Goal: Task Accomplishment & Management: Manage account settings

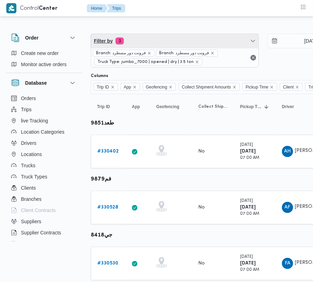
click at [137, 36] on span "Filter by 3" at bounding box center [175, 41] width 168 height 14
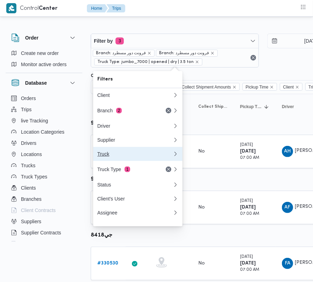
click at [131, 150] on button "Truck" at bounding box center [137, 154] width 89 height 14
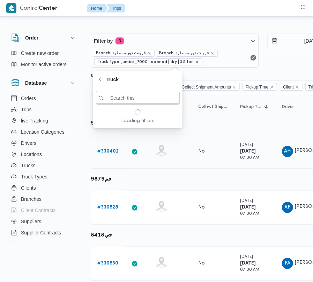
paste input "1492"
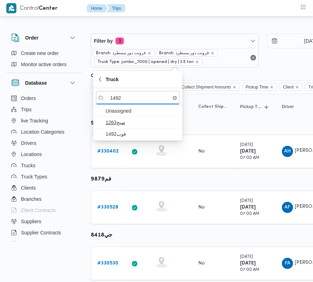
type input "1492"
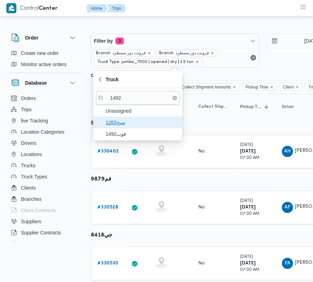
click at [129, 128] on span "صبج1263" at bounding box center [138, 122] width 84 height 11
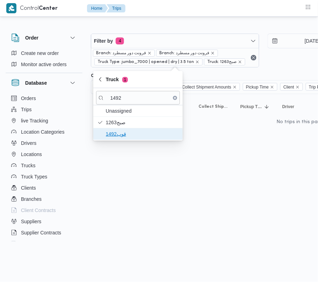
click at [122, 132] on span "قوب1492" at bounding box center [142, 134] width 73 height 8
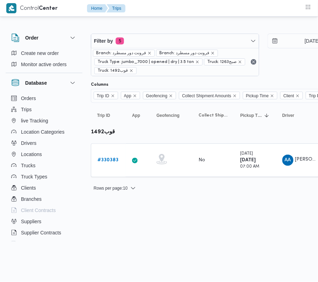
click at [112, 224] on html "Control Center Home Trips Order Create new order Monitor active orders Database…" at bounding box center [159, 141] width 318 height 282
click at [111, 159] on b "# 330383" at bounding box center [107, 160] width 21 height 5
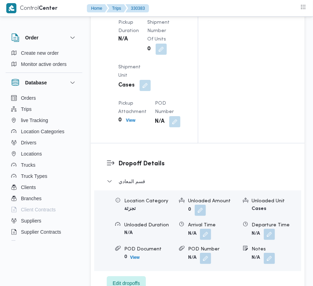
scroll to position [885, 0]
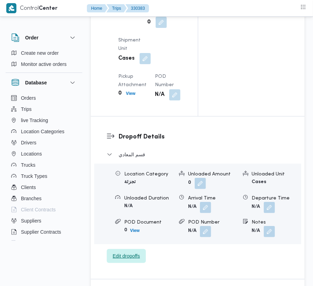
click at [129, 252] on span "Edit dropoffs" at bounding box center [126, 256] width 27 height 8
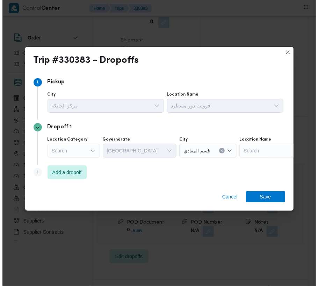
scroll to position [921, 0]
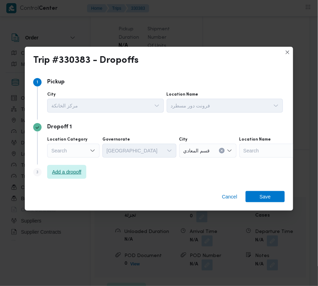
click at [55, 179] on span "Add a dropoff" at bounding box center [66, 172] width 39 height 14
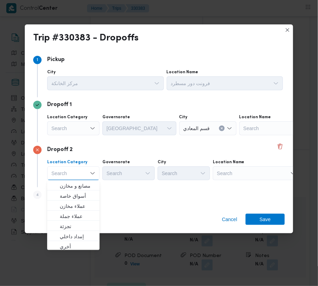
click at [247, 183] on div "Dropoff 2 Location Category Search Combo box. Selected. Combo box input. Search…" at bounding box center [159, 165] width 252 height 45
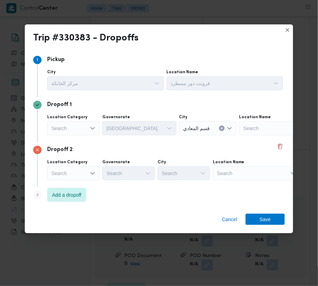
drag, startPoint x: 198, startPoint y: 203, endPoint x: 144, endPoint y: 196, distance: 53.9
click at [196, 203] on div "Step 4 is disabled 4 Add a dropoff" at bounding box center [159, 197] width 252 height 18
click at [58, 182] on div "Dropoff 2 Location Category Search Governorate Search City Search Location Name…" at bounding box center [159, 165] width 252 height 45
drag, startPoint x: 63, startPoint y: 194, endPoint x: 66, endPoint y: 196, distance: 3.7
click at [63, 194] on span "Add a dropoff" at bounding box center [66, 195] width 29 height 8
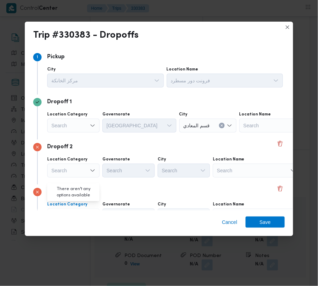
scroll to position [39, 0]
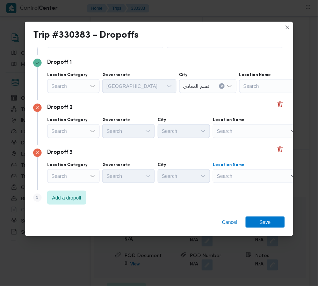
click at [245, 93] on div "Search" at bounding box center [282, 86] width 87 height 14
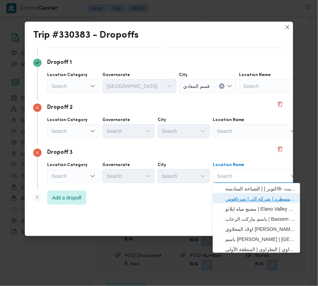
click at [248, 197] on span "فرونت دور مسطرد | شركة الي | سرياقوس" at bounding box center [260, 199] width 71 height 8
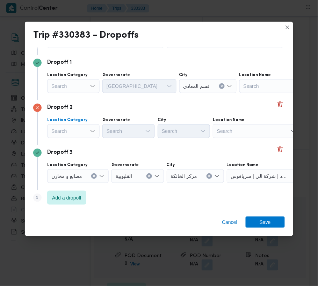
click at [54, 93] on div "Search" at bounding box center [73, 86] width 52 height 14
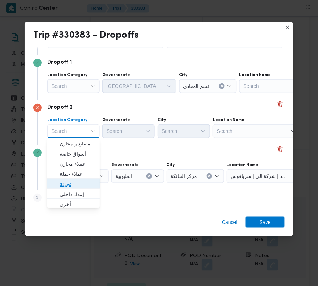
click at [68, 182] on span "تجزئة" at bounding box center [78, 184] width 36 height 8
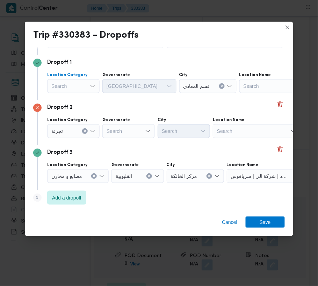
drag, startPoint x: 72, startPoint y: 85, endPoint x: 72, endPoint y: 88, distance: 3.5
click at [72, 85] on div "Search" at bounding box center [73, 86] width 52 height 14
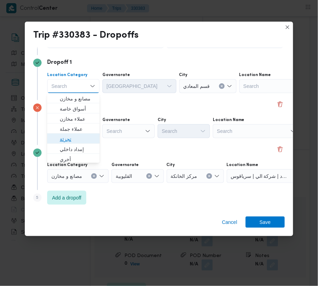
click at [78, 139] on span "تجزئة" at bounding box center [78, 139] width 36 height 8
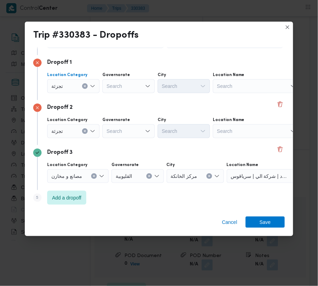
click at [117, 93] on div "Search" at bounding box center [128, 86] width 52 height 14
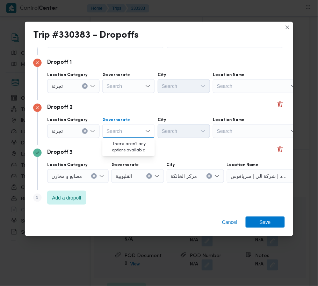
paste input "[GEOGRAPHIC_DATA]"
type input "[GEOGRAPHIC_DATA]"
click at [119, 90] on div "Search" at bounding box center [128, 86] width 52 height 14
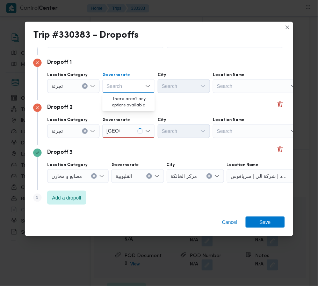
paste input "[GEOGRAPHIC_DATA]"
type input "[GEOGRAPHIC_DATA]"
click at [120, 96] on span "[GEOGRAPHIC_DATA]" at bounding box center [133, 99] width 36 height 8
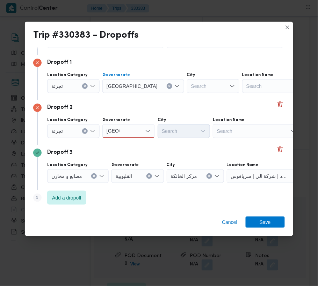
drag, startPoint x: 126, startPoint y: 135, endPoint x: 126, endPoint y: 139, distance: 4.5
click at [126, 139] on div "Location Category [GEOGRAPHIC_DATA] [GEOGRAPHIC_DATA] [GEOGRAPHIC_DATA] City Se…" at bounding box center [165, 128] width 239 height 24
click at [126, 131] on div "[GEOGRAPHIC_DATA] [GEOGRAPHIC_DATA]" at bounding box center [128, 131] width 52 height 14
click at [126, 145] on span "[GEOGRAPHIC_DATA]" at bounding box center [133, 144] width 36 height 8
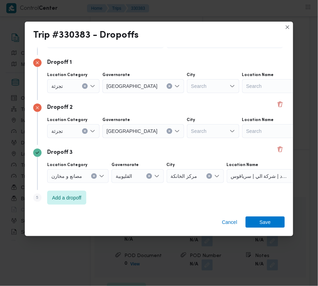
click at [187, 85] on div "Search" at bounding box center [213, 86] width 52 height 14
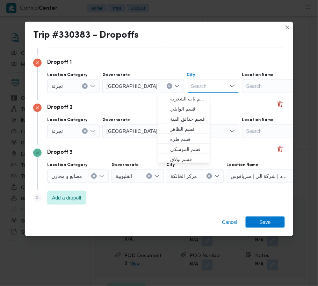
paste input "[PERSON_NAME]"
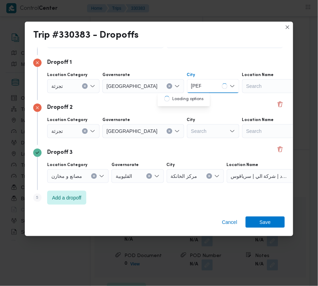
type input "[PERSON_NAME]"
drag, startPoint x: 182, startPoint y: 129, endPoint x: 186, endPoint y: 129, distance: 4.2
click at [187, 93] on div "Search" at bounding box center [213, 86] width 52 height 14
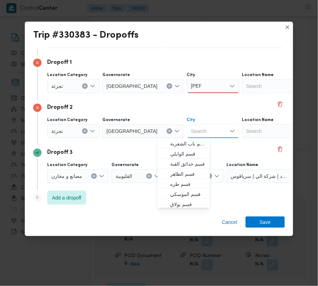
paste input "مصر الجد"
type input "مصر الجد"
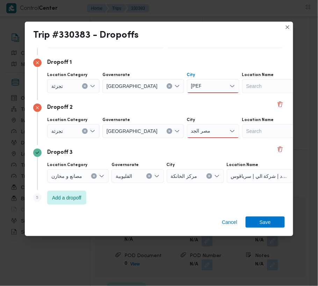
click at [187, 88] on div "[PERSON_NAME]" at bounding box center [213, 86] width 52 height 14
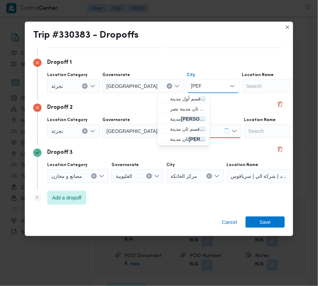
click at [187, 91] on div "[PERSON_NAME] Combo box. Selected. نصر. Selected. Combo box input. Search. Type…" at bounding box center [213, 86] width 52 height 14
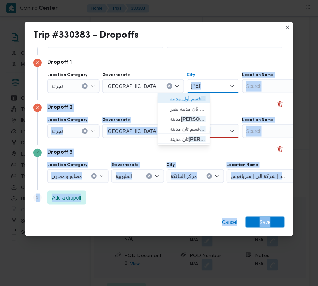
drag, startPoint x: 187, startPoint y: 95, endPoint x: 187, endPoint y: 99, distance: 3.9
click at [187, 96] on span "قسم أول مدينة نصر" at bounding box center [188, 99] width 36 height 8
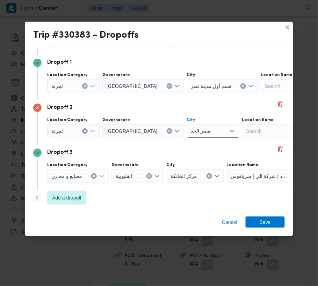
click at [191, 130] on div "مصر الجد مصر الجد" at bounding box center [213, 131] width 52 height 14
drag, startPoint x: 191, startPoint y: 136, endPoint x: 192, endPoint y: 144, distance: 8.4
click at [191, 143] on mark "مصر الجد" at bounding box center [186, 144] width 20 height 6
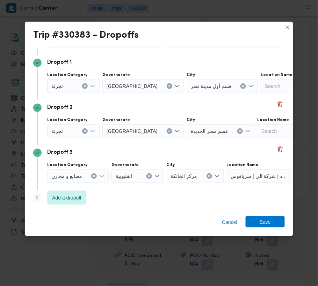
click at [260, 224] on span "Save" at bounding box center [265, 222] width 11 height 11
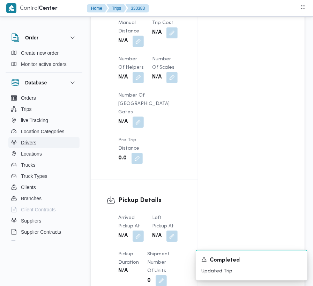
scroll to position [713, 0]
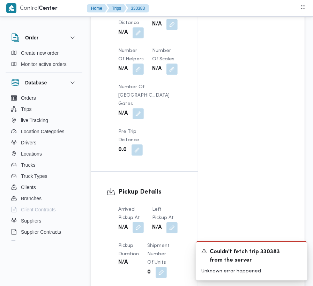
click at [140, 222] on button "button" at bounding box center [138, 227] width 11 height 11
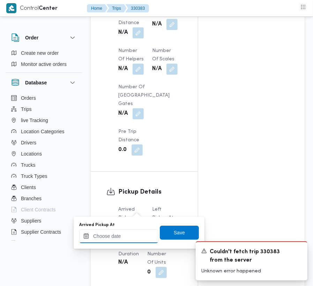
click at [122, 239] on input "Arrived Pickup At" at bounding box center [118, 237] width 79 height 14
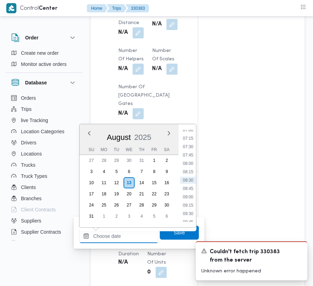
paste input "[DATE] 7:00:00 AM"
type input "[DATE] 7:00:00 AM"
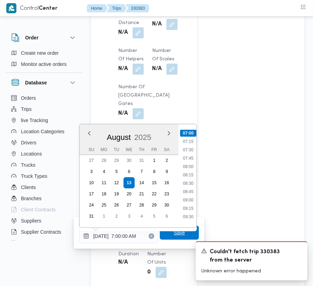
click at [179, 231] on span "Save" at bounding box center [179, 233] width 11 height 8
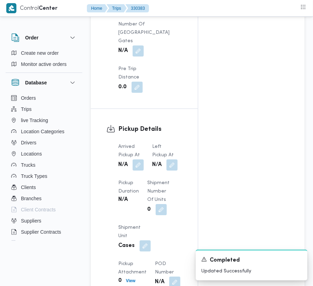
scroll to position [790, 0]
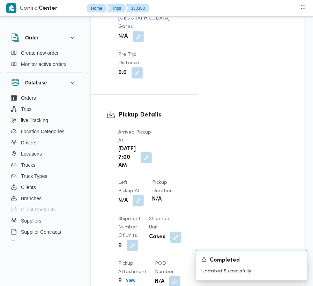
click at [144, 195] on button "button" at bounding box center [138, 200] width 11 height 11
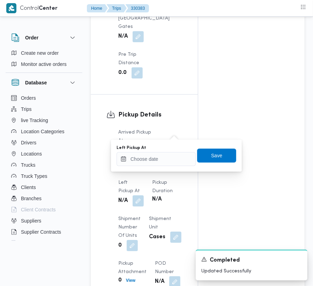
drag, startPoint x: 163, startPoint y: 173, endPoint x: 159, endPoint y: 165, distance: 9.4
click at [144, 179] on div "Left Pickup At N/A" at bounding box center [131, 193] width 26 height 28
click at [159, 163] on input "Left Pickup At" at bounding box center [156, 159] width 79 height 14
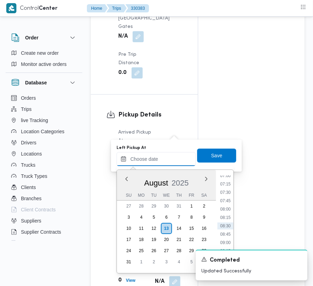
paste input "[DATE] 7:00:00 AM"
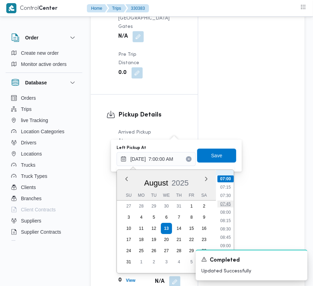
click at [231, 203] on li "07:45" at bounding box center [226, 204] width 16 height 7
type input "[DATE] 07:45"
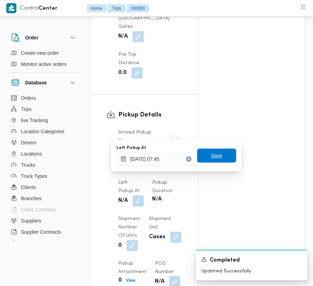
click at [222, 157] on span "Save" at bounding box center [216, 156] width 39 height 14
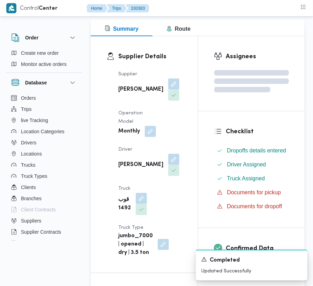
scroll to position [0, 0]
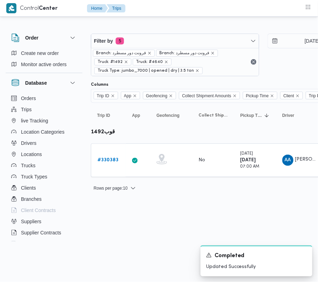
drag, startPoint x: 167, startPoint y: 31, endPoint x: 170, endPoint y: 34, distance: 4.5
click at [168, 31] on div "Filter by 5 Branch: فرونت دور مسطرد Branch: فرونت دور مسطرد Truck: #1492 Truck:…" at bounding box center [263, 54] width 353 height 51
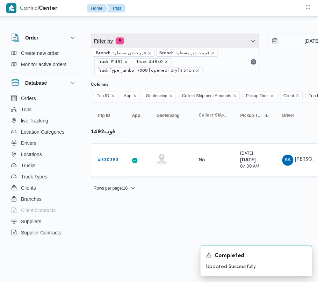
click at [170, 40] on span "Filter by 5" at bounding box center [175, 41] width 168 height 14
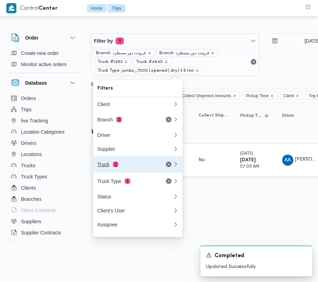
click at [121, 161] on button "Truck 2" at bounding box center [137, 164] width 89 height 17
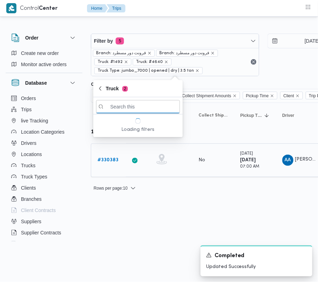
paste input "9435"
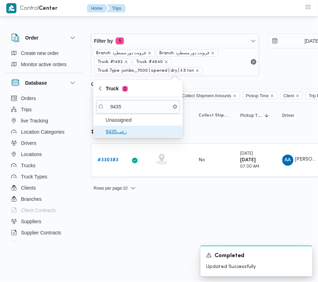
click at [127, 131] on span "رعب9435" at bounding box center [142, 131] width 73 height 8
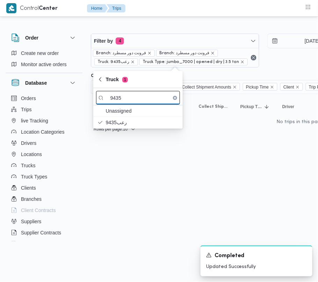
click at [130, 93] on input "9435" at bounding box center [138, 98] width 84 height 14
paste input "6"
type input "9465"
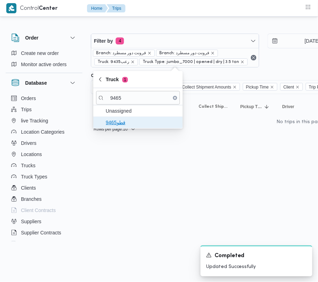
click at [122, 125] on span "قطو9465" at bounding box center [142, 122] width 73 height 8
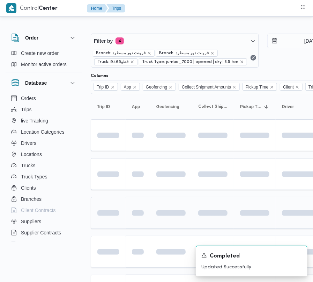
click at [133, 198] on td at bounding box center [138, 213] width 24 height 32
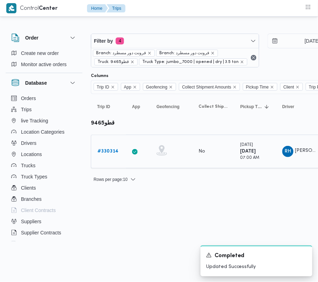
click at [107, 153] on b "# 330314" at bounding box center [107, 151] width 21 height 5
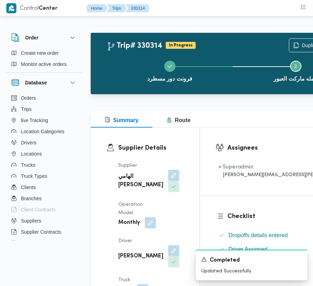
scroll to position [53, 0]
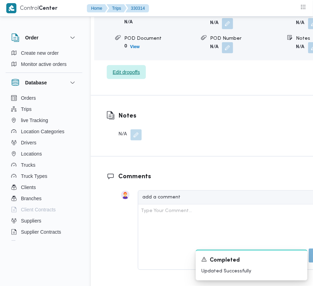
click at [125, 79] on span "Edit dropoffs" at bounding box center [126, 72] width 39 height 14
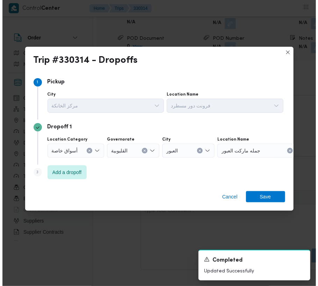
scroll to position [1125, 0]
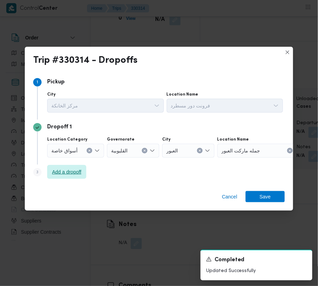
click at [75, 172] on span "Add a dropoff" at bounding box center [66, 172] width 29 height 8
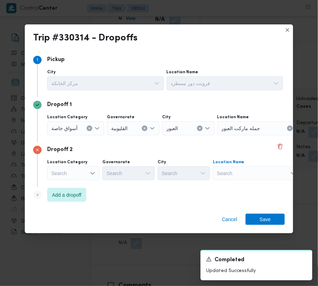
click at [254, 136] on div "Search" at bounding box center [260, 129] width 87 height 14
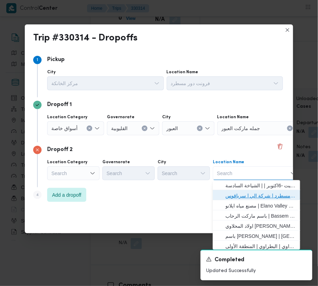
drag, startPoint x: 260, startPoint y: 193, endPoint x: 256, endPoint y: 194, distance: 3.5
click at [261, 194] on span "فرونت دور مسطرد | شركة الي | سرياقوس" at bounding box center [260, 196] width 71 height 8
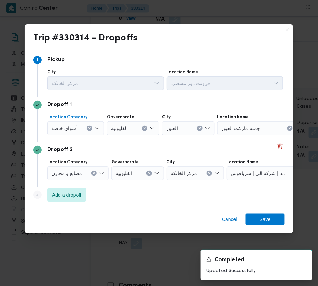
click at [89, 130] on button "Clear input" at bounding box center [90, 129] width 6 height 6
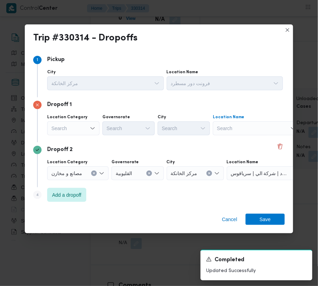
click at [245, 126] on div "Search" at bounding box center [256, 129] width 87 height 14
paste input "طلبات المخزن الرئيسي"
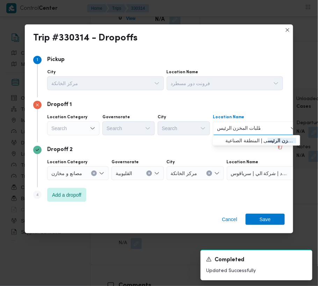
type input "طلبات المخزن الرئيس"
click at [252, 146] on span "طلبات المخزن الرئيسى | المنطقة الصناعية | null" at bounding box center [257, 141] width 82 height 11
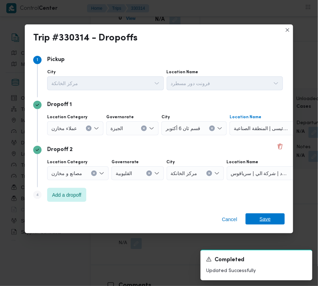
click at [260, 214] on div "Cancel Save" at bounding box center [159, 221] width 268 height 25
click at [260, 217] on span "Save" at bounding box center [265, 219] width 11 height 11
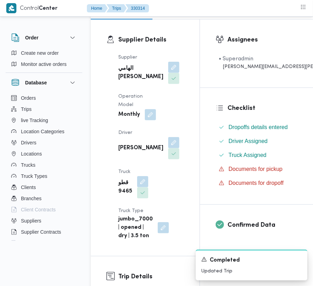
scroll to position [0, 0]
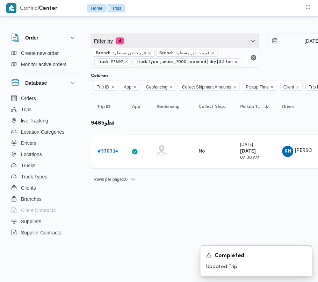
click at [144, 45] on span "Filter by 4" at bounding box center [175, 41] width 168 height 14
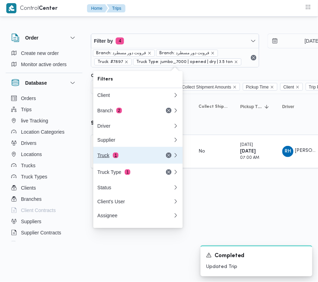
click at [150, 156] on div "Truck 1" at bounding box center [126, 155] width 59 height 6
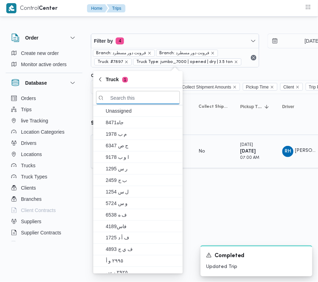
paste input "يلص769"
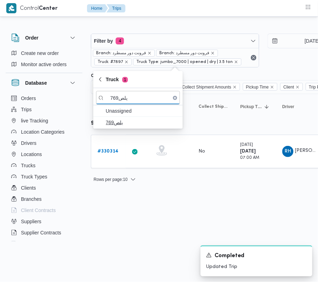
type input "يلص769"
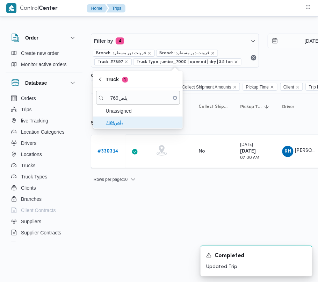
click at [122, 120] on span "يلص769" at bounding box center [142, 122] width 73 height 8
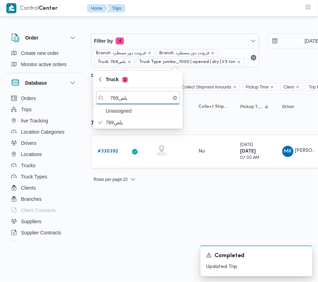
click at [136, 202] on html "Control Center Home Trips Order Create new order Monitor active orders Database…" at bounding box center [159, 141] width 318 height 282
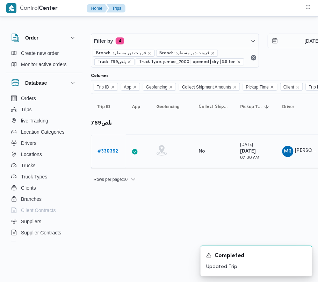
click at [108, 150] on b "# 330392" at bounding box center [107, 151] width 21 height 5
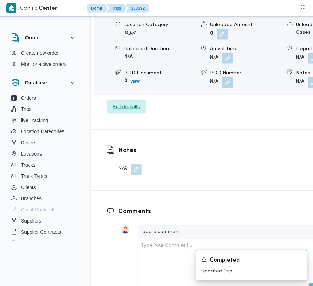
click at [135, 107] on span "Edit dropoffs" at bounding box center [126, 107] width 27 height 8
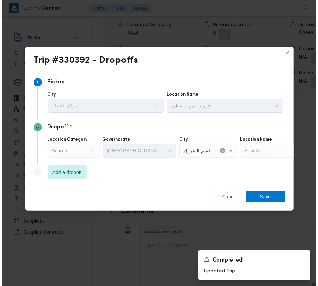
scroll to position [1146, 0]
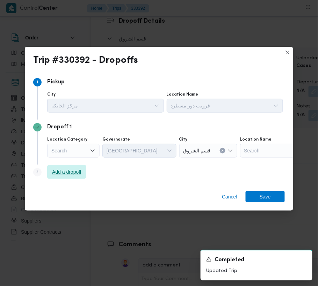
click at [79, 173] on span "Add a dropoff" at bounding box center [66, 172] width 29 height 8
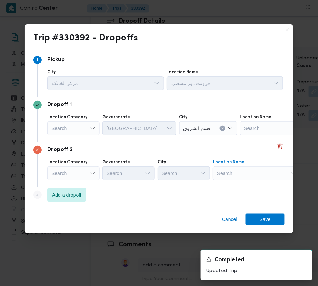
click at [240, 136] on div "Search" at bounding box center [283, 129] width 87 height 14
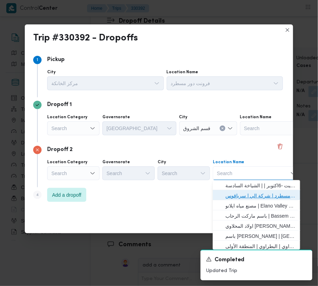
click at [243, 198] on span "فرونت دور مسطرد | شركة الي | سرياقوس" at bounding box center [260, 196] width 71 height 8
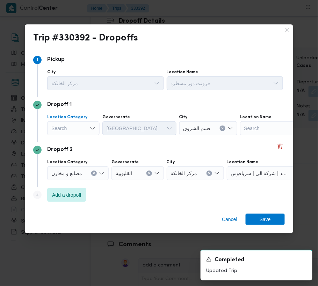
click at [67, 125] on div "Search" at bounding box center [73, 129] width 52 height 14
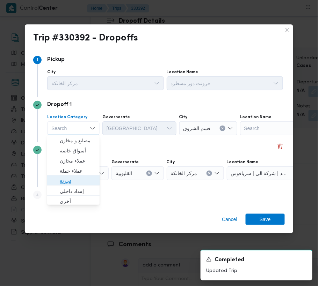
click at [66, 180] on span "تجزئة" at bounding box center [78, 181] width 36 height 8
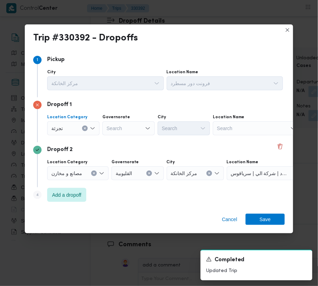
drag, startPoint x: 112, startPoint y: 135, endPoint x: 122, endPoint y: 131, distance: 10.2
click at [112, 135] on div "Search" at bounding box center [128, 129] width 52 height 14
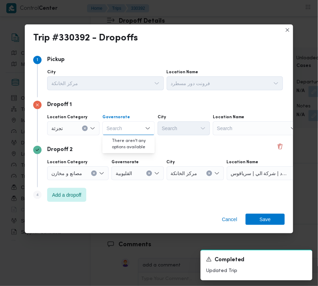
paste input "[GEOGRAPHIC_DATA]"
type input "[GEOGRAPHIC_DATA]"
click at [119, 125] on input "[GEOGRAPHIC_DATA]" at bounding box center [113, 128] width 13 height 8
click at [126, 139] on span "[GEOGRAPHIC_DATA]" at bounding box center [133, 141] width 36 height 8
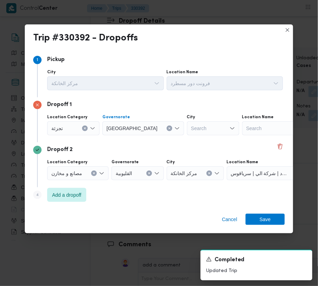
click at [187, 129] on div "Search" at bounding box center [213, 129] width 52 height 14
paste input "النزهة"
type input "النزهة"
click at [172, 138] on span "قسم النزهة" at bounding box center [188, 141] width 36 height 8
click at [263, 222] on span "Save" at bounding box center [265, 219] width 11 height 11
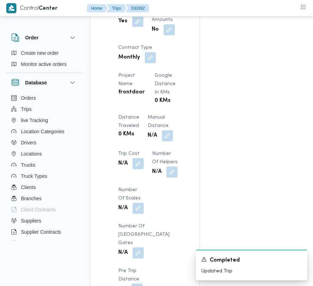
scroll to position [885, 0]
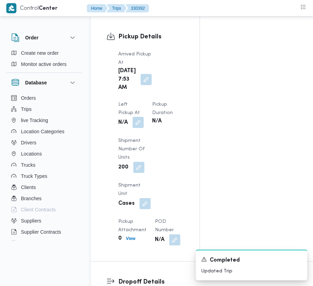
click at [144, 117] on button "button" at bounding box center [138, 122] width 11 height 11
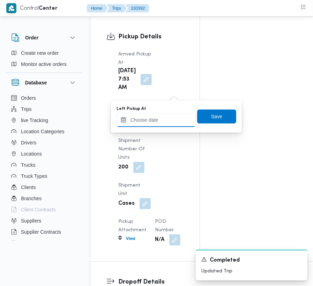
click at [176, 118] on input "Left Pickup At" at bounding box center [156, 120] width 79 height 14
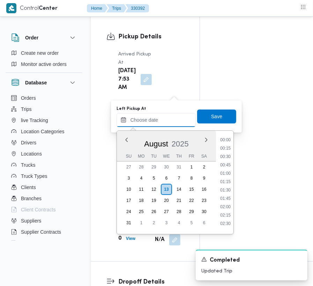
scroll to position [238, 0]
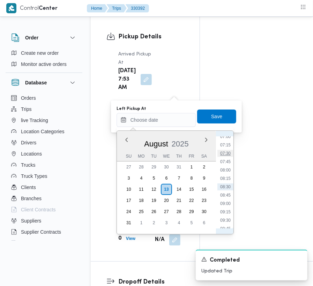
click at [228, 157] on li "07:30" at bounding box center [226, 153] width 16 height 7
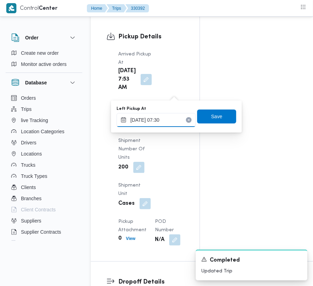
click at [175, 122] on input "[DATE] 07:30" at bounding box center [156, 120] width 79 height 14
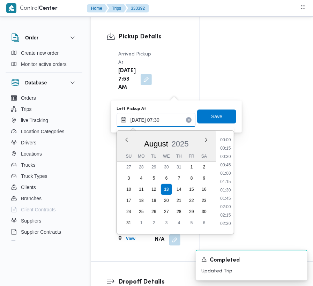
scroll to position [204, 0]
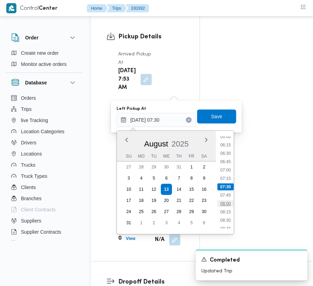
click at [230, 205] on li "08:00" at bounding box center [226, 204] width 16 height 7
type input "[DATE] 08:00"
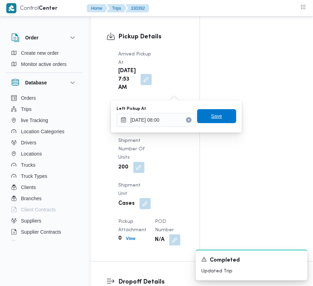
click at [224, 113] on span "Save" at bounding box center [216, 116] width 39 height 14
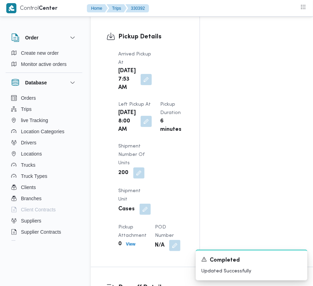
scroll to position [590, 0]
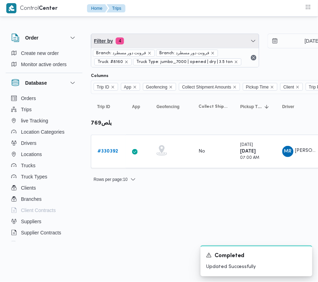
click at [137, 38] on span "Filter by 4" at bounding box center [175, 41] width 168 height 14
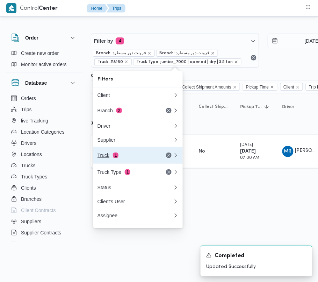
click at [129, 152] on button "Truck 1" at bounding box center [137, 155] width 89 height 17
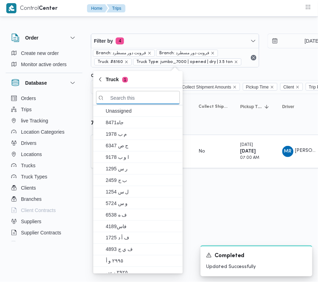
paste input "4691"
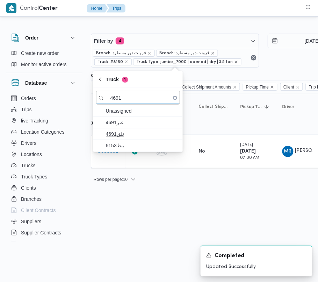
type input "4691"
click at [117, 131] on span "نلق4691" at bounding box center [142, 134] width 73 height 8
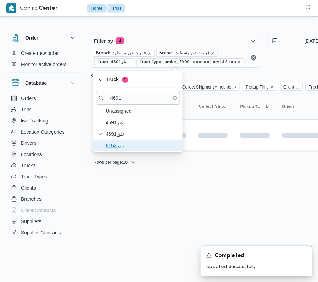
click at [119, 144] on span "بيط6153" at bounding box center [142, 145] width 73 height 8
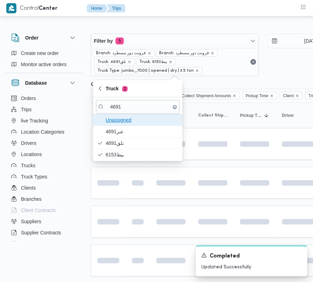
drag, startPoint x: 122, startPoint y: 124, endPoint x: 124, endPoint y: 120, distance: 4.1
click at [123, 121] on span "Unassigned" at bounding box center [142, 120] width 73 height 8
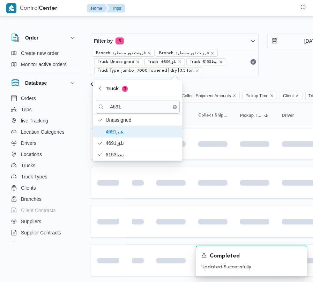
click at [122, 129] on span "عنر4691" at bounding box center [142, 131] width 73 height 8
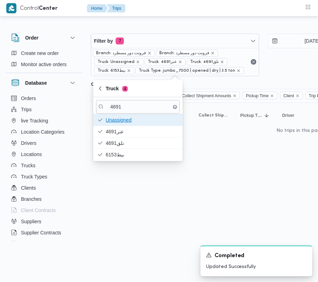
click at [122, 123] on span "Unassigned" at bounding box center [142, 120] width 73 height 8
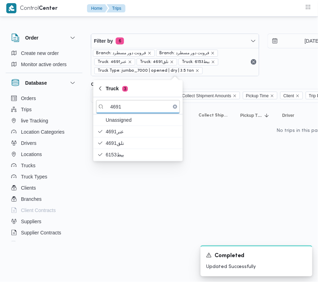
click at [133, 209] on html "Control Center Home Trips Order Create new order Monitor active orders Database…" at bounding box center [159, 141] width 318 height 282
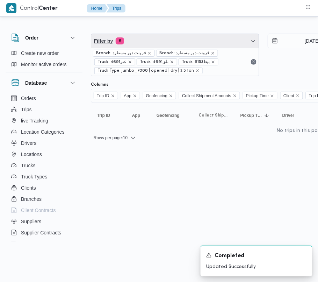
click at [165, 39] on span "Filter by 6" at bounding box center [175, 41] width 168 height 14
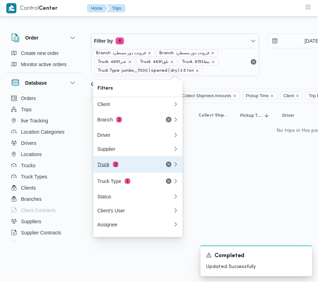
click at [125, 163] on div "Truck 3" at bounding box center [126, 164] width 59 height 6
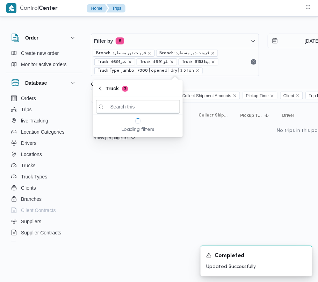
paste input "3217"
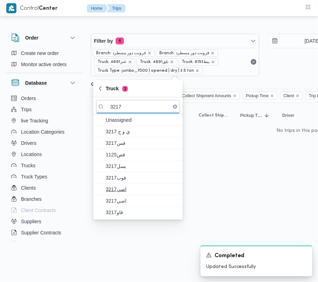
type input "3217"
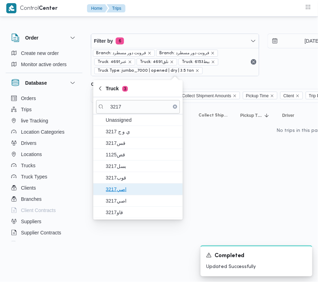
click at [124, 186] on span "اصي3217" at bounding box center [142, 189] width 73 height 8
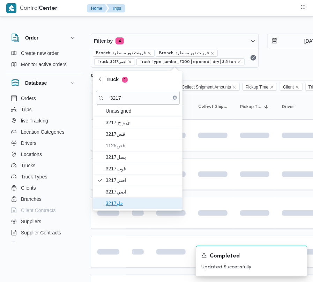
click at [123, 200] on span "قاو3217" at bounding box center [142, 203] width 73 height 8
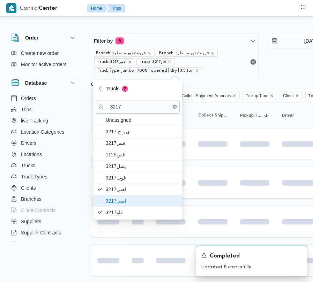
click at [115, 201] on span "اصي3217" at bounding box center [142, 200] width 73 height 8
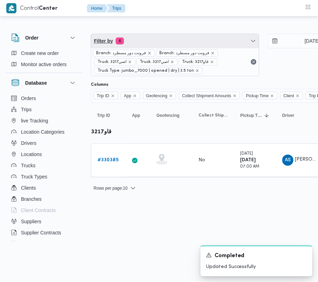
click at [158, 44] on span "Filter by 6" at bounding box center [175, 41] width 168 height 14
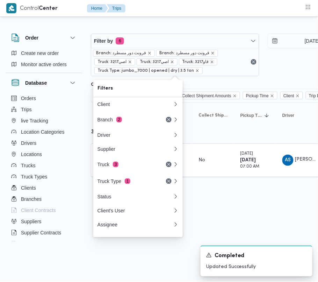
click at [226, 214] on html "Control Center Home Trips Order Create new order Monitor active orders Database…" at bounding box center [159, 141] width 318 height 282
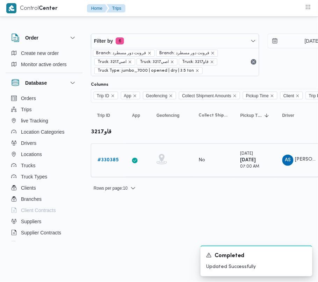
click at [107, 158] on b "# 330385" at bounding box center [107, 160] width 21 height 5
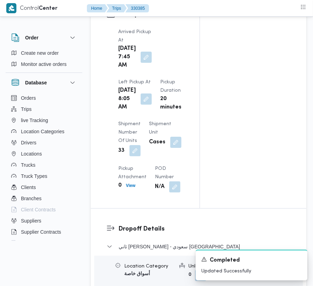
scroll to position [1180, 0]
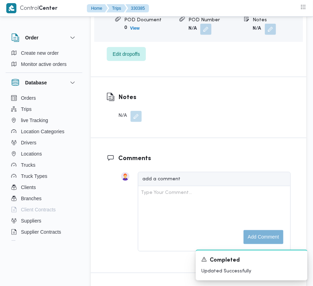
click at [132, 61] on div "ثاني [PERSON_NAME] - [GEOGRAPHIC_DATA] [GEOGRAPHIC_DATA] Location Category أسوا…" at bounding box center [199, 4] width 184 height 113
click at [133, 58] on span "Edit dropoffs" at bounding box center [126, 54] width 27 height 8
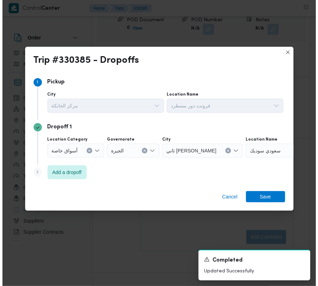
scroll to position [1138, 0]
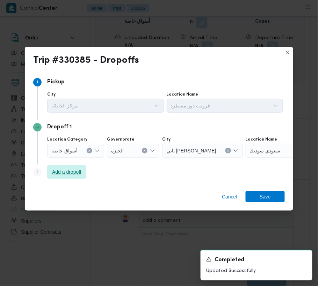
drag, startPoint x: 90, startPoint y: 164, endPoint x: 78, endPoint y: 175, distance: 16.3
click at [88, 168] on div "Step 1 1 Pickup City مركز الخانكة Location Name [GEOGRAPHIC_DATA] دور مسطرد Dro…" at bounding box center [159, 129] width 252 height 108
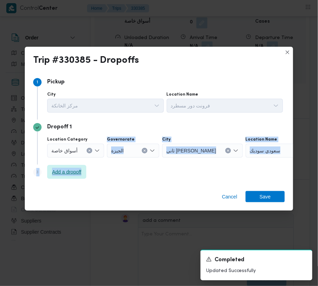
click at [78, 175] on span "Add a dropoff" at bounding box center [66, 172] width 29 height 8
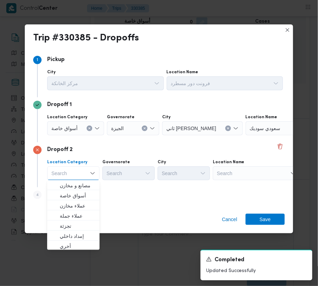
click at [111, 198] on div "Step 4 is disabled 4 Add a dropoff" at bounding box center [159, 197] width 252 height 18
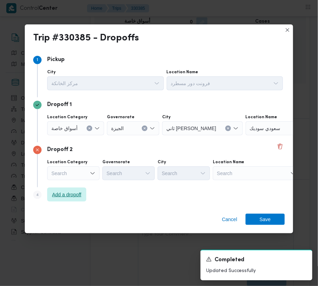
click at [77, 194] on span "Add a dropoff" at bounding box center [66, 195] width 29 height 8
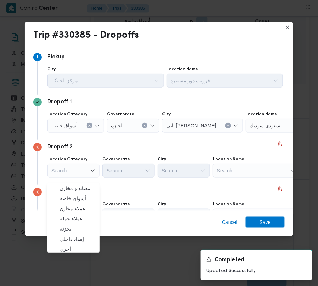
scroll to position [39, 0]
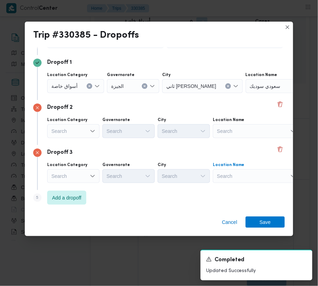
click at [259, 93] on div "Search" at bounding box center [289, 86] width 87 height 14
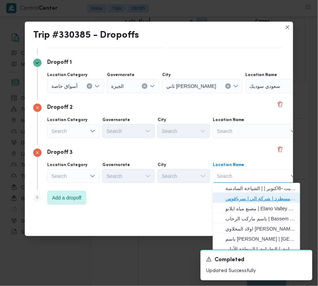
click at [254, 200] on span "فرونت دور مسطرد | شركة الي | سرياقوس" at bounding box center [260, 199] width 71 height 8
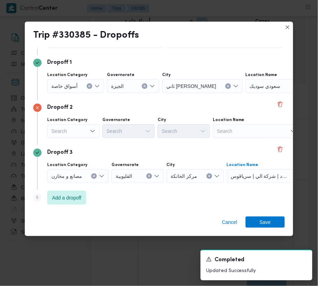
click at [83, 93] on div "Search" at bounding box center [75, 86] width 57 height 14
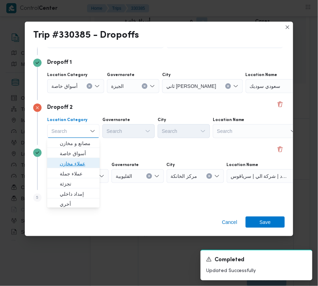
click at [82, 162] on span "عملاء مخازن" at bounding box center [78, 164] width 36 height 8
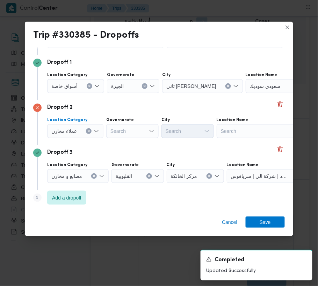
click at [71, 90] on span "عملاء مخازن" at bounding box center [64, 86] width 26 height 8
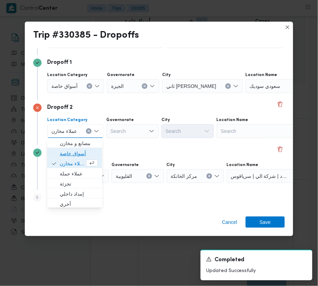
click at [71, 157] on span "أسواق خاصة" at bounding box center [79, 154] width 38 height 8
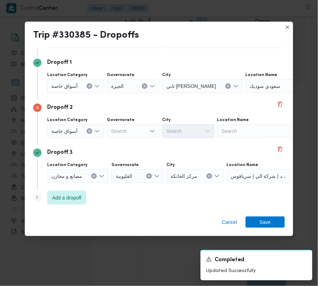
click at [62, 75] on label "Location Category" at bounding box center [67, 75] width 40 height 6
click at [80, 82] on input "Location Category" at bounding box center [80, 86] width 1 height 8
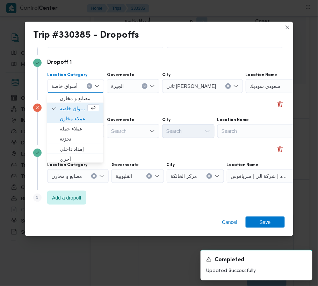
click at [69, 114] on span "عملاء مخازن" at bounding box center [75, 119] width 51 height 11
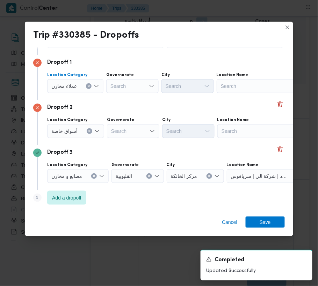
click at [129, 93] on div "Search" at bounding box center [132, 86] width 52 height 14
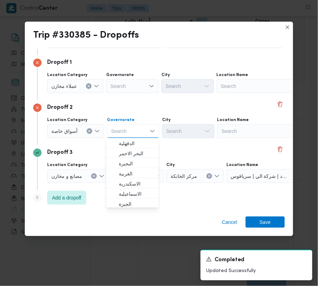
paste input "[GEOGRAPHIC_DATA]"
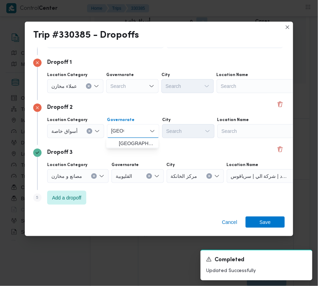
type input "[GEOGRAPHIC_DATA]"
click at [67, 86] on span "عملاء مخازن" at bounding box center [64, 86] width 26 height 8
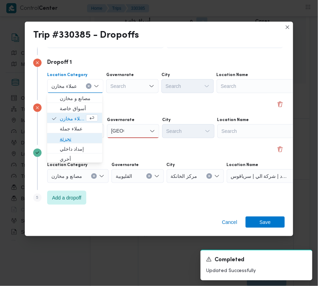
click at [71, 137] on span "تجزئة" at bounding box center [79, 139] width 38 height 8
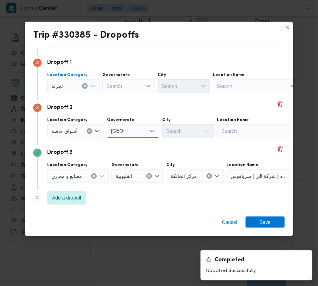
click at [70, 93] on div "أسواق خاصة" at bounding box center [73, 86] width 52 height 14
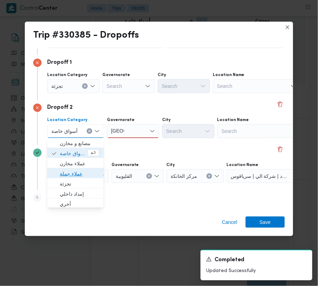
click at [69, 176] on span "عملاء جملة" at bounding box center [79, 174] width 39 height 8
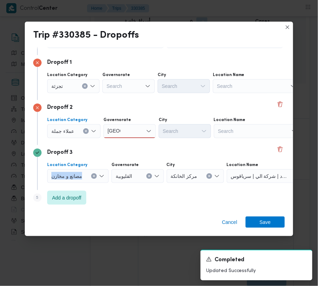
click at [63, 90] on span "مصانع و مخازن" at bounding box center [57, 86] width 12 height 8
click at [63, 90] on span "عملاء جملة" at bounding box center [57, 86] width 12 height 8
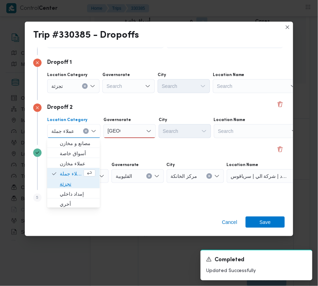
click at [71, 180] on span "تجزئة" at bounding box center [73, 184] width 47 height 11
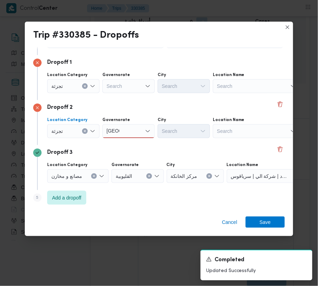
click at [124, 83] on div "Search" at bounding box center [128, 86] width 52 height 14
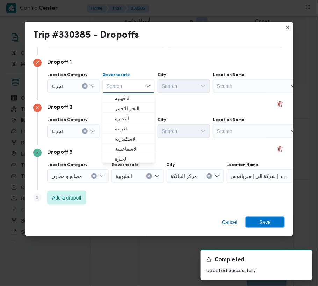
paste input "[GEOGRAPHIC_DATA]"
type input "[GEOGRAPHIC_DATA]"
drag, startPoint x: 75, startPoint y: 97, endPoint x: 85, endPoint y: 100, distance: 10.9
click at [75, 98] on div "Dropoff 1 Location Category [GEOGRAPHIC_DATA] [GEOGRAPHIC_DATA] [GEOGRAPHIC_DAT…" at bounding box center [159, 77] width 252 height 45
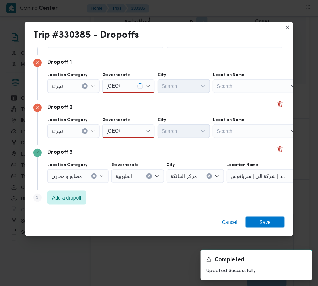
click at [126, 84] on div "[GEOGRAPHIC_DATA] [GEOGRAPHIC_DATA]" at bounding box center [128, 86] width 52 height 14
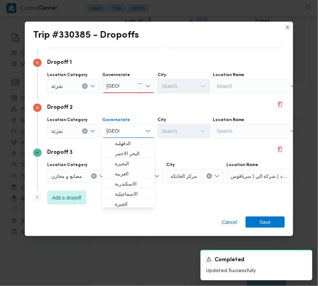
click at [118, 133] on input "[GEOGRAPHIC_DATA]" at bounding box center [113, 131] width 13 height 8
type input "[GEOGRAPHIC_DATA]"
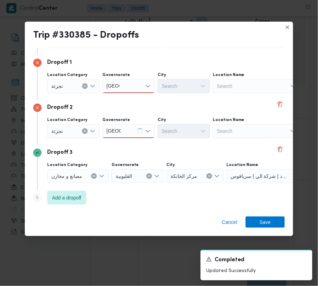
click at [118, 143] on div "Dropoff 2 Location Category تجزئة Governorate [GEOGRAPHIC_DATA] [GEOGRAPHIC_DAT…" at bounding box center [159, 122] width 252 height 45
click at [128, 131] on div "[GEOGRAPHIC_DATA] [GEOGRAPHIC_DATA]" at bounding box center [128, 131] width 52 height 14
drag, startPoint x: 128, startPoint y: 141, endPoint x: 126, endPoint y: 145, distance: 4.3
click at [126, 145] on span "[GEOGRAPHIC_DATA]" at bounding box center [133, 144] width 36 height 8
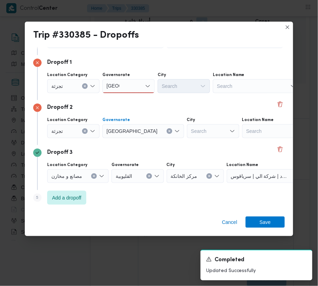
click at [131, 94] on div "Location Category [GEOGRAPHIC_DATA] [GEOGRAPHIC_DATA] [GEOGRAPHIC_DATA] City Se…" at bounding box center [165, 83] width 239 height 24
click at [128, 86] on div "[GEOGRAPHIC_DATA] [GEOGRAPHIC_DATA]" at bounding box center [128, 86] width 52 height 14
click at [129, 101] on span "[GEOGRAPHIC_DATA]" at bounding box center [133, 99] width 36 height 8
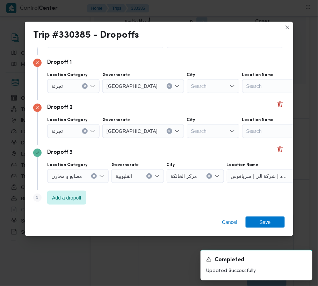
click at [187, 81] on div "Search" at bounding box center [213, 86] width 52 height 14
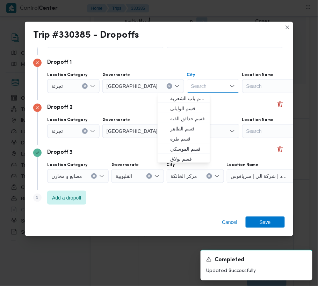
paste input "May"
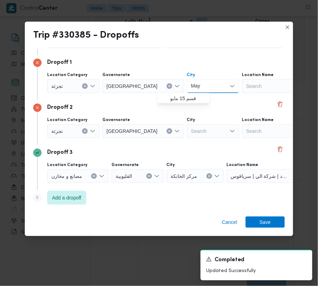
type input "May"
click at [187, 93] on div "Search" at bounding box center [213, 86] width 52 height 14
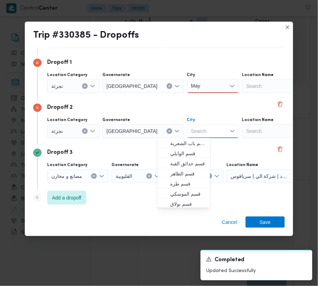
paste input "حلوان"
type input "حلوان"
click at [187, 80] on div "May May" at bounding box center [213, 86] width 52 height 14
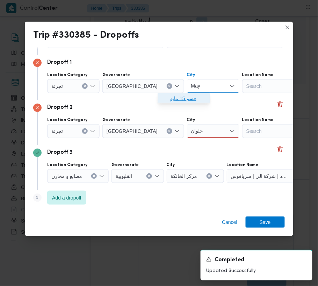
click at [180, 100] on span "قسم 15 مايو" at bounding box center [188, 99] width 36 height 8
click at [187, 130] on div "حلوان حلوان" at bounding box center [213, 131] width 52 height 14
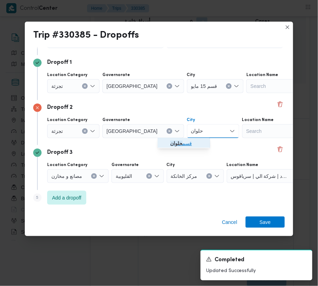
click at [183, 146] on span "قسم حلوان" at bounding box center [188, 144] width 36 height 8
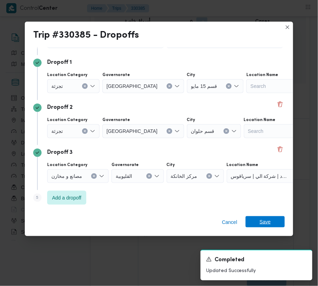
click at [275, 225] on span "Save" at bounding box center [265, 222] width 39 height 11
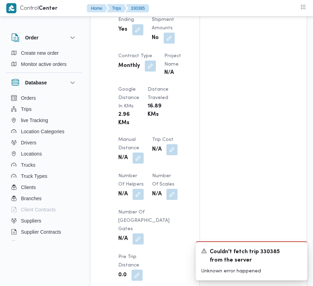
scroll to position [885, 0]
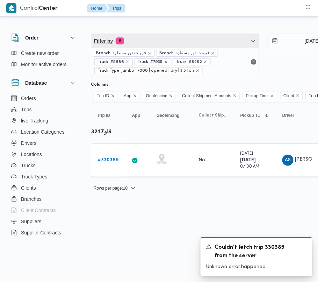
click at [174, 44] on span "Filter by 6" at bounding box center [175, 41] width 168 height 14
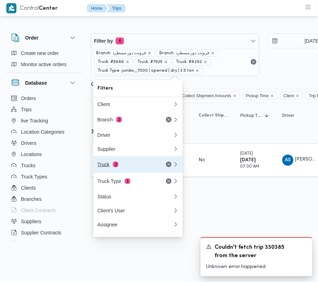
click at [111, 167] on div "Truck 3" at bounding box center [126, 164] width 59 height 6
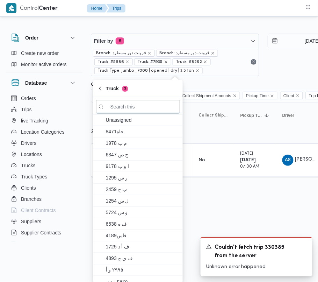
paste input "8382"
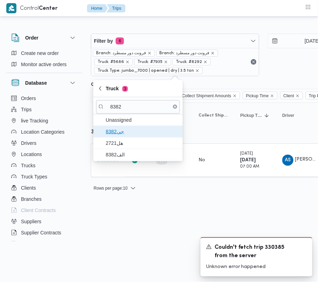
click at [121, 131] on span "جي8382" at bounding box center [142, 131] width 73 height 8
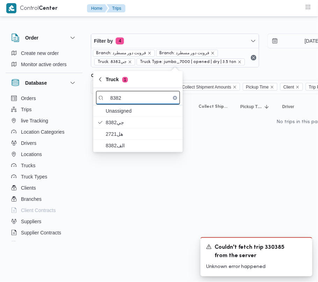
click at [130, 97] on input "8382" at bounding box center [138, 98] width 84 height 14
paste input "ومب628"
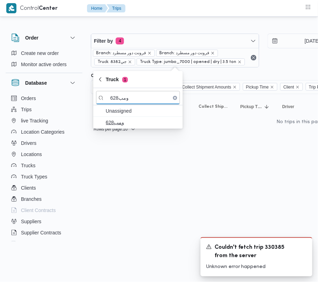
type input "ومب628"
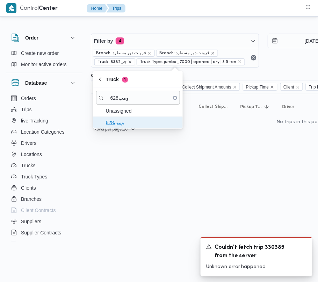
click at [112, 125] on span "ومب628" at bounding box center [142, 122] width 73 height 8
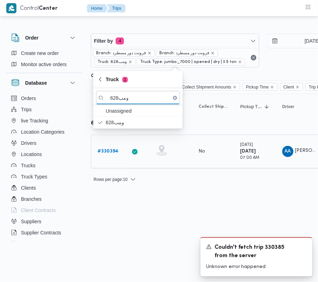
click at [112, 150] on b "# 330394" at bounding box center [107, 151] width 21 height 5
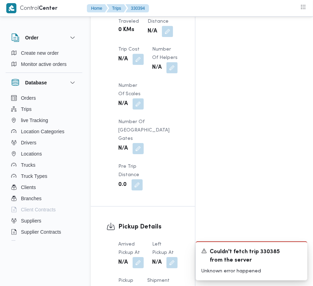
scroll to position [1180, 0]
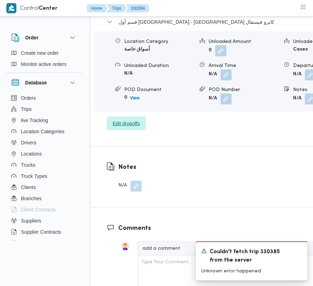
click at [130, 117] on span "Edit dropoffs" at bounding box center [126, 124] width 39 height 14
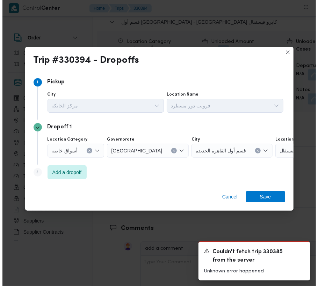
scroll to position [1152, 0]
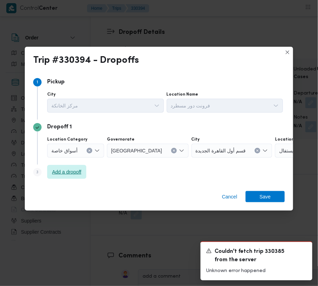
click at [76, 179] on span "Add a dropoff" at bounding box center [66, 172] width 39 height 14
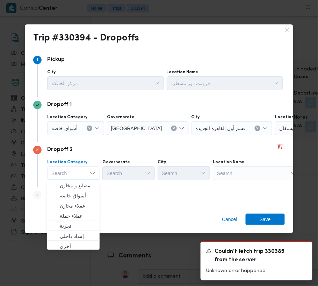
click at [138, 209] on div "Cancel Save" at bounding box center [159, 221] width 268 height 25
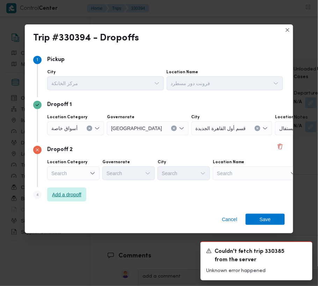
click at [74, 195] on span "Add a dropoff" at bounding box center [66, 195] width 29 height 8
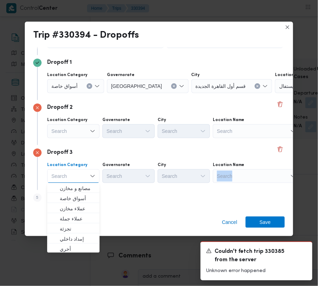
click at [249, 48] on div "Location Name Search" at bounding box center [225, 37] width 117 height 21
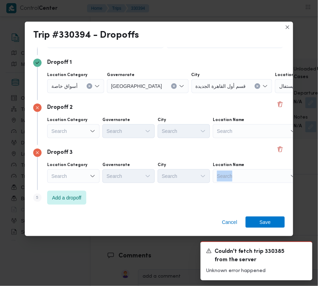
click at [253, 185] on div "Dropoff 3 Location Category Search Governorate Search City Search Location Name…" at bounding box center [159, 167] width 252 height 45
click at [275, 93] on div "Search" at bounding box center [318, 86] width 87 height 14
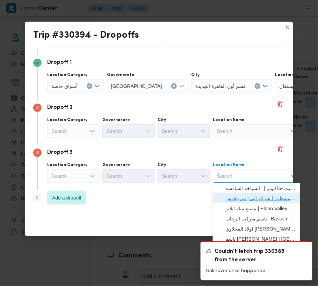
click at [248, 196] on span "فرونت دور مسطرد | شركة الي | سرياقوس" at bounding box center [260, 199] width 71 height 8
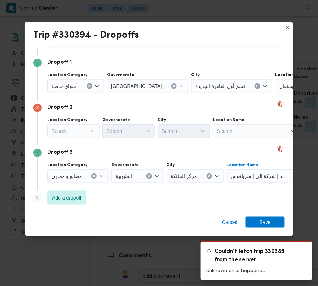
click at [62, 93] on div "Search" at bounding box center [75, 86] width 57 height 14
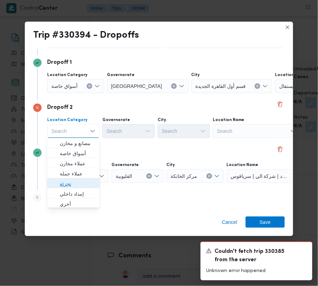
click at [70, 183] on span "تجزئة" at bounding box center [78, 184] width 36 height 8
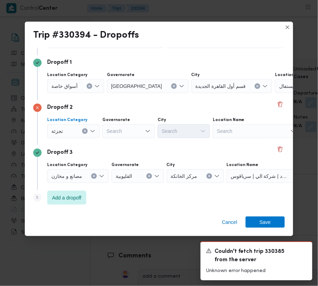
click at [68, 87] on span "أسواق خاصة" at bounding box center [64, 86] width 26 height 8
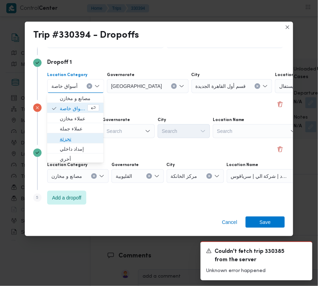
drag, startPoint x: 71, startPoint y: 136, endPoint x: 79, endPoint y: 137, distance: 8.2
click at [71, 136] on span "تجزئة" at bounding box center [79, 139] width 39 height 8
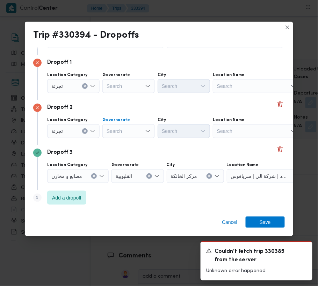
click at [116, 93] on div "Search" at bounding box center [128, 86] width 52 height 14
paste input "[GEOGRAPHIC_DATA]"
type input "[GEOGRAPHIC_DATA]"
click at [114, 89] on div "Search" at bounding box center [128, 86] width 52 height 14
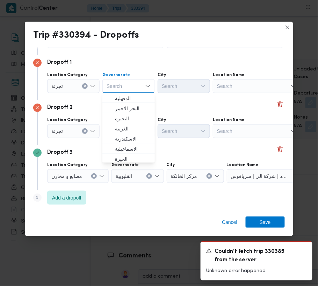
paste input "[GEOGRAPHIC_DATA]"
type input "[GEOGRAPHIC_DATA]"
click at [181, 102] on div "Dropoff 2 Location Category تجزئة Governorate [GEOGRAPHIC_DATA] [GEOGRAPHIC_DAT…" at bounding box center [159, 122] width 252 height 45
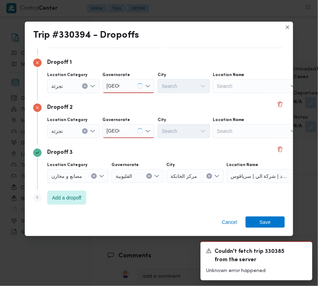
click at [136, 93] on div "[GEOGRAPHIC_DATA] [GEOGRAPHIC_DATA]" at bounding box center [128, 86] width 52 height 14
click at [122, 93] on div "[GEOGRAPHIC_DATA] [GEOGRAPHIC_DATA]" at bounding box center [128, 86] width 52 height 14
drag, startPoint x: 121, startPoint y: 144, endPoint x: 121, endPoint y: 122, distance: 22.0
click at [121, 144] on span "[GEOGRAPHIC_DATA]" at bounding box center [133, 144] width 36 height 8
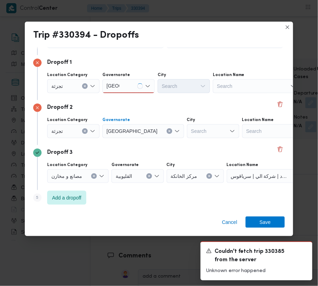
click at [126, 91] on div "[GEOGRAPHIC_DATA] [GEOGRAPHIC_DATA]" at bounding box center [128, 86] width 52 height 14
click at [123, 100] on span "[GEOGRAPHIC_DATA]" at bounding box center [133, 99] width 36 height 8
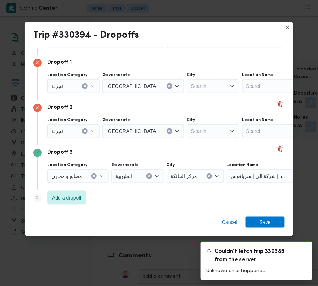
click at [187, 81] on div "Search" at bounding box center [213, 86] width 52 height 14
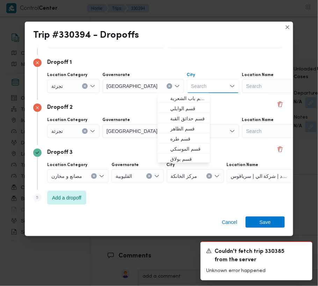
paste input "مصر الجد"
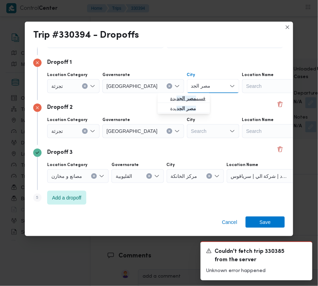
type input "مصر الجديدة"
click at [193, 87] on div "مصر الجديدة [GEOGRAPHIC_DATA]" at bounding box center [214, 86] width 55 height 14
click at [194, 97] on span "قسم مصر الجديدة" at bounding box center [189, 99] width 38 height 8
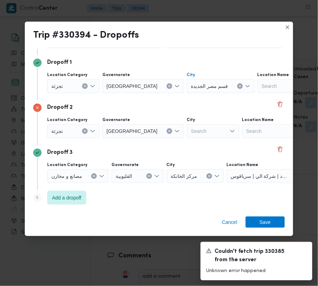
click at [187, 93] on div "Search" at bounding box center [221, 86] width 68 height 14
paste input "[PERSON_NAME]"
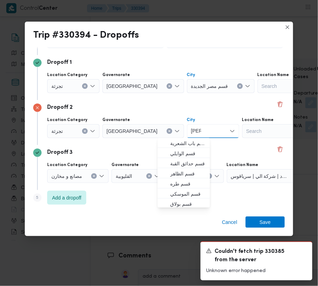
type input "[PERSON_NAME]"
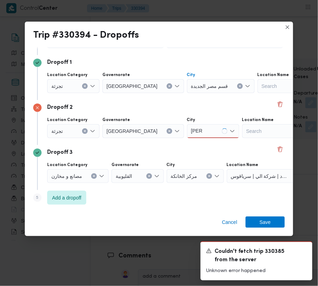
drag, startPoint x: 168, startPoint y: 139, endPoint x: 174, endPoint y: 139, distance: 6.3
click at [188, 129] on div "[PERSON_NAME]" at bounding box center [213, 131] width 52 height 14
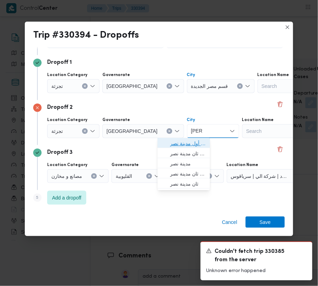
click at [190, 141] on span "قسم أول مدينة نصر" at bounding box center [188, 144] width 36 height 8
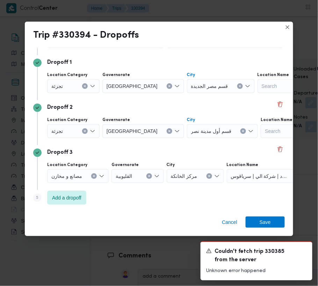
click at [267, 210] on div "Step 1 1 [GEOGRAPHIC_DATA] مركز الخانكة Location Name فرونت دور مسطرد Dropoff 1…" at bounding box center [159, 129] width 268 height 165
click at [271, 218] on span "Save" at bounding box center [265, 222] width 39 height 11
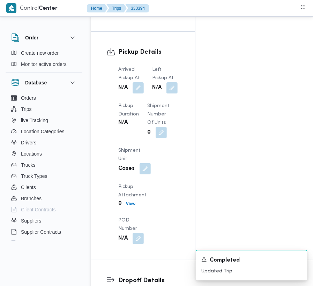
scroll to position [875, 0]
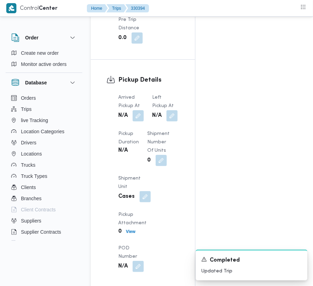
click at [132, 110] on span at bounding box center [136, 115] width 15 height 11
click at [137, 110] on button "button" at bounding box center [138, 115] width 11 height 11
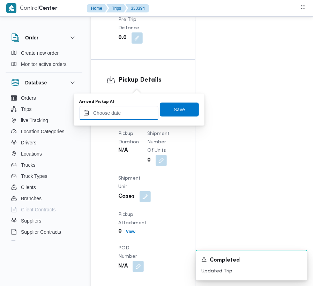
drag, startPoint x: 129, startPoint y: 110, endPoint x: 153, endPoint y: 109, distance: 23.4
click at [129, 110] on input "Arrived Pickup At" at bounding box center [118, 113] width 79 height 14
paste input "[DATE] 7:30:00 AM"
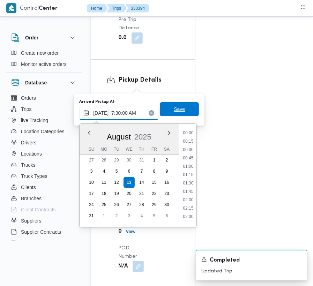
scroll to position [246, 0]
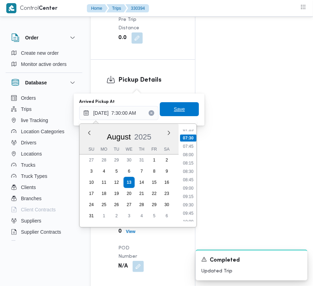
type input "[DATE] 07:30"
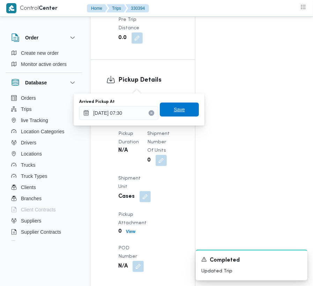
click at [175, 109] on span "Save" at bounding box center [179, 110] width 11 height 8
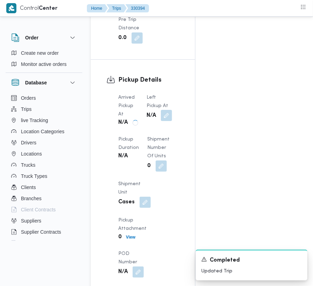
click at [167, 110] on button "button" at bounding box center [166, 115] width 11 height 11
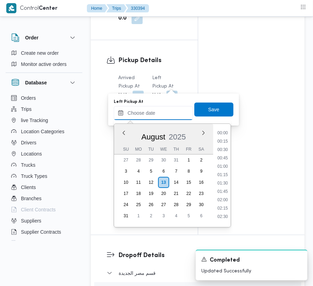
drag, startPoint x: 171, startPoint y: 112, endPoint x: 175, endPoint y: 113, distance: 4.4
click at [171, 112] on input "Left Pickup At" at bounding box center [153, 113] width 79 height 14
paste input "[DATE] 7:30:00 AM"
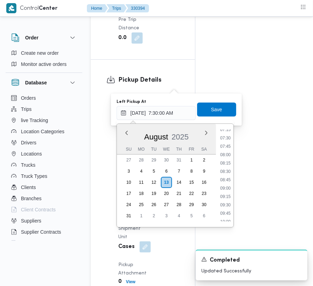
click at [224, 147] on li "07:45" at bounding box center [226, 146] width 16 height 7
type input "[DATE] 07:45"
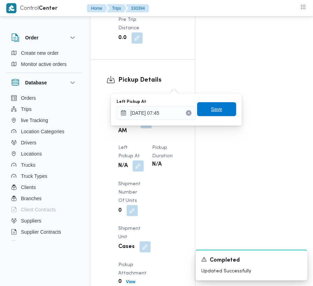
click at [217, 111] on span "Save" at bounding box center [216, 109] width 39 height 14
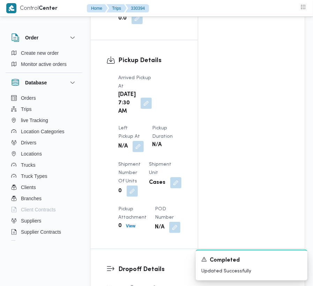
scroll to position [0, 0]
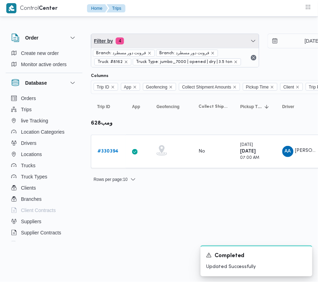
click at [160, 41] on span "Filter by 4" at bounding box center [175, 41] width 168 height 14
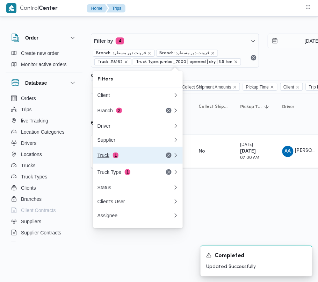
click at [119, 150] on button "Truck 1" at bounding box center [137, 155] width 89 height 17
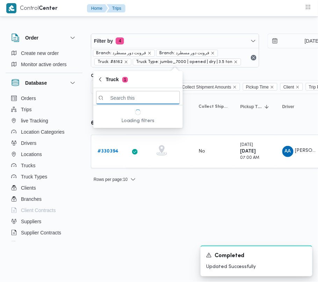
paste input "1345"
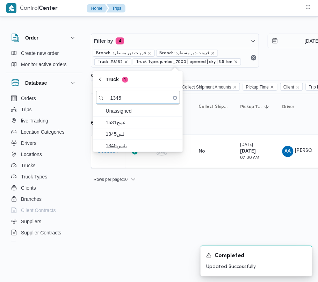
type input "1345"
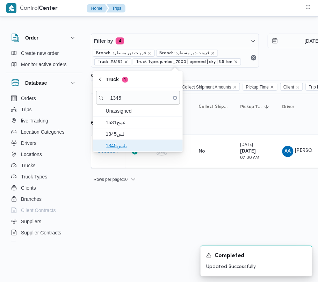
click at [116, 141] on span "نقس1345" at bounding box center [138, 145] width 84 height 11
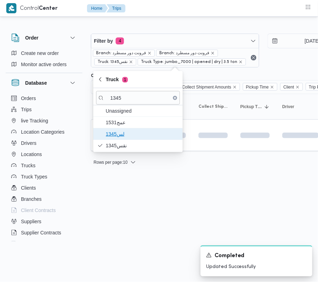
click at [117, 136] on span "1345لس" at bounding box center [142, 134] width 73 height 8
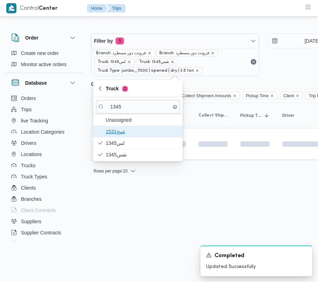
click at [115, 130] on span "عمج1531" at bounding box center [142, 131] width 73 height 8
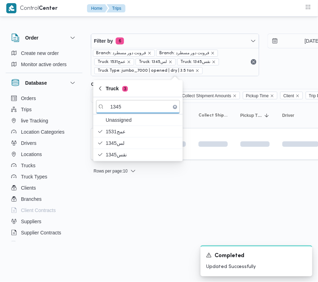
click at [124, 199] on html "Control Center Home Trips Order Create new order Monitor active orders Database…" at bounding box center [159, 141] width 318 height 282
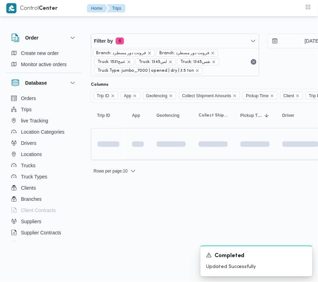
click at [112, 152] on td at bounding box center [108, 144] width 35 height 32
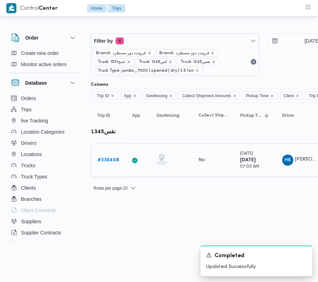
click at [110, 158] on b "# 330408" at bounding box center [108, 160] width 22 height 5
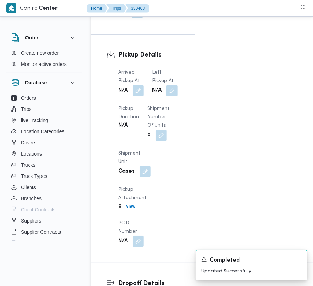
scroll to position [1180, 0]
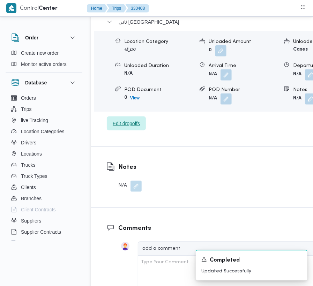
click at [121, 119] on span "Edit dropoffs" at bounding box center [126, 123] width 27 height 8
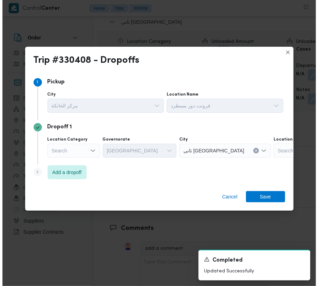
scroll to position [1152, 0]
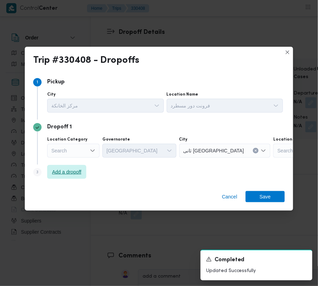
click at [73, 170] on span "Add a dropoff" at bounding box center [66, 172] width 29 height 8
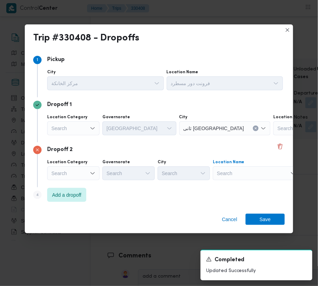
click at [273, 136] on div "Search" at bounding box center [316, 129] width 87 height 14
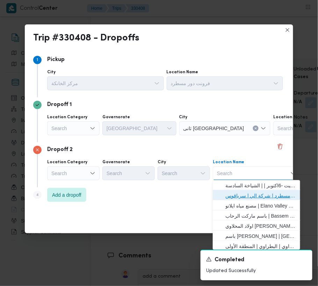
click at [251, 199] on span "فرونت دور مسطرد | شركة الي | سرياقوس" at bounding box center [260, 196] width 71 height 8
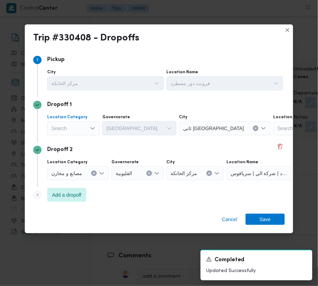
click at [72, 128] on div "Search" at bounding box center [73, 129] width 52 height 14
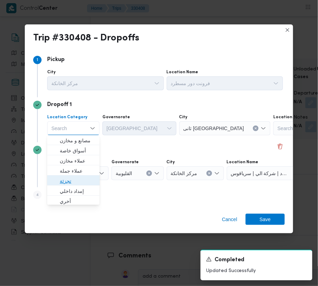
click at [76, 182] on span "تجزئة" at bounding box center [78, 181] width 36 height 8
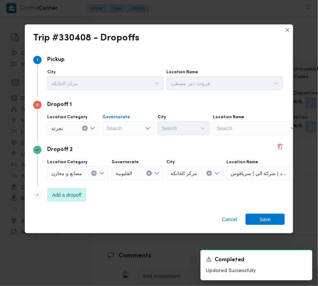
click at [112, 135] on div "Search" at bounding box center [128, 129] width 52 height 14
paste input "[GEOGRAPHIC_DATA]"
type input "[GEOGRAPHIC_DATA]"
click at [133, 128] on div "[GEOGRAPHIC_DATA] [GEOGRAPHIC_DATA]" at bounding box center [128, 129] width 52 height 14
click at [126, 131] on div "[GEOGRAPHIC_DATA] [GEOGRAPHIC_DATA]" at bounding box center [128, 129] width 52 height 14
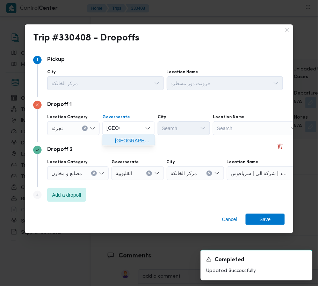
click at [126, 140] on span "[GEOGRAPHIC_DATA]" at bounding box center [133, 141] width 36 height 8
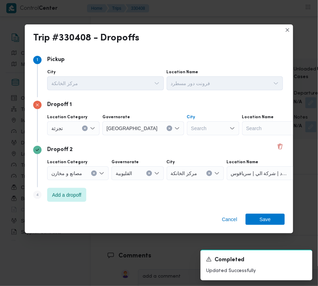
click at [187, 129] on div "Search" at bounding box center [213, 129] width 52 height 14
paste input "[PERSON_NAME]"
type input "[PERSON_NAME]"
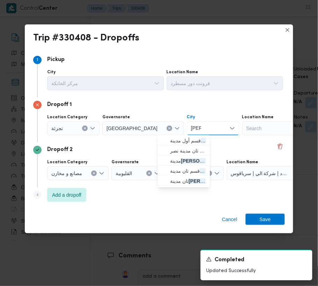
click at [165, 139] on icon "button" at bounding box center [165, 141] width 6 height 6
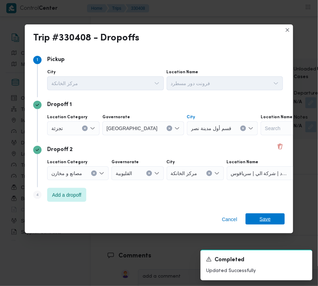
click at [262, 216] on span "Save" at bounding box center [265, 219] width 11 height 11
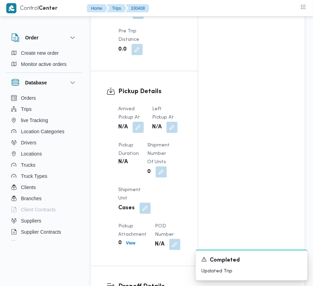
scroll to position [775, 0]
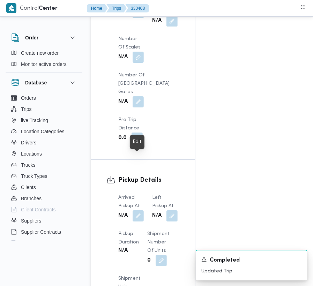
drag, startPoint x: 141, startPoint y: 162, endPoint x: 141, endPoint y: 169, distance: 6.6
click at [141, 211] on button "button" at bounding box center [138, 216] width 11 height 11
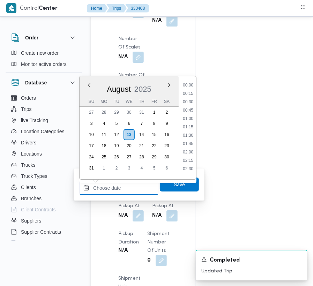
click at [140, 185] on input "Arrived Pickup At" at bounding box center [118, 188] width 79 height 14
paste input "[DATE] 7:00:00 AM"
type input "[DATE] 07:00"
click at [174, 185] on span "Save" at bounding box center [179, 185] width 11 height 8
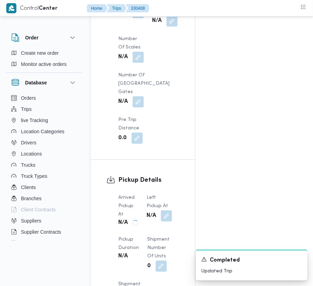
click at [177, 190] on div "Arrived Pickup At N/A Left Pickup At N/A Pickup Duration N/A Shipment Number of…" at bounding box center [149, 286] width 70 height 193
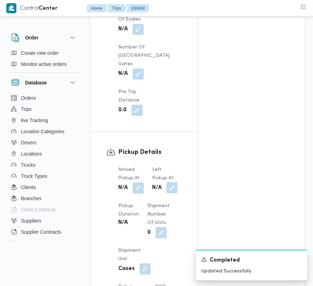
click at [171, 182] on button "button" at bounding box center [172, 187] width 11 height 11
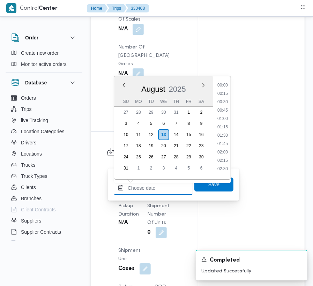
click at [166, 182] on input "Left Pickup At" at bounding box center [153, 188] width 79 height 14
paste input "[DATE] 7:00:00 AM"
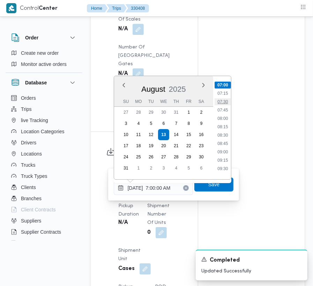
click at [226, 104] on li "07:30" at bounding box center [223, 102] width 16 height 7
type input "[DATE] 07:30"
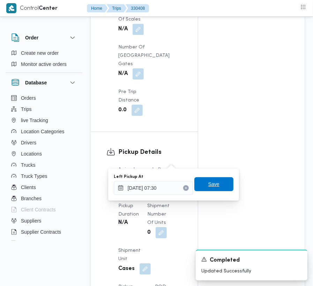
click at [209, 182] on span "Save" at bounding box center [214, 184] width 11 height 8
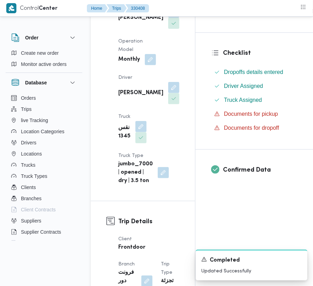
scroll to position [0, 0]
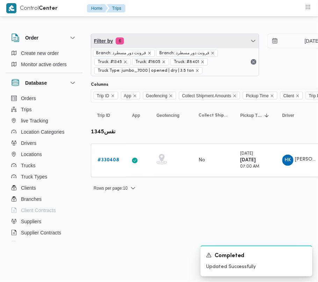
click at [163, 39] on span "Filter by 6" at bounding box center [175, 41] width 168 height 14
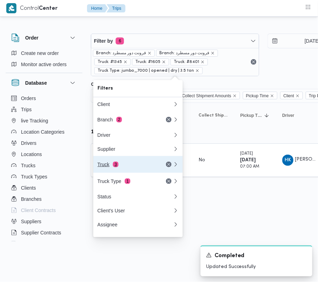
click at [122, 163] on div "Truck 3" at bounding box center [126, 164] width 59 height 6
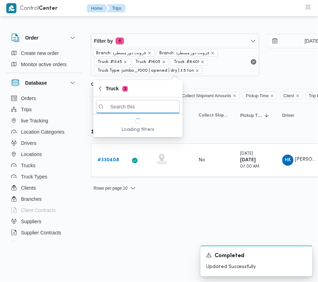
paste input "جهف418"
type input "جهف418"
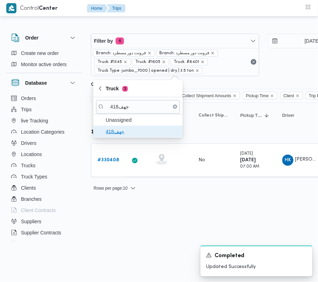
click at [109, 132] on span "جهف418" at bounding box center [142, 131] width 73 height 8
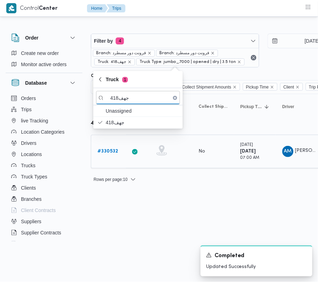
click at [110, 152] on b "# 330532" at bounding box center [107, 151] width 21 height 5
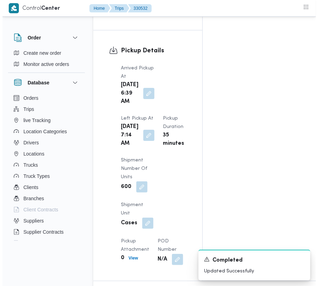
scroll to position [1135, 0]
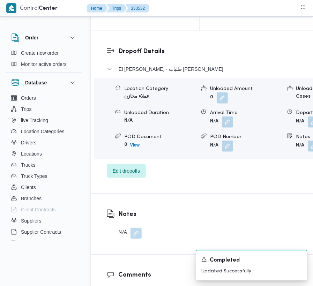
click at [125, 175] on div "El [PERSON_NAME] - طلبات مارت - السيده زينب Location Category عملاء مخازن Unloa…" at bounding box center [231, 121] width 249 height 113
click at [125, 175] on span "Edit dropoffs" at bounding box center [126, 171] width 27 height 8
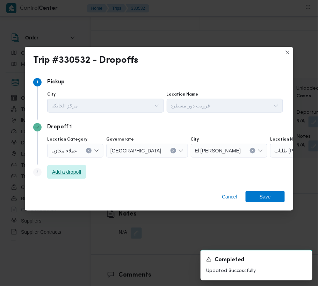
click at [57, 169] on span "Add a dropoff" at bounding box center [66, 172] width 29 height 8
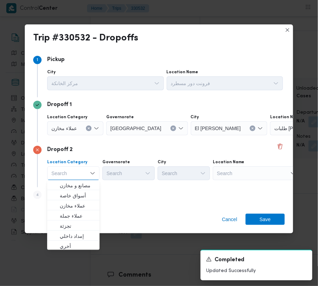
click at [270, 136] on div "Search" at bounding box center [313, 129] width 87 height 14
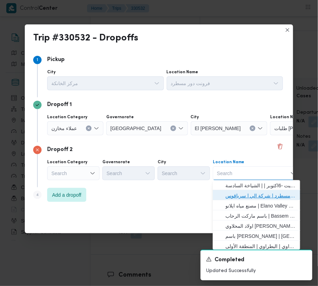
click at [253, 196] on span "فرونت دور مسطرد | شركة الي | سرياقوس" at bounding box center [260, 196] width 71 height 8
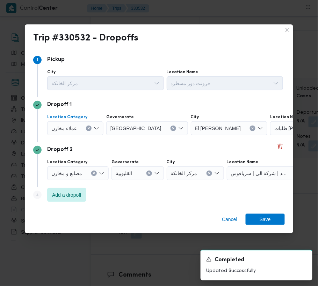
click at [66, 124] on span "عملاء مخازن" at bounding box center [64, 128] width 26 height 8
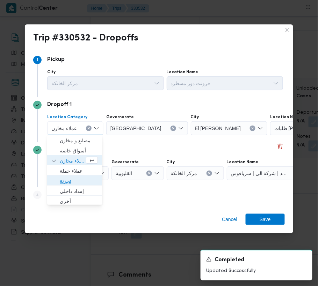
click at [71, 182] on span "تجزئة" at bounding box center [79, 181] width 38 height 8
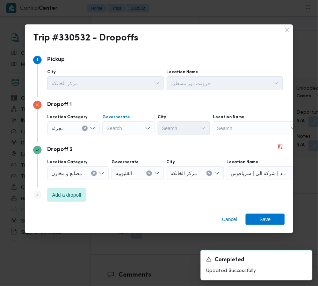
click at [124, 122] on div "Search" at bounding box center [128, 129] width 52 height 14
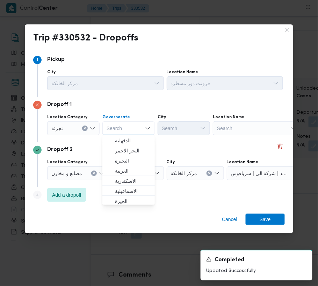
paste input "[GEOGRAPHIC_DATA]"
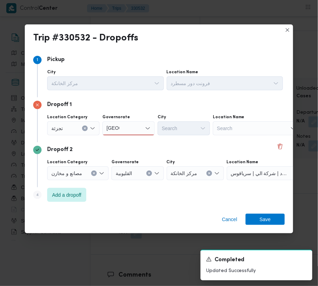
click at [129, 125] on div "[GEOGRAPHIC_DATA] [GEOGRAPHIC_DATA]" at bounding box center [128, 129] width 52 height 14
click at [126, 129] on div "[GEOGRAPHIC_DATA] [GEOGRAPHIC_DATA]" at bounding box center [128, 129] width 52 height 14
click at [128, 132] on div "[GEOGRAPHIC_DATA] [GEOGRAPHIC_DATA]" at bounding box center [128, 129] width 52 height 14
type input "[GEOGRAPHIC_DATA]"
drag, startPoint x: 119, startPoint y: 139, endPoint x: 122, endPoint y: 140, distance: 3.6
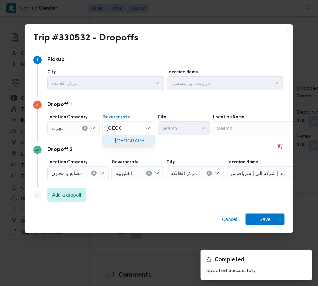
click at [119, 139] on span "[GEOGRAPHIC_DATA]" at bounding box center [133, 141] width 36 height 8
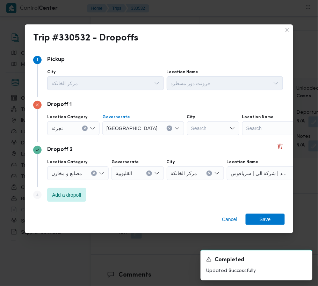
click at [187, 130] on div "Search" at bounding box center [213, 129] width 52 height 14
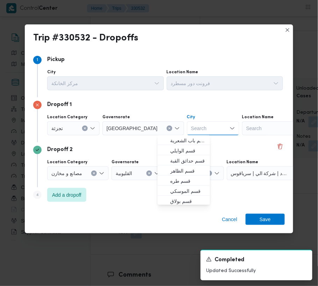
paste input "[PERSON_NAME]"
type input "[PERSON_NAME]"
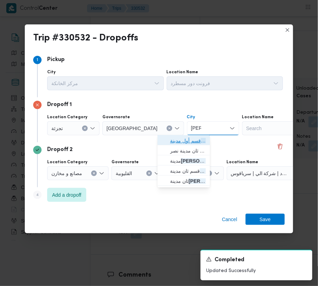
click at [164, 142] on icon "button" at bounding box center [165, 141] width 6 height 6
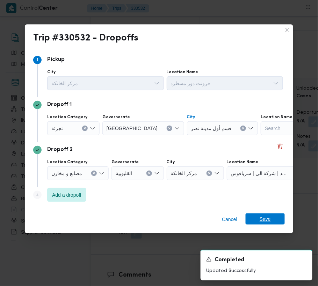
click at [258, 219] on span "Save" at bounding box center [265, 219] width 39 height 11
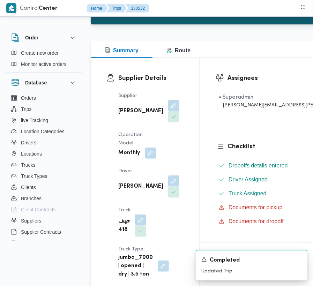
scroll to position [0, 0]
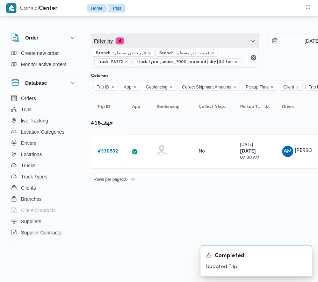
drag, startPoint x: 204, startPoint y: 37, endPoint x: 203, endPoint y: 41, distance: 4.0
click at [204, 37] on span "Filter by 4" at bounding box center [175, 41] width 168 height 14
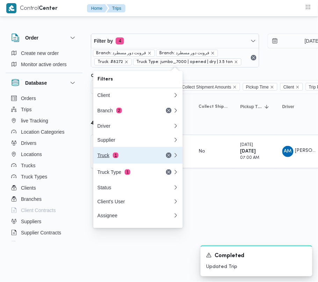
click at [114, 158] on span "1" at bounding box center [116, 155] width 6 height 6
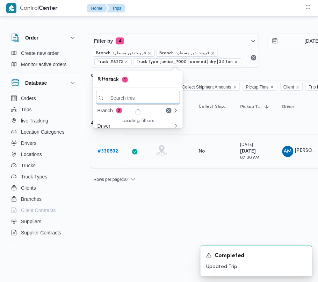
paste input "7495"
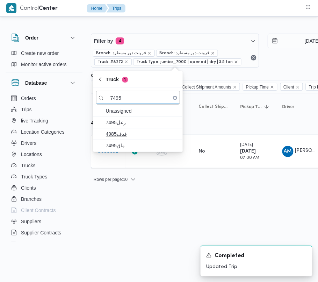
type input "7495"
click at [132, 129] on span "قدف4985" at bounding box center [138, 133] width 84 height 11
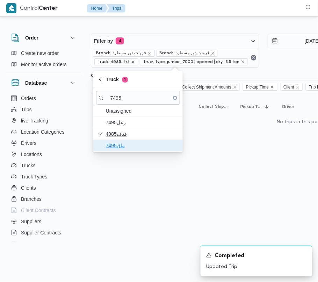
click at [119, 145] on span "ماق7495" at bounding box center [142, 145] width 73 height 8
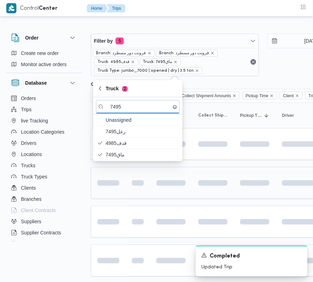
click at [111, 188] on div at bounding box center [109, 182] width 28 height 11
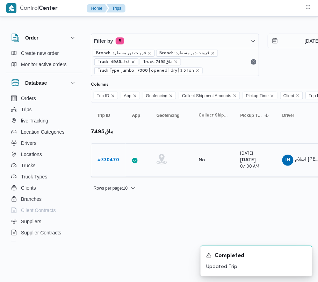
click at [109, 161] on b "# 330470" at bounding box center [108, 160] width 22 height 5
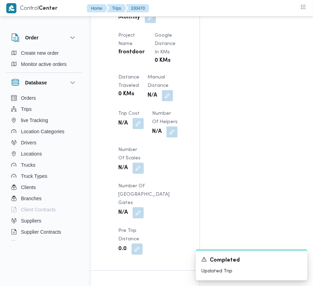
scroll to position [885, 0]
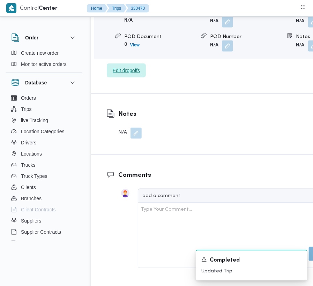
click at [126, 65] on span "Edit dropoffs" at bounding box center [126, 71] width 39 height 14
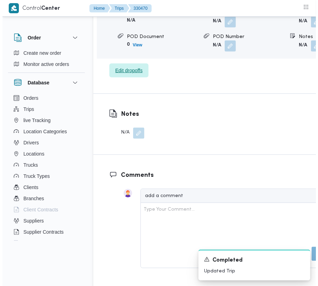
scroll to position [1185, 0]
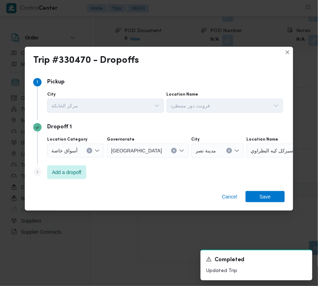
click at [52, 182] on div "Step 3 is disabled 3 Add a dropoff" at bounding box center [159, 174] width 252 height 18
click at [57, 176] on span "Add a dropoff" at bounding box center [66, 172] width 29 height 8
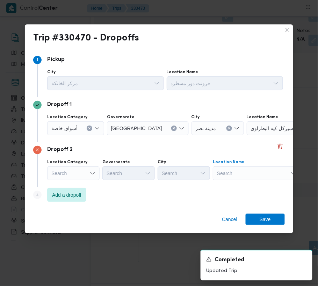
click at [254, 136] on div "Search" at bounding box center [290, 129] width 87 height 14
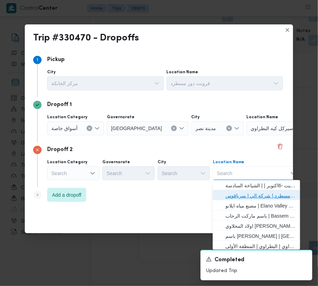
drag, startPoint x: 260, startPoint y: 195, endPoint x: 250, endPoint y: 189, distance: 11.6
click at [259, 196] on span "فرونت دور مسطرد | شركة الي | سرياقوس" at bounding box center [260, 196] width 71 height 8
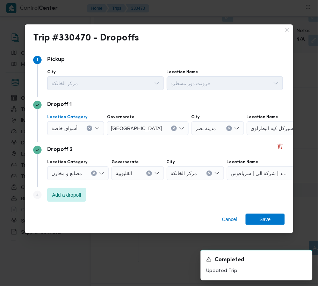
click at [72, 130] on span "أسواق خاصة" at bounding box center [64, 128] width 26 height 8
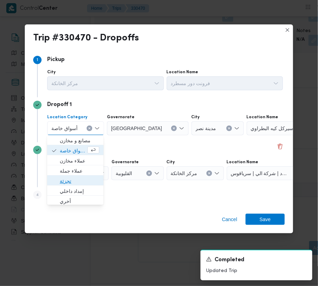
drag, startPoint x: 71, startPoint y: 183, endPoint x: 77, endPoint y: 178, distance: 8.0
click at [71, 183] on span "تجزئة" at bounding box center [79, 181] width 39 height 8
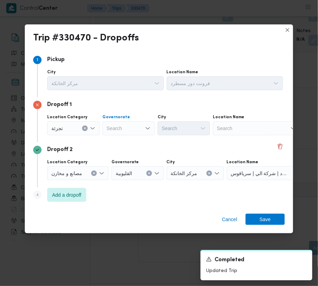
click at [128, 126] on div "Search" at bounding box center [128, 129] width 52 height 14
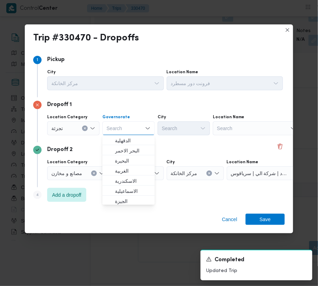
paste input "[GEOGRAPHIC_DATA]"
type input "[GEOGRAPHIC_DATA]"
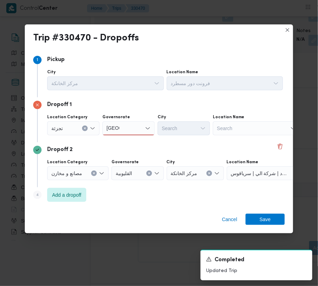
click at [130, 130] on div "[GEOGRAPHIC_DATA] [GEOGRAPHIC_DATA]" at bounding box center [128, 129] width 52 height 14
click at [129, 147] on div "Dropoff 2" at bounding box center [159, 150] width 252 height 8
click at [129, 122] on div "[GEOGRAPHIC_DATA] [GEOGRAPHIC_DATA]" at bounding box center [128, 129] width 52 height 14
click at [128, 138] on span "[GEOGRAPHIC_DATA]" at bounding box center [133, 141] width 36 height 8
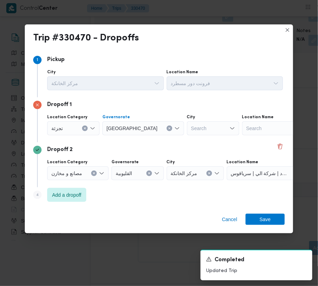
click at [187, 126] on div "Search" at bounding box center [213, 129] width 52 height 14
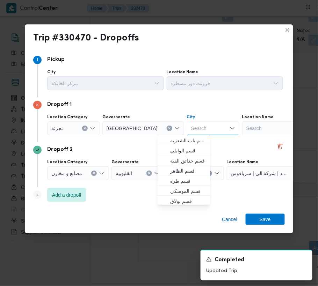
paste input "المقطم"
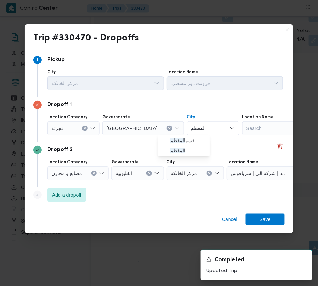
type input "المقطم"
click at [190, 143] on span "قسم المقطم" at bounding box center [188, 141] width 36 height 8
drag, startPoint x: 266, startPoint y: 218, endPoint x: 267, endPoint y: 215, distance: 3.6
click at [267, 218] on span "Save" at bounding box center [265, 219] width 11 height 11
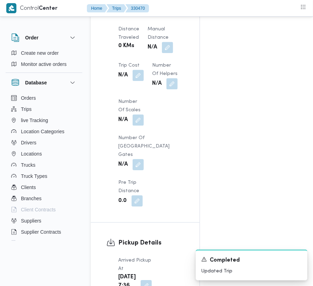
scroll to position [786, 0]
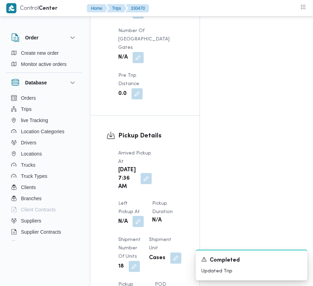
drag, startPoint x: 179, startPoint y: 140, endPoint x: 175, endPoint y: 148, distance: 9.2
click at [144, 216] on button "button" at bounding box center [138, 221] width 11 height 11
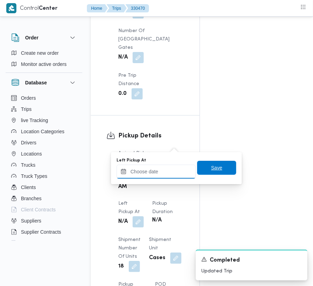
click at [158, 175] on input "Left Pickup At" at bounding box center [156, 172] width 79 height 14
paste input "[DATE] 7:30:00 AM"
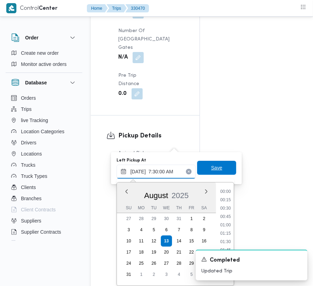
scroll to position [246, 0]
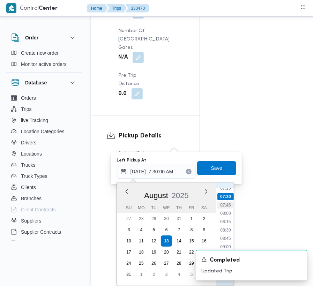
click at [226, 205] on li "07:45" at bounding box center [226, 205] width 16 height 7
type input "[DATE] 07:45"
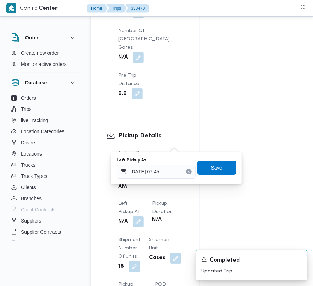
click at [214, 172] on span "Save" at bounding box center [216, 168] width 11 height 8
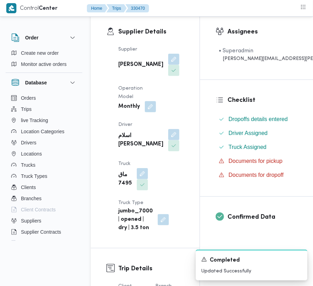
scroll to position [0, 0]
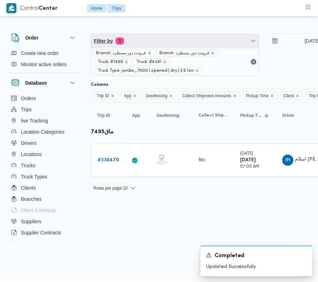
click at [185, 39] on span "Filter by 5" at bounding box center [175, 41] width 168 height 14
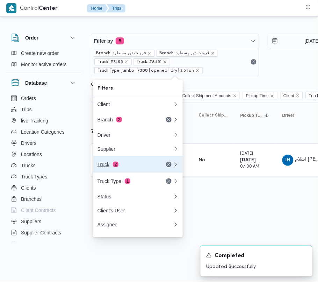
click at [135, 165] on div "Truck 2" at bounding box center [126, 164] width 59 height 6
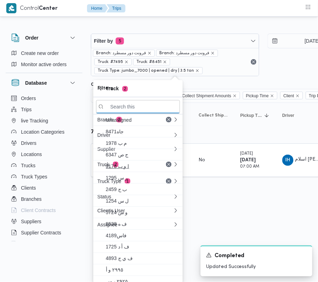
paste input "9583"
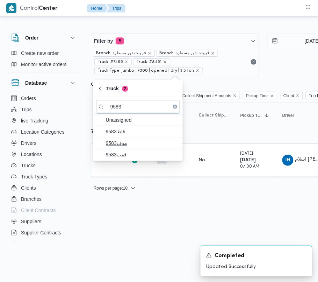
type input "9583"
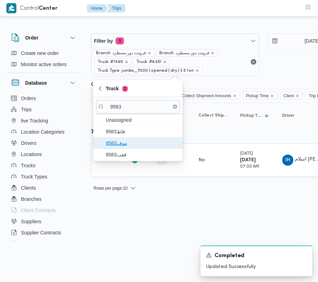
click at [128, 143] on span "موف9583" at bounding box center [142, 143] width 73 height 8
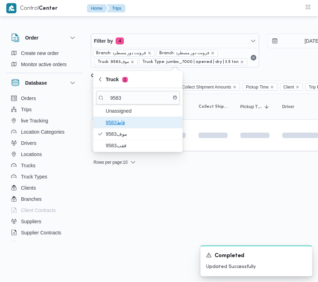
click at [112, 123] on span "9583قاط" at bounding box center [142, 122] width 73 height 8
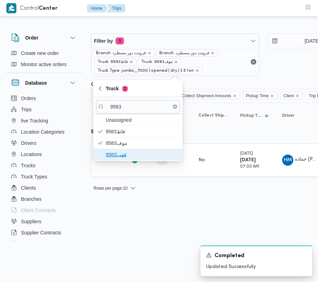
click at [119, 155] on span "قفب9583" at bounding box center [142, 154] width 73 height 8
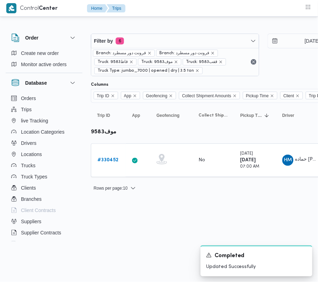
click at [125, 205] on html "Control Center Home Trips Order Create new order Monitor active orders Database…" at bounding box center [159, 141] width 318 height 282
click at [116, 156] on div "# 330452" at bounding box center [109, 160] width 28 height 14
click at [109, 160] on b "# 330452" at bounding box center [107, 160] width 21 height 5
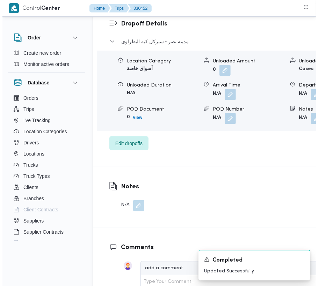
scroll to position [1180, 0]
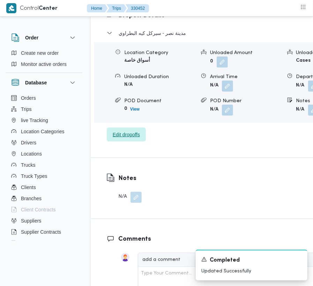
click at [132, 139] on span "Edit dropoffs" at bounding box center [126, 135] width 27 height 8
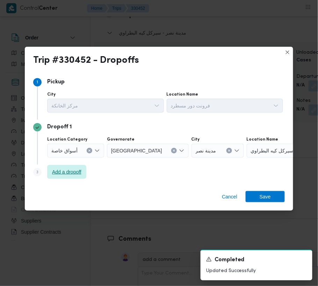
click at [67, 173] on span "Add a dropoff" at bounding box center [66, 172] width 29 height 8
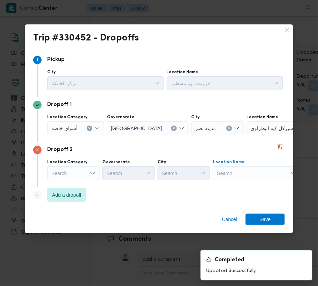
click at [247, 136] on div "Search" at bounding box center [290, 129] width 87 height 14
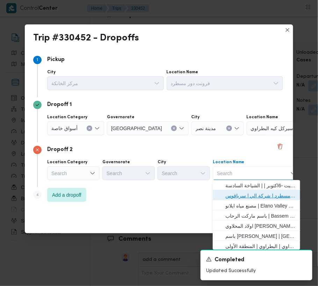
click at [242, 194] on span "فرونت دور مسطرد | شركة الي | سرياقوس" at bounding box center [260, 196] width 71 height 8
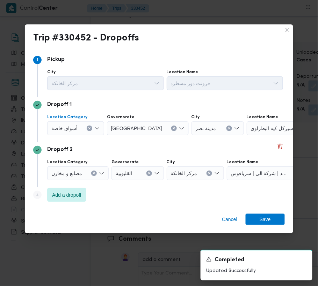
click at [79, 123] on div at bounding box center [80, 128] width 3 height 11
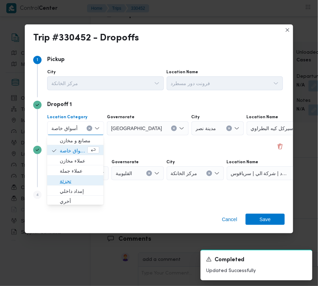
click at [79, 180] on span "تجزئة" at bounding box center [79, 181] width 39 height 8
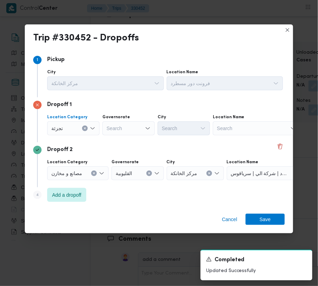
click at [116, 130] on div "Search" at bounding box center [128, 129] width 52 height 14
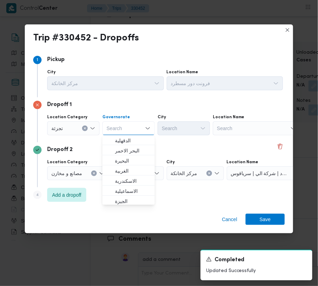
paste input "[GEOGRAPHIC_DATA]"
type input "[GEOGRAPHIC_DATA]"
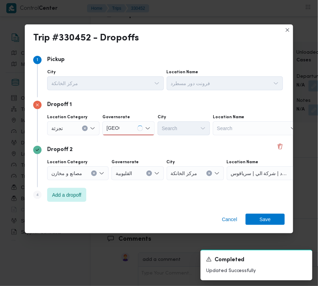
click at [146, 124] on div "[GEOGRAPHIC_DATA] [GEOGRAPHIC_DATA]" at bounding box center [128, 129] width 52 height 14
drag, startPoint x: 125, startPoint y: 141, endPoint x: 140, endPoint y: 141, distance: 15.4
click at [125, 142] on span "[GEOGRAPHIC_DATA]" at bounding box center [133, 141] width 36 height 8
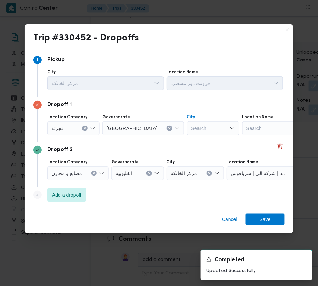
click at [189, 122] on div "Search" at bounding box center [213, 129] width 52 height 14
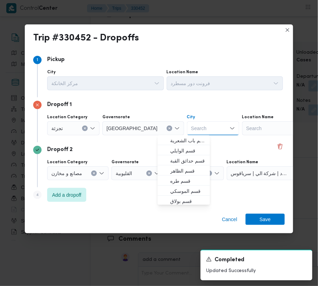
paste input "[PERSON_NAME]"
type input "[PERSON_NAME]"
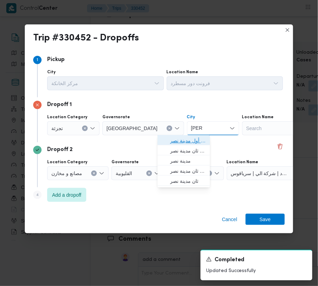
click at [166, 142] on icon "button" at bounding box center [165, 141] width 6 height 6
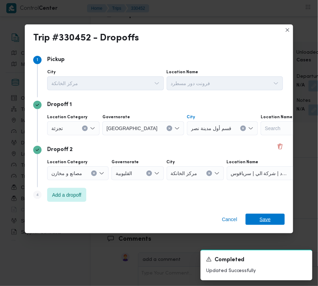
click at [258, 218] on span "Save" at bounding box center [265, 219] width 39 height 11
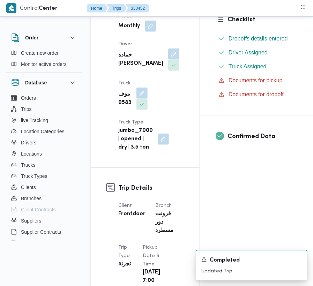
scroll to position [0, 0]
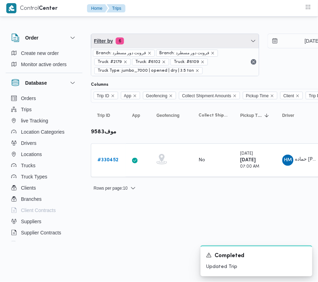
click at [166, 42] on span "Filter by 6" at bounding box center [175, 41] width 168 height 14
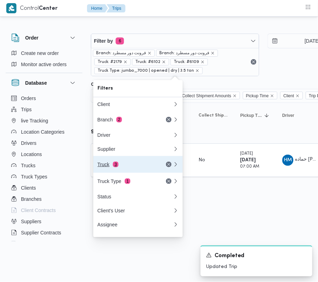
click at [133, 167] on div "Truck 3" at bounding box center [126, 164] width 59 height 6
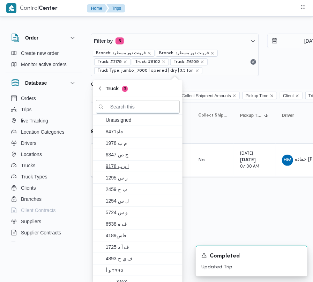
paste input "7836"
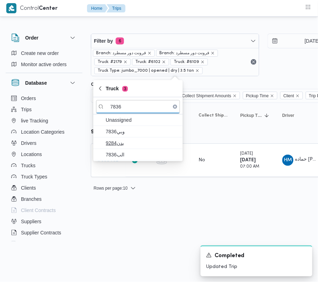
type input "7836"
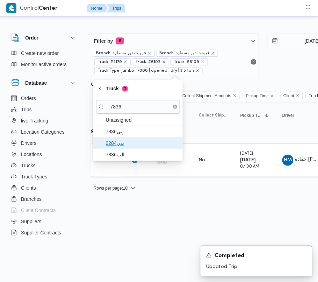
click at [133, 145] on span "بدن9284" at bounding box center [142, 143] width 73 height 8
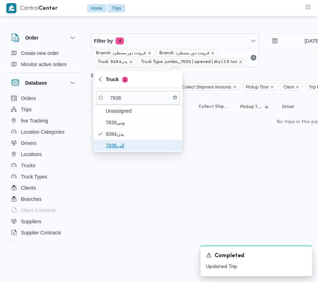
click at [108, 147] on span "الب7836" at bounding box center [142, 145] width 73 height 8
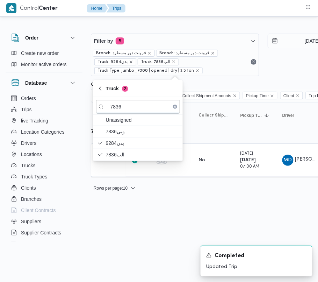
click at [150, 217] on html "Control Center Home Trips Order Create new order Monitor active orders Database…" at bounding box center [159, 141] width 318 height 282
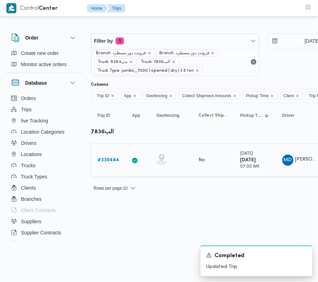
click at [108, 161] on b "# 330464" at bounding box center [108, 160] width 22 height 5
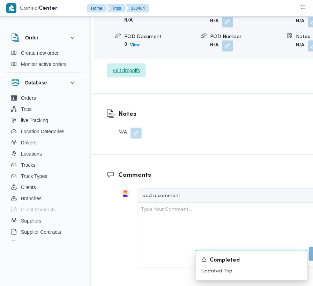
click at [132, 75] on span "Edit dropoffs" at bounding box center [126, 70] width 27 height 8
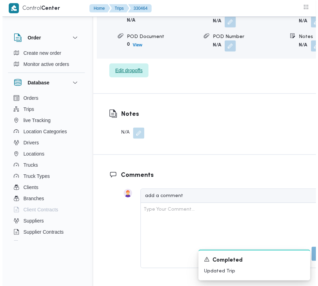
scroll to position [1146, 0]
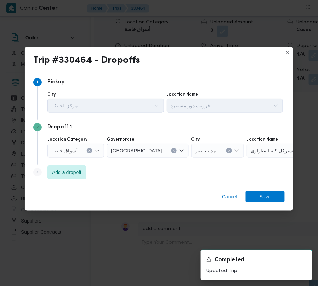
click at [71, 181] on div "Step 3 is disabled 3 Add a dropoff" at bounding box center [159, 174] width 252 height 18
click at [69, 175] on span "Add a dropoff" at bounding box center [66, 172] width 29 height 8
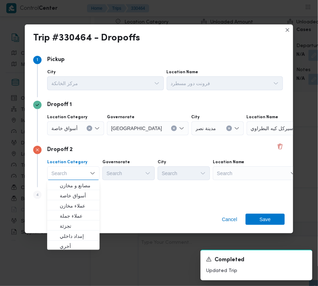
click at [261, 136] on div "Search" at bounding box center [290, 129] width 87 height 14
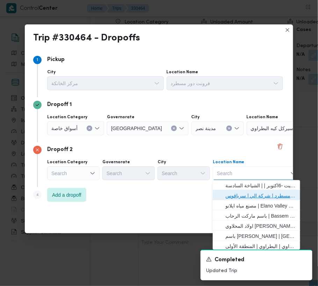
drag, startPoint x: 264, startPoint y: 198, endPoint x: 260, endPoint y: 195, distance: 5.5
click at [263, 200] on span "فرونت دور مسطرد | شركة الي | سرياقوس" at bounding box center [260, 196] width 71 height 8
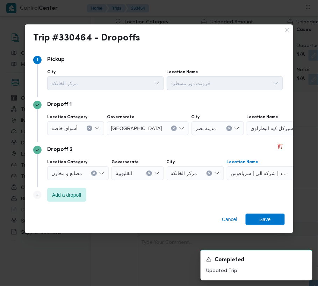
click at [68, 123] on div "أسواق خاصة" at bounding box center [75, 129] width 57 height 14
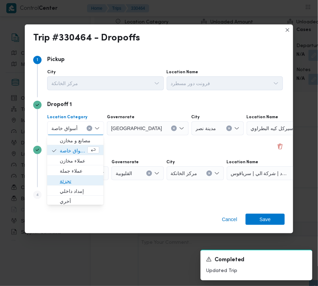
click at [79, 180] on span "تجزئة" at bounding box center [79, 181] width 39 height 8
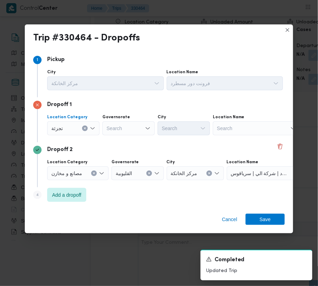
click at [126, 122] on div "Search" at bounding box center [128, 129] width 52 height 14
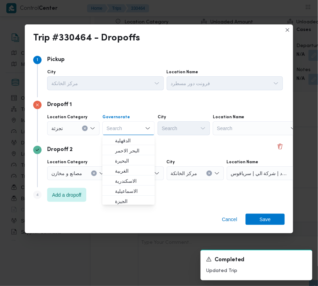
paste input "[GEOGRAPHIC_DATA]"
type input "[GEOGRAPHIC_DATA]"
click at [177, 146] on div "Dropoff 2" at bounding box center [159, 150] width 252 height 8
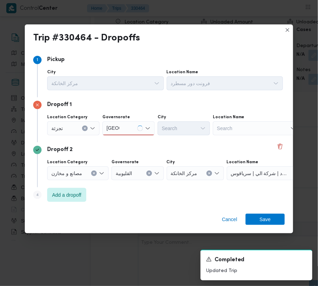
click at [125, 125] on div "[GEOGRAPHIC_DATA] [GEOGRAPHIC_DATA]" at bounding box center [128, 129] width 52 height 14
click at [122, 126] on div "[GEOGRAPHIC_DATA] [GEOGRAPHIC_DATA]" at bounding box center [128, 129] width 52 height 14
click at [125, 138] on span "[GEOGRAPHIC_DATA]" at bounding box center [133, 141] width 36 height 8
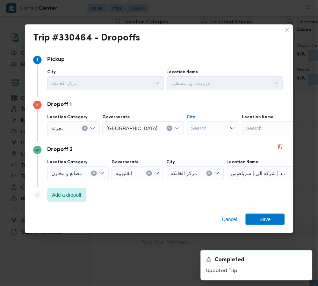
click at [187, 130] on div "Search" at bounding box center [213, 129] width 52 height 14
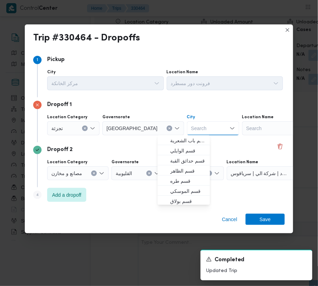
paste input "[GEOGRAPHIC_DATA]"
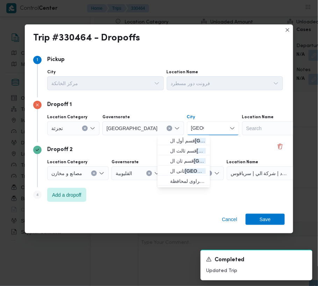
type input "[GEOGRAPHIC_DATA]"
click at [176, 139] on span "قسم أول القاهرة الجديدة" at bounding box center [188, 141] width 36 height 8
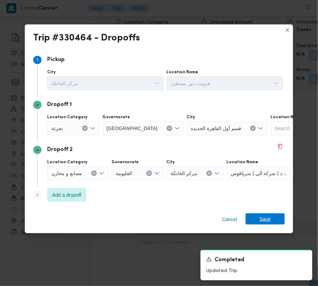
click at [273, 216] on span "Save" at bounding box center [265, 219] width 39 height 11
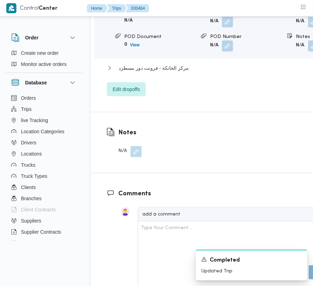
scroll to position [1188, 0]
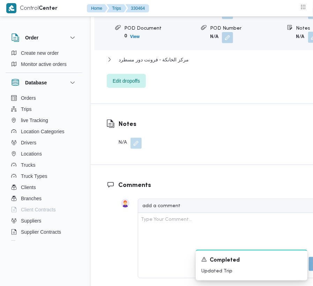
click at [308, 43] on button "button" at bounding box center [313, 37] width 11 height 11
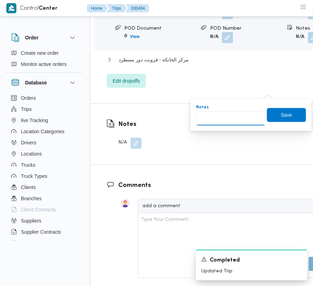
click at [234, 122] on input "Notes" at bounding box center [231, 119] width 70 height 14
paste input "تجمع"
type input "تجمع"
click at [281, 111] on span "Save" at bounding box center [286, 115] width 39 height 14
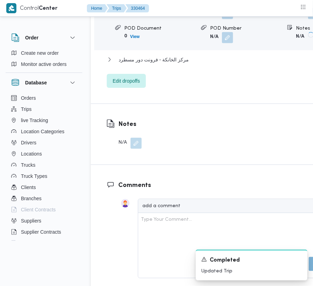
scroll to position [938, 0]
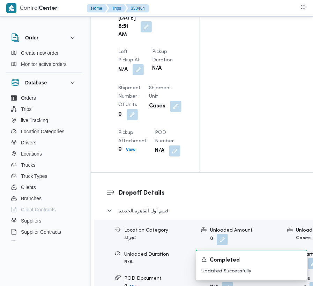
click at [144, 64] on button "button" at bounding box center [138, 69] width 11 height 11
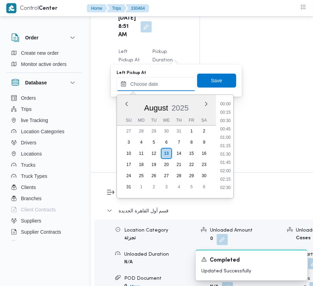
click at [164, 81] on input "Left Pickup At" at bounding box center [156, 84] width 79 height 14
paste input "[DATE] 9:00:00 AM"
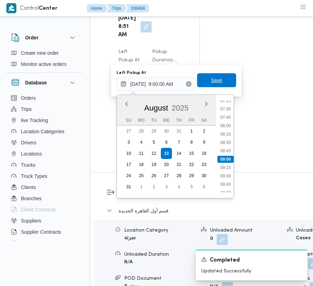
type input "[DATE] 09:00"
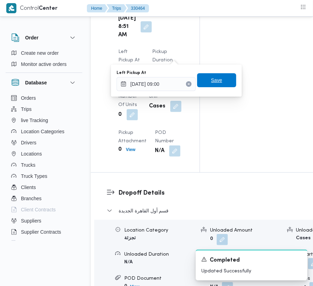
click at [213, 81] on span "Save" at bounding box center [216, 80] width 11 height 8
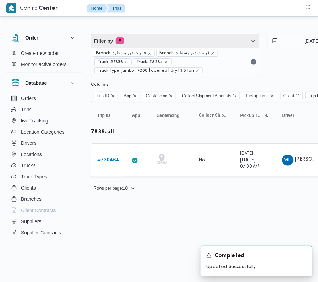
click at [154, 34] on span "Filter by 5" at bounding box center [175, 41] width 168 height 14
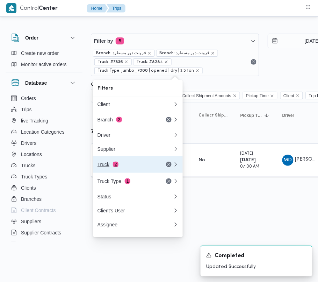
click at [138, 167] on div "Truck 2" at bounding box center [126, 164] width 59 height 6
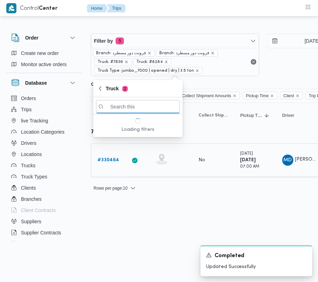
paste input "1429"
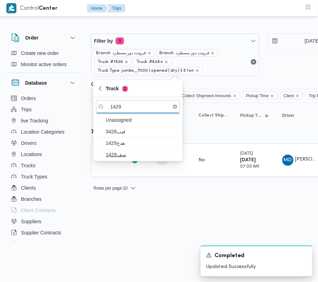
type input "1429"
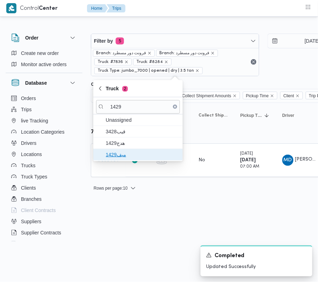
click at [126, 154] on span "ميف1429" at bounding box center [142, 154] width 73 height 8
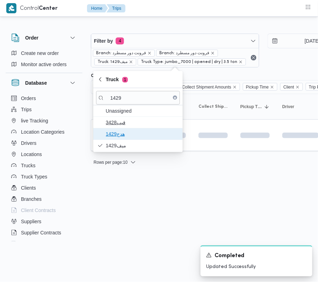
click at [120, 136] on span "هدج1429" at bounding box center [142, 134] width 73 height 8
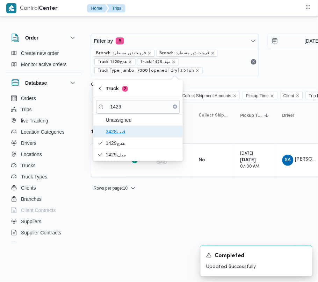
click at [119, 133] on span "قيب3428" at bounding box center [142, 131] width 73 height 8
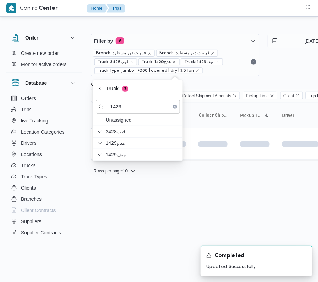
click at [129, 231] on html "Control Center Home Trips Order Create new order Monitor active orders Database…" at bounding box center [159, 141] width 318 height 282
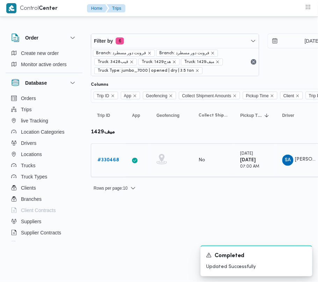
click at [110, 161] on b "# 330468" at bounding box center [108, 160] width 22 height 5
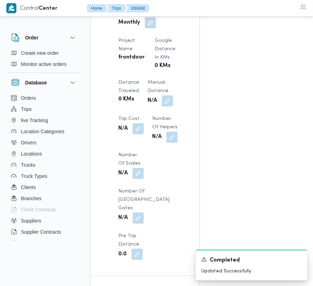
scroll to position [885, 0]
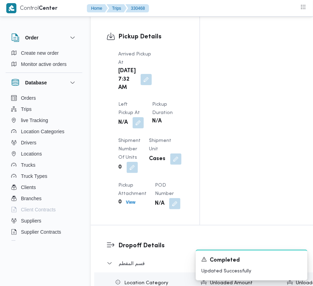
click at [144, 117] on button "button" at bounding box center [138, 122] width 11 height 11
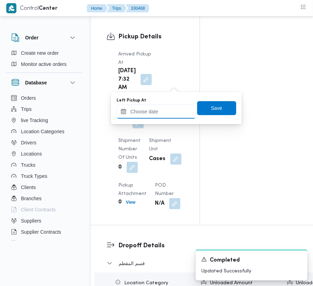
click at [174, 116] on input "Left Pickup At" at bounding box center [156, 112] width 79 height 14
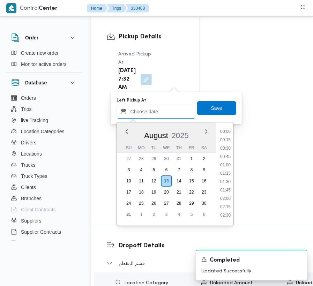
scroll to position [246, 0]
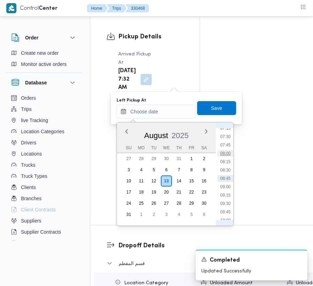
click at [227, 157] on li "08:00" at bounding box center [226, 153] width 16 height 7
type input "[DATE] 08:00"
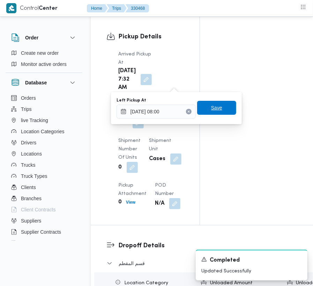
click at [216, 104] on span "Save" at bounding box center [216, 108] width 39 height 14
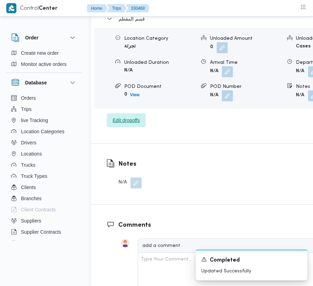
click at [129, 128] on span "Edit dropoffs" at bounding box center [126, 121] width 39 height 14
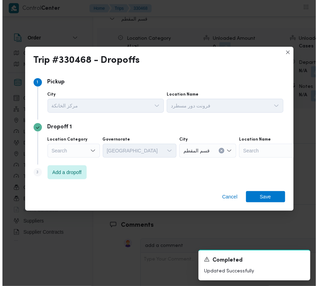
scroll to position [1096, 0]
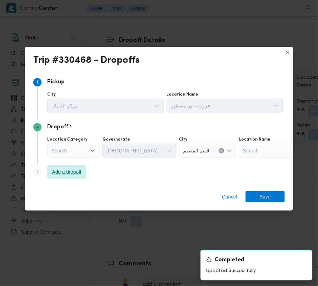
click at [61, 170] on span "Add a dropoff" at bounding box center [66, 172] width 29 height 8
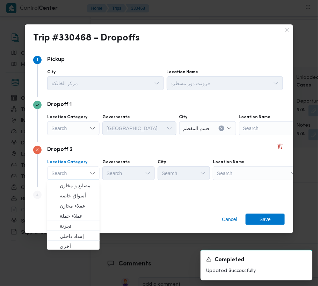
click at [241, 136] on div "Search" at bounding box center [282, 129] width 87 height 14
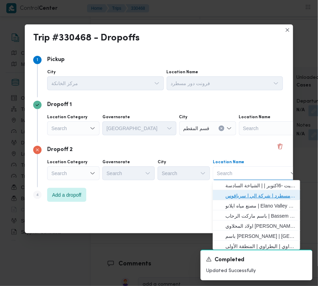
click at [256, 192] on span "فرونت دور مسطرد | شركة الي | سرياقوس" at bounding box center [260, 196] width 71 height 8
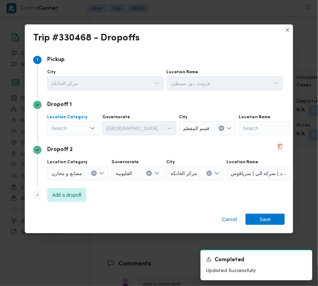
click at [59, 129] on div "Search" at bounding box center [73, 129] width 52 height 14
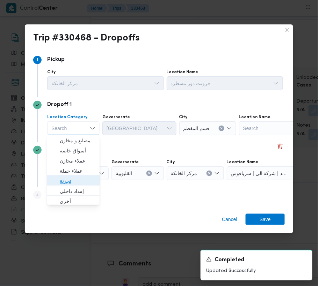
click at [77, 183] on span "تجزئة" at bounding box center [78, 181] width 36 height 8
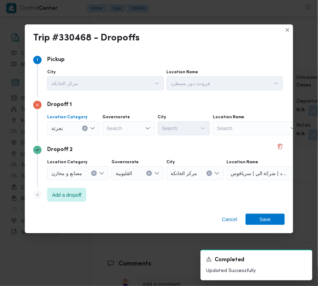
click at [129, 137] on div "Dropoff 1 Location Category تجزئة Combo box. Selected. تجزئة. Press Backspace t…" at bounding box center [159, 119] width 252 height 45
click at [118, 125] on div "Search" at bounding box center [128, 129] width 52 height 14
paste input "جيزة"
type input "جيزة"
click at [135, 132] on div "جيزة جيزة" at bounding box center [128, 129] width 52 height 14
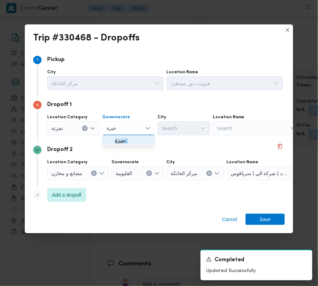
drag, startPoint x: 135, startPoint y: 141, endPoint x: 160, endPoint y: 138, distance: 25.0
click at [135, 142] on span "ال جيزة" at bounding box center [133, 141] width 36 height 8
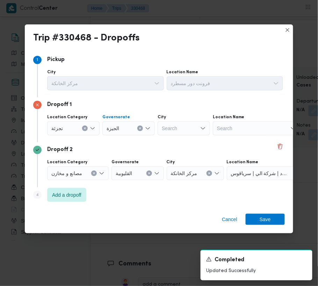
click at [172, 135] on div "Search" at bounding box center [184, 129] width 52 height 14
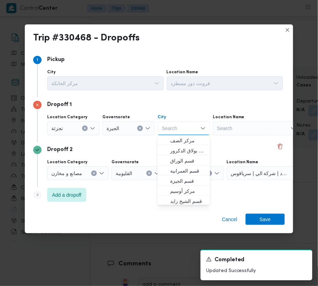
paste input "أكتوبر"
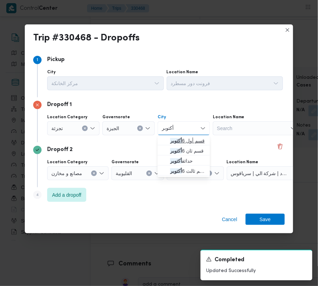
type input "أكتوبر"
click at [167, 136] on span "قسم أول 6 أكتوبر" at bounding box center [183, 141] width 47 height 11
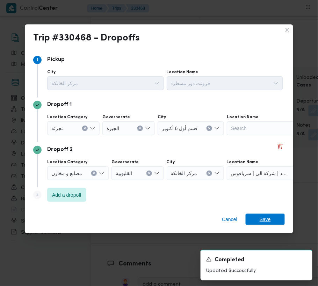
click at [270, 216] on span "Save" at bounding box center [265, 219] width 11 height 11
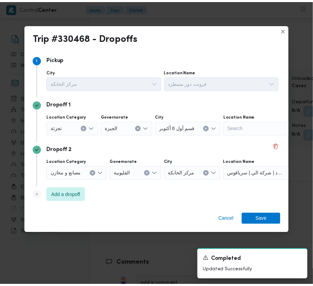
scroll to position [1135, 0]
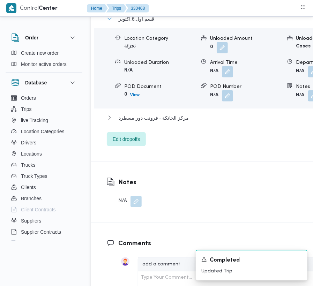
click at [127, 23] on span "قسم أول 6 أكتوبر" at bounding box center [137, 19] width 36 height 8
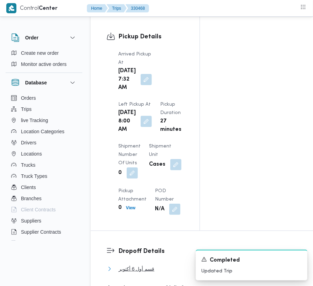
scroll to position [0, 0]
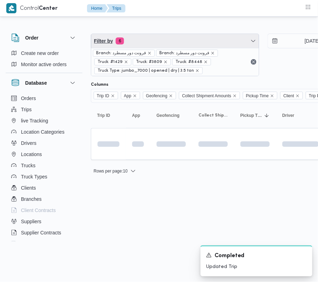
click at [144, 38] on span "Filter by 6" at bounding box center [175, 41] width 168 height 14
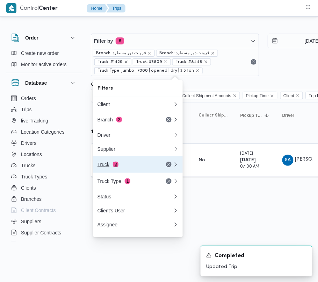
click at [121, 167] on div "Truck 3" at bounding box center [126, 164] width 59 height 6
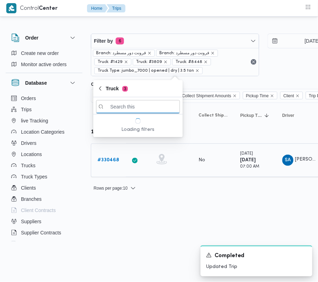
paste input "6471"
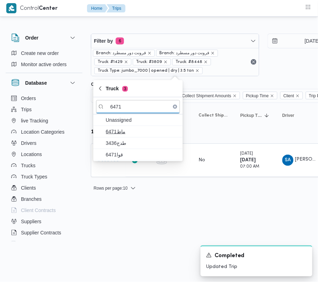
type input "6471"
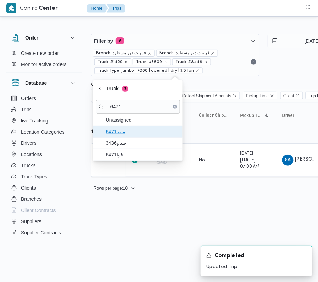
click at [118, 131] on span "ماط6471" at bounding box center [142, 131] width 73 height 8
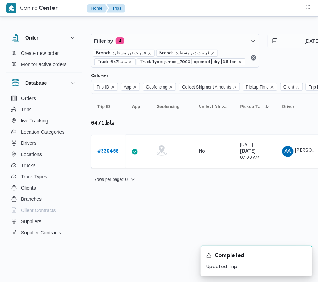
drag, startPoint x: 143, startPoint y: 198, endPoint x: 132, endPoint y: 185, distance: 16.8
click at [142, 198] on html "Control Center Home Trips Order Create new order Monitor active orders Database…" at bounding box center [159, 141] width 318 height 282
click at [115, 146] on div "# 330456" at bounding box center [109, 151] width 28 height 14
click at [109, 150] on b "# 330456" at bounding box center [107, 151] width 21 height 5
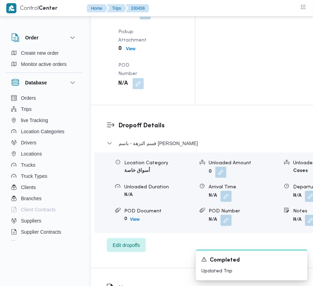
scroll to position [1180, 0]
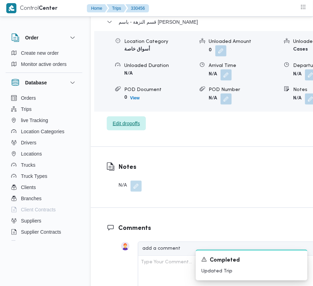
click at [129, 119] on span "Edit dropoffs" at bounding box center [126, 123] width 27 height 8
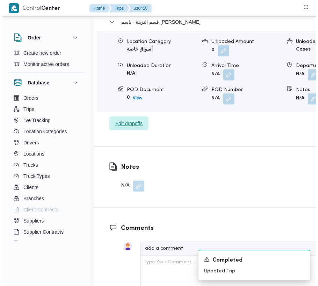
scroll to position [1152, 0]
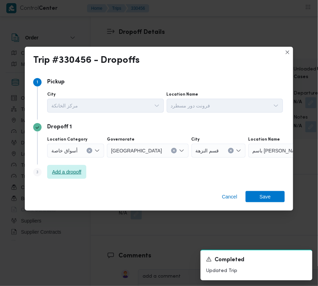
click at [65, 175] on span "Add a dropoff" at bounding box center [66, 172] width 29 height 8
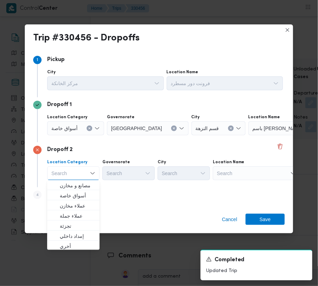
click at [274, 136] on div "Search" at bounding box center [291, 129] width 87 height 14
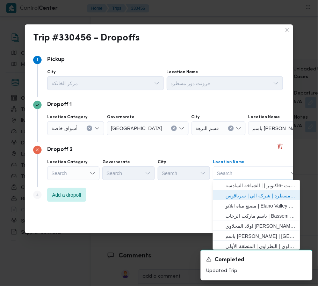
click at [274, 195] on span "فرونت دور مسطرد | شركة الي | سرياقوس" at bounding box center [260, 196] width 71 height 8
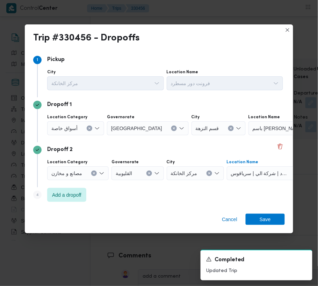
click at [63, 128] on span "أسواق خاصة" at bounding box center [64, 128] width 26 height 8
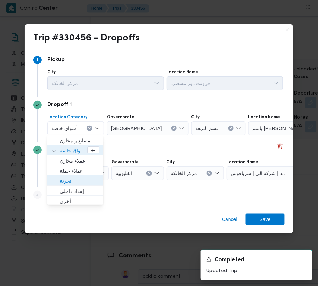
click at [66, 180] on span "تجزئة" at bounding box center [79, 181] width 39 height 8
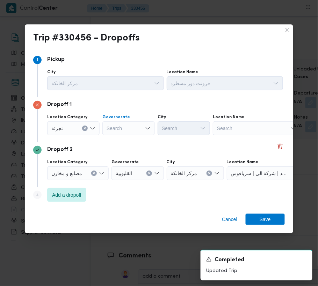
click at [135, 126] on div "Search" at bounding box center [128, 129] width 52 height 14
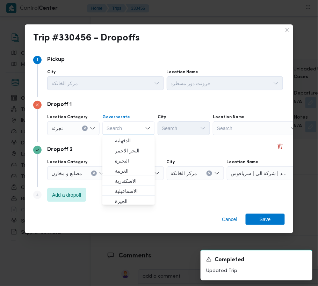
paste input "[GEOGRAPHIC_DATA]"
type input "[GEOGRAPHIC_DATA]"
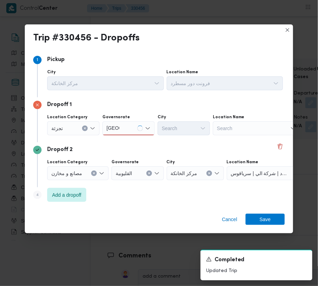
click at [168, 137] on div "Dropoff 1 Location Category تجزئة [GEOGRAPHIC_DATA] [GEOGRAPHIC_DATA] [GEOGRAPH…" at bounding box center [159, 119] width 252 height 45
click at [126, 130] on div "[GEOGRAPHIC_DATA] [GEOGRAPHIC_DATA]" at bounding box center [128, 129] width 52 height 14
drag, startPoint x: 129, startPoint y: 134, endPoint x: 131, endPoint y: 138, distance: 4.1
click at [129, 125] on div "[GEOGRAPHIC_DATA] [GEOGRAPHIC_DATA]" at bounding box center [128, 129] width 52 height 14
click at [135, 124] on div "[GEOGRAPHIC_DATA] [GEOGRAPHIC_DATA]" at bounding box center [128, 129] width 52 height 14
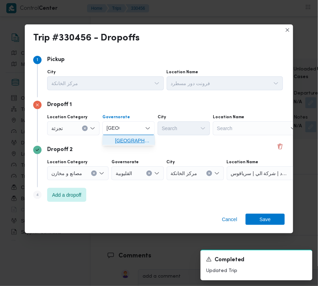
drag, startPoint x: 133, startPoint y: 136, endPoint x: 146, endPoint y: 133, distance: 12.9
click at [133, 137] on span "[GEOGRAPHIC_DATA]" at bounding box center [128, 141] width 47 height 11
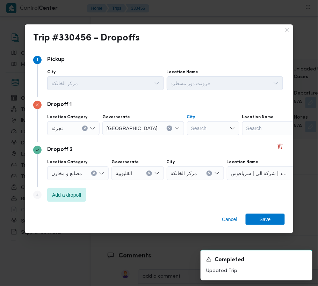
click at [187, 126] on div "Search" at bounding box center [213, 129] width 52 height 14
paste input "[GEOGRAPHIC_DATA]"
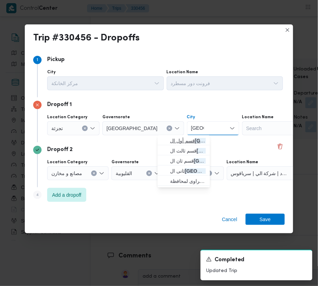
type input "[GEOGRAPHIC_DATA]"
click at [178, 142] on span "قسم أول ال قاهرة الجديدة" at bounding box center [188, 141] width 36 height 8
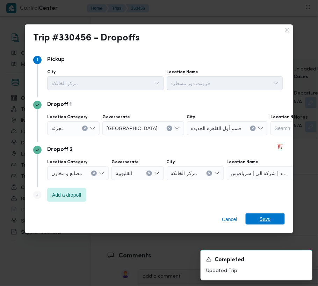
click at [277, 214] on span "Save" at bounding box center [265, 219] width 39 height 11
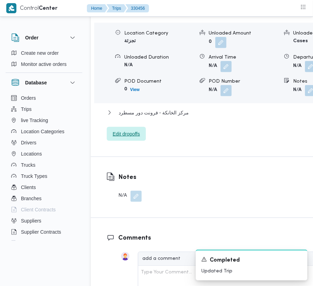
scroll to position [1161, 0]
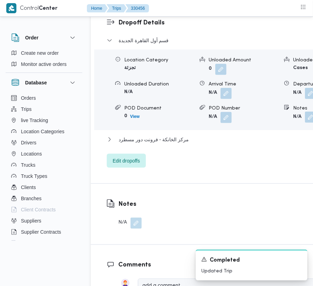
click at [305, 112] on button "button" at bounding box center [310, 117] width 11 height 11
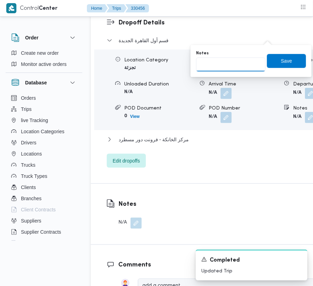
click at [234, 61] on input "Notes" at bounding box center [231, 65] width 70 height 14
paste input "تجمع"
type input "تجمع"
click at [284, 55] on span "Save" at bounding box center [286, 61] width 39 height 14
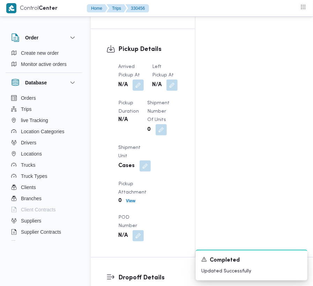
scroll to position [896, 0]
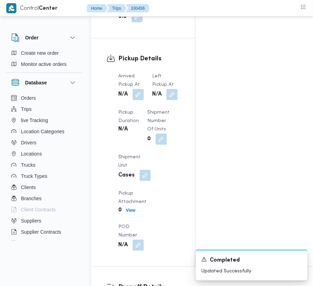
click at [312, 160] on div "Order Create new order Monitor active orders Database Orders Trips live Trackin…" at bounding box center [156, 53] width 313 height 1855
click at [138, 89] on button "button" at bounding box center [138, 94] width 11 height 11
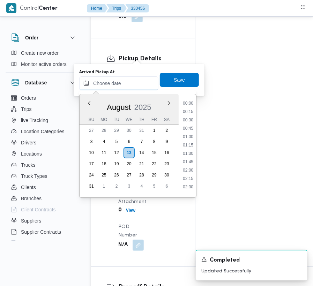
click at [132, 80] on input "Arrived Pickup At" at bounding box center [118, 84] width 79 height 14
paste input "[DATE] 7:00:00 AM"
type input "[DATE] 7:00:00 AM"
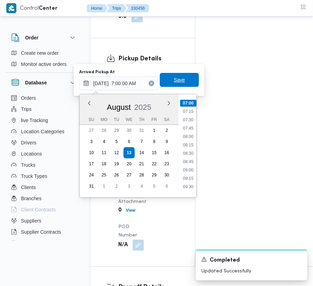
click at [174, 78] on span "Save" at bounding box center [179, 80] width 11 height 8
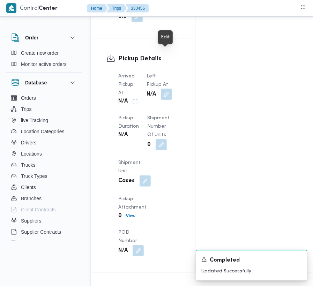
click at [172, 89] on button "button" at bounding box center [166, 94] width 11 height 11
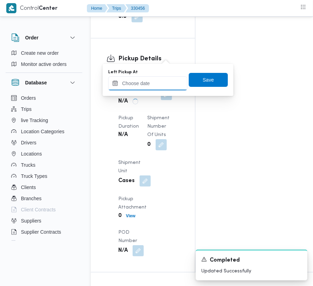
click at [172, 89] on input "Left Pickup At" at bounding box center [147, 84] width 79 height 14
paste input "[DATE] 7:00:00 AM"
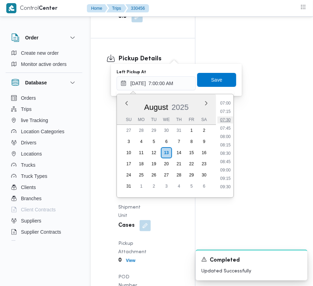
click at [225, 121] on li "07:30" at bounding box center [226, 120] width 16 height 7
type input "[DATE] 07:30"
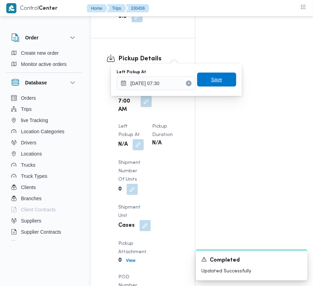
click at [216, 73] on span "Save" at bounding box center [216, 80] width 39 height 14
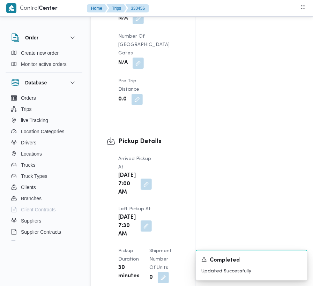
scroll to position [0, 0]
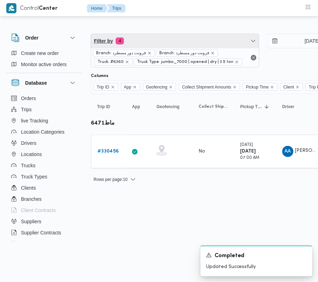
click at [160, 47] on span "Filter by 4" at bounding box center [175, 41] width 168 height 14
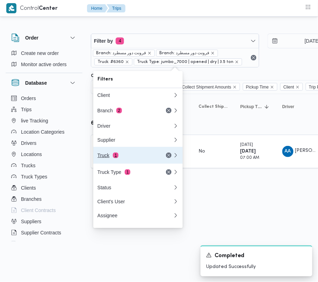
click at [122, 157] on div "Truck 1" at bounding box center [126, 155] width 59 height 6
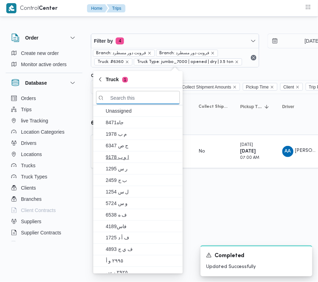
paste input "9879تور"
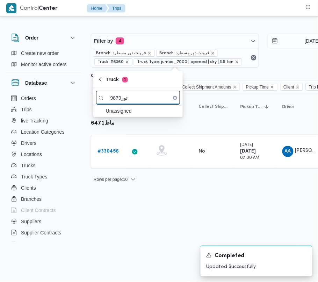
drag, startPoint x: 121, startPoint y: 98, endPoint x: 129, endPoint y: 98, distance: 8.4
click at [129, 98] on input "9879تور" at bounding box center [138, 98] width 84 height 14
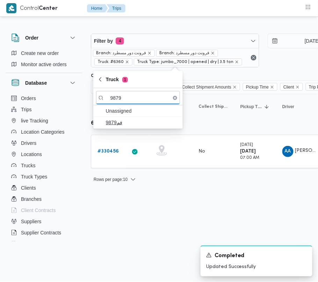
type input "9879"
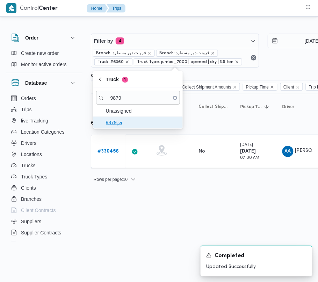
click at [124, 122] on span "فم9879" at bounding box center [142, 122] width 73 height 8
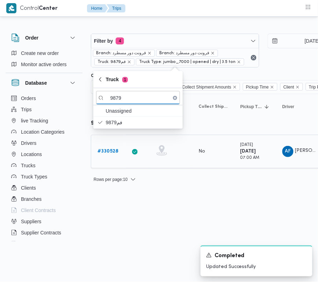
click at [113, 150] on b "# 330528" at bounding box center [107, 151] width 21 height 5
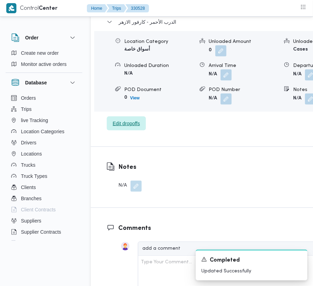
click at [129, 119] on span "Edit dropoffs" at bounding box center [126, 123] width 27 height 8
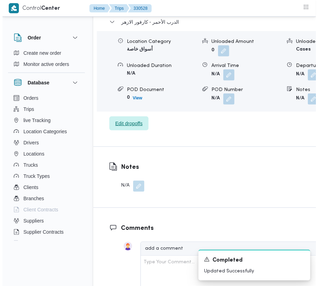
scroll to position [1113, 0]
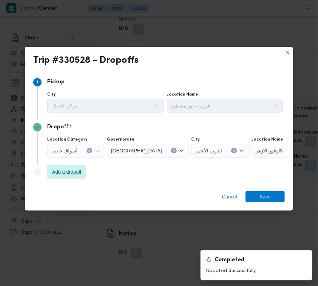
click at [62, 168] on span "Add a dropoff" at bounding box center [66, 172] width 39 height 14
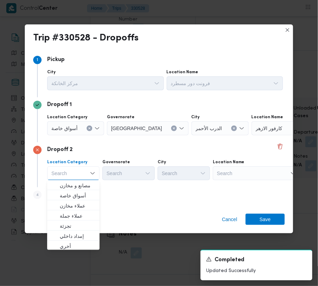
click at [252, 136] on div "Search" at bounding box center [295, 129] width 87 height 14
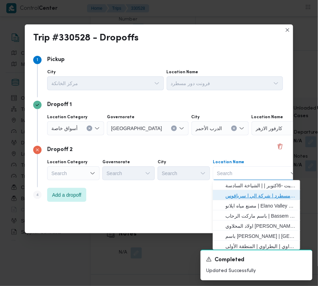
click at [252, 196] on span "فرونت دور مسطرد | شركة الي | سرياقوس" at bounding box center [260, 196] width 71 height 8
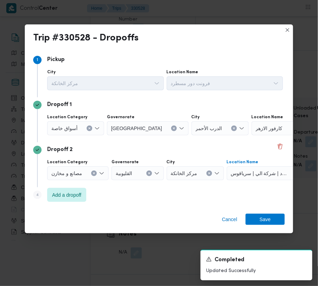
click at [72, 130] on span "أسواق خاصة" at bounding box center [64, 128] width 26 height 8
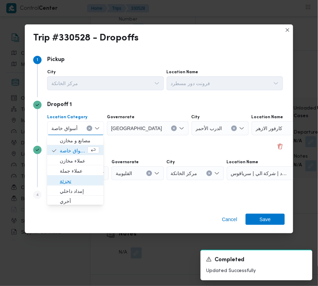
drag, startPoint x: 80, startPoint y: 182, endPoint x: 88, endPoint y: 178, distance: 9.2
click at [81, 183] on span "تجزئة" at bounding box center [79, 181] width 39 height 8
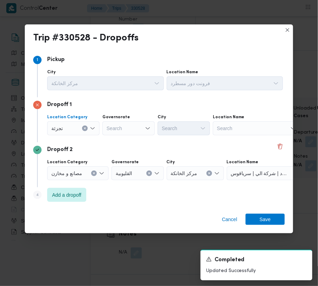
click at [130, 130] on div "Search" at bounding box center [128, 129] width 52 height 14
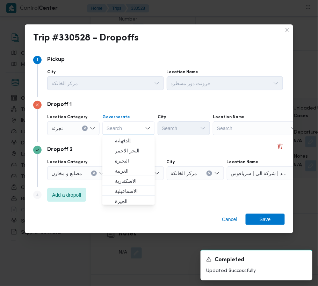
paste input "جيزة"
type input "جيزة"
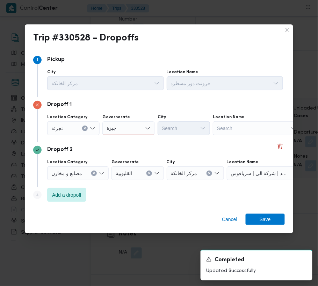
click at [129, 122] on div "Governorate جيزة جيزة" at bounding box center [128, 125] width 52 height 21
click at [128, 135] on div "جيزة جيزة" at bounding box center [128, 129] width 52 height 14
click at [123, 141] on mark "جيزة" at bounding box center [120, 141] width 10 height 6
click at [179, 135] on div "Search" at bounding box center [184, 129] width 52 height 14
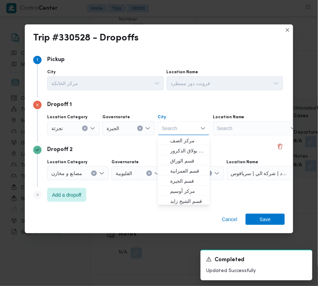
paste input "زايد"
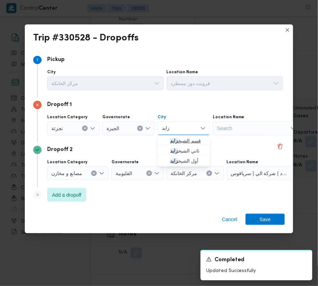
type input "زايد"
click at [167, 141] on icon "button" at bounding box center [165, 141] width 6 height 6
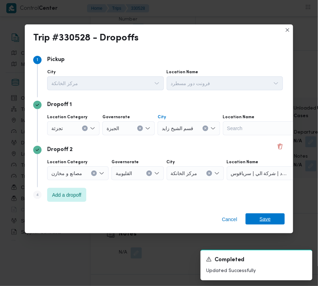
click at [270, 220] on span "Save" at bounding box center [265, 219] width 11 height 11
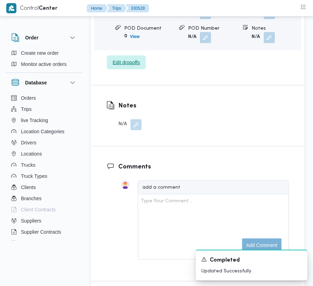
scroll to position [929, 0]
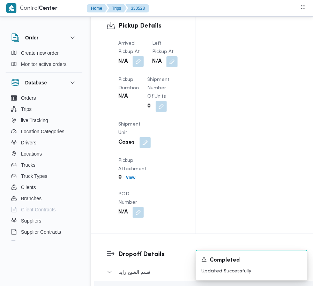
click at [139, 56] on button "button" at bounding box center [138, 61] width 11 height 11
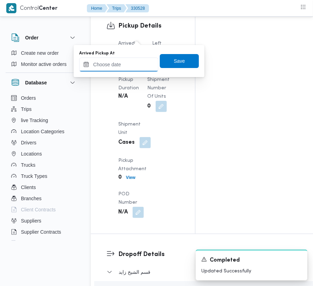
click at [116, 65] on input "Arrived Pickup At" at bounding box center [118, 65] width 79 height 14
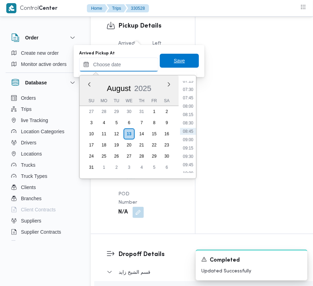
paste input "[DATE] 7:00:00 AM"
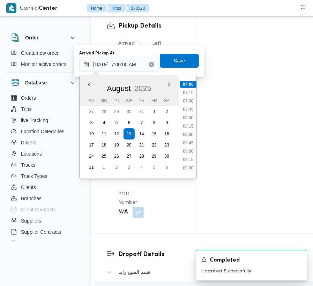
type input "[DATE] 07:00"
click at [184, 64] on span "Save" at bounding box center [179, 61] width 39 height 14
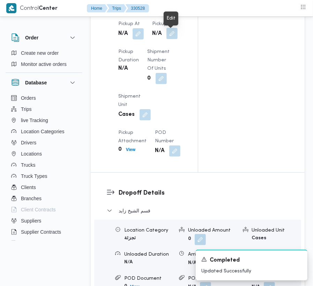
click at [173, 37] on button "button" at bounding box center [172, 33] width 11 height 11
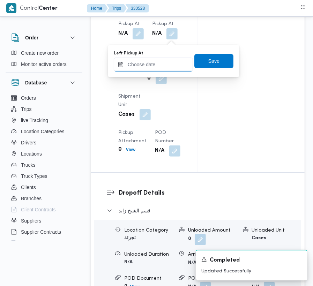
click at [161, 68] on input "Left Pickup At" at bounding box center [153, 65] width 79 height 14
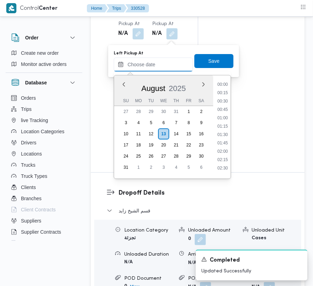
paste input "[DATE] 7:00:00 AM"
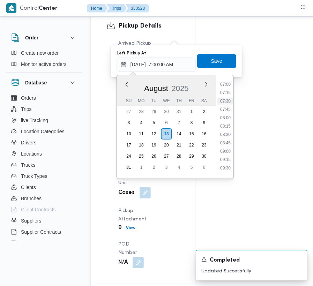
click at [224, 102] on li "07:30" at bounding box center [226, 101] width 16 height 7
type input "[DATE] 07:30"
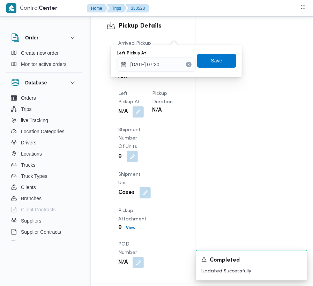
click at [220, 64] on span "Save" at bounding box center [216, 61] width 39 height 14
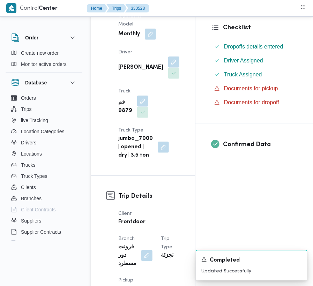
scroll to position [44, 0]
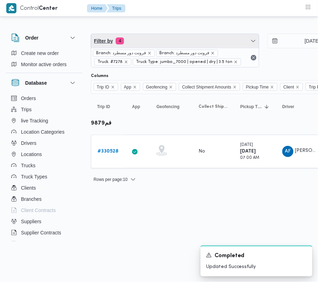
click at [183, 35] on span "Filter by 4" at bounding box center [175, 41] width 168 height 14
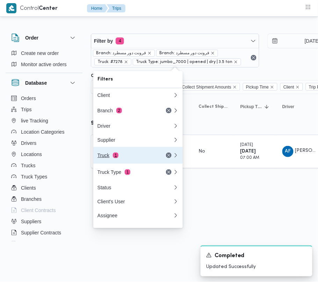
click at [120, 157] on div "Truck 1" at bounding box center [126, 155] width 59 height 6
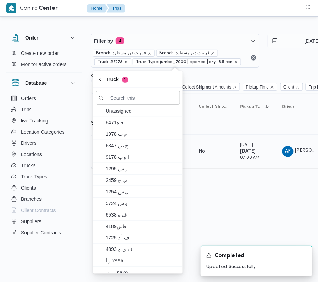
paste input "7621"
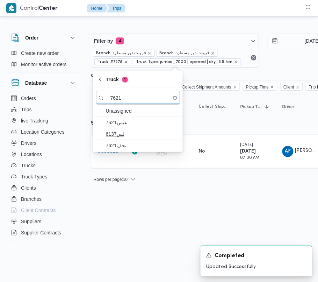
type input "7621"
click at [129, 136] on span "لس6137" at bounding box center [142, 134] width 73 height 8
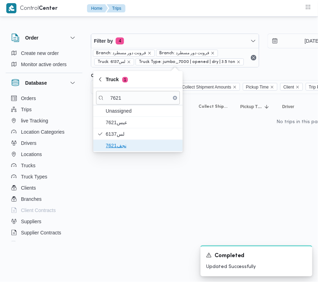
click at [124, 143] on span "نجف7621" at bounding box center [142, 145] width 73 height 8
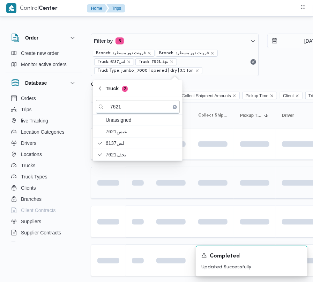
click at [126, 187] on td at bounding box center [138, 183] width 24 height 32
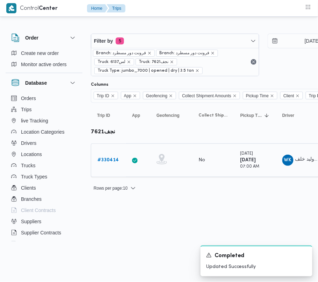
click at [115, 162] on b "# 330414" at bounding box center [107, 160] width 21 height 5
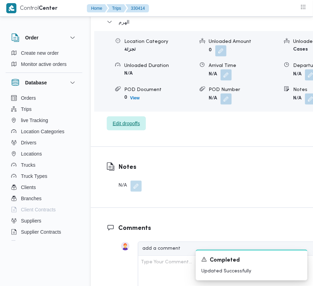
click at [131, 119] on span "Edit dropoffs" at bounding box center [126, 123] width 27 height 8
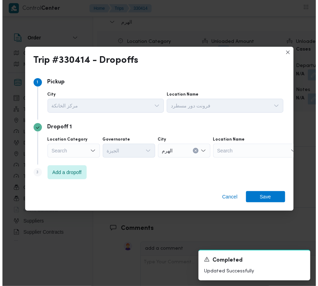
scroll to position [1152, 0]
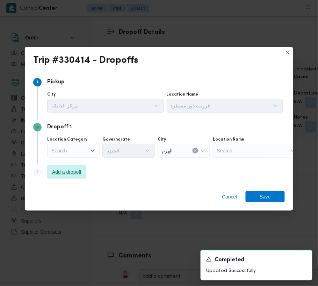
click at [64, 170] on span "Add a dropoff" at bounding box center [66, 172] width 29 height 8
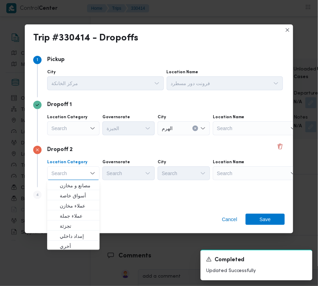
click at [238, 90] on div "Location Name Search" at bounding box center [225, 80] width 117 height 21
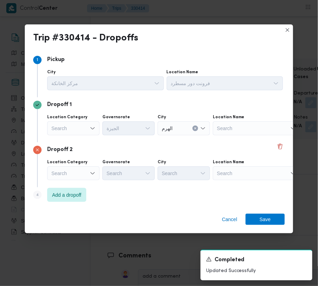
click at [240, 136] on div "Search" at bounding box center [256, 129] width 87 height 14
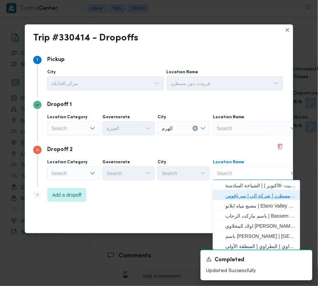
click at [243, 194] on span "فرونت دور مسطرد | شركة الي | سرياقوس" at bounding box center [260, 196] width 71 height 8
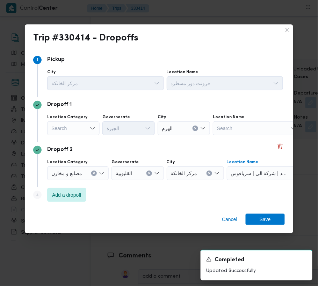
click at [69, 131] on div "Search" at bounding box center [73, 129] width 52 height 14
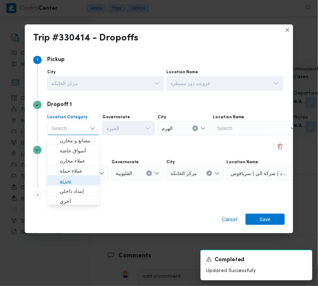
click at [69, 177] on span "تجزئة" at bounding box center [73, 181] width 47 height 11
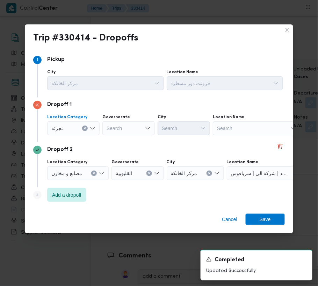
click at [115, 129] on div "Search" at bounding box center [128, 129] width 52 height 14
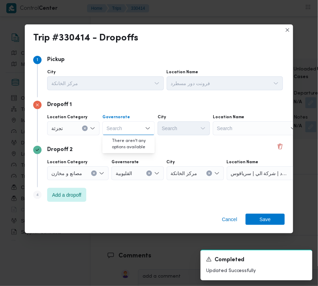
paste input "[GEOGRAPHIC_DATA]"
type input "[GEOGRAPHIC_DATA]"
click at [126, 118] on label "Governorate" at bounding box center [116, 118] width 28 height 6
click at [119, 124] on input "[GEOGRAPHIC_DATA]" at bounding box center [113, 128] width 13 height 8
drag, startPoint x: 131, startPoint y: 141, endPoint x: 161, endPoint y: 137, distance: 30.3
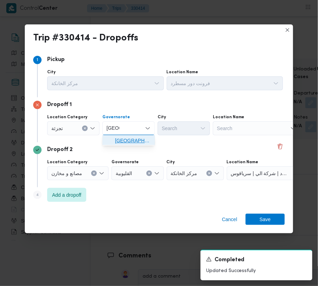
click at [134, 143] on span "[GEOGRAPHIC_DATA]" at bounding box center [133, 141] width 36 height 8
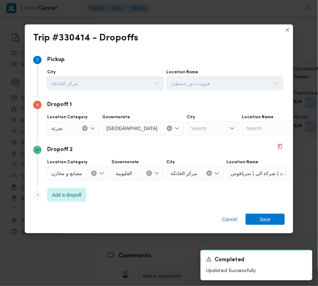
click at [164, 90] on div "City Search" at bounding box center [105, 80] width 117 height 21
click at [192, 132] on div "Search" at bounding box center [213, 129] width 52 height 14
paste input "المقطم"
type input "المقطم"
click at [66, 199] on span "Add a dropoff" at bounding box center [66, 195] width 29 height 8
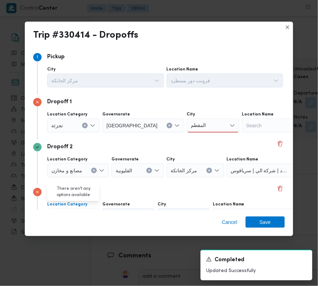
scroll to position [39, 0]
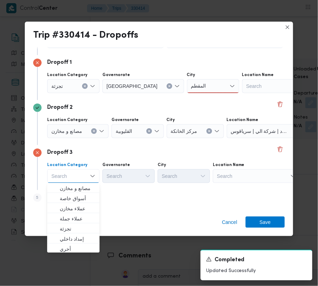
drag, startPoint x: 240, startPoint y: 174, endPoint x: 246, endPoint y: 182, distance: 10.0
click at [242, 93] on div "Search" at bounding box center [285, 86] width 87 height 14
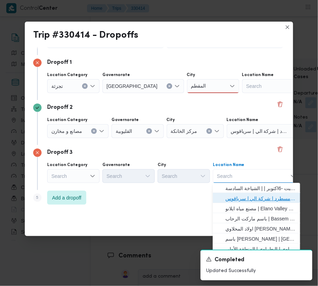
drag, startPoint x: 250, startPoint y: 198, endPoint x: 217, endPoint y: 196, distance: 33.3
click at [251, 198] on span "فرونت دور مسطرد | شركة الي | سرياقوس" at bounding box center [260, 199] width 71 height 8
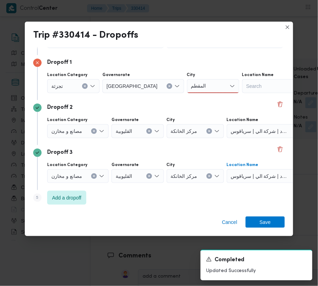
click at [68, 92] on div at bounding box center [65, 86] width 3 height 11
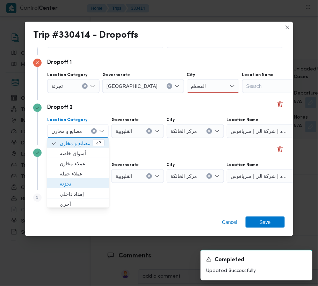
click at [73, 182] on span "تجزئة" at bounding box center [82, 184] width 45 height 8
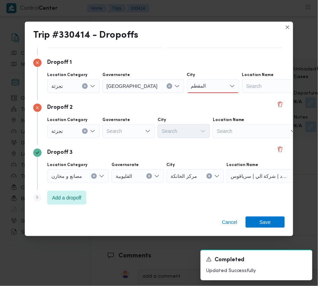
click at [130, 78] on div "Governorate" at bounding box center [143, 75] width 82 height 6
click at [128, 93] on div "Search" at bounding box center [143, 86] width 82 height 14
paste input "[GEOGRAPHIC_DATA]"
type input "[GEOGRAPHIC_DATA]"
drag, startPoint x: 186, startPoint y: 86, endPoint x: 189, endPoint y: 87, distance: 3.6
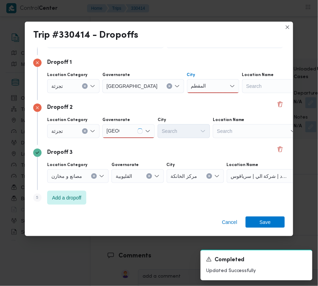
click at [187, 86] on div "المقطم المقطم" at bounding box center [213, 86] width 52 height 14
click at [189, 97] on span "قسم المقطم" at bounding box center [188, 99] width 36 height 8
drag, startPoint x: 126, startPoint y: 133, endPoint x: 126, endPoint y: 137, distance: 4.2
click at [126, 133] on div "[GEOGRAPHIC_DATA] [GEOGRAPHIC_DATA]" at bounding box center [128, 131] width 52 height 14
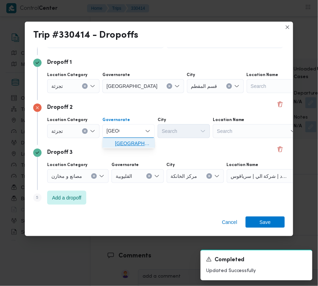
click at [126, 144] on span "[GEOGRAPHIC_DATA]" at bounding box center [133, 144] width 36 height 8
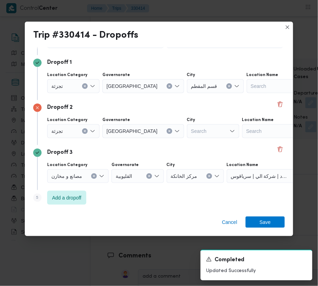
click at [160, 44] on icon "Open list of options" at bounding box center [157, 41] width 6 height 6
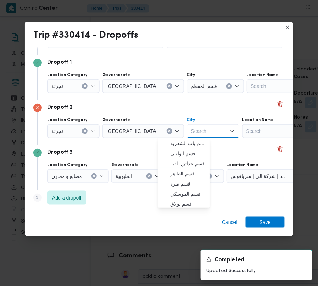
paste input "المعادي"
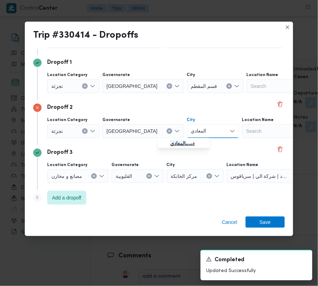
type input "المعادي"
click at [174, 141] on mark "المعادي" at bounding box center [177, 144] width 15 height 6
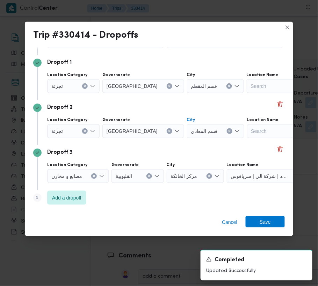
click at [272, 216] on div "Cancel Save" at bounding box center [159, 223] width 268 height 25
click at [273, 221] on span "Save" at bounding box center [265, 222] width 39 height 11
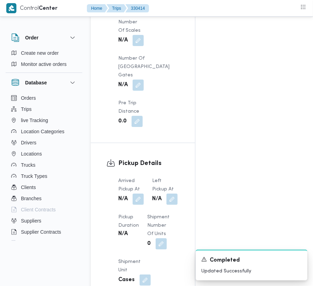
scroll to position [850, 0]
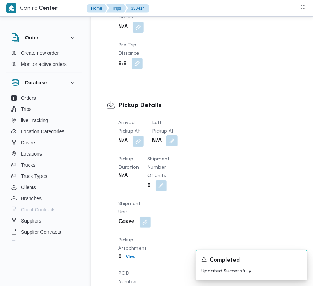
click at [173, 136] on button "button" at bounding box center [172, 141] width 11 height 11
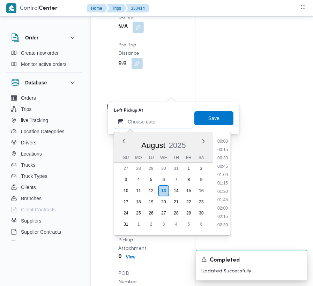
drag, startPoint x: 173, startPoint y: 117, endPoint x: 189, endPoint y: 128, distance: 18.9
click at [174, 117] on input "Left Pickup At" at bounding box center [153, 122] width 79 height 14
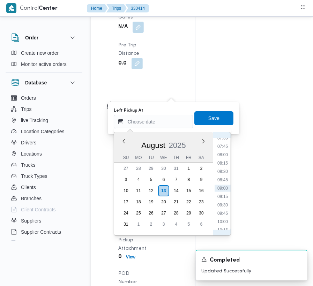
scroll to position [259, 0]
click at [220, 143] on li "07:45" at bounding box center [223, 142] width 16 height 7
type input "[DATE] 07:45"
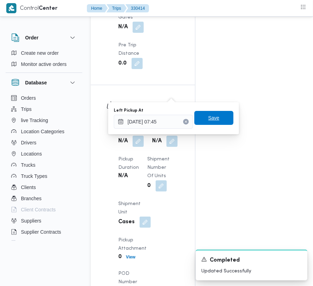
click at [209, 122] on span "Save" at bounding box center [214, 118] width 11 height 8
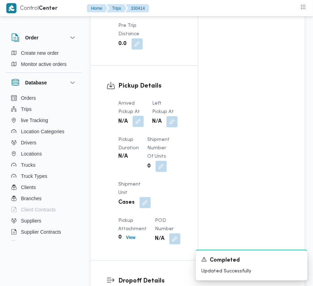
click at [137, 116] on button "button" at bounding box center [138, 121] width 11 height 11
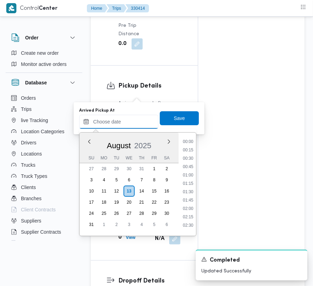
drag, startPoint x: 140, startPoint y: 119, endPoint x: 152, endPoint y: 128, distance: 15.3
click at [140, 119] on input "Arrived Pickup At" at bounding box center [118, 122] width 79 height 14
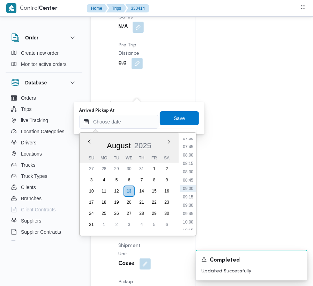
click at [196, 171] on ul "00:00 00:15 00:30 00:45 01:00 01:15 01:30 01:45 02:00 02:15 02:30 02:45 03:00 0…" at bounding box center [188, 184] width 16 height 92
click at [189, 195] on li "06:45" at bounding box center [188, 191] width 16 height 7
type input "[DATE] 06:45"
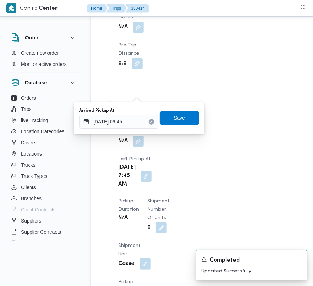
click at [174, 118] on span "Save" at bounding box center [179, 118] width 11 height 8
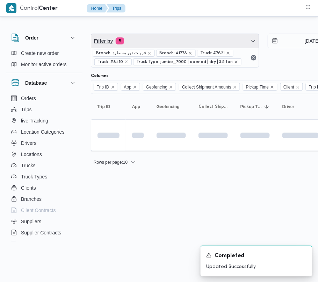
click at [186, 44] on span "Filter by 5" at bounding box center [175, 41] width 168 height 14
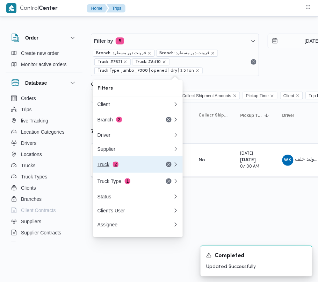
click at [115, 173] on button "Truck 2" at bounding box center [137, 164] width 89 height 17
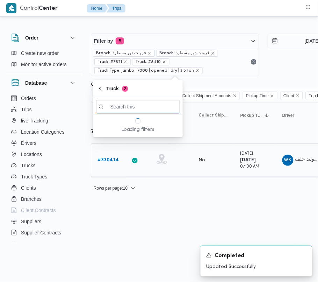
paste input "1527"
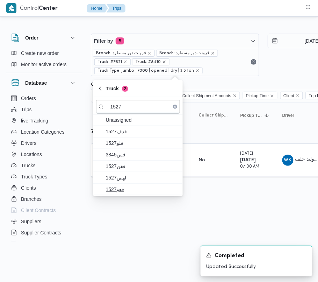
type input "1527"
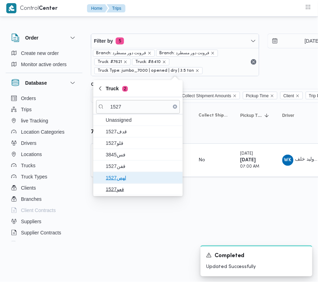
click at [132, 175] on span "1527لهص" at bounding box center [142, 177] width 73 height 8
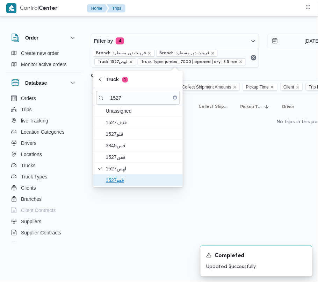
click at [122, 181] on span "قعو1527" at bounding box center [142, 180] width 73 height 8
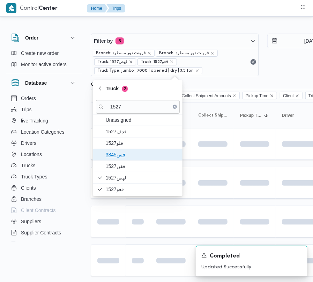
click at [121, 160] on span "3845فس" at bounding box center [138, 154] width 84 height 11
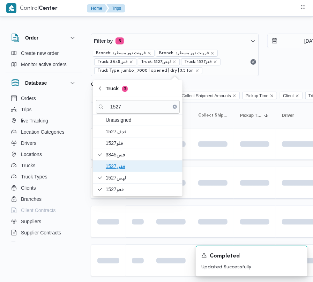
click at [121, 167] on span "1527قفن" at bounding box center [142, 166] width 73 height 8
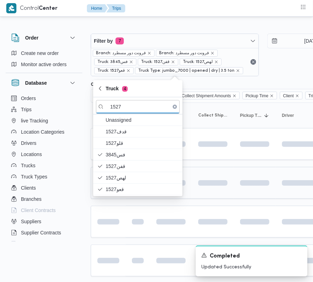
click at [243, 195] on td at bounding box center [255, 183] width 42 height 32
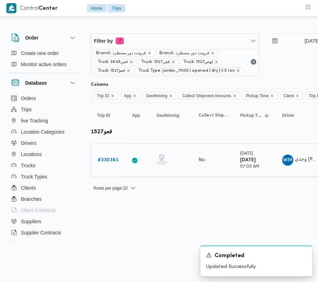
click at [112, 158] on b "# 330361" at bounding box center [107, 160] width 21 height 5
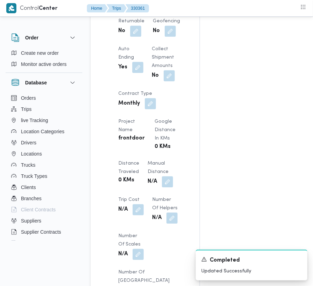
scroll to position [885, 0]
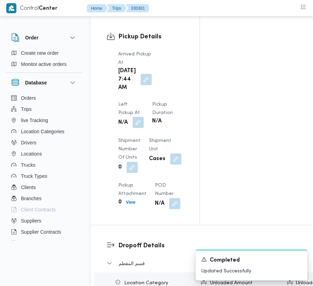
click at [144, 109] on dt "Left Pickup At" at bounding box center [131, 109] width 26 height 17
click at [144, 119] on button "button" at bounding box center [138, 122] width 11 height 11
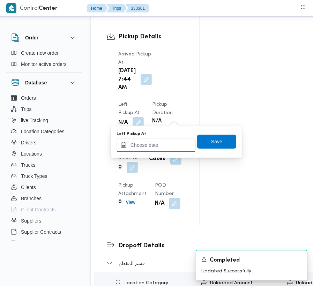
click at [174, 140] on input "Left Pickup At" at bounding box center [156, 145] width 79 height 14
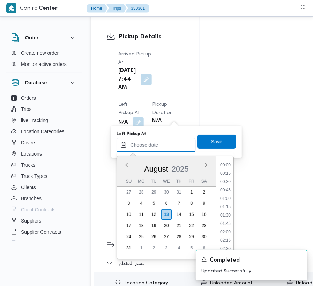
scroll to position [255, 0]
click at [234, 191] on ul "00:00 00:15 00:30 00:45 01:00 01:15 01:30 01:45 02:00 02:15 02:30 02:45 03:00 0…" at bounding box center [226, 208] width 16 height 92
click at [227, 193] on li "08:30" at bounding box center [226, 195] width 16 height 7
type input "[DATE] 08:30"
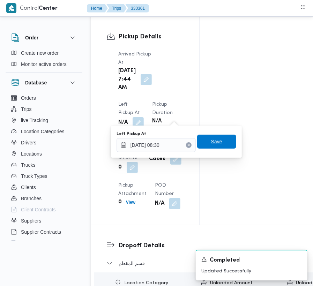
click at [205, 143] on span "Save" at bounding box center [216, 142] width 39 height 14
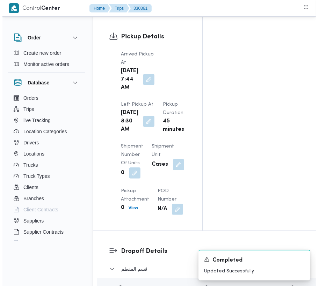
scroll to position [1135, 0]
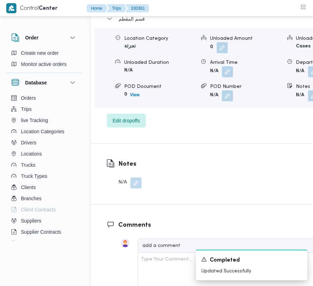
click at [124, 128] on div "قسم المقطم Location Category تجزئة Unloaded Amount 0 Unloaded Unit Cases Unload…" at bounding box center [231, 71] width 249 height 113
click at [125, 125] on span "Edit dropoffs" at bounding box center [126, 120] width 27 height 8
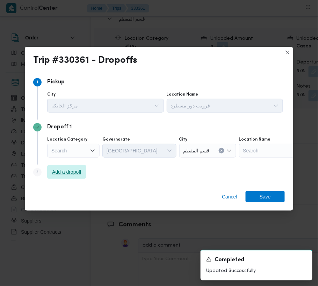
click at [85, 165] on div "Step 3 is disabled 3 Add a dropoff" at bounding box center [159, 174] width 252 height 18
click at [85, 178] on span "Add a dropoff" at bounding box center [66, 172] width 39 height 14
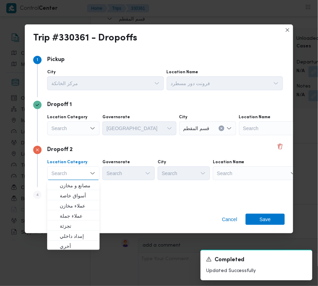
click at [112, 192] on div "Step 4 is disabled 4 Add a dropoff" at bounding box center [159, 197] width 252 height 18
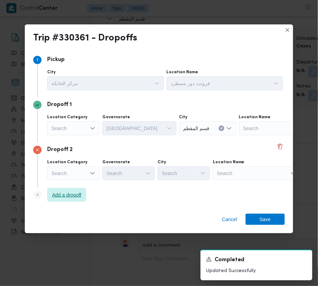
drag, startPoint x: 74, startPoint y: 189, endPoint x: 80, endPoint y: 189, distance: 5.6
click at [75, 189] on span "Add a dropoff" at bounding box center [66, 195] width 39 height 14
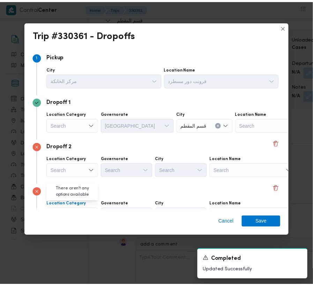
scroll to position [39, 0]
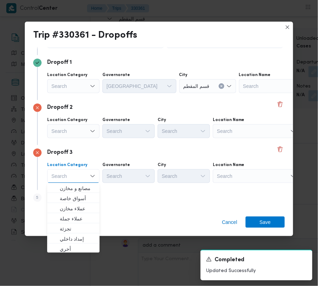
click at [245, 93] on div "Search" at bounding box center [282, 86] width 87 height 14
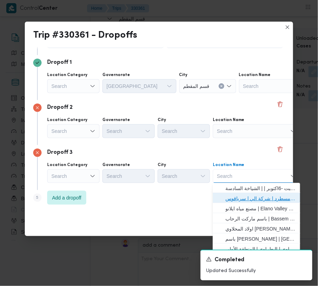
drag, startPoint x: 254, startPoint y: 196, endPoint x: 241, endPoint y: 192, distance: 13.9
click at [255, 197] on span "فرونت دور مسطرد | شركة الي | سرياقوس" at bounding box center [260, 199] width 71 height 8
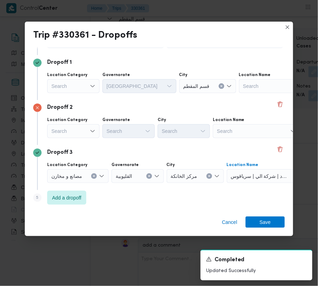
click at [75, 93] on div "Search" at bounding box center [73, 86] width 52 height 14
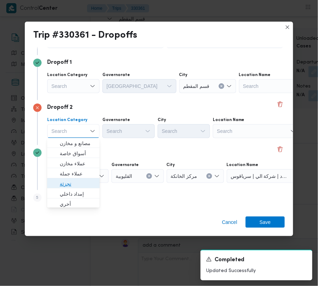
click at [80, 181] on span "تجزئة" at bounding box center [78, 184] width 36 height 8
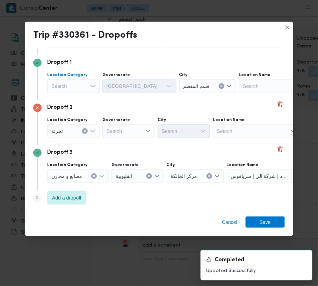
click at [72, 86] on div "Search" at bounding box center [73, 86] width 52 height 14
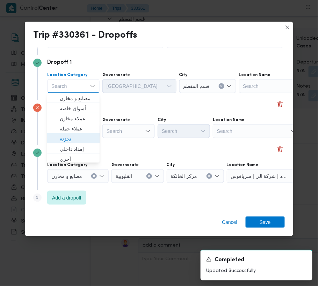
drag, startPoint x: 76, startPoint y: 137, endPoint x: 100, endPoint y: 136, distance: 23.4
click at [77, 138] on span "تجزئة" at bounding box center [78, 139] width 36 height 8
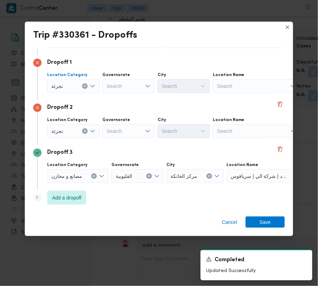
click at [119, 93] on div "Search" at bounding box center [128, 86] width 52 height 14
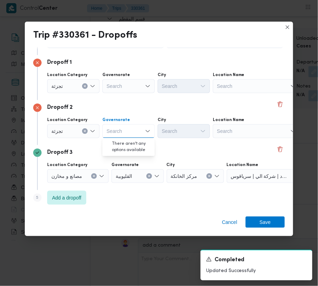
paste input "[GEOGRAPHIC_DATA]"
type input "[GEOGRAPHIC_DATA]"
click at [116, 77] on label "Governorate" at bounding box center [116, 75] width 28 height 6
click at [107, 82] on input "Governorate" at bounding box center [107, 86] width 1 height 8
paste input "[GEOGRAPHIC_DATA]"
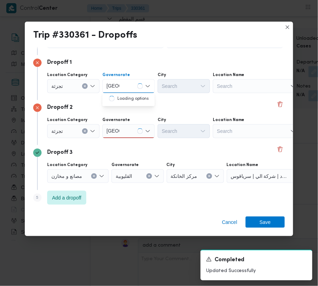
type input "[GEOGRAPHIC_DATA]"
click at [146, 115] on div "Dropoff 2 Location Category تجزئة Governorate [GEOGRAPHIC_DATA] [GEOGRAPHIC_DAT…" at bounding box center [159, 122] width 252 height 45
drag, startPoint x: 127, startPoint y: 83, endPoint x: 126, endPoint y: 88, distance: 5.3
click at [127, 83] on div "[GEOGRAPHIC_DATA] [GEOGRAPHIC_DATA]" at bounding box center [128, 86] width 52 height 14
drag, startPoint x: 128, startPoint y: 94, endPoint x: 170, endPoint y: 88, distance: 43.3
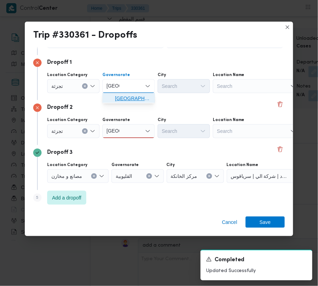
click at [129, 94] on span "[GEOGRAPHIC_DATA]" at bounding box center [128, 98] width 47 height 11
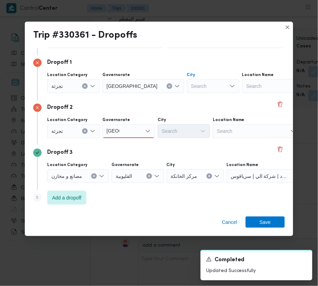
click at [187, 85] on div "Search" at bounding box center [213, 86] width 52 height 14
paste input "بدر"
type input "بدر"
drag, startPoint x: 133, startPoint y: 126, endPoint x: 132, endPoint y: 136, distance: 10.2
click at [133, 127] on div "[GEOGRAPHIC_DATA] [GEOGRAPHIC_DATA]" at bounding box center [128, 131] width 52 height 14
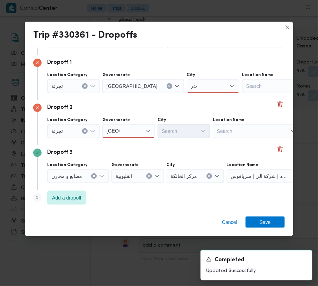
click at [127, 131] on div "[GEOGRAPHIC_DATA] [GEOGRAPHIC_DATA]" at bounding box center [128, 131] width 52 height 14
type input "[GEOGRAPHIC_DATA]"
click at [122, 132] on div "[GEOGRAPHIC_DATA] [GEOGRAPHIC_DATA]" at bounding box center [128, 131] width 52 height 14
click at [121, 141] on span "[GEOGRAPHIC_DATA]" at bounding box center [133, 144] width 36 height 8
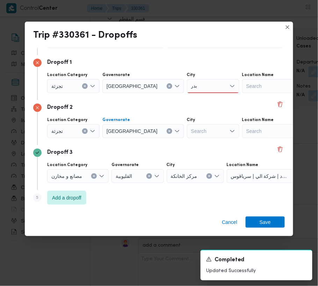
click at [187, 82] on div "[PERSON_NAME]" at bounding box center [213, 86] width 52 height 14
click at [180, 97] on span "قسم بدر" at bounding box center [188, 99] width 36 height 8
click at [187, 93] on div "Search" at bounding box center [213, 86] width 52 height 14
paste input "شروق"
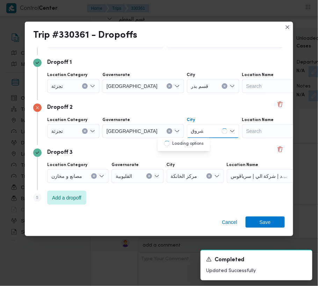
type input "شروق"
click at [167, 142] on icon "button" at bounding box center [165, 144] width 6 height 6
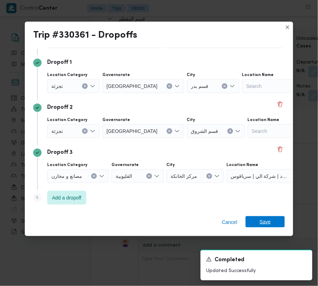
drag, startPoint x: 274, startPoint y: 220, endPoint x: 275, endPoint y: 204, distance: 15.7
click at [274, 220] on span "Save" at bounding box center [265, 222] width 39 height 11
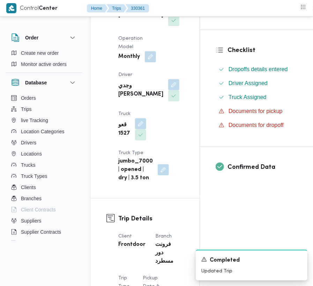
scroll to position [8, 0]
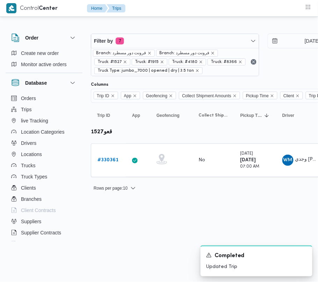
click at [155, 227] on html "Control Center Home Trips Order Create new order Monitor active orders Database…" at bounding box center [159, 141] width 318 height 282
click at [113, 161] on b "# 330361" at bounding box center [107, 160] width 21 height 5
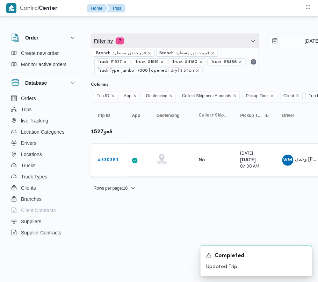
click at [155, 37] on span "Filter by 7" at bounding box center [175, 41] width 168 height 14
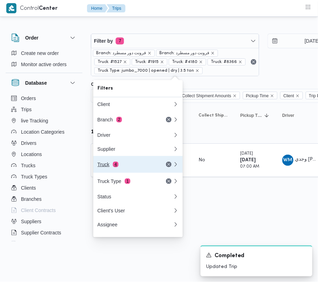
click at [126, 167] on div "Truck 4" at bounding box center [126, 164] width 59 height 6
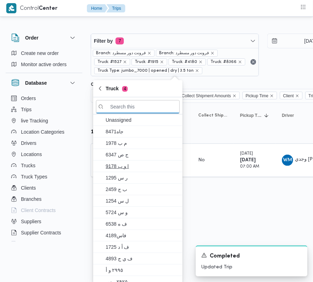
paste input "3976"
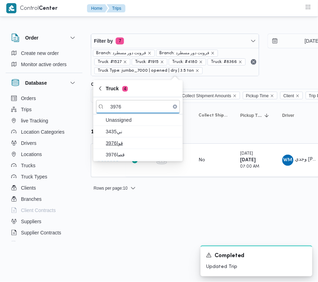
type input "3976"
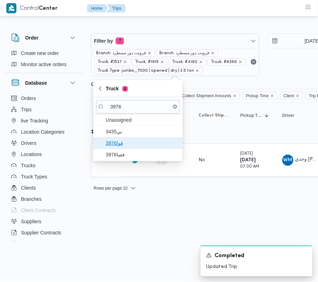
click at [118, 148] on span "3976قوا" at bounding box center [138, 142] width 84 height 11
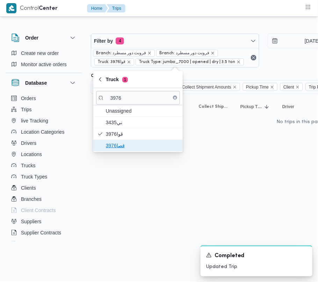
click at [117, 150] on span "قصا3976" at bounding box center [138, 145] width 84 height 11
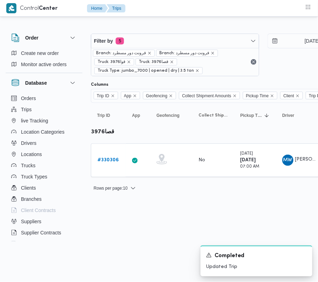
click at [123, 210] on html "Control Center Home Trips Order Create new order Monitor active orders Database…" at bounding box center [159, 141] width 318 height 282
click at [108, 169] on td "Trip ID # 330306" at bounding box center [108, 160] width 35 height 34
click at [108, 158] on b "# 330306" at bounding box center [107, 160] width 21 height 5
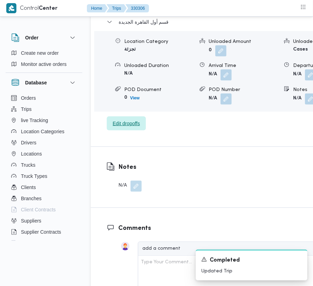
click at [131, 117] on span "Edit dropoffs" at bounding box center [126, 124] width 39 height 14
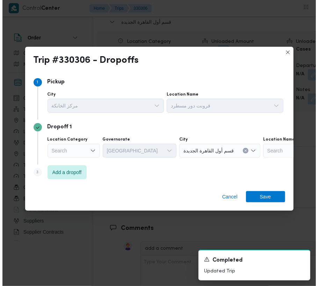
scroll to position [1113, 0]
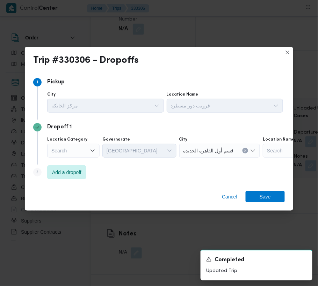
click at [76, 183] on div "Step 1 1 [GEOGRAPHIC_DATA] مركز الخانكة Location Name [GEOGRAPHIC_DATA] دور مسط…" at bounding box center [159, 129] width 268 height 114
click at [74, 179] on span "Add a dropoff" at bounding box center [66, 172] width 39 height 14
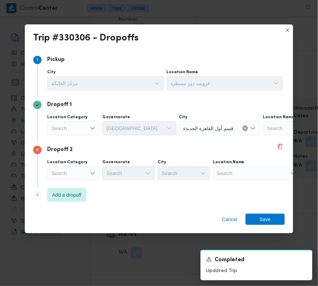
click at [254, 75] on div "Location Name" at bounding box center [225, 73] width 117 height 6
click at [263, 136] on div "Search" at bounding box center [306, 129] width 87 height 14
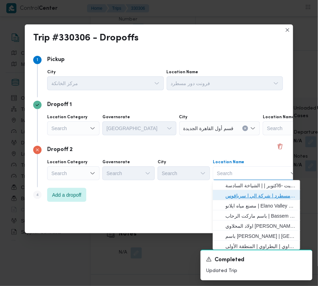
click at [259, 196] on span "فرونت دور مسطرد | شركة الي | سرياقوس" at bounding box center [260, 196] width 71 height 8
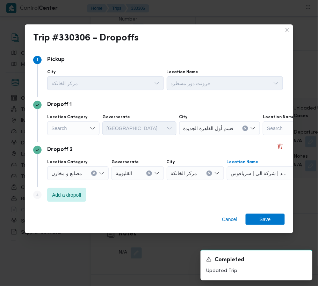
click at [72, 125] on div "Search" at bounding box center [73, 129] width 52 height 14
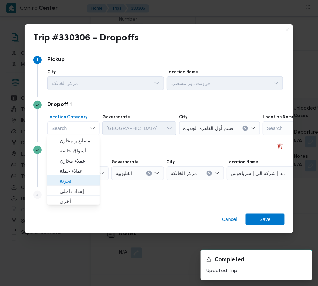
click at [87, 181] on span "تجزئة" at bounding box center [78, 181] width 36 height 8
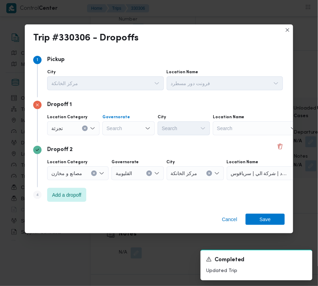
click at [124, 132] on div "Search" at bounding box center [128, 129] width 52 height 14
paste input "[GEOGRAPHIC_DATA]"
type input "[GEOGRAPHIC_DATA]"
click at [130, 126] on div "[GEOGRAPHIC_DATA] [GEOGRAPHIC_DATA]" at bounding box center [128, 129] width 52 height 14
drag, startPoint x: 131, startPoint y: 138, endPoint x: 144, endPoint y: 139, distance: 12.9
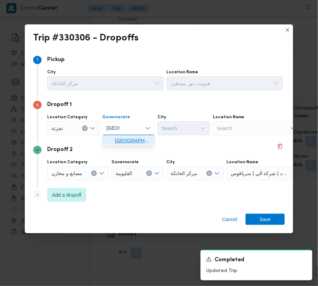
click at [132, 139] on span "[GEOGRAPHIC_DATA]" at bounding box center [133, 141] width 36 height 8
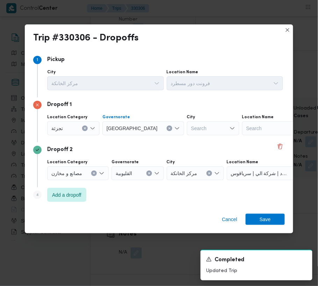
click at [187, 129] on div "Search" at bounding box center [213, 129] width 52 height 14
paste input "المعادي"
type input "المعادي"
drag, startPoint x: 170, startPoint y: 133, endPoint x: 171, endPoint y: 142, distance: 9.1
click at [171, 142] on mark "المعادي" at bounding box center [177, 141] width 15 height 6
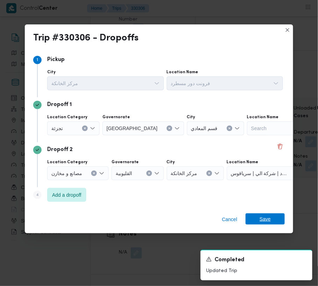
click at [277, 218] on span "Save" at bounding box center [265, 219] width 39 height 11
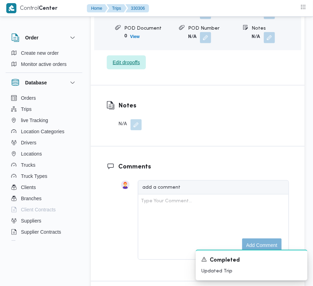
scroll to position [929, 0]
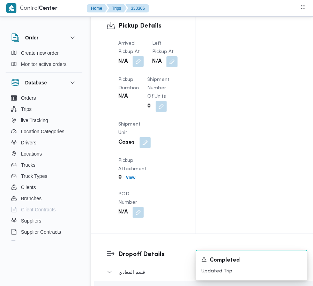
click at [140, 56] on button "button" at bounding box center [138, 61] width 11 height 11
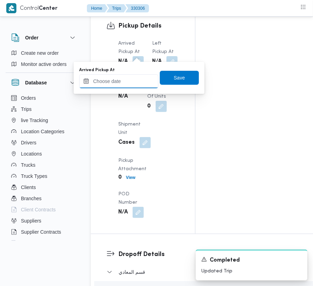
click at [138, 79] on input "Arrived Pickup At" at bounding box center [118, 81] width 79 height 14
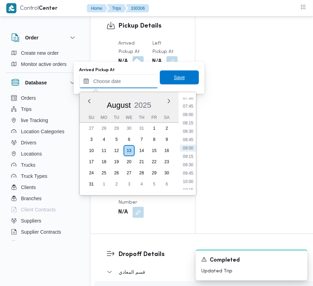
paste input "[DATE] 7:00:00 AM"
type input "[DATE] 7:00:00 AM"
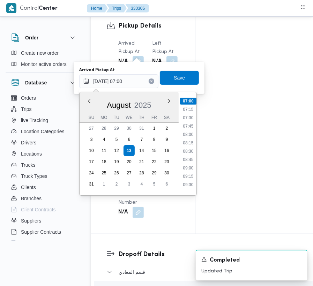
drag, startPoint x: 182, startPoint y: 81, endPoint x: 182, endPoint y: 76, distance: 5.3
click at [183, 80] on span "Save" at bounding box center [179, 78] width 39 height 14
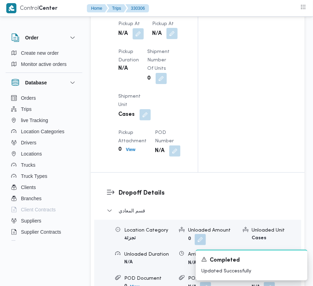
click at [172, 39] on button "button" at bounding box center [172, 33] width 11 height 11
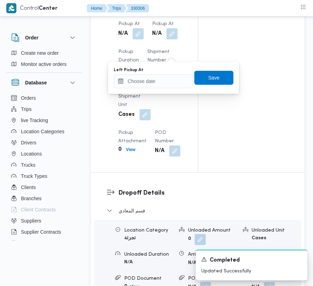
click at [169, 72] on div "Left Pickup At" at bounding box center [153, 70] width 79 height 6
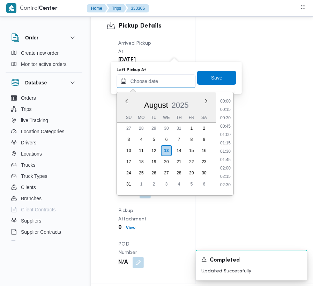
click at [179, 80] on input "Left Pickup At" at bounding box center [156, 81] width 79 height 14
paste input "[DATE] 7:00:00 AM"
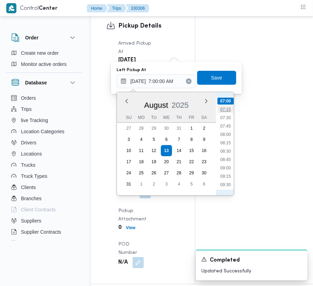
click at [224, 111] on li "07:15" at bounding box center [226, 109] width 16 height 7
type input "[DATE] 07:15"
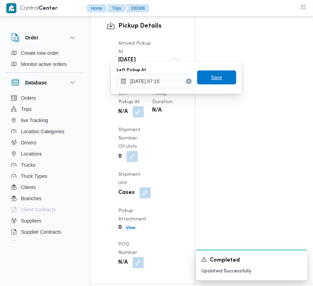
click at [213, 77] on span "Save" at bounding box center [216, 77] width 11 height 8
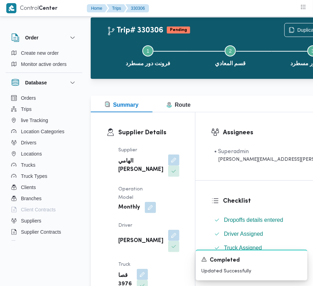
scroll to position [0, 0]
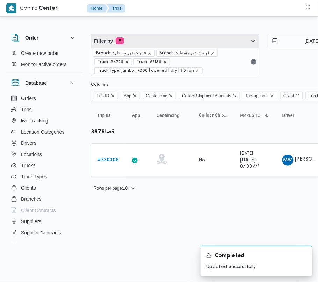
click at [177, 40] on span "Filter by 5" at bounding box center [175, 41] width 168 height 14
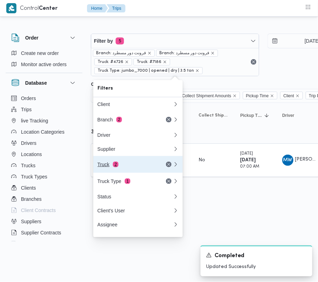
click at [116, 165] on span "2" at bounding box center [116, 164] width 6 height 6
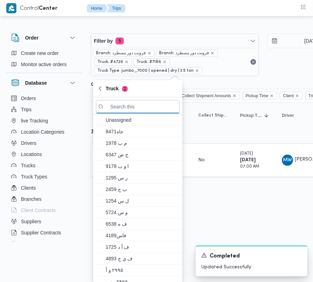
paste input "6435"
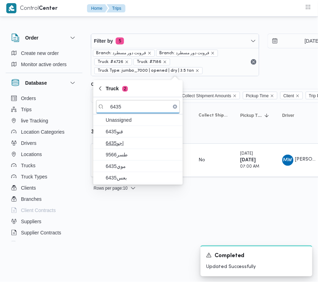
type input "6435"
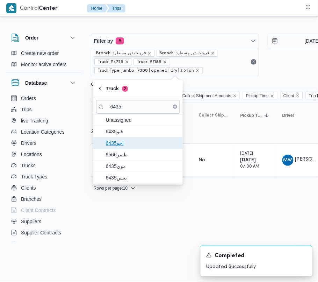
click at [115, 141] on span "اجو6435" at bounding box center [142, 143] width 73 height 8
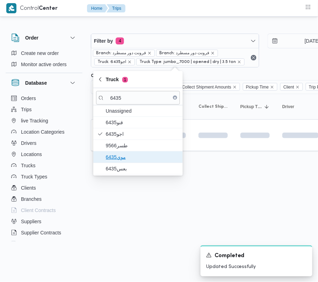
click at [118, 153] on span "موي6435" at bounding box center [142, 157] width 73 height 8
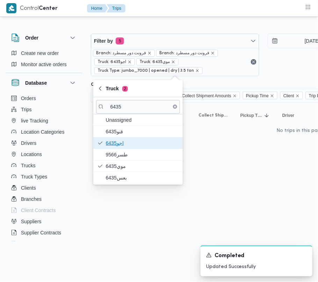
click at [120, 148] on span "اجو6435" at bounding box center [138, 142] width 84 height 11
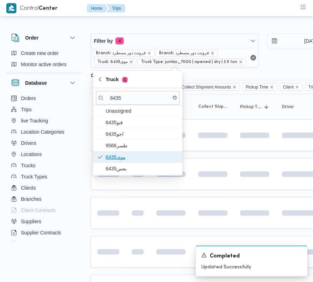
click at [122, 157] on span "موي6435" at bounding box center [142, 157] width 73 height 8
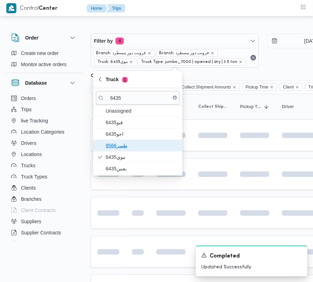
click at [123, 147] on span "طسر9566" at bounding box center [142, 145] width 73 height 8
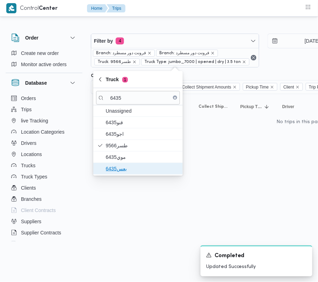
click at [123, 168] on span "بعس6435" at bounding box center [142, 168] width 73 height 8
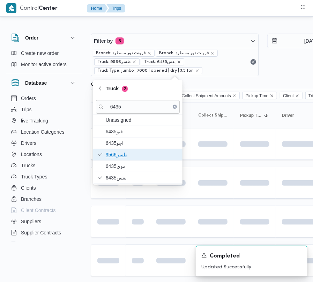
click at [123, 160] on span "طسر9566" at bounding box center [138, 154] width 84 height 11
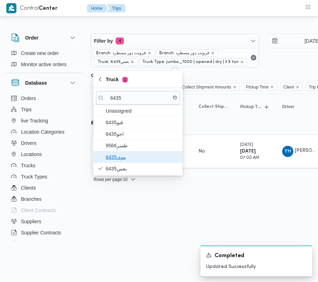
click at [122, 159] on span "موي6435" at bounding box center [142, 157] width 73 height 8
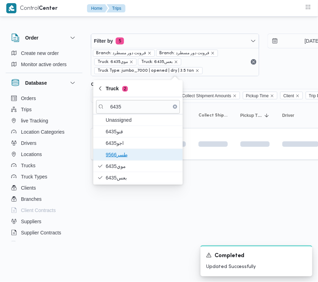
click at [122, 152] on span "طسر9566" at bounding box center [142, 154] width 73 height 8
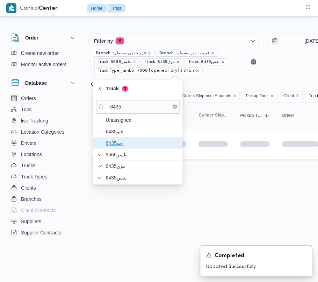
click at [122, 146] on span "اجو6435" at bounding box center [142, 143] width 73 height 8
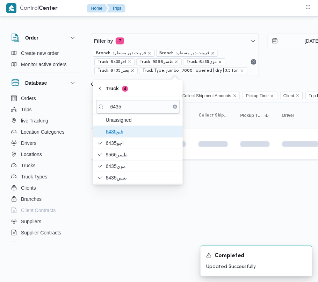
click at [119, 131] on span "قنو6435" at bounding box center [142, 131] width 73 height 8
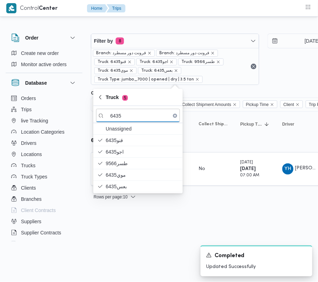
click at [120, 248] on html "Control Center Home Trips Order Create new order Monitor active orders Database…" at bounding box center [159, 141] width 318 height 282
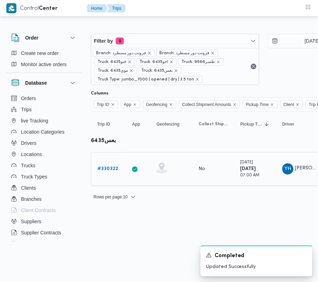
click at [108, 164] on div "# 330322" at bounding box center [109, 169] width 28 height 14
click at [108, 169] on b "# 330322" at bounding box center [107, 168] width 21 height 5
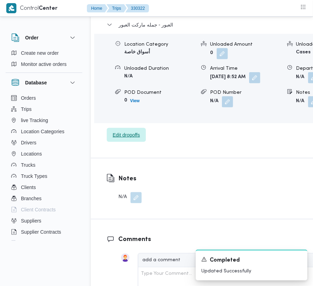
click at [142, 142] on span "Edit dropoffs" at bounding box center [126, 135] width 39 height 14
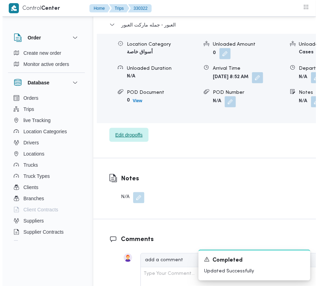
scroll to position [1141, 0]
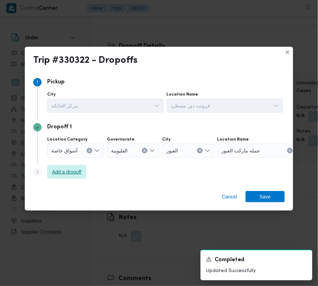
click at [84, 168] on span "Add a dropoff" at bounding box center [66, 172] width 39 height 14
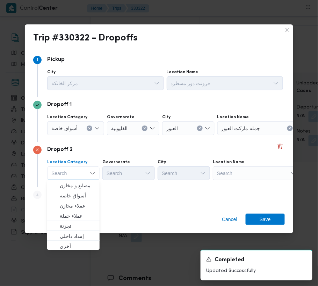
click at [76, 170] on div "Search" at bounding box center [73, 174] width 52 height 14
click at [249, 136] on div "Search" at bounding box center [260, 129] width 87 height 14
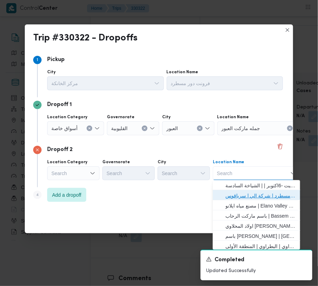
click at [247, 194] on span "فرونت دور مسطرد | شركة الي | سرياقوس" at bounding box center [260, 196] width 71 height 8
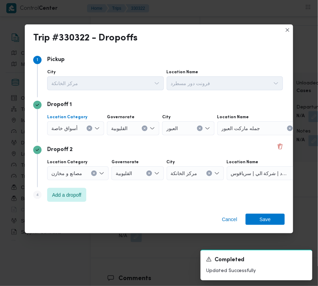
click at [89, 128] on icon "Clear input" at bounding box center [89, 128] width 3 height 3
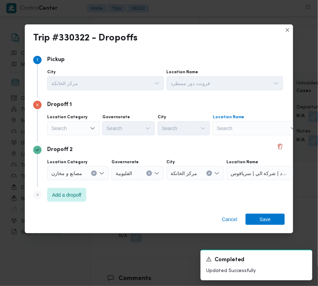
click at [245, 130] on div "Search" at bounding box center [256, 129] width 87 height 14
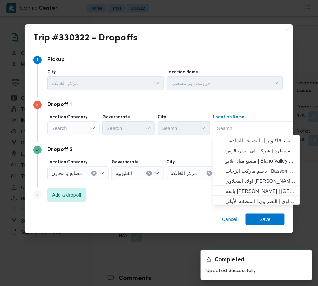
paste input "طلبات المخزن الرئيسي"
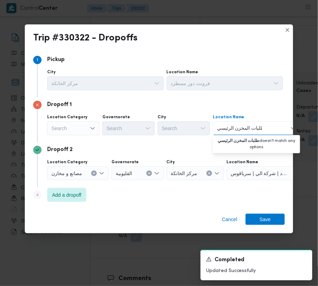
click at [202, 130] on div "Location Category Search Governorate Search City Search Location Name طلبات الم…" at bounding box center [165, 125] width 239 height 24
type input "طلبات المخزن الرئيس"
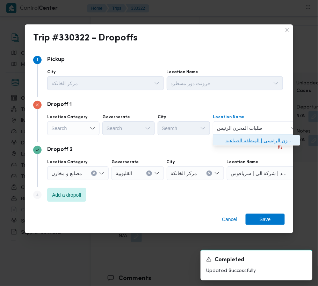
click at [233, 140] on span "طلبات المخزن الرئيسى | المنطقة الصناعية | null" at bounding box center [260, 141] width 71 height 8
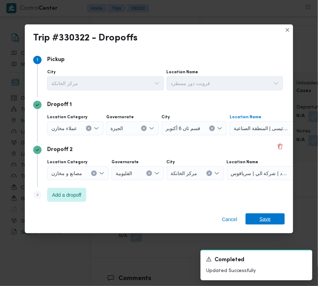
click at [271, 218] on span "Save" at bounding box center [265, 219] width 39 height 11
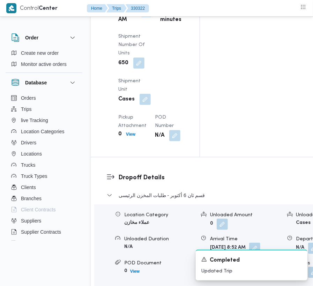
scroll to position [1005, 0]
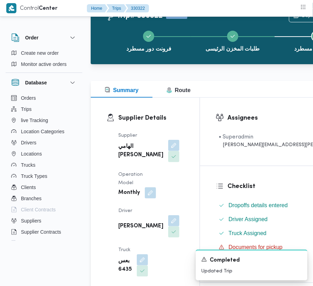
scroll to position [0, 0]
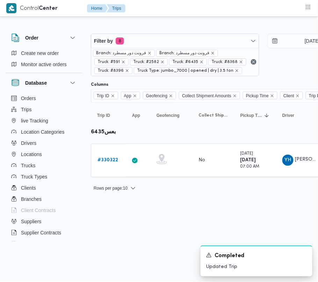
click at [178, 33] on div "Filter by 8 Branch: فرونت دور مسطرد Branch: فرونت دور مسطرد Truck: #591 Truck: …" at bounding box center [263, 54] width 353 height 51
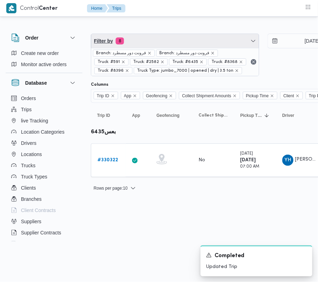
click at [173, 43] on span "Filter by 8" at bounding box center [175, 41] width 168 height 14
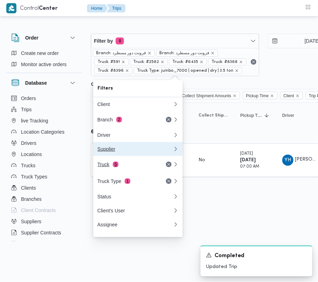
drag, startPoint x: 129, startPoint y: 154, endPoint x: 127, endPoint y: 166, distance: 11.4
click at [127, 166] on div "Client Branch 2 Driver Supplier Truck 5 Truck Type 1 Status Client's User Assig…" at bounding box center [137, 164] width 89 height 134
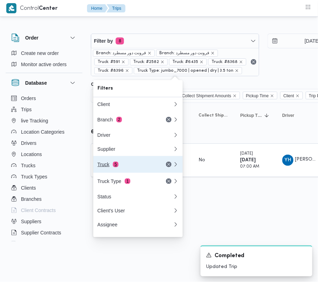
click at [127, 166] on div "Truck 5" at bounding box center [126, 164] width 59 height 6
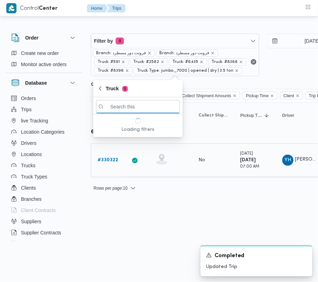
paste input "8418"
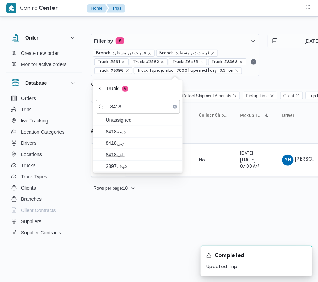
type input "8418"
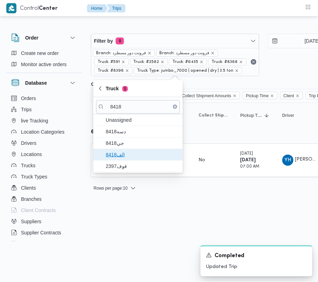
click at [126, 155] on span "الف8418" at bounding box center [142, 154] width 73 height 8
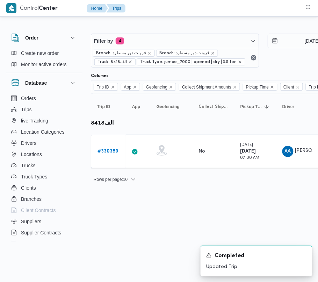
click at [135, 204] on html "Control Center Home Trips Order Create new order Monitor active orders Database…" at bounding box center [159, 141] width 318 height 282
click at [117, 152] on b "# 330359" at bounding box center [107, 151] width 21 height 5
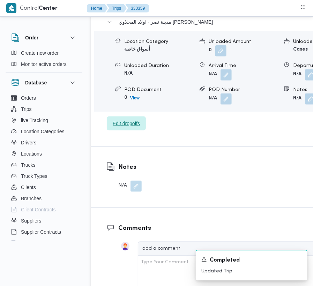
click at [123, 119] on span "Edit dropoffs" at bounding box center [126, 123] width 27 height 8
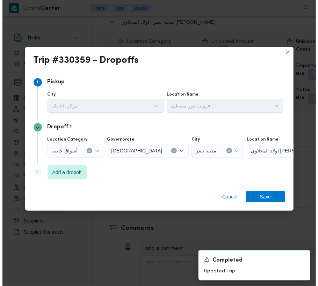
scroll to position [1152, 0]
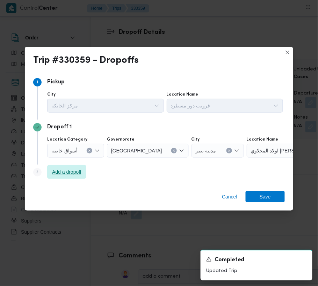
click at [81, 171] on span "Add a dropoff" at bounding box center [66, 172] width 29 height 8
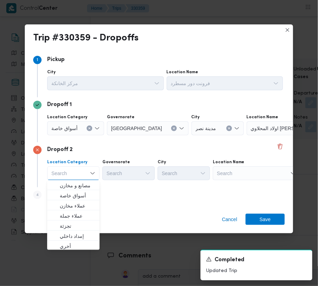
drag, startPoint x: 160, startPoint y: 184, endPoint x: 175, endPoint y: 182, distance: 14.9
click at [161, 184] on div "Dropoff 2 Location Category Search Combo box. Selected. Combo box input. Search…" at bounding box center [159, 165] width 252 height 45
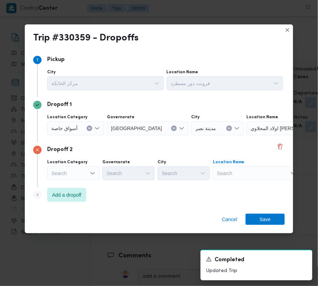
click at [247, 136] on div "Search" at bounding box center [290, 129] width 87 height 14
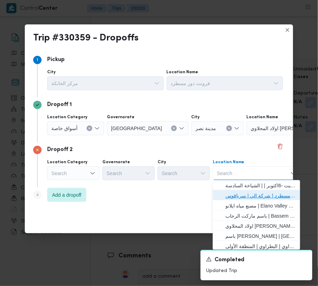
click at [246, 194] on span "فرونت دور مسطرد | شركة الي | سرياقوس" at bounding box center [260, 196] width 71 height 8
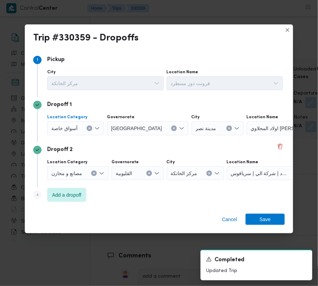
click at [67, 125] on span "أسواق خاصة" at bounding box center [64, 128] width 26 height 8
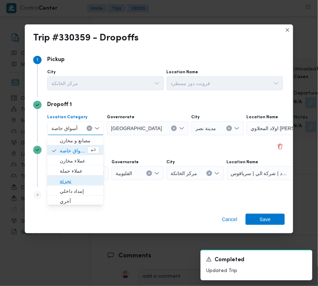
click at [77, 176] on span "تجزئة" at bounding box center [75, 181] width 51 height 11
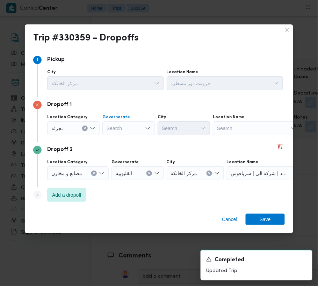
click at [121, 127] on div "Search" at bounding box center [128, 129] width 52 height 14
paste input "[GEOGRAPHIC_DATA]"
type input "[GEOGRAPHIC_DATA]"
drag, startPoint x: 129, startPoint y: 123, endPoint x: 130, endPoint y: 132, distance: 8.5
click at [129, 123] on div "[GEOGRAPHIC_DATA] [GEOGRAPHIC_DATA]" at bounding box center [128, 129] width 52 height 14
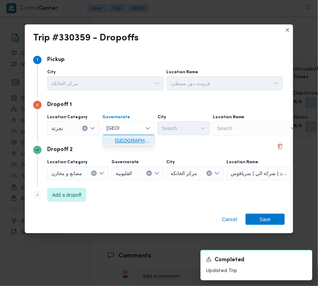
drag, startPoint x: 130, startPoint y: 140, endPoint x: 166, endPoint y: 137, distance: 35.4
click at [132, 141] on span "[GEOGRAPHIC_DATA]" at bounding box center [133, 141] width 36 height 8
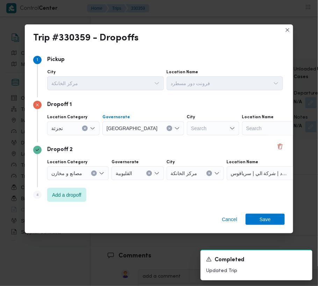
click at [193, 127] on div "Search" at bounding box center [213, 129] width 52 height 14
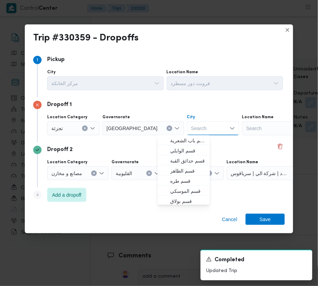
paste input "[PERSON_NAME]"
type input "[PERSON_NAME]"
click at [164, 138] on span "قسم أول مدينة نصر" at bounding box center [183, 141] width 47 height 11
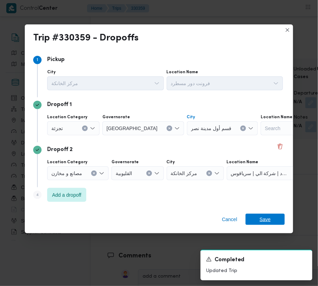
drag, startPoint x: 261, startPoint y: 219, endPoint x: 264, endPoint y: 221, distance: 4.5
click at [264, 221] on span "Save" at bounding box center [265, 219] width 11 height 11
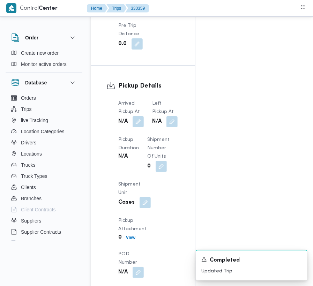
scroll to position [866, 0]
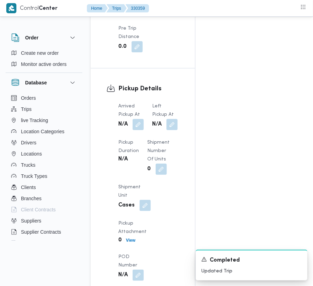
click at [132, 130] on span at bounding box center [136, 124] width 15 height 11
click at [140, 130] on button "button" at bounding box center [138, 124] width 11 height 11
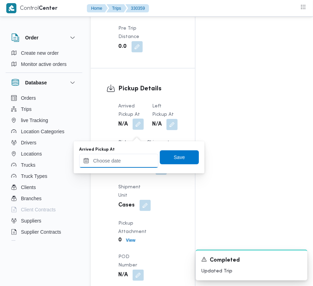
click at [132, 161] on input "Arrived Pickup At" at bounding box center [118, 161] width 79 height 14
paste input "[DATE] 7:00:00 AM"
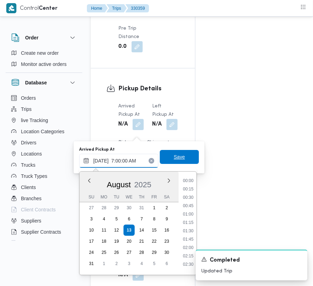
type input "[DATE] 7:00:00 AM"
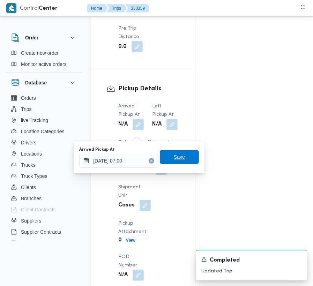
click at [179, 153] on span "Save" at bounding box center [179, 157] width 39 height 14
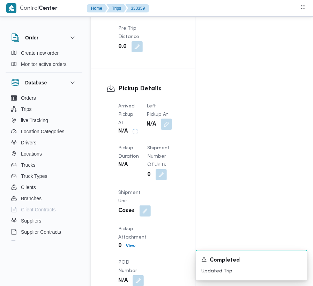
click at [169, 130] on button "button" at bounding box center [166, 124] width 11 height 11
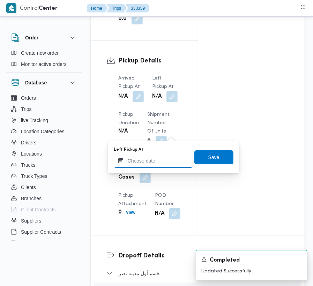
click at [169, 159] on input "Left Pickup At" at bounding box center [153, 161] width 79 height 14
paste input "[DATE] 7:00:00 AM"
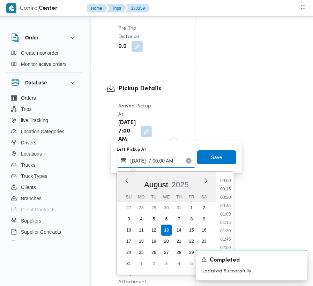
scroll to position [235, 0]
click at [219, 197] on li "07:30" at bounding box center [226, 197] width 16 height 7
type input "[DATE] 07:30"
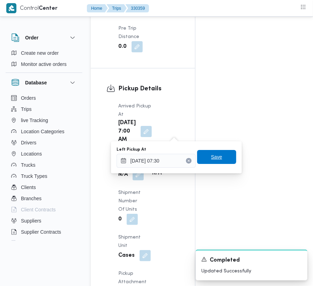
click at [211, 159] on span "Save" at bounding box center [216, 157] width 11 height 8
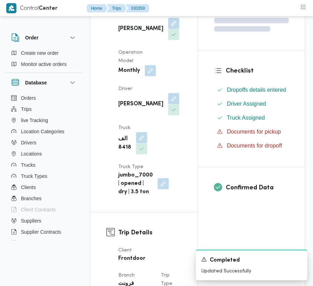
scroll to position [0, 0]
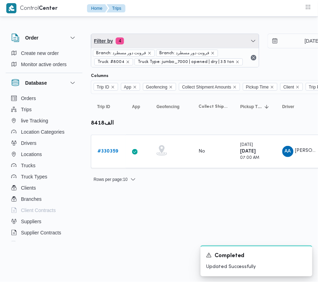
drag, startPoint x: 166, startPoint y: 39, endPoint x: 157, endPoint y: 71, distance: 33.3
click at [166, 39] on span "Filter by 4" at bounding box center [175, 41] width 168 height 14
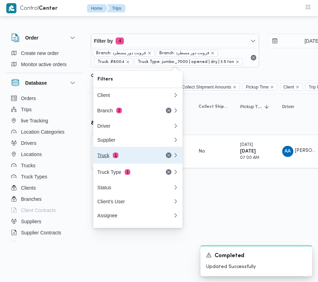
click at [112, 154] on div "Truck 1" at bounding box center [126, 155] width 59 height 6
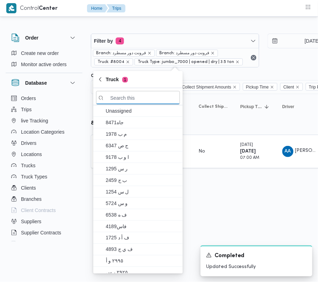
paste input "4961"
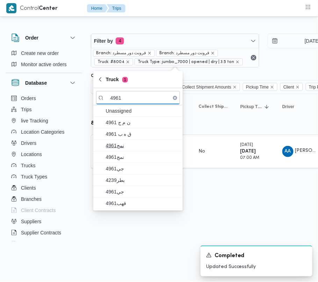
type input "4961"
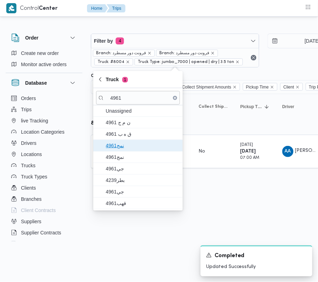
click at [114, 144] on span "4961نمج" at bounding box center [142, 145] width 73 height 8
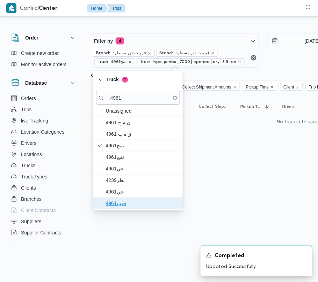
click at [128, 202] on span "قهب4961" at bounding box center [142, 203] width 73 height 8
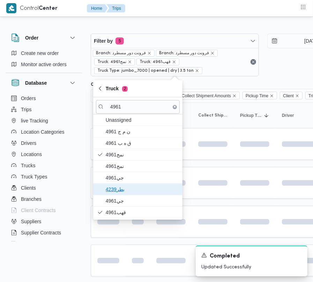
click at [128, 189] on span "4239بطر" at bounding box center [142, 189] width 73 height 8
click at [126, 184] on span "4239بطر" at bounding box center [138, 188] width 84 height 11
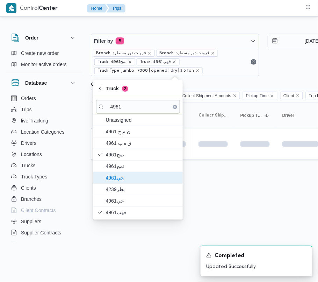
click at [126, 183] on span "4961جي" at bounding box center [138, 177] width 84 height 11
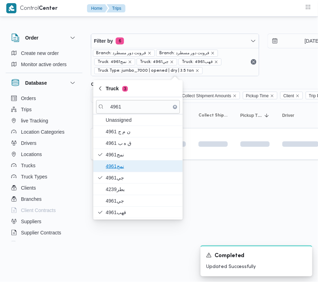
click at [126, 170] on span "4961نمج" at bounding box center [142, 166] width 73 height 8
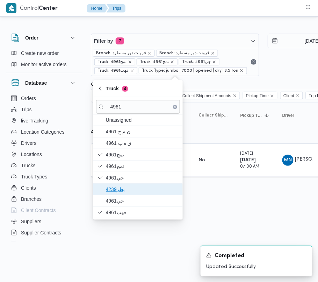
click at [126, 195] on span "4239بطر" at bounding box center [138, 188] width 84 height 11
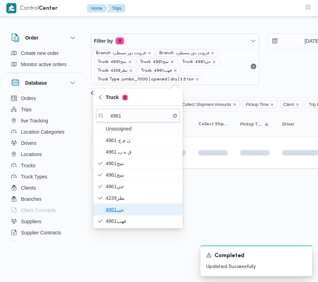
click at [122, 209] on span "جي4961" at bounding box center [142, 209] width 73 height 8
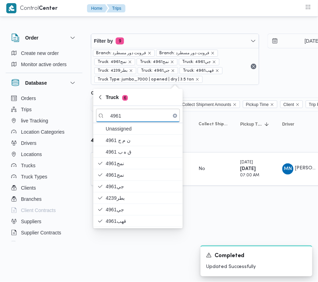
click at [214, 213] on html "Control Center Home Trips Order Create new order Monitor active orders Database…" at bounding box center [159, 141] width 318 height 282
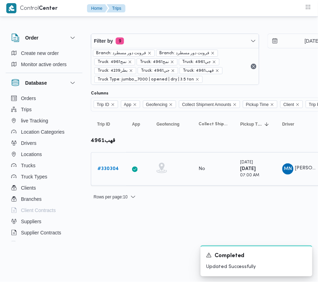
click at [101, 168] on b "# 330304" at bounding box center [107, 168] width 21 height 5
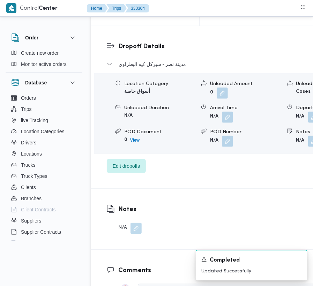
scroll to position [1180, 0]
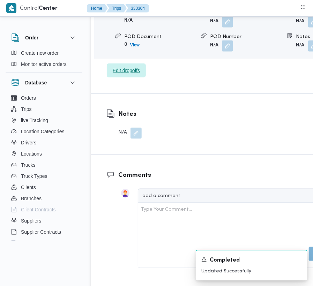
click at [133, 75] on span "Edit dropoffs" at bounding box center [126, 70] width 27 height 8
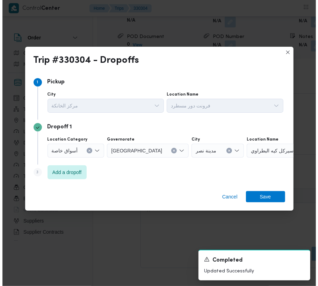
scroll to position [1185, 0]
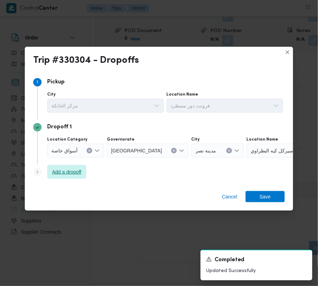
click at [78, 172] on span "Add a dropoff" at bounding box center [66, 172] width 29 height 8
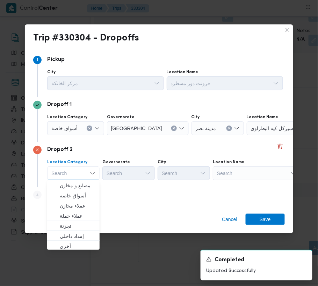
click at [155, 192] on div "Step 4 is disabled 4 Add a dropoff" at bounding box center [159, 197] width 252 height 18
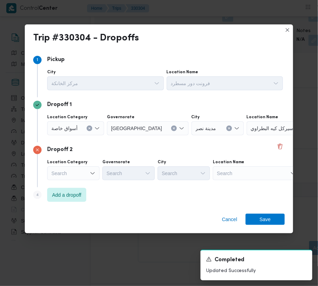
click at [283, 90] on div "Location Name Search" at bounding box center [225, 80] width 117 height 21
click at [281, 136] on div "Search" at bounding box center [290, 129] width 87 height 14
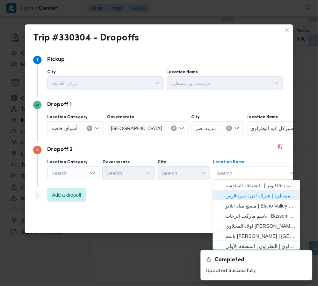
drag, startPoint x: 271, startPoint y: 194, endPoint x: 194, endPoint y: 182, distance: 78.5
click at [271, 195] on span "فرونت دور مسطرد | شركة الي | سرياقوس" at bounding box center [260, 196] width 71 height 8
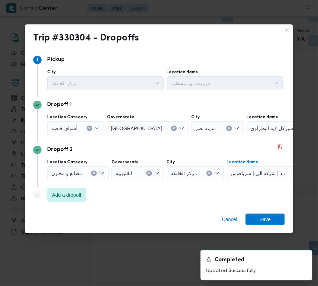
click at [69, 130] on span "أسواق خاصة" at bounding box center [64, 128] width 26 height 8
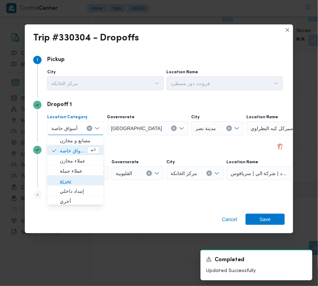
click at [79, 185] on span "تجزئة" at bounding box center [79, 181] width 39 height 8
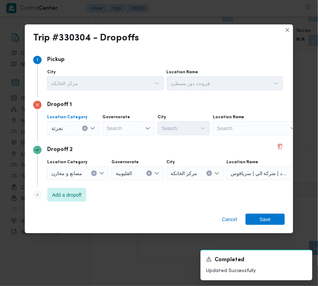
click at [131, 130] on div "Search" at bounding box center [128, 129] width 52 height 14
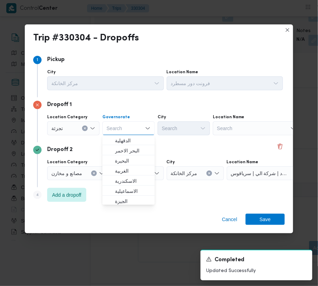
paste input "[GEOGRAPHIC_DATA]"
type input "[GEOGRAPHIC_DATA]"
click at [183, 137] on div "Dropoff 1 Location Category [GEOGRAPHIC_DATA] [GEOGRAPHIC_DATA] [GEOGRAPHIC_DAT…" at bounding box center [159, 119] width 252 height 45
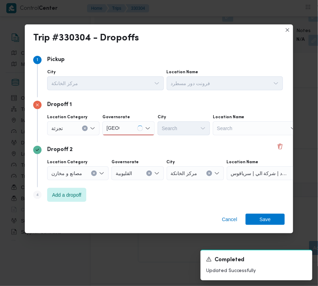
drag, startPoint x: 111, startPoint y: 125, endPoint x: 135, endPoint y: 133, distance: 25.2
click at [113, 125] on input "[GEOGRAPHIC_DATA]" at bounding box center [113, 128] width 13 height 8
click at [136, 133] on div "[GEOGRAPHIC_DATA] [GEOGRAPHIC_DATA]" at bounding box center [128, 129] width 52 height 14
drag, startPoint x: 128, startPoint y: 141, endPoint x: 172, endPoint y: 128, distance: 46.6
click at [128, 141] on span "[GEOGRAPHIC_DATA]" at bounding box center [133, 141] width 36 height 8
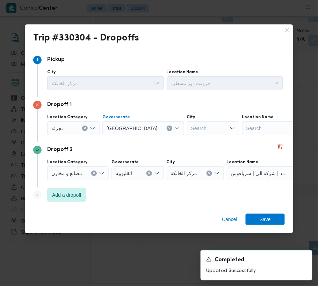
click at [187, 126] on div "Search" at bounding box center [213, 129] width 52 height 14
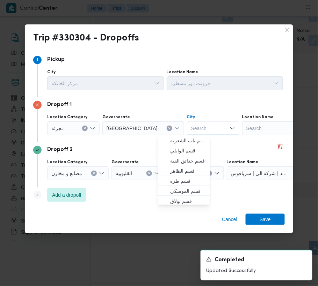
paste input "[GEOGRAPHIC_DATA]"
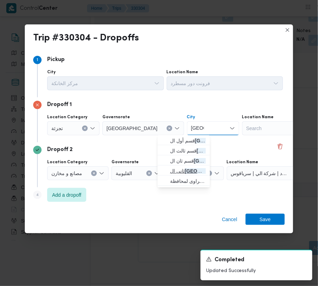
type input "[GEOGRAPHIC_DATA]"
click at [186, 169] on mark "[GEOGRAPHIC_DATA]" at bounding box center [211, 172] width 52 height 6
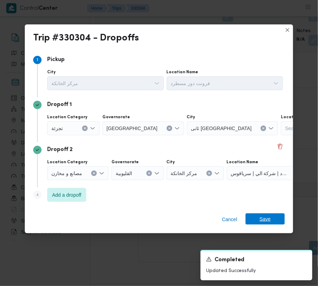
click at [271, 218] on span "Save" at bounding box center [265, 219] width 39 height 11
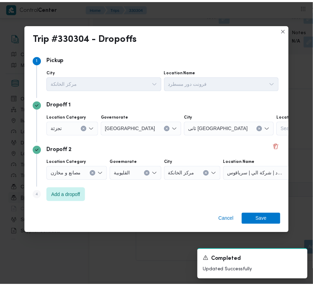
scroll to position [1180, 0]
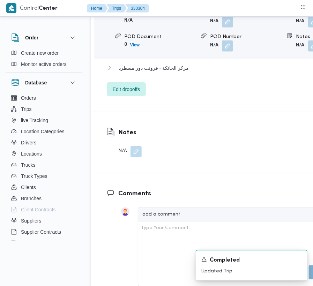
drag, startPoint x: 270, startPoint y: 80, endPoint x: 261, endPoint y: 90, distance: 13.2
click at [308, 52] on button "button" at bounding box center [313, 46] width 11 height 11
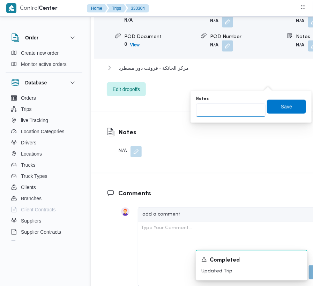
click at [234, 110] on input "Notes" at bounding box center [231, 110] width 70 height 14
paste input "مدينتي"
type input "مدينتي"
click at [281, 105] on span "Save" at bounding box center [286, 106] width 11 height 8
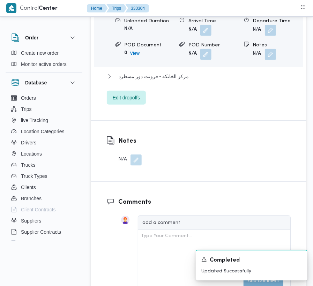
scroll to position [929, 0]
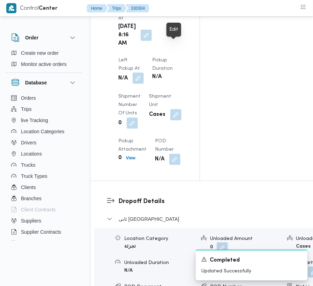
click at [144, 73] on button "button" at bounding box center [138, 78] width 11 height 11
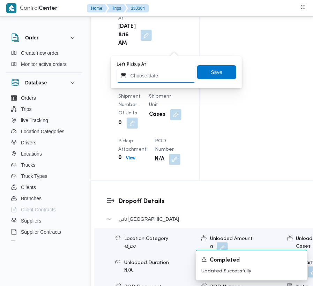
click at [176, 74] on input "Left Pickup At" at bounding box center [156, 76] width 79 height 14
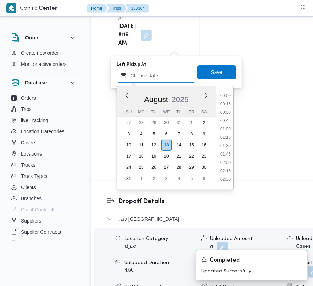
scroll to position [255, 0]
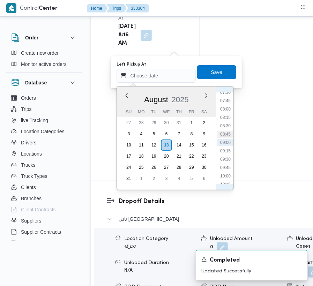
click at [224, 133] on li "08:45" at bounding box center [226, 134] width 16 height 7
type input "[DATE] 08:45"
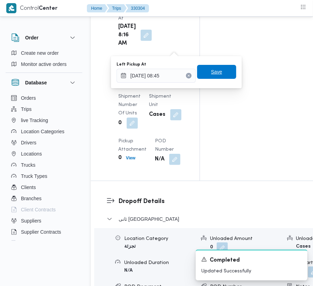
click at [211, 74] on span "Save" at bounding box center [216, 72] width 11 height 8
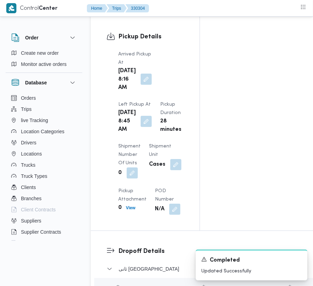
scroll to position [1180, 0]
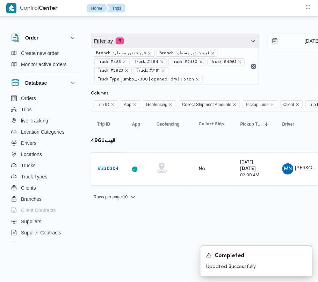
click at [172, 42] on span "Filter by 9" at bounding box center [175, 41] width 168 height 14
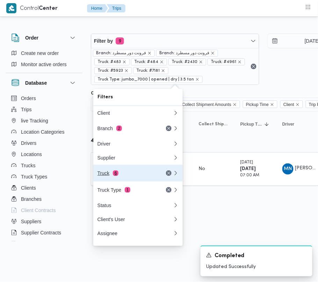
click at [130, 174] on div "Truck 6" at bounding box center [126, 173] width 59 height 6
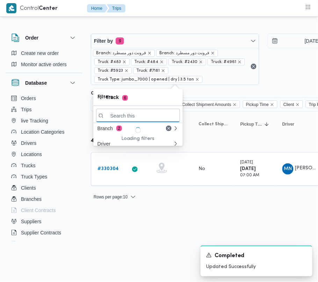
paste input "6849"
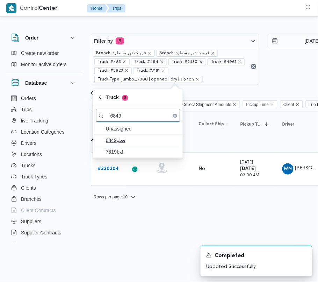
type input "6849"
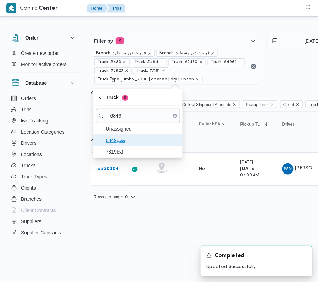
click at [126, 143] on span "قطو6849" at bounding box center [142, 140] width 73 height 8
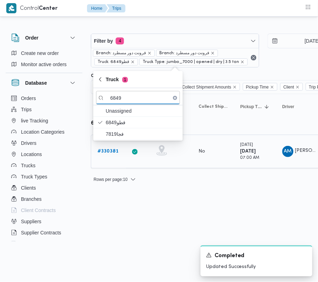
click at [109, 155] on link "# 330381" at bounding box center [107, 151] width 21 height 8
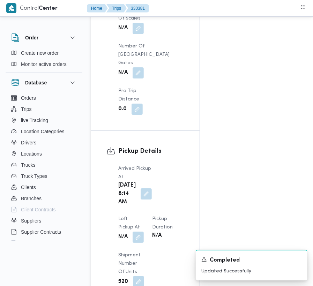
scroll to position [885, 0]
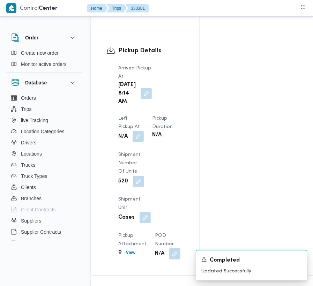
click at [144, 131] on button "button" at bounding box center [138, 136] width 11 height 11
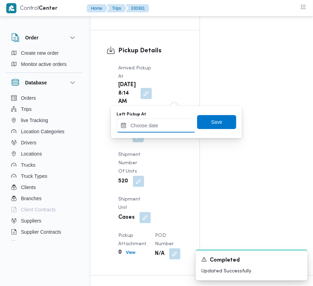
click at [178, 126] on input "Left Pickup At" at bounding box center [156, 126] width 79 height 14
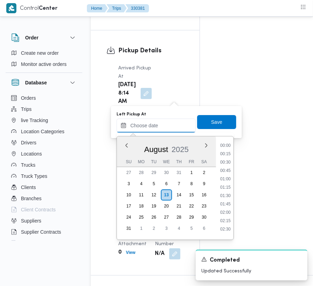
scroll to position [255, 0]
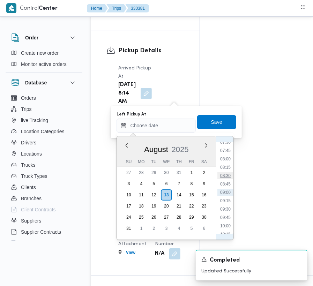
click at [227, 173] on li "08:30" at bounding box center [226, 176] width 16 height 7
type input "[DATE] 08:30"
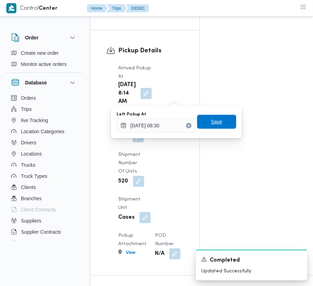
click at [217, 122] on span "Save" at bounding box center [216, 122] width 11 height 8
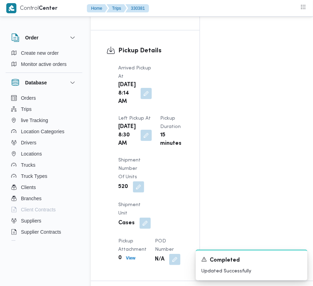
scroll to position [1180, 0]
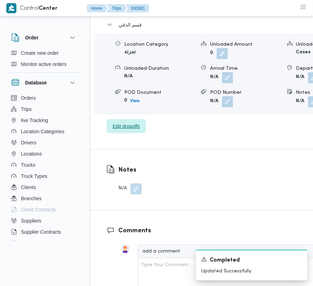
click at [133, 131] on span "Edit dropoffs" at bounding box center [126, 126] width 27 height 8
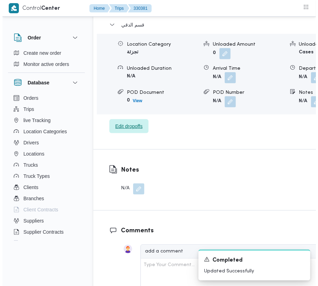
scroll to position [1141, 0]
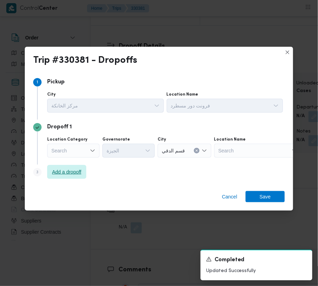
click at [56, 174] on span "Add a dropoff" at bounding box center [66, 172] width 29 height 8
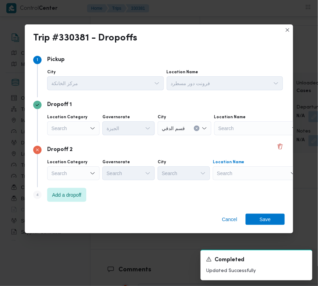
drag, startPoint x: 240, startPoint y: 174, endPoint x: 251, endPoint y: 180, distance: 11.9
click at [240, 136] on div "Search" at bounding box center [257, 129] width 87 height 14
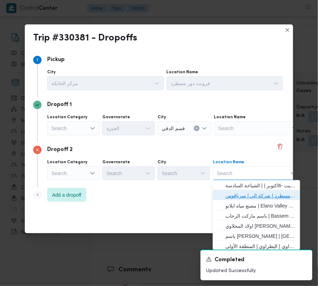
click at [262, 195] on span "فرونت دور مسطرد | شركة الي | سرياقوس" at bounding box center [260, 196] width 71 height 8
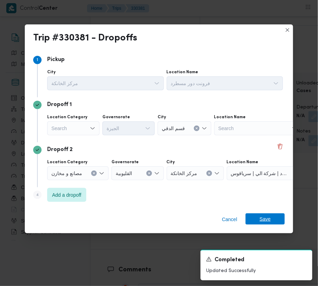
click at [266, 218] on span "Save" at bounding box center [265, 219] width 11 height 11
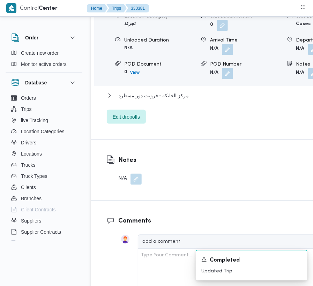
scroll to position [1205, 0]
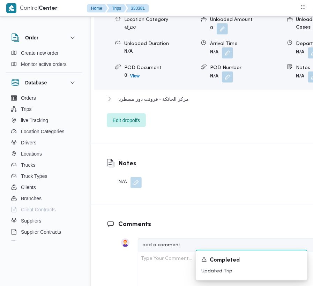
drag, startPoint x: 138, startPoint y: 66, endPoint x: 130, endPoint y: 61, distance: 8.8
click at [136, 9] on div "قسم الدقي" at bounding box center [231, 2] width 249 height 13
click at [130, 4] on span "قسم الدقي" at bounding box center [130, 0] width 23 height 8
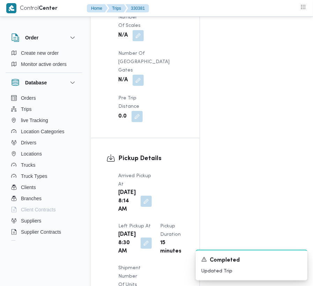
scroll to position [0, 0]
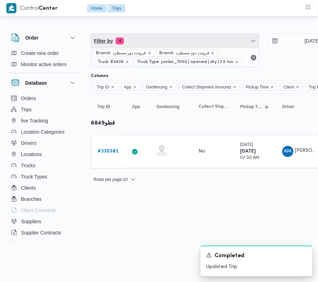
click at [197, 38] on span "Filter by 4" at bounding box center [175, 41] width 168 height 14
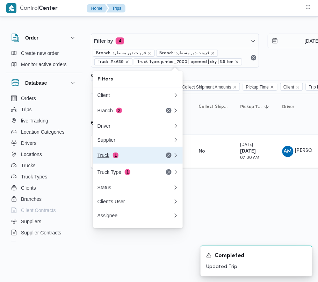
click at [130, 156] on div "Truck 1" at bounding box center [126, 155] width 59 height 6
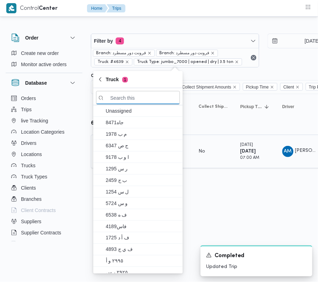
paste input "الص174"
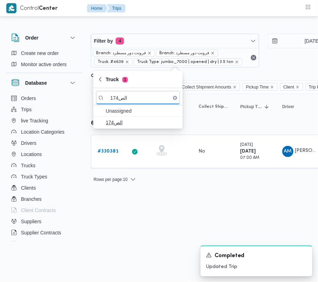
type input "الص174"
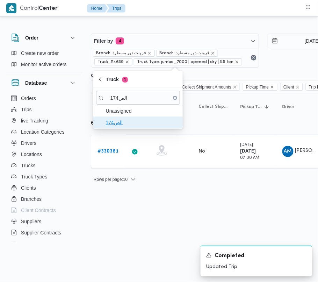
click at [131, 123] on span "الص174" at bounding box center [142, 122] width 73 height 8
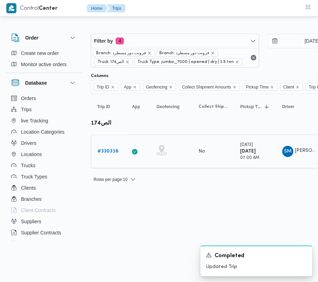
click at [106, 151] on b "# 330316" at bounding box center [107, 151] width 21 height 5
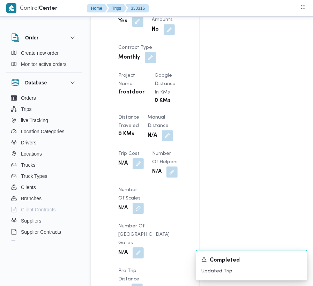
scroll to position [885, 0]
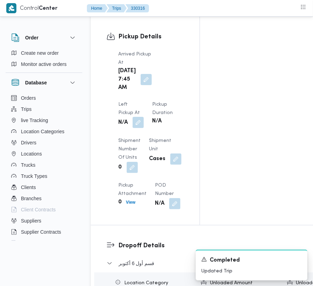
click at [144, 117] on button "button" at bounding box center [138, 122] width 11 height 11
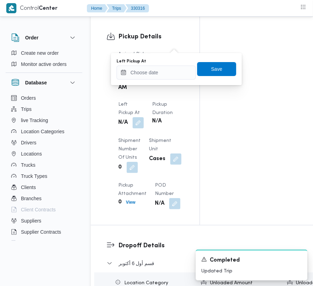
click at [174, 84] on div "You are in a dialog. To close this dialog, hit escape. Left Pickup At Save" at bounding box center [176, 69] width 131 height 32
click at [164, 73] on input "Left Pickup At" at bounding box center [156, 73] width 79 height 14
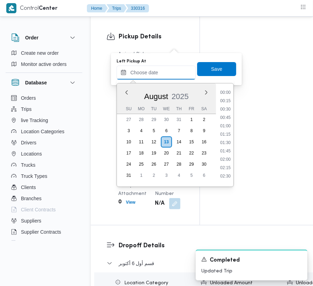
scroll to position [255, 0]
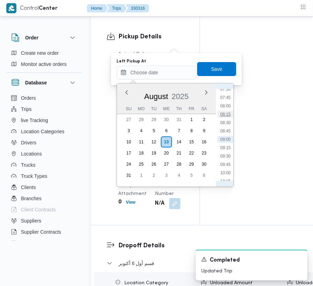
click at [226, 116] on li "08:15" at bounding box center [226, 114] width 16 height 7
type input "[DATE] 08:15"
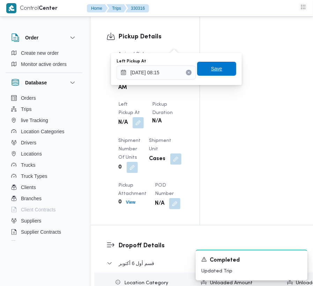
click at [216, 73] on span "Save" at bounding box center [216, 69] width 39 height 14
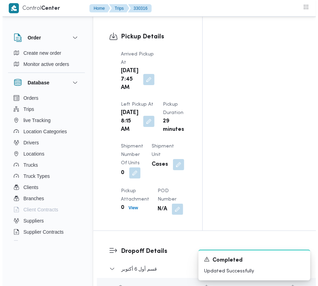
scroll to position [1135, 0]
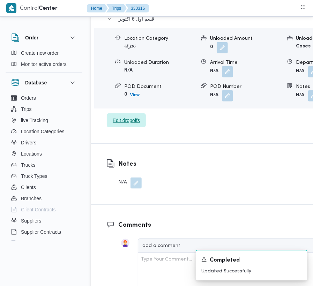
click at [138, 125] on span "Edit dropoffs" at bounding box center [126, 120] width 27 height 8
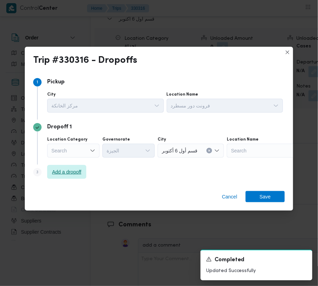
click at [66, 173] on span "Add a dropoff" at bounding box center [66, 172] width 29 height 8
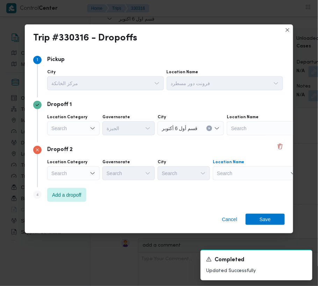
click at [252, 136] on div "Search" at bounding box center [270, 129] width 87 height 14
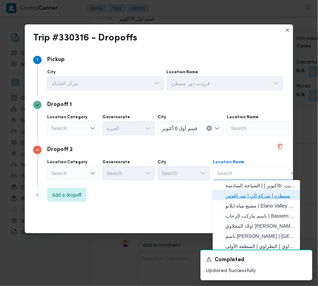
click at [261, 198] on span "فرونت دور مسطرد | شركة الي | سرياقوس" at bounding box center [260, 196] width 71 height 8
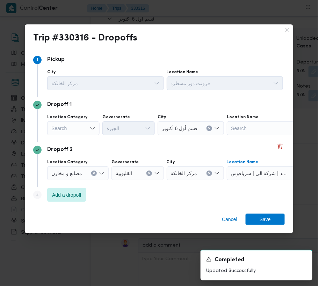
click at [79, 126] on div "Search" at bounding box center [73, 129] width 52 height 14
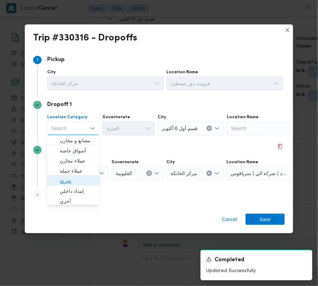
click at [84, 180] on span "تجزئة" at bounding box center [78, 181] width 36 height 8
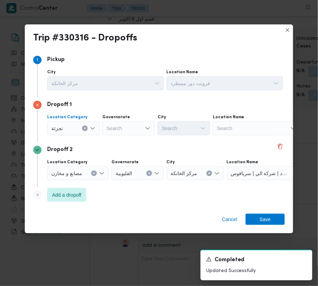
click at [143, 129] on div "Search" at bounding box center [128, 129] width 52 height 14
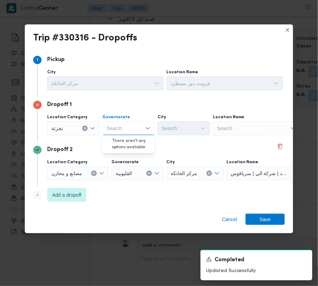
paste input "جيزة"
type input "جيزة"
click at [108, 132] on input "جيزة" at bounding box center [111, 128] width 9 height 8
click at [124, 135] on div "جيزة جيزة" at bounding box center [128, 129] width 52 height 14
click at [126, 137] on span "ال جيزة" at bounding box center [133, 141] width 36 height 8
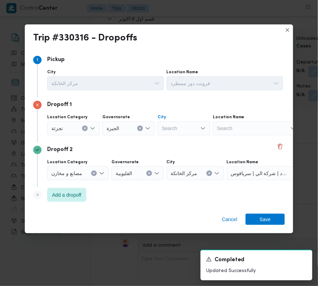
click at [183, 126] on div "Search" at bounding box center [184, 129] width 52 height 14
paste input "زايد"
type input "زايد"
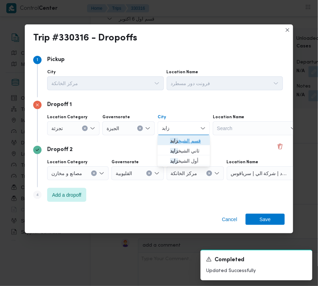
click at [168, 140] on span "قسم الشيخ زايد" at bounding box center [183, 141] width 47 height 11
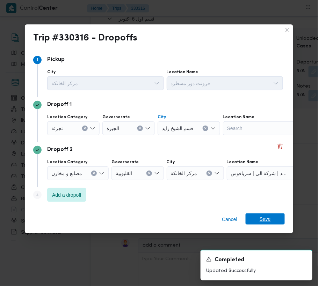
click at [270, 219] on span "Save" at bounding box center [265, 219] width 11 height 11
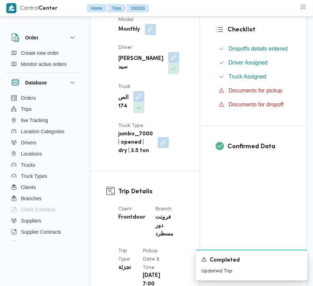
scroll to position [0, 0]
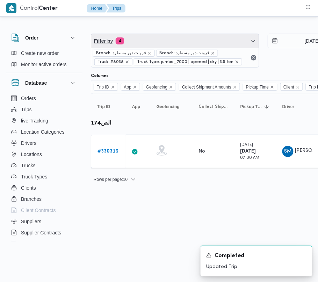
click at [169, 41] on span "Filter by 4" at bounding box center [175, 41] width 168 height 14
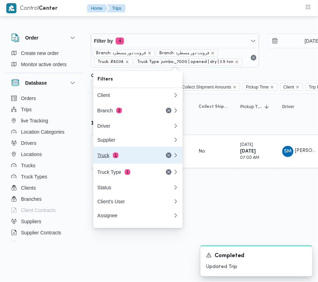
click at [121, 157] on div "Truck 1" at bounding box center [126, 155] width 59 height 6
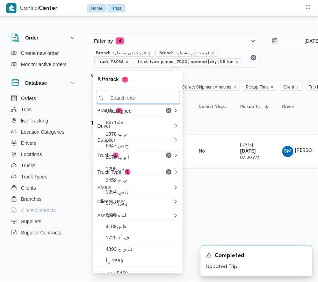
paste input "8159"
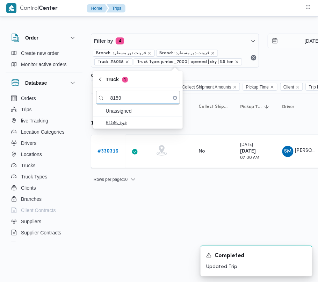
type input "8159"
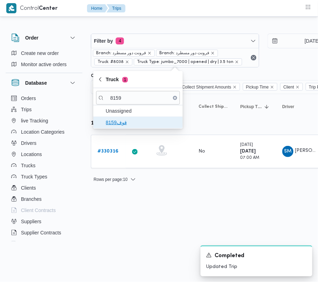
click at [121, 123] on span "قوف8159" at bounding box center [142, 122] width 73 height 8
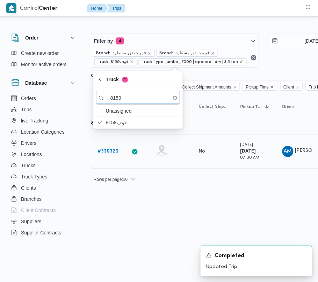
click at [109, 151] on b "# 330326" at bounding box center [107, 151] width 21 height 5
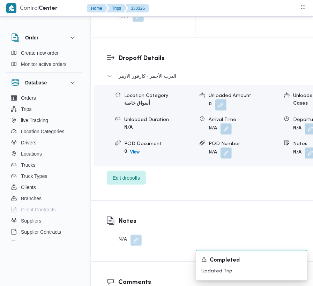
scroll to position [1180, 0]
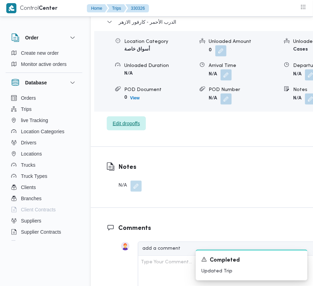
click at [122, 119] on span "Edit dropoffs" at bounding box center [126, 123] width 27 height 8
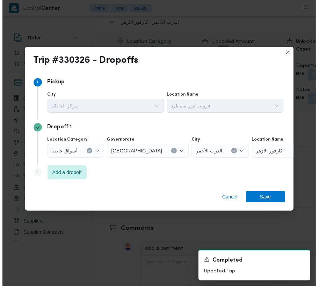
scroll to position [1152, 0]
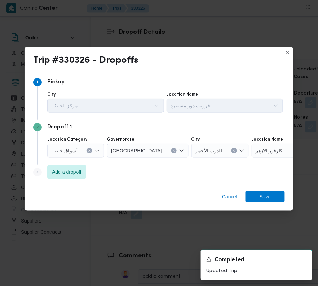
click at [79, 170] on span "Add a dropoff" at bounding box center [66, 172] width 29 height 8
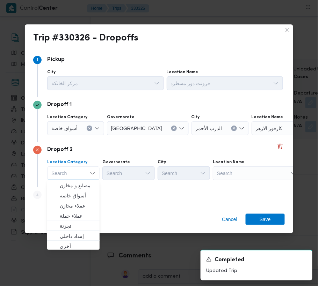
click at [252, 136] on div "Search" at bounding box center [295, 129] width 87 height 14
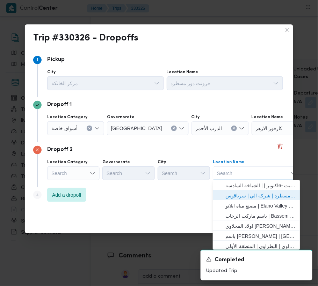
click at [265, 199] on span "فرونت دور مسطرد | شركة الي | سرياقوس" at bounding box center [260, 196] width 71 height 8
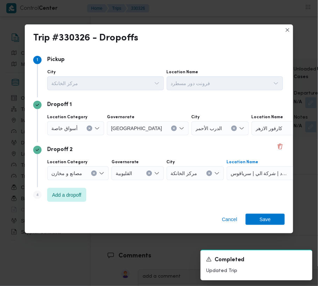
drag, startPoint x: 59, startPoint y: 126, endPoint x: 68, endPoint y: 131, distance: 10.0
click at [59, 125] on span "أسواق خاصة" at bounding box center [64, 128] width 26 height 8
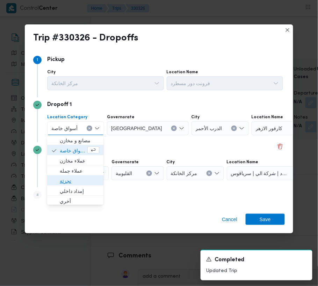
click at [86, 178] on span "تجزئة" at bounding box center [79, 181] width 39 height 8
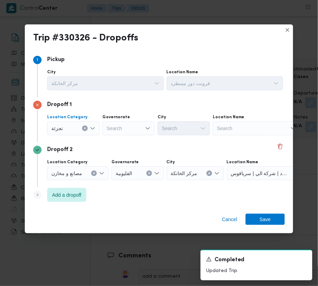
click at [112, 136] on div "Location Category تجزئة Combo box. Selected. تجزئة. Press Backspace to delete ت…" at bounding box center [165, 125] width 239 height 24
click at [118, 129] on div "Search" at bounding box center [128, 129] width 52 height 14
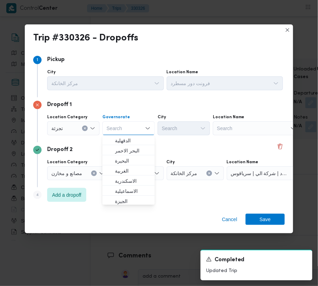
paste input "[GEOGRAPHIC_DATA]"
type input "[GEOGRAPHIC_DATA]"
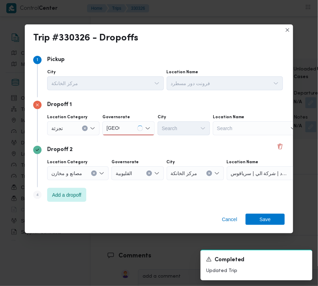
click at [157, 151] on div "Dropoff 2" at bounding box center [159, 150] width 252 height 8
click at [123, 137] on div "Dropoff 1 Location Category تجزئة [GEOGRAPHIC_DATA] [GEOGRAPHIC_DATA] [GEOGRAPH…" at bounding box center [159, 119] width 252 height 45
click at [129, 122] on div "[GEOGRAPHIC_DATA] [GEOGRAPHIC_DATA]" at bounding box center [128, 129] width 52 height 14
click at [131, 130] on div "[GEOGRAPHIC_DATA] [GEOGRAPHIC_DATA]" at bounding box center [128, 129] width 52 height 14
drag, startPoint x: 131, startPoint y: 145, endPoint x: 132, endPoint y: 139, distance: 6.6
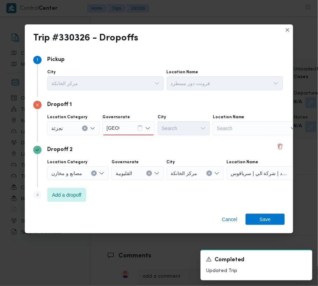
click at [128, 128] on div "[GEOGRAPHIC_DATA] [GEOGRAPHIC_DATA]" at bounding box center [128, 129] width 52 height 14
drag, startPoint x: 128, startPoint y: 137, endPoint x: 157, endPoint y: 136, distance: 28.7
click at [128, 137] on span "[GEOGRAPHIC_DATA]" at bounding box center [133, 141] width 36 height 8
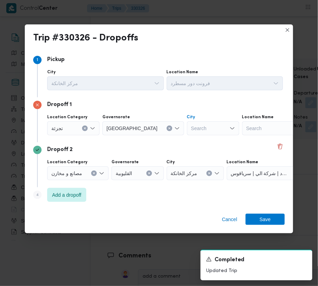
click at [187, 127] on div "Search" at bounding box center [213, 129] width 52 height 14
paste input "[GEOGRAPHIC_DATA]"
type input "[GEOGRAPHIC_DATA]"
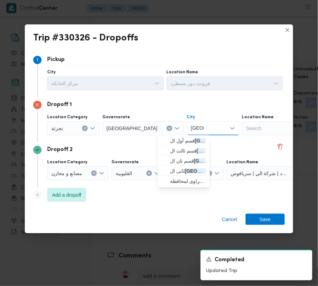
click at [171, 139] on span "قسم أول ال قاهرة الجديدة" at bounding box center [188, 141] width 36 height 8
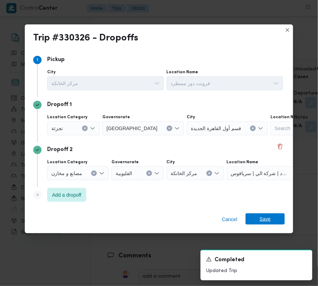
click at [267, 224] on span "Save" at bounding box center [265, 219] width 11 height 11
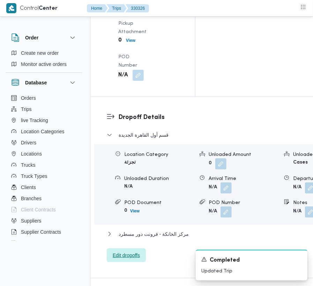
scroll to position [1063, 0]
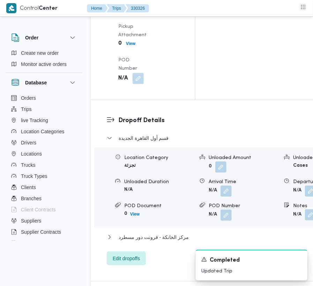
click at [305, 210] on button "button" at bounding box center [310, 215] width 11 height 11
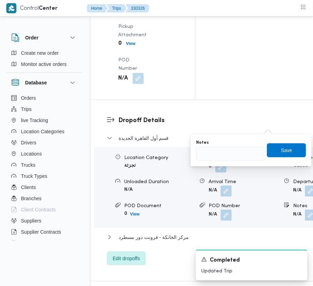
click at [259, 142] on div "Notes" at bounding box center [231, 143] width 70 height 6
drag, startPoint x: 248, startPoint y: 157, endPoint x: 267, endPoint y: 155, distance: 19.6
click at [248, 157] on input "Notes" at bounding box center [231, 154] width 70 height 14
paste input "تجمع"
type input "تجمع"
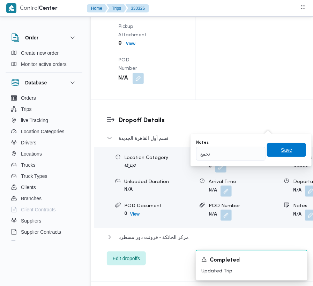
click at [281, 151] on span "Save" at bounding box center [286, 150] width 11 height 8
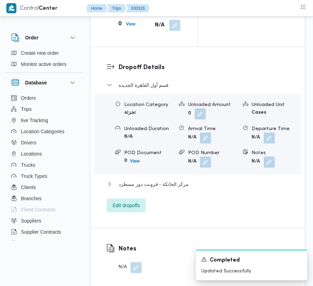
scroll to position [813, 0]
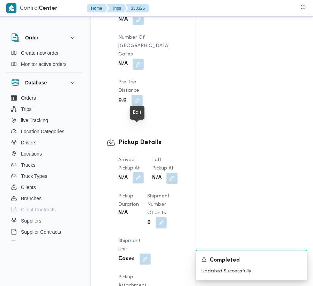
click at [141, 173] on button "button" at bounding box center [138, 178] width 11 height 11
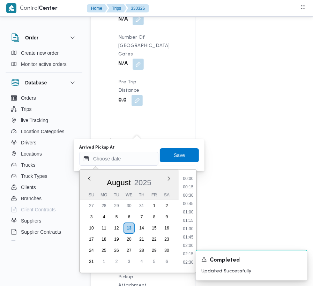
click at [127, 160] on input "Arrived Pickup At" at bounding box center [118, 159] width 79 height 14
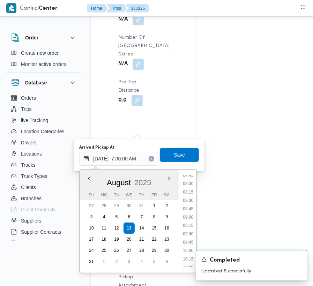
scroll to position [235, 0]
type input "[DATE] 07:00"
click at [176, 153] on span "Save" at bounding box center [179, 155] width 11 height 8
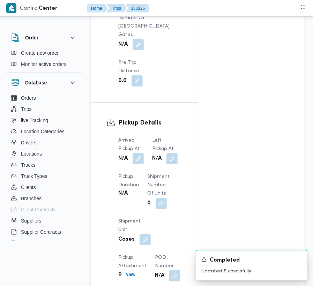
click at [167, 137] on dt "Left Pickup At" at bounding box center [165, 145] width 26 height 17
click at [175, 153] on button "button" at bounding box center [172, 158] width 11 height 11
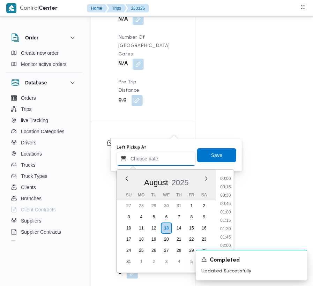
click at [161, 164] on input "Left Pickup At" at bounding box center [156, 159] width 79 height 14
paste input "[DATE] 7:00:00 AM"
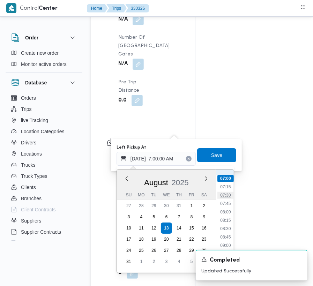
click at [225, 196] on li "07:30" at bounding box center [226, 195] width 16 height 7
type input "[DATE] 07:30"
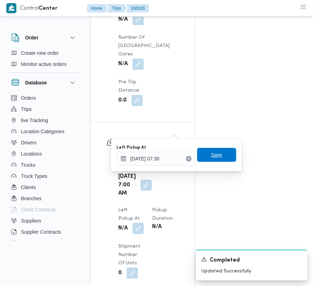
click at [212, 158] on span "Save" at bounding box center [216, 155] width 11 height 8
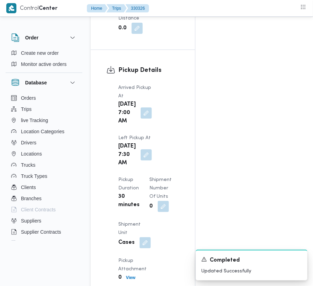
scroll to position [1180, 0]
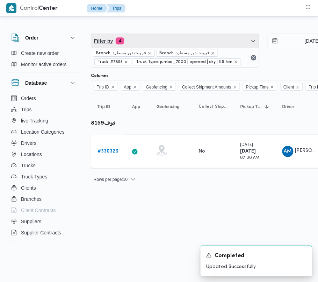
click at [175, 46] on span "Filter by 4" at bounding box center [175, 41] width 168 height 14
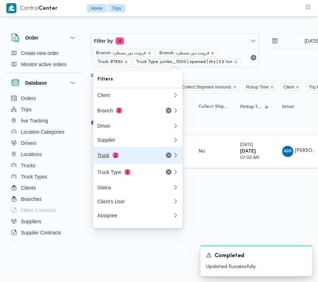
click at [137, 163] on button "Truck 1" at bounding box center [137, 155] width 89 height 17
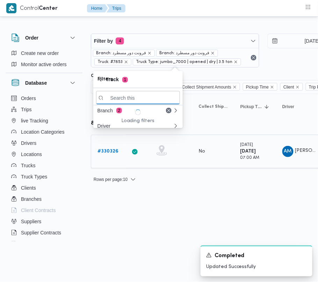
paste input "9654"
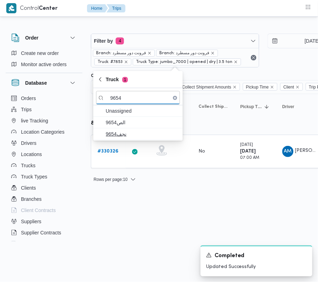
type input "9654"
click at [128, 133] on span "نجف9654" at bounding box center [142, 134] width 73 height 8
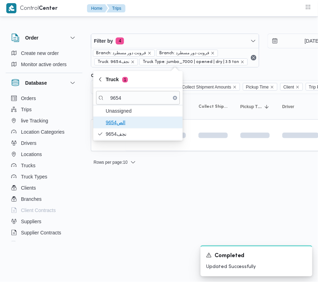
click at [126, 121] on span "الص9654" at bounding box center [142, 122] width 73 height 8
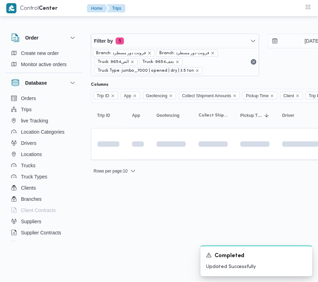
click at [129, 203] on html "Control Center Home Trips Order Create new order Monitor active orders Database…" at bounding box center [159, 141] width 318 height 282
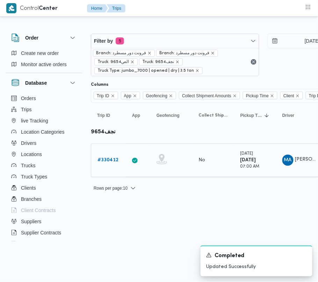
click at [113, 162] on b "# 330412" at bounding box center [107, 160] width 21 height 5
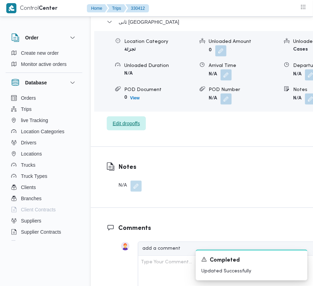
click at [124, 117] on span "Edit dropoffs" at bounding box center [126, 124] width 39 height 14
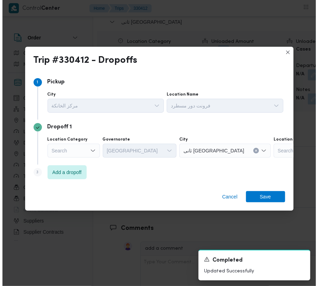
scroll to position [1152, 0]
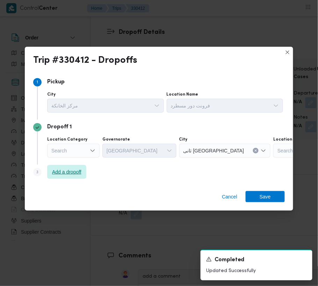
click at [81, 175] on span "Add a dropoff" at bounding box center [66, 172] width 29 height 8
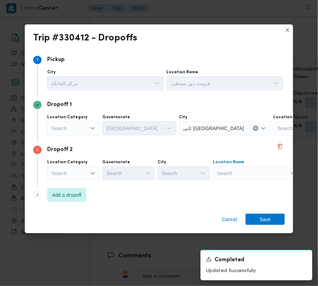
click at [273, 136] on div "Search" at bounding box center [316, 129] width 87 height 14
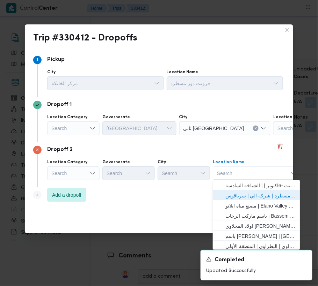
click at [266, 197] on span "فرونت دور مسطرد | شركة الي | سرياقوس" at bounding box center [260, 196] width 71 height 8
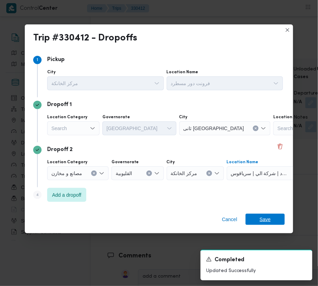
click at [277, 217] on span "Save" at bounding box center [265, 219] width 39 height 11
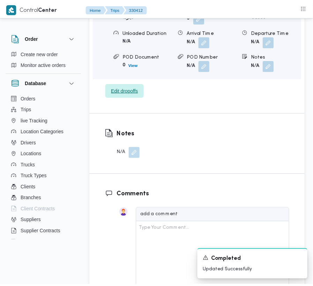
scroll to position [1180, 0]
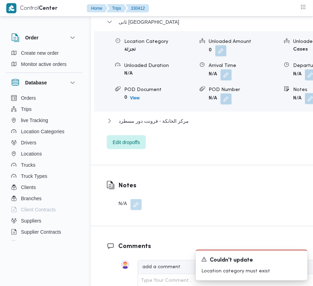
click at [305, 93] on button "button" at bounding box center [310, 98] width 11 height 11
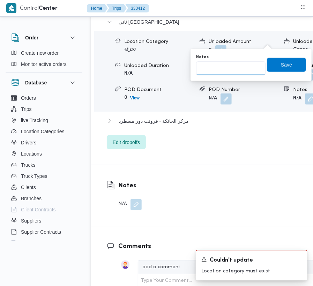
click at [238, 66] on input "Notes" at bounding box center [231, 68] width 70 height 14
paste input "تجمع"
type input "تجمع"
click at [276, 63] on span "Save" at bounding box center [286, 65] width 39 height 14
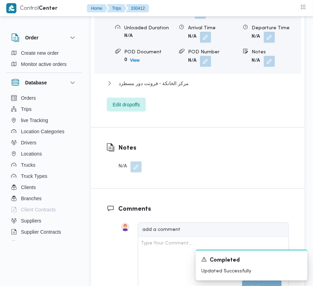
scroll to position [929, 0]
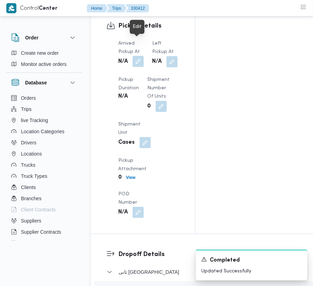
click at [141, 56] on button "button" at bounding box center [138, 61] width 11 height 11
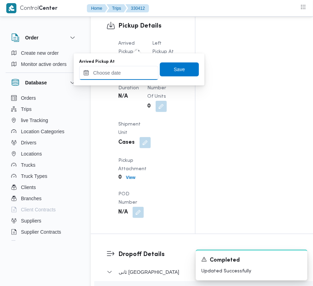
click at [129, 67] on input "Arrived Pickup At" at bounding box center [118, 73] width 79 height 14
paste input "[DATE] 7:00:00 AM"
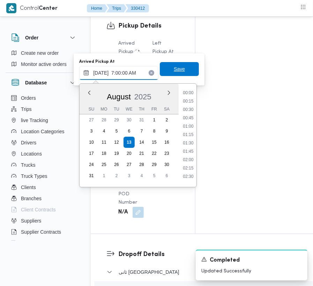
scroll to position [235, 0]
type input "[DATE] 07:00"
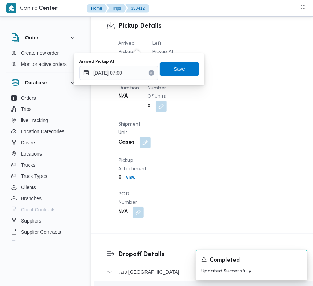
click at [175, 66] on span "Save" at bounding box center [179, 69] width 11 height 8
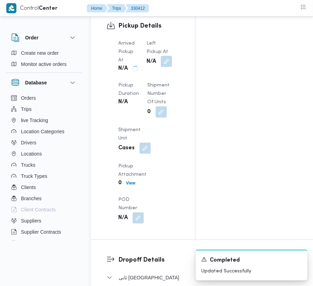
click at [172, 56] on button "button" at bounding box center [166, 61] width 11 height 11
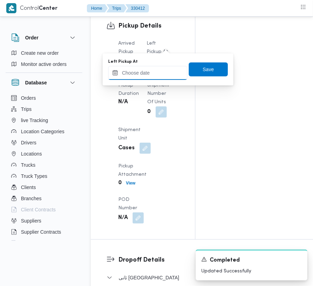
click at [157, 75] on input "Left Pickup At" at bounding box center [147, 73] width 79 height 14
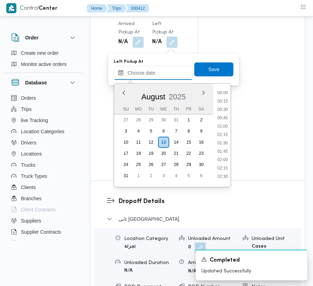
paste input "[DATE] 7:00:00 AM"
drag, startPoint x: 224, startPoint y: 121, endPoint x: 214, endPoint y: 95, distance: 26.9
click at [224, 121] on li "07:45" at bounding box center [223, 118] width 16 height 7
type input "[DATE] 07:45"
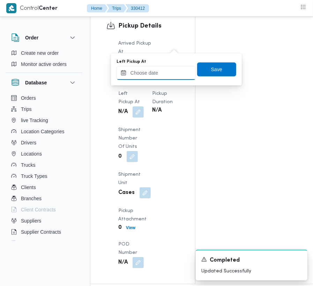
drag, startPoint x: 166, startPoint y: 68, endPoint x: 181, endPoint y: 62, distance: 16.0
click at [166, 68] on input "Left Pickup At" at bounding box center [156, 73] width 79 height 14
paste
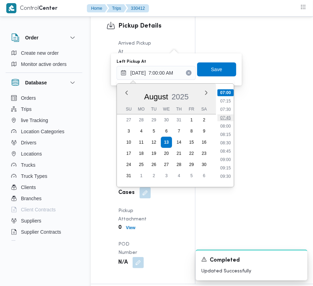
click at [222, 116] on li "07:45" at bounding box center [226, 118] width 16 height 7
type input "[DATE] 07:45"
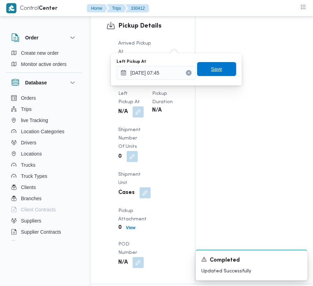
click at [210, 65] on span "Save" at bounding box center [216, 69] width 39 height 14
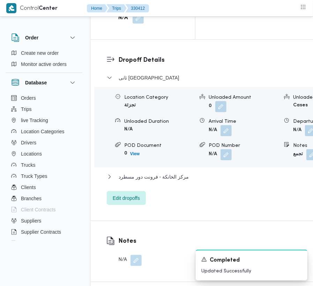
scroll to position [885, 0]
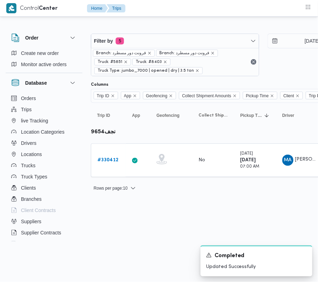
click at [191, 49] on div "Branch: فرونت دور مسطرد Branch: فرونت دور مسطرد Truck: #5851 Truck: #8403 Truck…" at bounding box center [175, 62] width 168 height 28
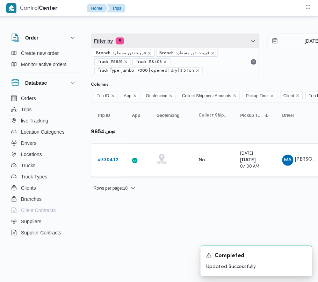
click at [144, 39] on span "Filter by 5" at bounding box center [175, 41] width 168 height 14
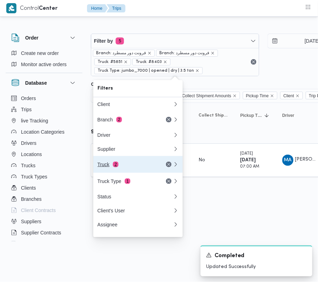
click at [115, 167] on span "2" at bounding box center [116, 164] width 6 height 6
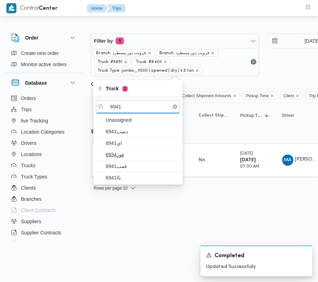
type input "6941"
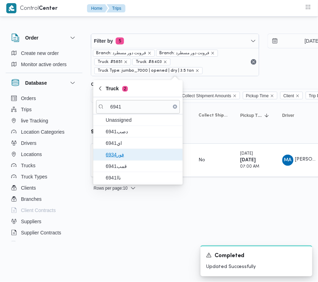
click at [152, 159] on span "فور6934" at bounding box center [138, 154] width 84 height 11
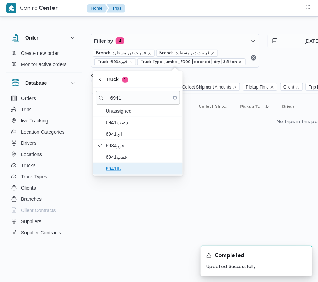
click at [126, 165] on span "ناا6941" at bounding box center [142, 168] width 73 height 8
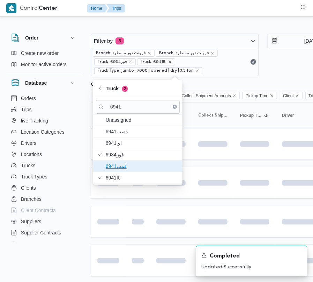
click at [125, 161] on span "قمب6941" at bounding box center [138, 165] width 84 height 11
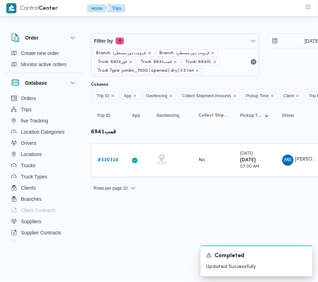
click at [118, 223] on html "Control Center Home Trips Order Create new order Monitor active orders Database…" at bounding box center [159, 141] width 318 height 282
click at [108, 157] on link "# 330310" at bounding box center [107, 160] width 21 height 8
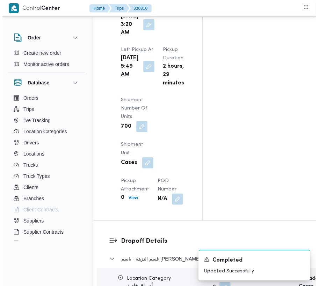
scroll to position [1180, 0]
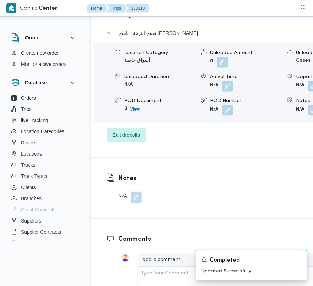
click at [136, 122] on div "Location Category أسواق خاصة Unloaded Amount 0 Unloaded Unit Cases Unloaded Dur…" at bounding box center [231, 82] width 279 height 79
click at [132, 139] on span "Edit dropoffs" at bounding box center [126, 135] width 27 height 8
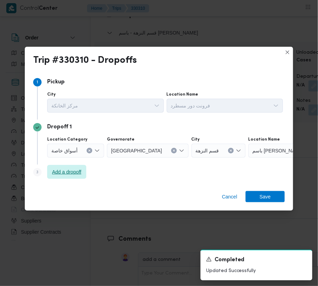
click at [67, 168] on span "Add a dropoff" at bounding box center [66, 172] width 39 height 14
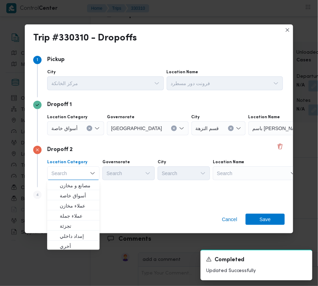
click at [248, 136] on div "Search" at bounding box center [291, 129] width 87 height 14
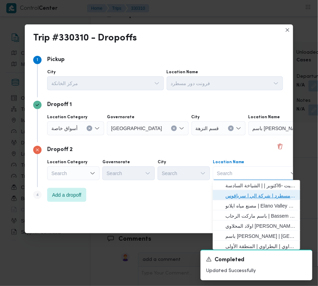
click at [245, 193] on span "فرونت دور مسطرد | شركة الي | سرياقوس" at bounding box center [260, 196] width 71 height 8
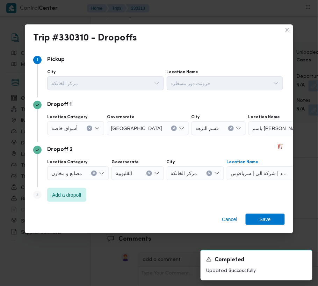
click at [66, 126] on span "أسواق خاصة" at bounding box center [64, 128] width 26 height 8
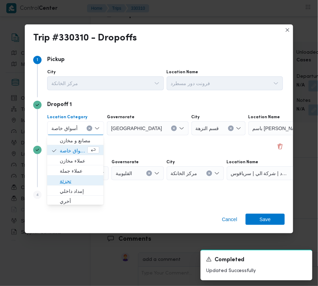
click at [71, 182] on span "تجزئة" at bounding box center [79, 181] width 39 height 8
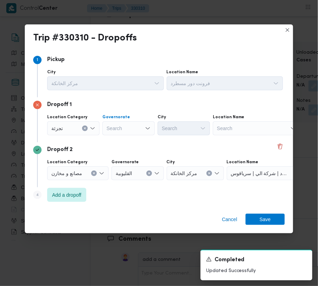
click at [118, 133] on div "Search" at bounding box center [128, 129] width 52 height 14
type input "جيزة"
click at [137, 125] on div "جيزة جيزة" at bounding box center [128, 129] width 52 height 14
click at [129, 140] on span "ال جيزة" at bounding box center [133, 141] width 36 height 8
click at [187, 126] on div "Search" at bounding box center [184, 129] width 52 height 14
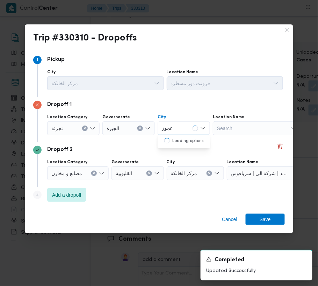
type input "عجوز"
click at [166, 140] on icon "button" at bounding box center [165, 141] width 6 height 6
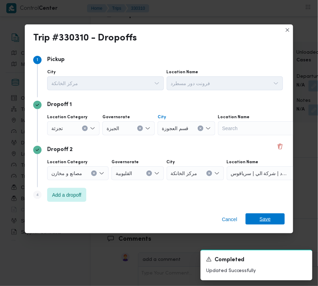
click at [265, 214] on div "Cancel Save" at bounding box center [159, 221] width 268 height 25
click at [267, 221] on span "Save" at bounding box center [265, 219] width 11 height 11
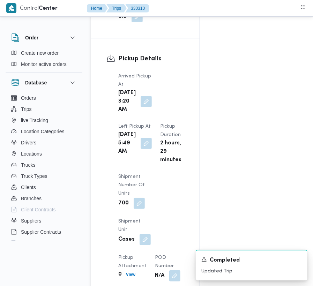
scroll to position [874, 0]
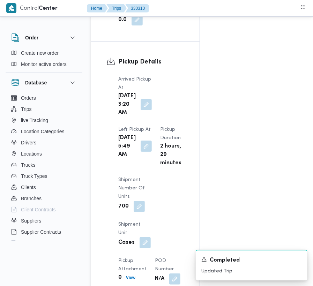
click at [142, 152] on button "button" at bounding box center [146, 146] width 11 height 11
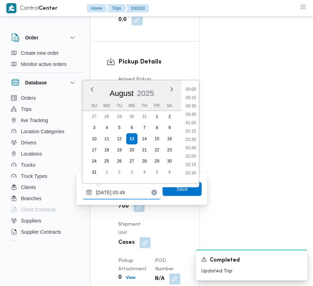
click at [134, 190] on input "[DATE] 05:49" at bounding box center [121, 193] width 79 height 14
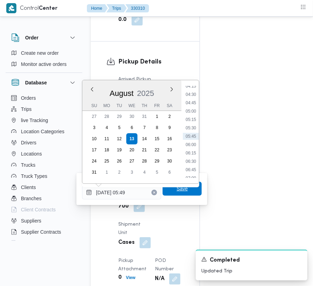
click at [172, 190] on span "Save" at bounding box center [182, 189] width 39 height 14
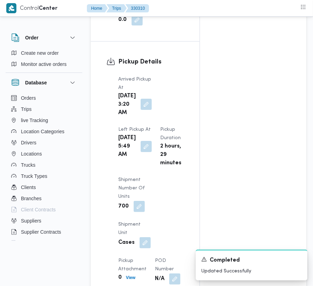
click at [143, 99] on button "button" at bounding box center [146, 104] width 11 height 11
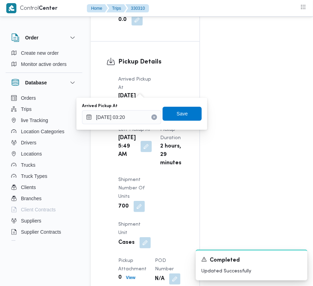
drag, startPoint x: 137, startPoint y: 108, endPoint x: 137, endPoint y: 114, distance: 5.6
click at [137, 111] on div "Arrived Pickup At [DATE] 03:20" at bounding box center [121, 113] width 79 height 21
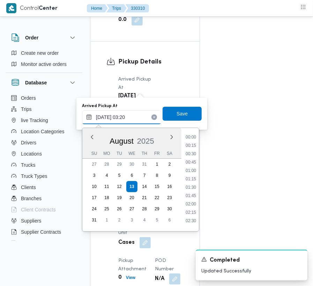
click at [137, 115] on input "[DATE] 03:20" at bounding box center [121, 117] width 79 height 14
click at [137, 116] on input "[DATE] 03:20" at bounding box center [121, 117] width 79 height 14
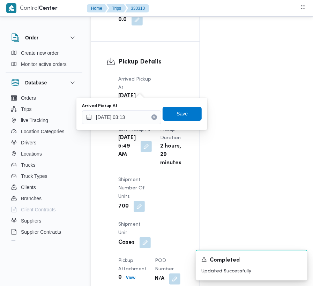
click at [200, 108] on div "You are in a dialog. To close this dialog, hit escape. Arrived Pickup At [DATE]…" at bounding box center [142, 114] width 131 height 32
type input "[DATE] 03:20"
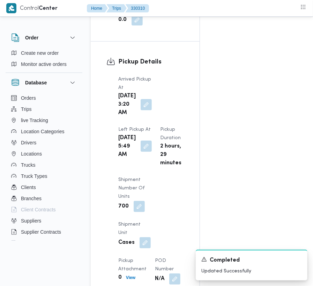
drag, startPoint x: 139, startPoint y: 171, endPoint x: 139, endPoint y: 164, distance: 7.0
click at [139, 160] on div "[DATE] 5:49 AM" at bounding box center [135, 146] width 35 height 27
click at [141, 152] on button "button" at bounding box center [146, 146] width 11 height 11
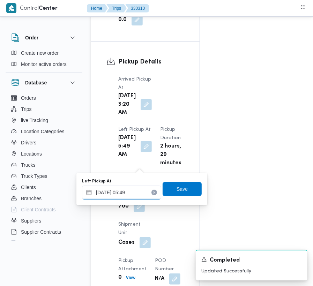
click at [132, 189] on input "[DATE] 05:49" at bounding box center [121, 193] width 79 height 14
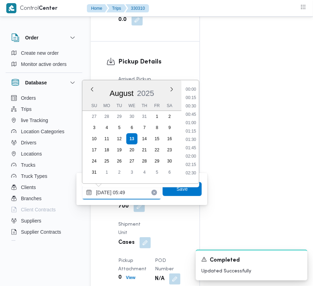
click at [132, 189] on input "[DATE] 05:49" at bounding box center [121, 193] width 79 height 14
type input "[DATE] 05:49"
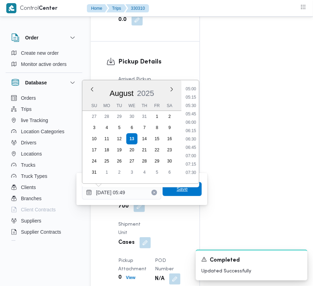
click at [170, 191] on span "Save" at bounding box center [182, 189] width 39 height 14
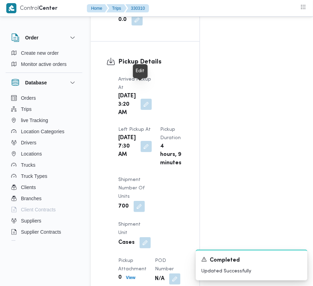
click at [141, 99] on button "button" at bounding box center [146, 104] width 11 height 11
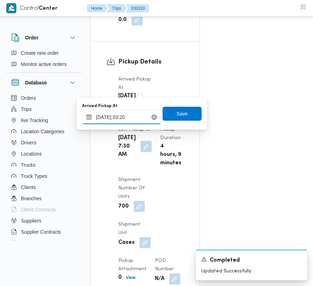
click at [136, 118] on input "[DATE] 03:20" at bounding box center [121, 117] width 79 height 14
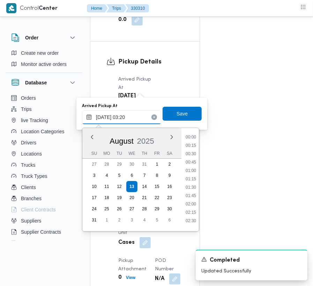
click at [136, 118] on input "[DATE] 03:20" at bounding box center [121, 117] width 79 height 14
click at [195, 206] on li "07:00" at bounding box center [191, 204] width 16 height 7
type input "[DATE] 07:00"
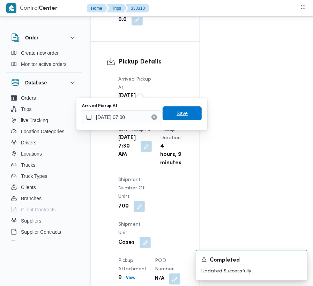
click at [183, 108] on span "Save" at bounding box center [182, 114] width 39 height 14
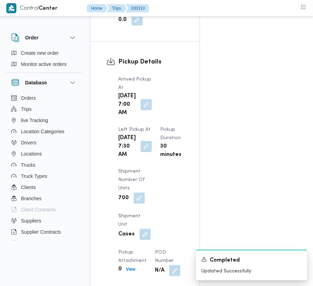
scroll to position [0, 0]
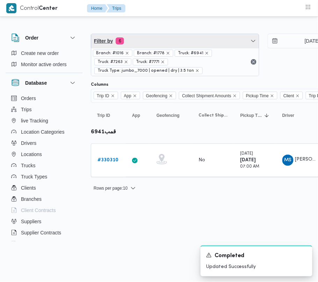
click at [178, 36] on span "Filter by 6" at bounding box center [175, 41] width 168 height 14
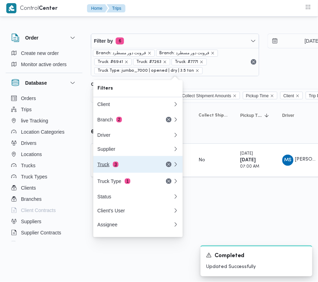
click at [126, 167] on div "Truck 3" at bounding box center [126, 164] width 59 height 6
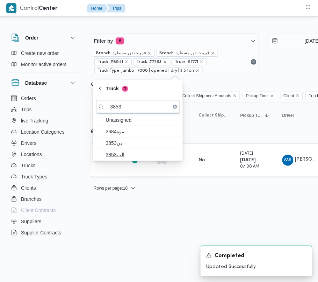
type input "3853"
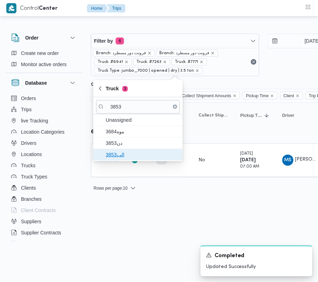
click at [132, 154] on span "الب3853" at bounding box center [142, 154] width 73 height 8
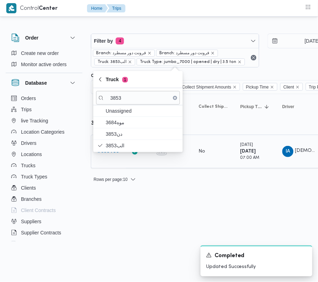
click at [110, 157] on div "# 330460" at bounding box center [109, 151] width 28 height 14
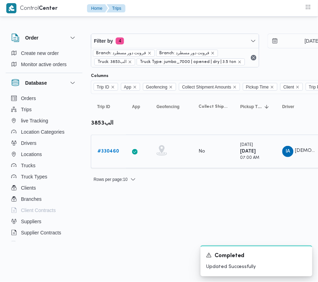
click at [105, 149] on b "# 330460" at bounding box center [108, 151] width 22 height 5
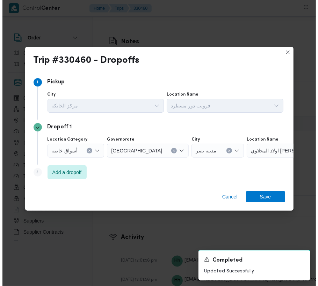
scroll to position [1113, 0]
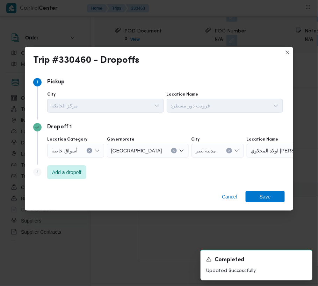
click at [58, 180] on div "Step 3 is disabled 3 Add a dropoff" at bounding box center [159, 174] width 252 height 18
click at [61, 171] on span "Add a dropoff" at bounding box center [66, 172] width 29 height 8
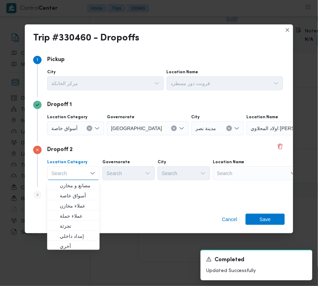
click at [251, 136] on div "Search" at bounding box center [290, 129] width 87 height 14
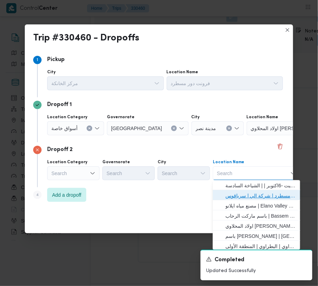
click at [267, 195] on span "فرونت دور مسطرد | شركة الي | سرياقوس" at bounding box center [260, 196] width 71 height 8
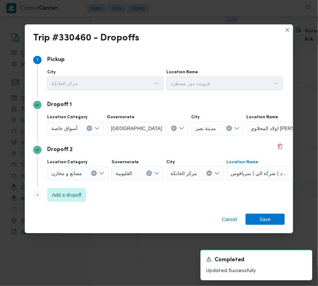
drag, startPoint x: 73, startPoint y: 127, endPoint x: 74, endPoint y: 131, distance: 3.8
click at [73, 126] on span "أسواق خاصة" at bounding box center [64, 128] width 26 height 8
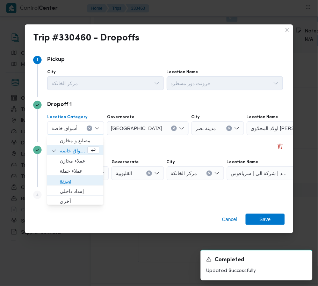
click at [78, 180] on span "تجزئة" at bounding box center [79, 181] width 39 height 8
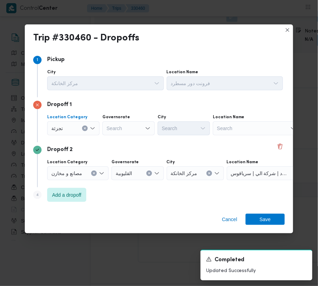
click at [126, 125] on div "Search" at bounding box center [128, 129] width 52 height 14
type input "[GEOGRAPHIC_DATA]"
drag, startPoint x: 121, startPoint y: 128, endPoint x: 128, endPoint y: 133, distance: 9.4
click at [121, 128] on div "[GEOGRAPHIC_DATA] [GEOGRAPHIC_DATA]" at bounding box center [128, 129] width 52 height 14
click at [130, 139] on span "[GEOGRAPHIC_DATA]" at bounding box center [133, 141] width 36 height 8
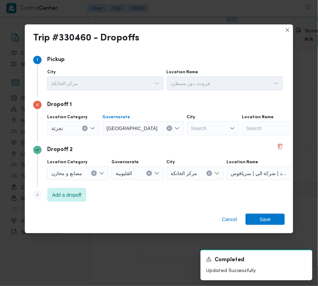
click at [187, 127] on div "Search" at bounding box center [213, 129] width 52 height 14
type input "المعادي"
click at [178, 140] on mark "المعادي" at bounding box center [177, 141] width 15 height 6
click at [279, 217] on span "Save" at bounding box center [265, 219] width 39 height 11
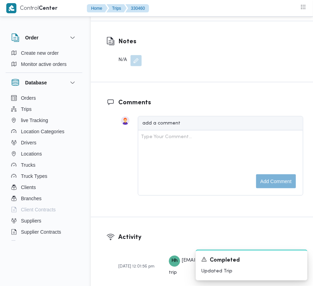
scroll to position [929, 0]
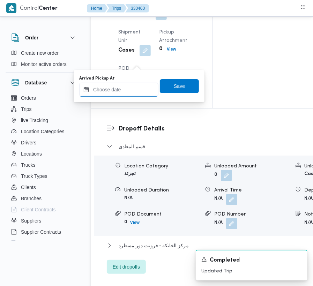
drag, startPoint x: 136, startPoint y: 93, endPoint x: 144, endPoint y: 88, distance: 9.5
click at [144, 88] on input "Arrived Pickup At" at bounding box center [118, 90] width 79 height 14
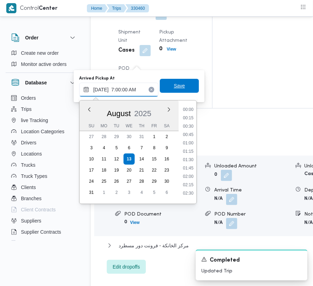
scroll to position [235, 0]
type input "[DATE] 07:00"
click at [175, 86] on span "Save" at bounding box center [179, 86] width 11 height 8
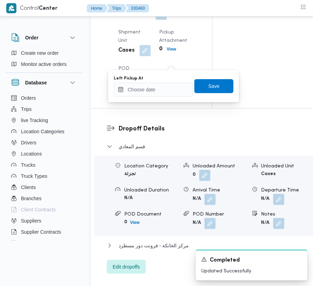
click at [164, 98] on div "You are in a dialog. To close this dialog, hit escape. Left Pickup At Save" at bounding box center [173, 86] width 131 height 32
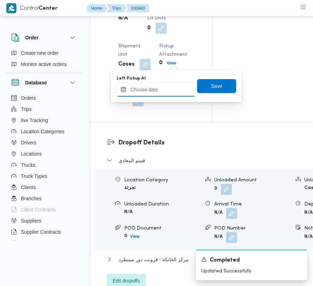
click at [160, 92] on input "Left Pickup At" at bounding box center [156, 90] width 79 height 14
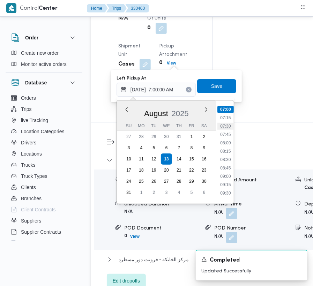
click at [224, 126] on li "07:30" at bounding box center [226, 126] width 16 height 7
type input "[DATE] 07:30"
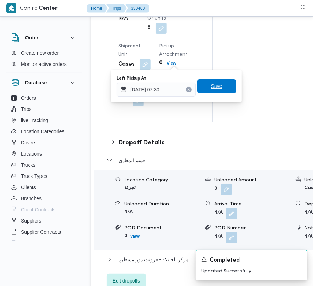
click at [214, 87] on span "Save" at bounding box center [216, 86] width 11 height 8
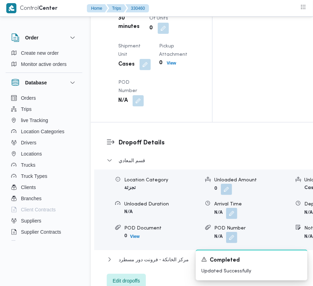
scroll to position [0, 0]
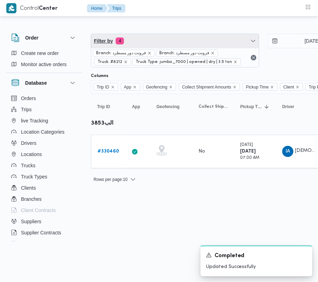
click at [177, 43] on span "Filter by 4" at bounding box center [175, 41] width 168 height 14
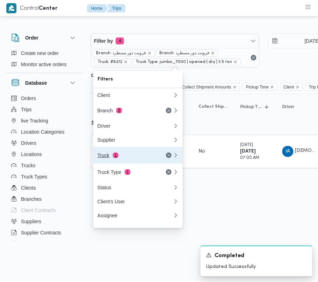
click at [129, 163] on button "Truck 1" at bounding box center [137, 155] width 89 height 17
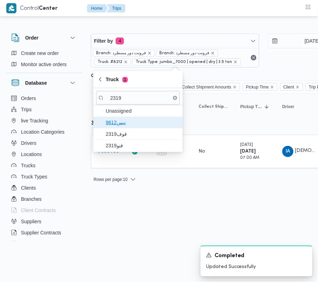
click at [122, 126] on span "9612نيس" at bounding box center [142, 122] width 73 height 8
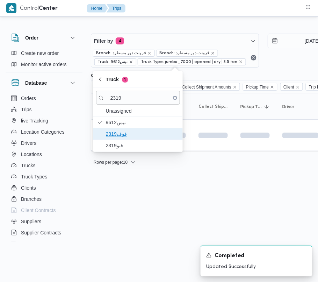
click at [122, 136] on span "2319قوف" at bounding box center [142, 134] width 73 height 8
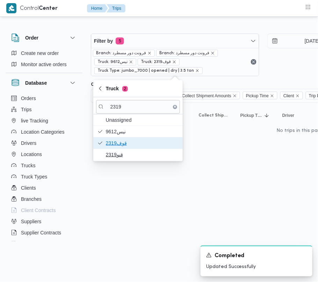
click at [121, 143] on span "2319قوف" at bounding box center [142, 143] width 73 height 8
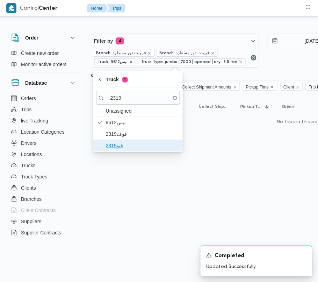
click at [119, 151] on span "قنو2319" at bounding box center [138, 145] width 84 height 11
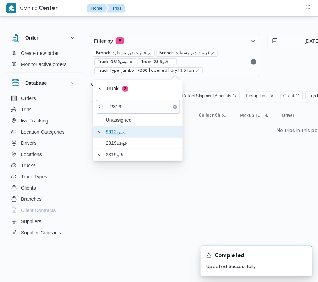
click at [111, 136] on span "9612نيس" at bounding box center [138, 131] width 84 height 11
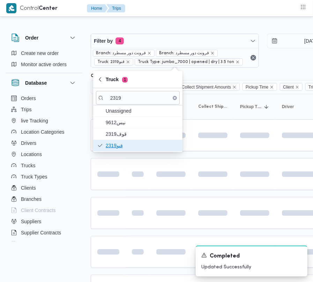
click at [111, 140] on span "قنو2319" at bounding box center [138, 145] width 84 height 11
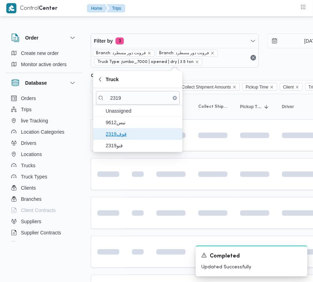
click at [109, 134] on span "2319قوف" at bounding box center [142, 134] width 73 height 8
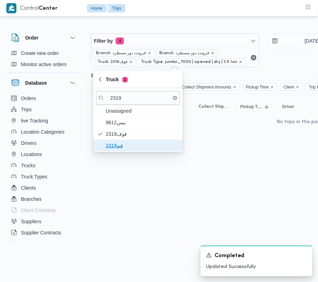
click at [110, 145] on span "قنو2319" at bounding box center [142, 145] width 73 height 8
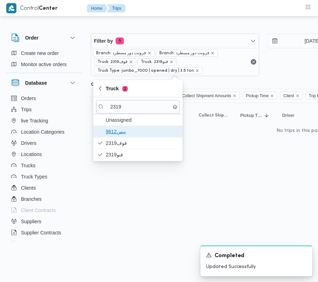
drag, startPoint x: 111, startPoint y: 132, endPoint x: 87, endPoint y: 143, distance: 26.1
click at [111, 131] on span "9612نيس" at bounding box center [142, 131] width 73 height 8
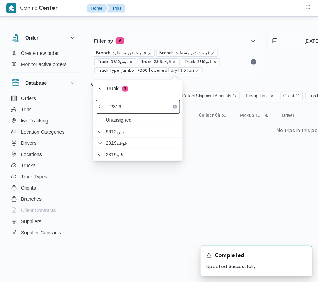
click at [136, 106] on input "2319" at bounding box center [138, 107] width 84 height 14
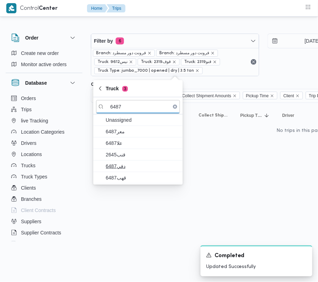
type input "6487"
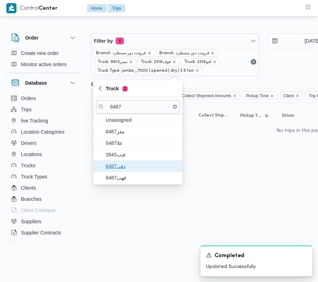
click at [126, 170] on span "دفي6487" at bounding box center [142, 166] width 73 height 8
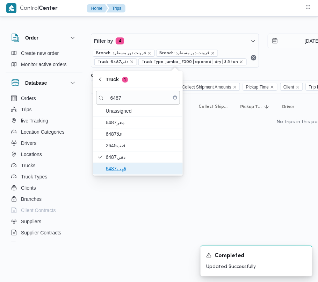
click at [117, 168] on span "قهب6487" at bounding box center [142, 168] width 73 height 8
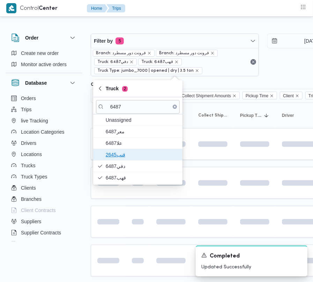
click at [116, 155] on span "قنب2645" at bounding box center [142, 154] width 73 height 8
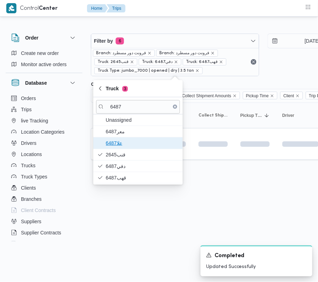
click at [122, 148] on span "علا6487" at bounding box center [138, 142] width 84 height 11
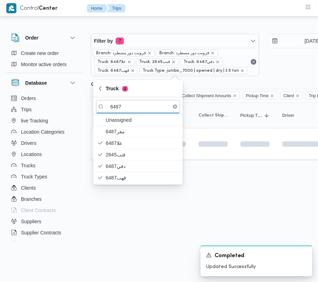
click at [150, 208] on html "Control Center Home Trips Order Create new order Monitor active orders Database…" at bounding box center [159, 141] width 318 height 282
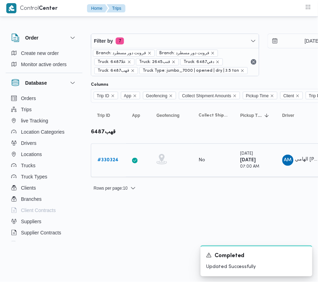
click at [115, 159] on b "# 330324" at bounding box center [107, 160] width 21 height 5
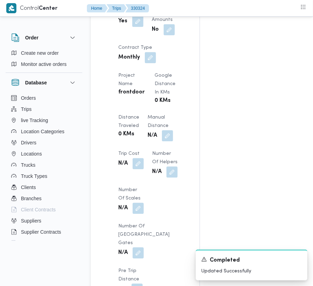
scroll to position [885, 0]
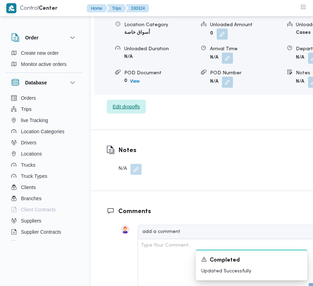
click at [130, 103] on span "Edit dropoffs" at bounding box center [126, 107] width 27 height 8
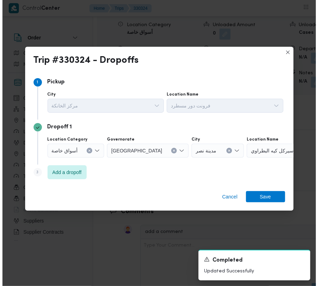
scroll to position [1146, 0]
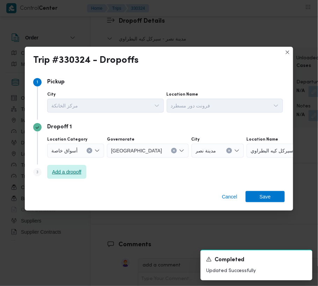
click at [71, 171] on span "Add a dropoff" at bounding box center [66, 172] width 29 height 8
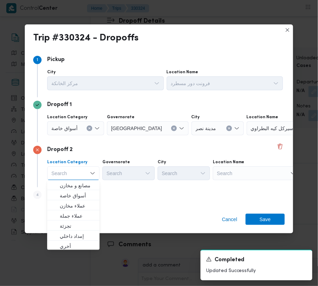
click at [196, 123] on div "مدينة نصر" at bounding box center [217, 129] width 52 height 14
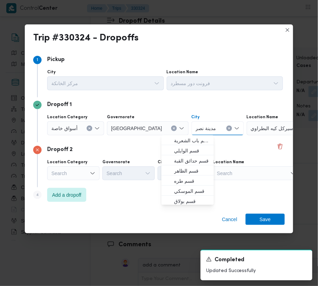
click at [226, 129] on button "Clear input" at bounding box center [229, 129] width 6 height 6
click at [247, 129] on div "Search" at bounding box center [290, 129] width 87 height 14
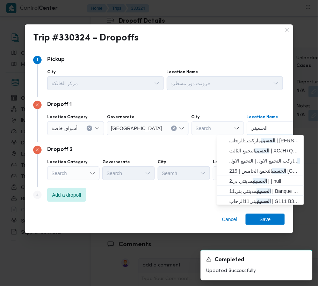
type input "الحسيني"
click at [265, 143] on span "[PERSON_NAME] | [PERSON_NAME] | null" at bounding box center [264, 141] width 71 height 8
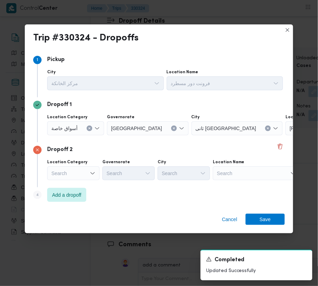
click at [265, 128] on button "Clear input" at bounding box center [268, 129] width 6 height 6
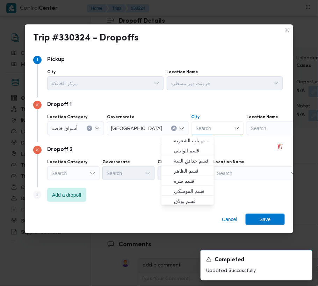
click at [247, 129] on div "Search" at bounding box center [290, 129] width 87 height 14
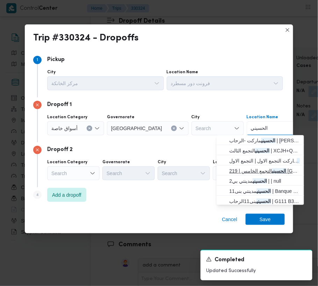
type input "الحسيني"
click at [278, 167] on span "[PERSON_NAME] | 219 [PERSON_NAME]-18 | null" at bounding box center [264, 171] width 71 height 8
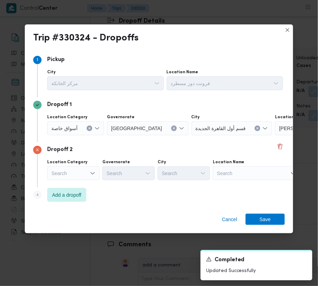
click at [275, 136] on div "Search" at bounding box center [318, 129] width 87 height 14
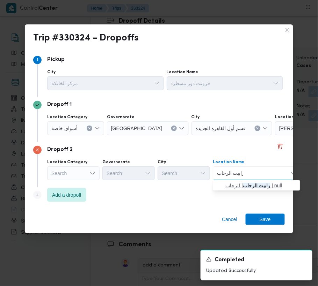
type input "رابيت الرحاب"
drag, startPoint x: 241, startPoint y: 182, endPoint x: 237, endPoint y: 186, distance: 5.9
click at [242, 182] on span "رابيت الرحاب | الرحاب | null" at bounding box center [260, 186] width 71 height 8
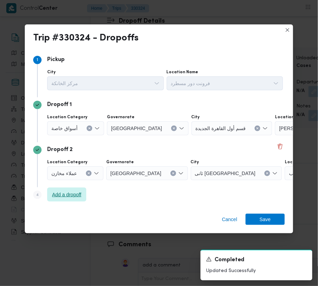
click at [67, 195] on span "Add a dropoff" at bounding box center [66, 195] width 29 height 8
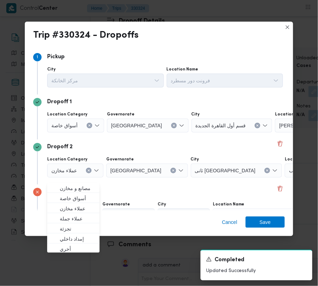
scroll to position [39, 0]
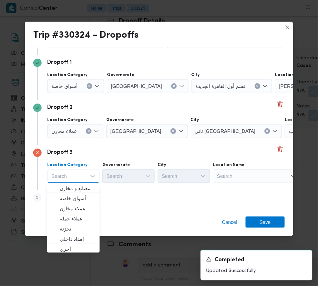
click at [275, 93] on div "Search" at bounding box center [318, 86] width 87 height 14
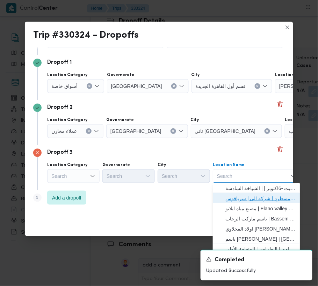
click at [257, 199] on span "فرونت دور مسطرد | شركة الي | سرياقوس" at bounding box center [260, 199] width 71 height 8
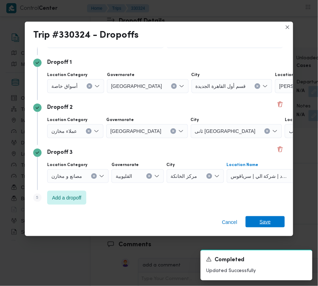
click at [270, 226] on span "Save" at bounding box center [265, 222] width 39 height 11
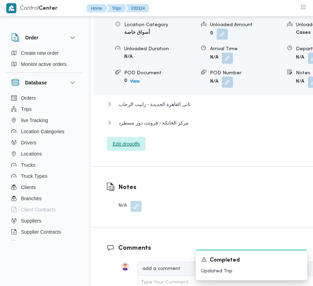
scroll to position [938, 0]
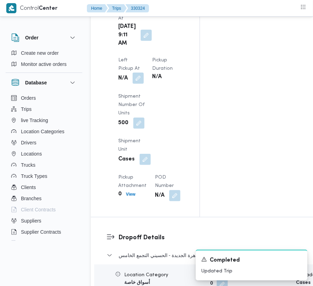
click at [144, 73] on button "button" at bounding box center [138, 78] width 11 height 11
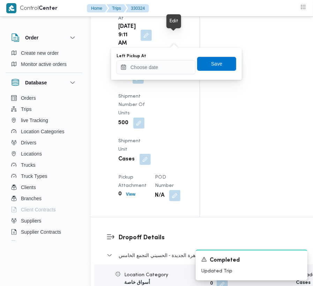
click at [144, 73] on button "button" at bounding box center [138, 78] width 11 height 11
click at [183, 60] on input "Left Pickup At" at bounding box center [156, 67] width 79 height 14
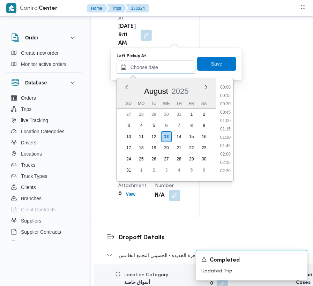
scroll to position [263, 0]
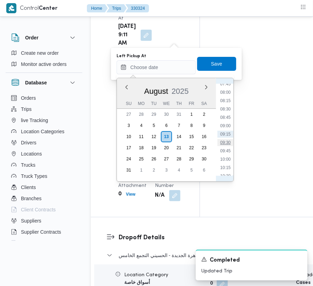
click at [228, 140] on li "09:30" at bounding box center [226, 142] width 16 height 7
type input "[DATE] 09:30"
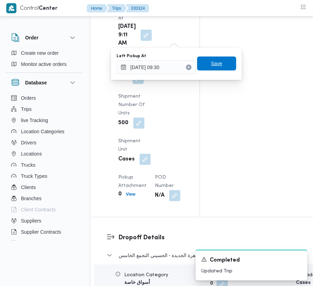
click at [212, 68] on span "Save" at bounding box center [216, 64] width 39 height 14
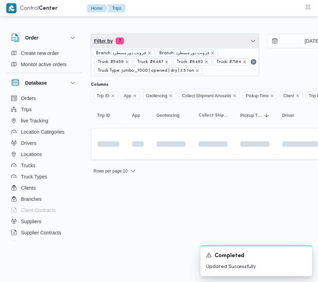
click at [182, 38] on span "Filter by 7" at bounding box center [175, 41] width 168 height 14
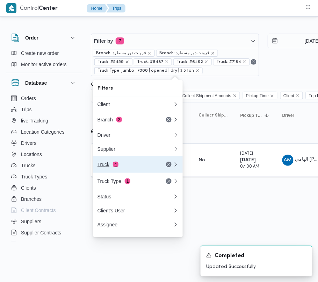
click at [101, 163] on div "Truck 4" at bounding box center [135, 164] width 84 height 17
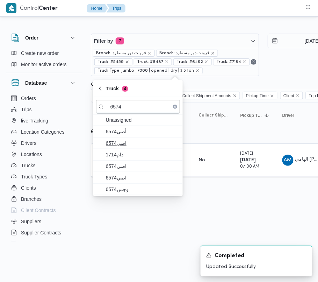
type input "6574"
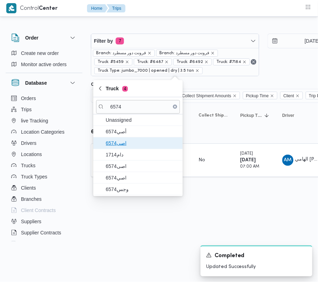
click at [126, 138] on span "6574اصى" at bounding box center [138, 142] width 84 height 11
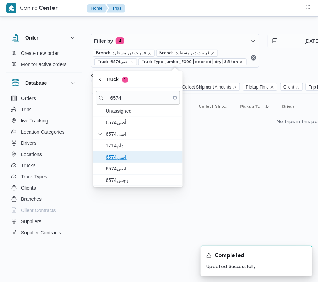
click at [126, 154] on span "اصى6574" at bounding box center [142, 157] width 73 height 8
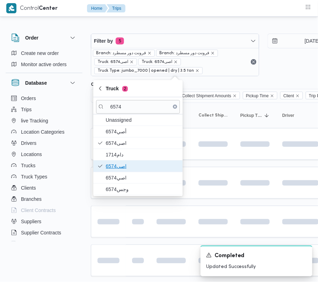
click at [126, 171] on span "اصى6574" at bounding box center [138, 165] width 84 height 11
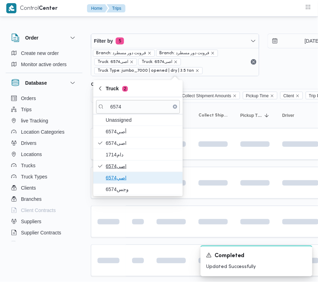
click at [126, 173] on span "اصي6574" at bounding box center [142, 177] width 73 height 8
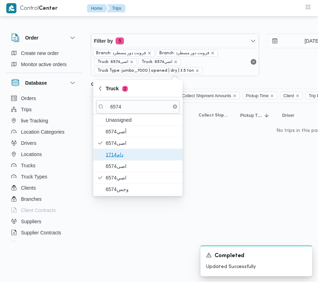
click at [126, 160] on span "دام1714" at bounding box center [138, 154] width 84 height 11
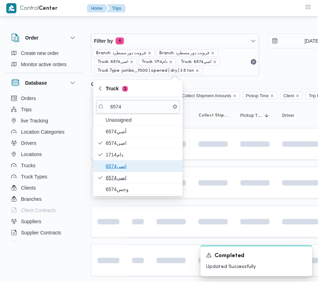
drag, startPoint x: 127, startPoint y: 166, endPoint x: 127, endPoint y: 177, distance: 11.2
click at [127, 166] on span "اصى6574" at bounding box center [142, 166] width 73 height 8
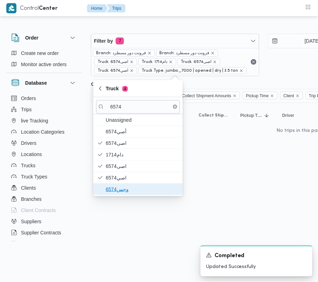
click at [126, 190] on span "وجس6574" at bounding box center [142, 189] width 73 height 8
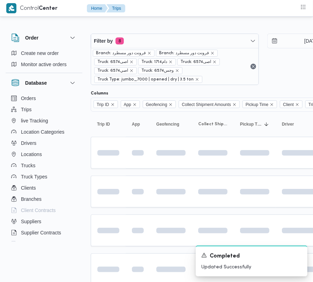
drag, startPoint x: 115, startPoint y: 243, endPoint x: 120, endPoint y: 209, distance: 34.9
click at [116, 242] on td at bounding box center [108, 230] width 35 height 32
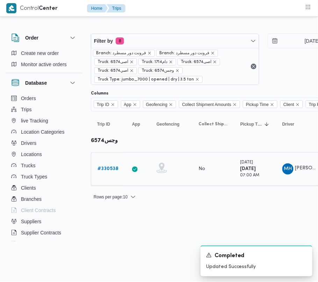
click at [115, 166] on link "# 330538" at bounding box center [107, 169] width 21 height 8
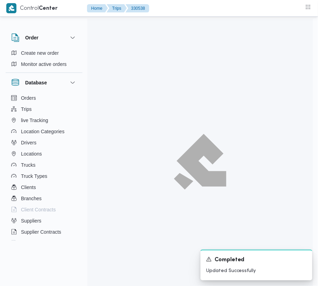
click at [114, 168] on div at bounding box center [200, 162] width 226 height 286
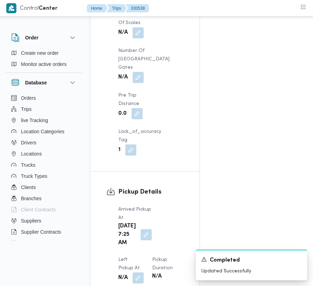
scroll to position [885, 0]
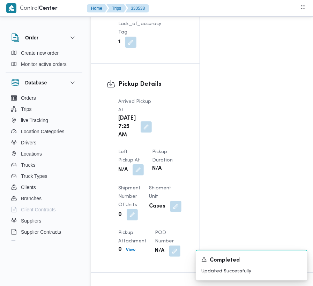
click at [144, 165] on button "button" at bounding box center [138, 170] width 11 height 11
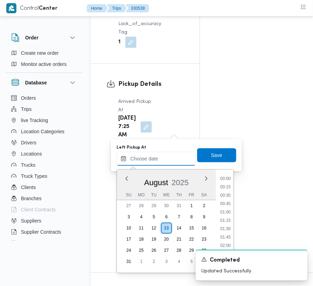
drag, startPoint x: 171, startPoint y: 163, endPoint x: 175, endPoint y: 165, distance: 3.9
click at [171, 164] on input "Left Pickup At" at bounding box center [156, 159] width 79 height 14
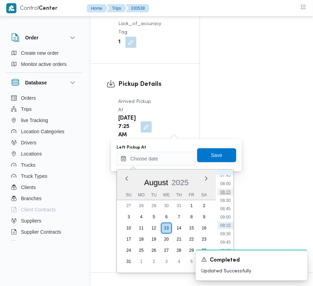
click at [224, 189] on li "08:15" at bounding box center [226, 192] width 16 height 7
type input "[DATE] 08:15"
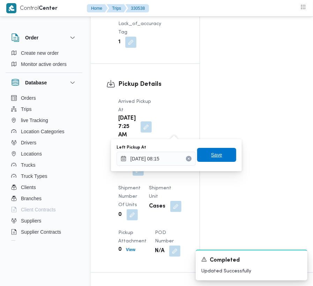
click at [219, 160] on span "Save" at bounding box center [216, 155] width 39 height 14
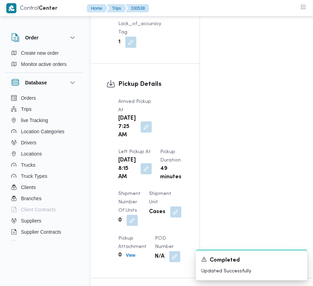
scroll to position [1135, 0]
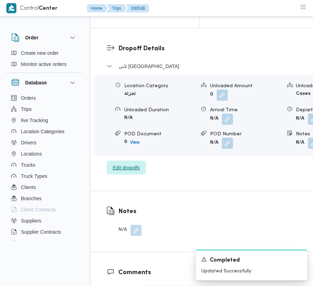
click at [140, 175] on span "Edit dropoffs" at bounding box center [126, 168] width 39 height 14
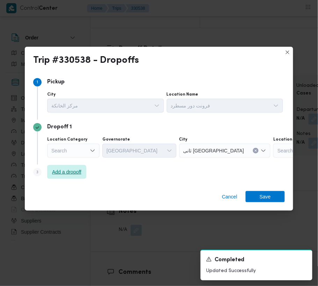
click at [78, 176] on span "Add a dropoff" at bounding box center [66, 172] width 29 height 8
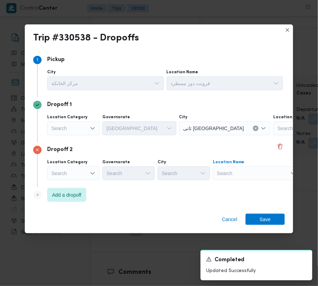
click at [273, 136] on div "Search" at bounding box center [316, 129] width 87 height 14
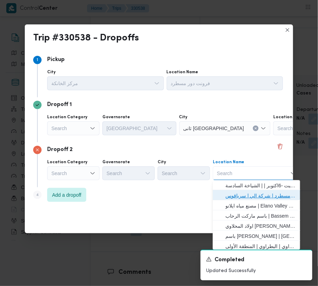
click at [266, 196] on span "فرونت دور مسطرد | شركة الي | سرياقوس" at bounding box center [260, 196] width 71 height 8
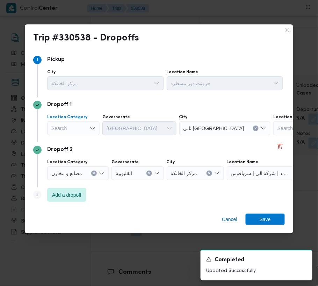
drag, startPoint x: 66, startPoint y: 127, endPoint x: 69, endPoint y: 133, distance: 6.4
click at [66, 127] on div "Search" at bounding box center [73, 129] width 52 height 14
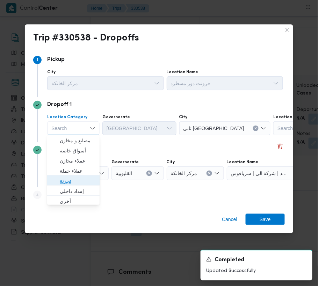
click at [74, 182] on span "تجزئة" at bounding box center [78, 181] width 36 height 8
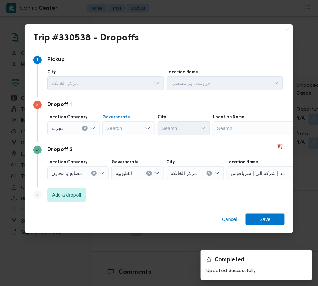
click at [135, 133] on div "Search" at bounding box center [128, 129] width 52 height 14
type input "جيزة"
click at [126, 138] on span "ال جيزة" at bounding box center [133, 141] width 36 height 8
click at [188, 126] on div "Search" at bounding box center [184, 129] width 52 height 14
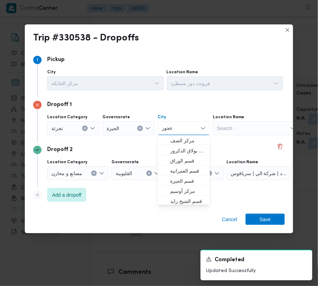
type input "عجوز"
click at [171, 138] on span "قسم العجوزة" at bounding box center [188, 141] width 36 height 8
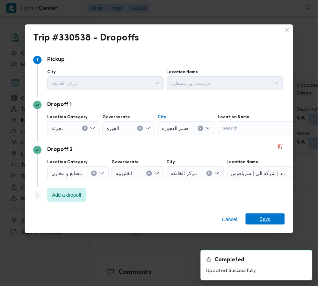
click at [280, 216] on span "Save" at bounding box center [265, 219] width 39 height 11
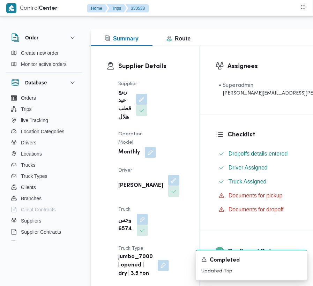
scroll to position [0, 0]
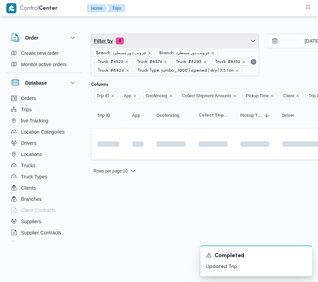
click at [170, 39] on span "Filter by 8" at bounding box center [175, 41] width 168 height 14
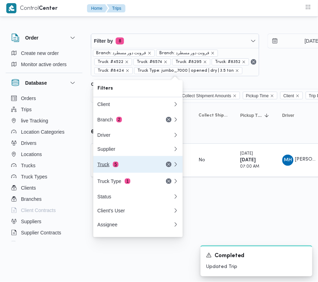
click at [122, 162] on div "Truck 5" at bounding box center [135, 164] width 84 height 17
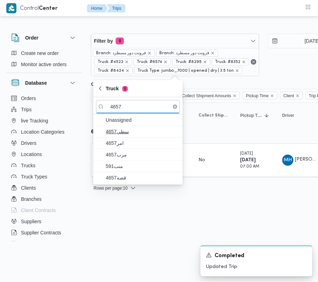
type input "4657"
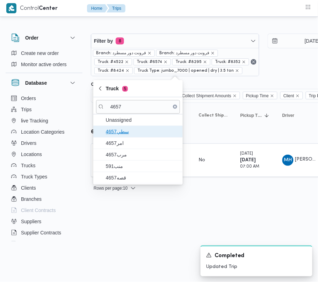
click at [115, 135] on span "سطي4657" at bounding box center [142, 131] width 73 height 8
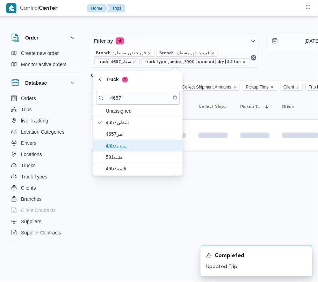
drag, startPoint x: 117, startPoint y: 140, endPoint x: 120, endPoint y: 154, distance: 13.9
click at [118, 141] on span "4657مرب" at bounding box center [138, 145] width 84 height 11
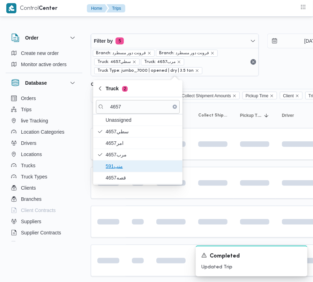
click at [122, 167] on span "منب591" at bounding box center [142, 166] width 73 height 8
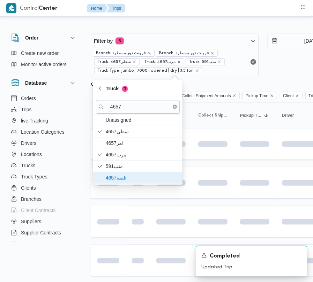
drag, startPoint x: 122, startPoint y: 177, endPoint x: 121, endPoint y: 171, distance: 6.8
click at [122, 178] on span "قصه4657" at bounding box center [142, 177] width 73 height 8
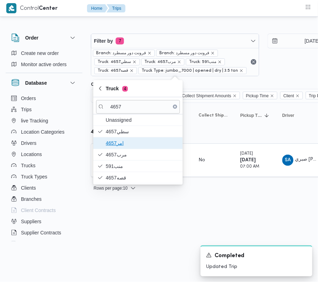
click at [124, 141] on span "4657امر" at bounding box center [142, 143] width 73 height 8
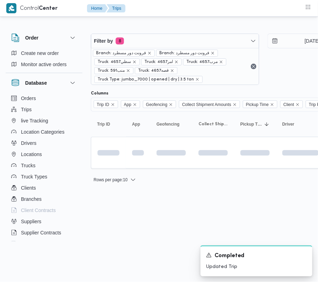
click at [130, 218] on html "Control Center Home Trips Order Create new order Monitor active orders Database…" at bounding box center [159, 141] width 318 height 282
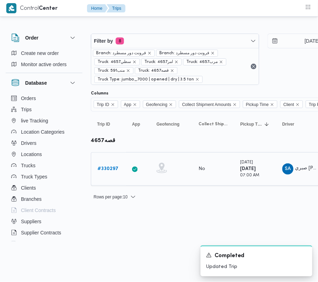
click at [109, 161] on td "Trip ID # 330297" at bounding box center [108, 169] width 35 height 34
click at [108, 168] on b "# 330297" at bounding box center [107, 168] width 21 height 5
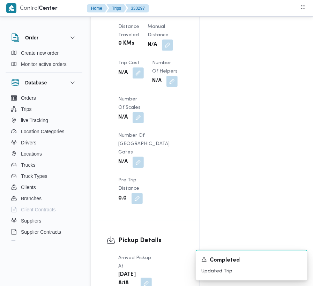
scroll to position [885, 0]
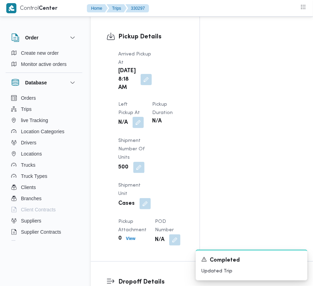
drag, startPoint x: 172, startPoint y: 66, endPoint x: 179, endPoint y: 81, distance: 17.3
click at [140, 102] on span "Left Pickup At" at bounding box center [129, 108] width 22 height 13
click at [144, 117] on button "button" at bounding box center [138, 122] width 11 height 11
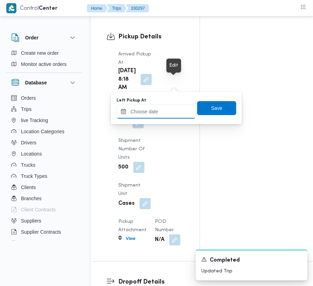
click at [170, 117] on input "Left Pickup At" at bounding box center [156, 112] width 79 height 14
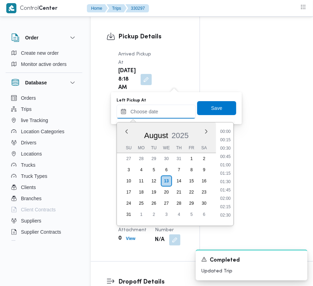
scroll to position [263, 0]
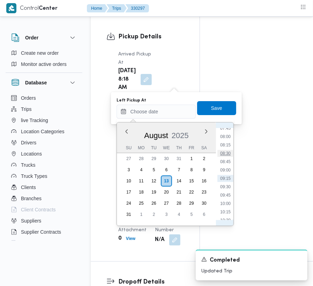
click at [226, 153] on li "08:30" at bounding box center [226, 153] width 16 height 7
type input "[DATE] 08:30"
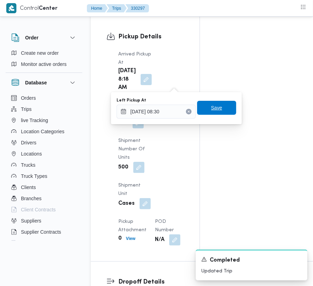
click at [217, 111] on span "Save" at bounding box center [216, 108] width 11 height 8
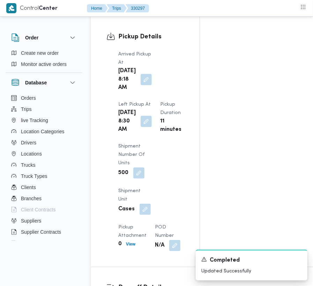
click at [182, 117] on div "Arrived Pickup At [DATE] 8:18 AM Left Pickup At [DATE] 8:30 AM Pickup Duration …" at bounding box center [151, 151] width 74 height 210
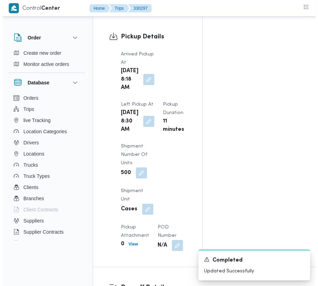
scroll to position [1180, 0]
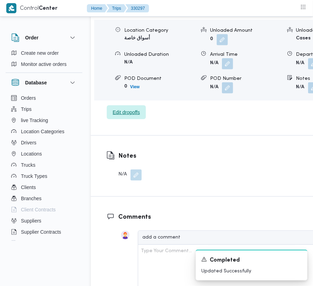
click at [132, 119] on span "Edit dropoffs" at bounding box center [126, 113] width 39 height 14
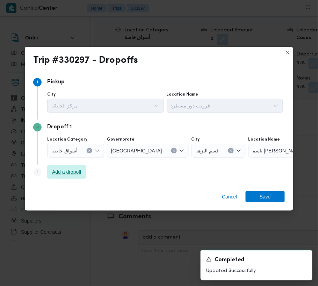
click at [64, 176] on span "Add a dropoff" at bounding box center [66, 172] width 29 height 8
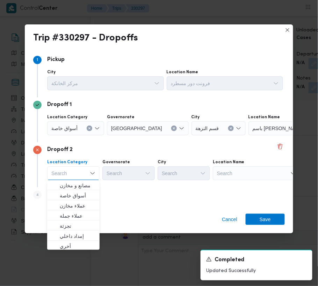
click at [248, 136] on div "Search" at bounding box center [291, 129] width 87 height 14
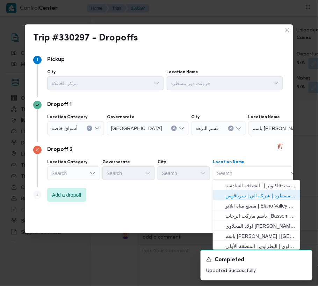
click at [259, 195] on span "فرونت دور مسطرد | شركة الي | سرياقوس" at bounding box center [260, 196] width 71 height 8
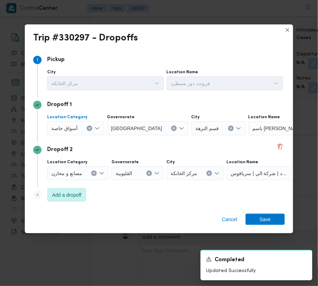
click at [74, 129] on span "أسواق خاصة" at bounding box center [64, 128] width 26 height 8
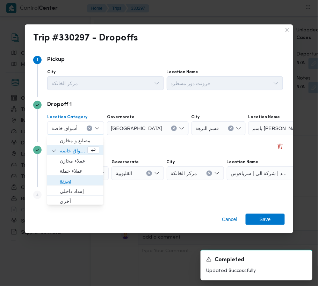
click at [76, 185] on span "تجزئة" at bounding box center [79, 181] width 39 height 8
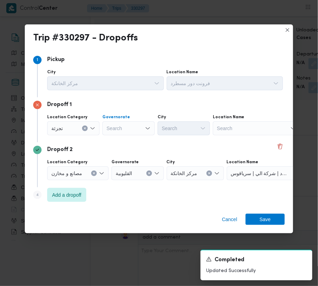
click at [118, 125] on div "Search" at bounding box center [128, 129] width 52 height 14
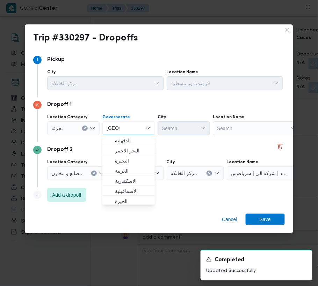
type input "[GEOGRAPHIC_DATA]"
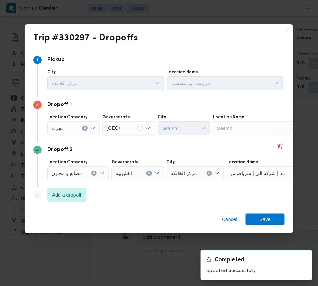
click at [132, 133] on div "[GEOGRAPHIC_DATA] [GEOGRAPHIC_DATA]" at bounding box center [128, 129] width 52 height 14
click at [129, 130] on div "[GEOGRAPHIC_DATA] [GEOGRAPHIC_DATA]" at bounding box center [128, 129] width 52 height 14
click at [125, 139] on span "[GEOGRAPHIC_DATA]" at bounding box center [133, 141] width 36 height 8
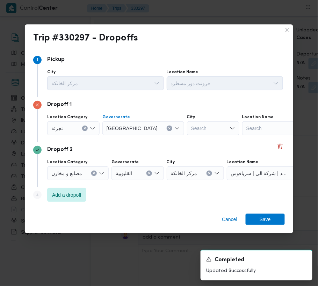
click at [187, 128] on div "Search" at bounding box center [213, 129] width 52 height 14
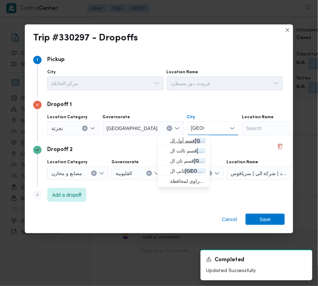
type input "[GEOGRAPHIC_DATA]"
click at [168, 143] on span "قسم أول ال قاهرة الجديدة" at bounding box center [183, 141] width 47 height 11
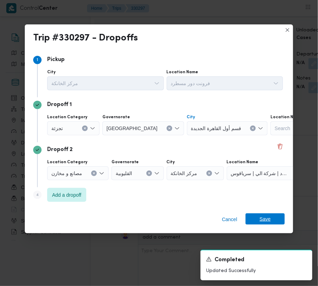
click at [271, 220] on span "Save" at bounding box center [265, 219] width 39 height 11
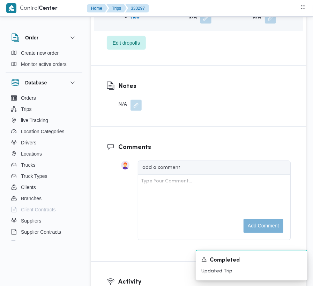
scroll to position [1258, 0]
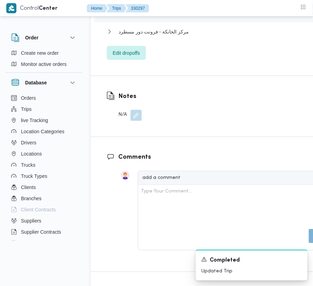
click at [308, 15] on button "button" at bounding box center [313, 9] width 11 height 11
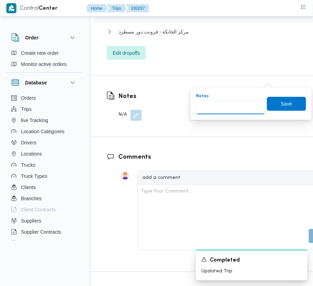
drag, startPoint x: 245, startPoint y: 110, endPoint x: 280, endPoint y: 89, distance: 41.0
click at [253, 103] on input "Notes" at bounding box center [231, 108] width 70 height 14
type input "تجمع"
click at [293, 101] on span "Save" at bounding box center [286, 104] width 39 height 14
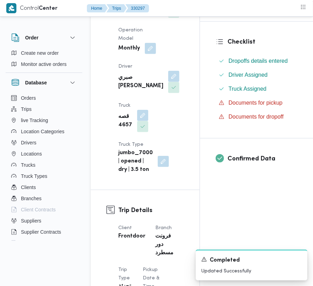
scroll to position [0, 0]
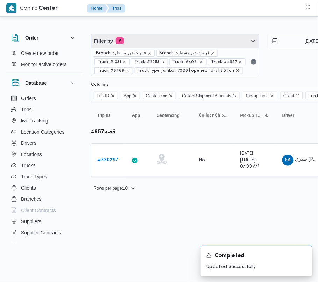
click at [197, 39] on span "Filter by 8" at bounding box center [175, 41] width 168 height 14
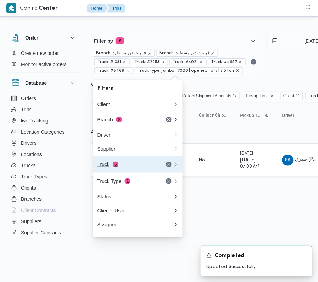
click at [133, 163] on div "Truck 5" at bounding box center [126, 164] width 59 height 6
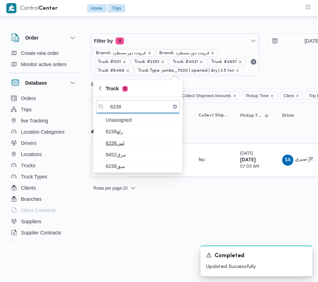
type input "6238"
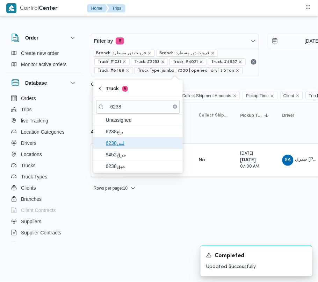
click at [122, 139] on span "6238لس" at bounding box center [142, 143] width 73 height 8
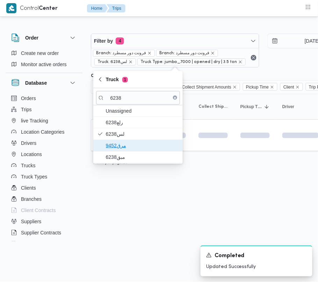
click at [119, 151] on span "مرق9452" at bounding box center [138, 145] width 84 height 11
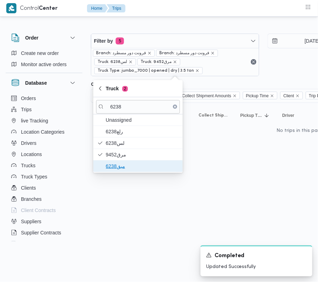
click at [119, 164] on span "مبق6238" at bounding box center [142, 166] width 73 height 8
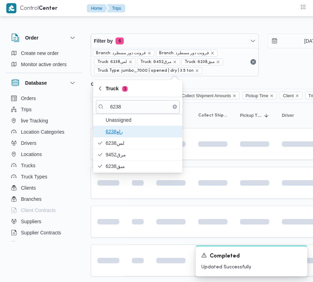
click at [119, 133] on span "رلع6238" at bounding box center [142, 131] width 73 height 8
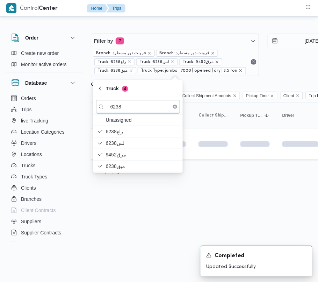
click at [119, 196] on html "Control Center Home Trips Order Create new order Monitor active orders Database…" at bounding box center [159, 141] width 318 height 282
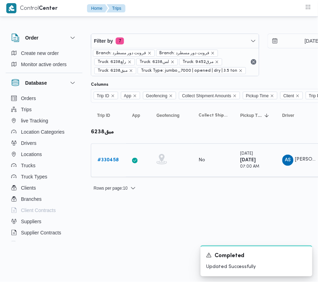
click at [111, 159] on b "# 330458" at bounding box center [107, 160] width 21 height 5
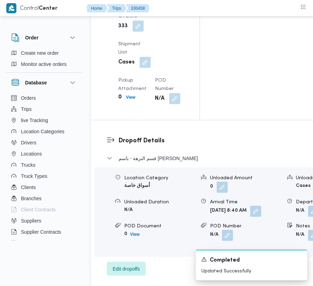
scroll to position [1180, 0]
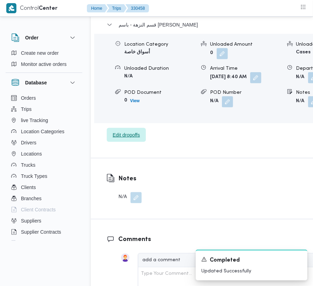
click at [123, 143] on div "قسم النزهة - باسم ماركت هيليوبلس Location Category أسواق خاصة Unloaded Amount 0…" at bounding box center [231, 82] width 249 height 122
click at [126, 142] on span "Edit dropoffs" at bounding box center [126, 135] width 39 height 14
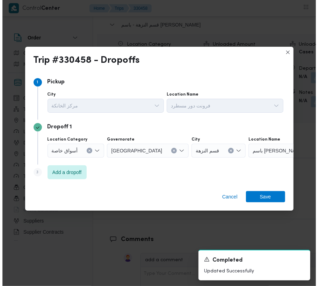
scroll to position [1141, 0]
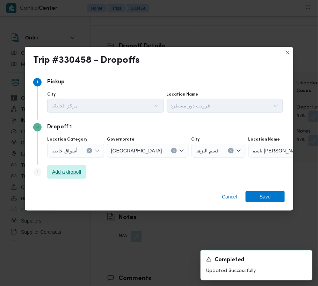
click at [66, 171] on span "Add a dropoff" at bounding box center [66, 172] width 29 height 8
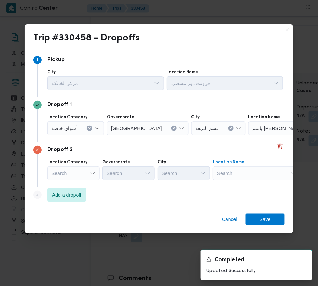
click at [248, 136] on div "Search" at bounding box center [291, 129] width 87 height 14
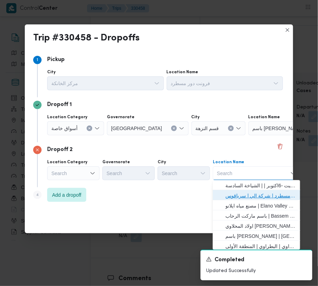
click at [259, 194] on span "فرونت دور مسطرد | شركة الي | سرياقوس" at bounding box center [260, 196] width 71 height 8
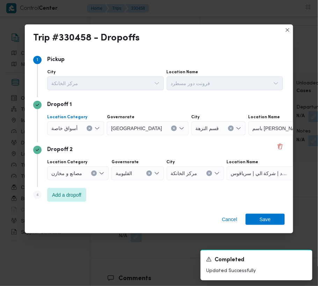
click at [69, 132] on div "أسواق خاصة" at bounding box center [75, 129] width 57 height 14
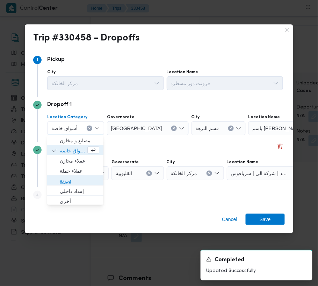
click at [71, 178] on span "تجزئة" at bounding box center [79, 181] width 39 height 8
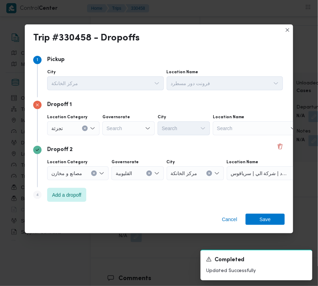
click at [129, 118] on div "Governorate" at bounding box center [128, 118] width 52 height 6
click at [128, 130] on div "Search" at bounding box center [128, 129] width 52 height 14
type input "جيزة"
click at [145, 126] on icon "Open list of options" at bounding box center [148, 129] width 6 height 6
click at [122, 140] on div "Dropoff 1 Location Category [GEOGRAPHIC_DATA] [GEOGRAPHIC_DATA] [GEOGRAPHIC_DAT…" at bounding box center [159, 119] width 252 height 45
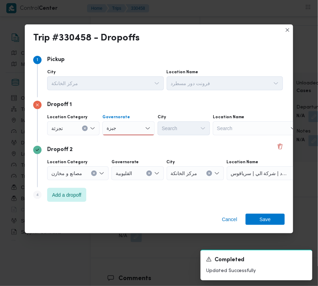
click at [125, 125] on div "جيزة جيزة" at bounding box center [128, 129] width 52 height 14
click at [126, 139] on span "ال جيزة" at bounding box center [133, 141] width 36 height 8
click at [178, 129] on div "Search" at bounding box center [184, 129] width 52 height 14
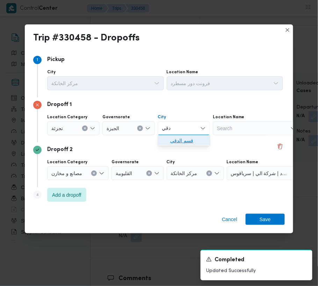
click at [173, 138] on span "قسم الدقي" at bounding box center [188, 141] width 36 height 8
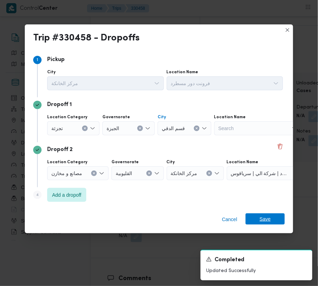
click at [270, 220] on span "Save" at bounding box center [265, 219] width 39 height 11
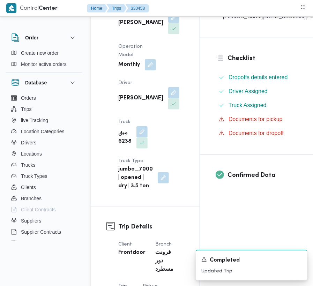
scroll to position [0, 0]
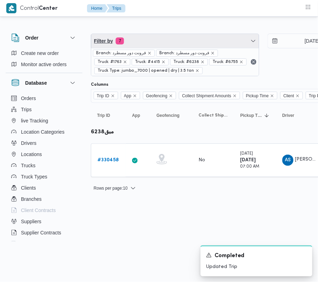
click at [159, 38] on span "Filter by 7" at bounding box center [175, 41] width 168 height 14
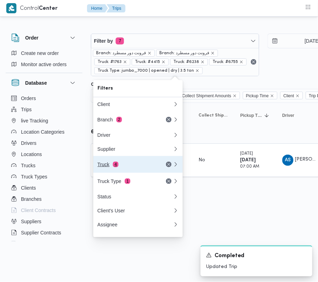
click at [123, 163] on div "Truck 4" at bounding box center [126, 164] width 59 height 6
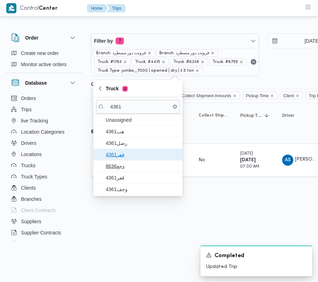
click at [121, 153] on span "4361قفر" at bounding box center [142, 154] width 73 height 8
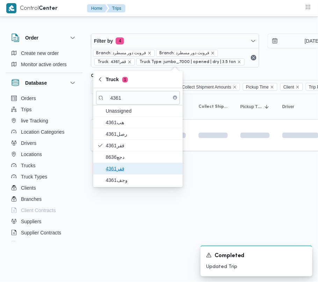
click at [121, 165] on span "قفر4361" at bounding box center [142, 168] width 73 height 8
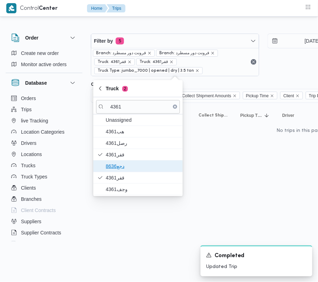
click at [119, 163] on span "دجع8636" at bounding box center [142, 166] width 73 height 8
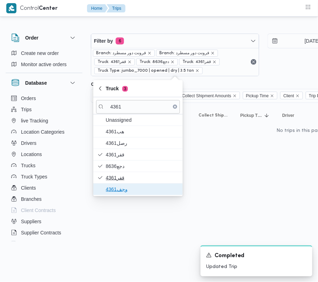
click at [119, 186] on span "وجف4361" at bounding box center [142, 189] width 73 height 8
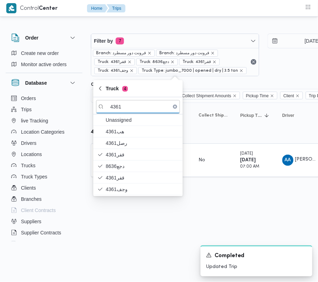
drag, startPoint x: 124, startPoint y: 218, endPoint x: 122, endPoint y: 208, distance: 10.2
click at [124, 218] on html "Control Center Home Trips Order Create new order Monitor active orders Database…" at bounding box center [159, 141] width 318 height 282
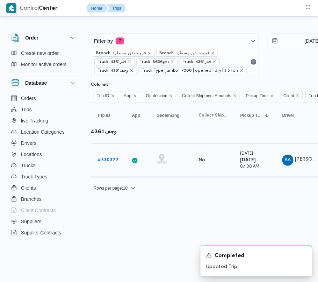
click at [101, 162] on b "# 330377" at bounding box center [107, 160] width 21 height 5
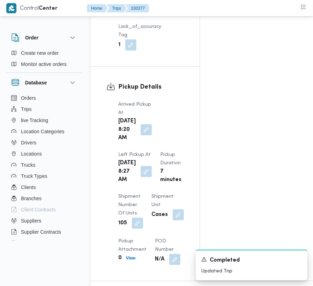
scroll to position [1180, 0]
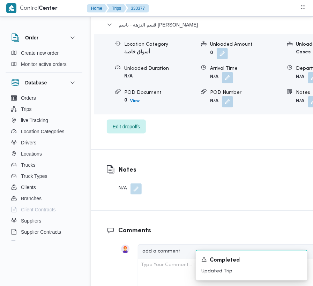
click at [121, 114] on div "Location Category أسواق خاصة Unloaded Amount 0 Unloaded Unit Cases Unloaded Dur…" at bounding box center [231, 74] width 279 height 79
click at [122, 133] on span "Edit dropoffs" at bounding box center [126, 126] width 39 height 14
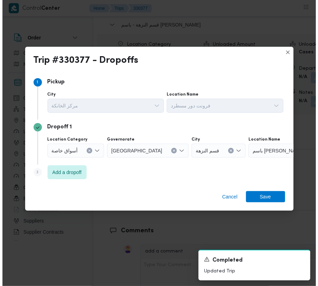
scroll to position [1141, 0]
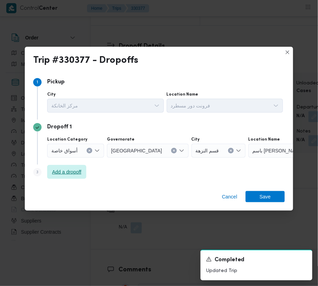
click at [66, 172] on span "Add a dropoff" at bounding box center [66, 172] width 29 height 8
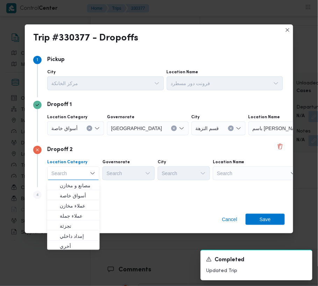
click at [248, 136] on div "Search" at bounding box center [291, 129] width 87 height 14
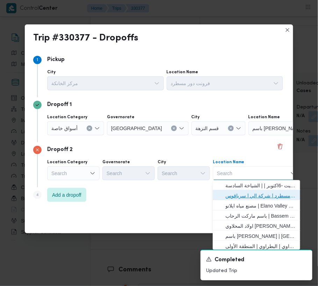
drag, startPoint x: 244, startPoint y: 195, endPoint x: 237, endPoint y: 192, distance: 7.7
click at [245, 195] on span "فرونت دور مسطرد | شركة الي | سرياقوس" at bounding box center [260, 196] width 71 height 8
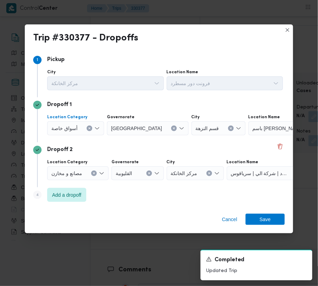
click at [68, 124] on span "أسواق خاصة" at bounding box center [64, 128] width 26 height 8
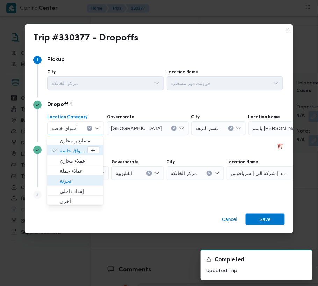
click at [78, 178] on span "تجزئة" at bounding box center [79, 181] width 39 height 8
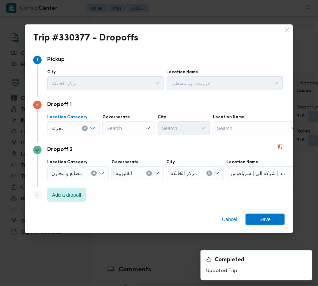
click at [126, 132] on div "Search" at bounding box center [128, 129] width 52 height 14
click at [127, 128] on div "جيزة جيزة" at bounding box center [128, 129] width 52 height 14
click at [131, 140] on span "ال جيزة" at bounding box center [133, 141] width 36 height 8
click at [169, 132] on div "Search" at bounding box center [184, 129] width 52 height 14
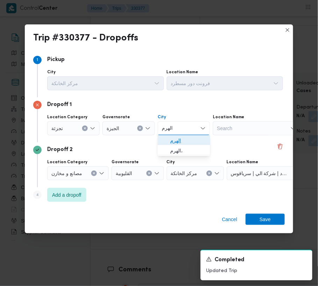
click at [163, 139] on icon "button" at bounding box center [165, 141] width 6 height 6
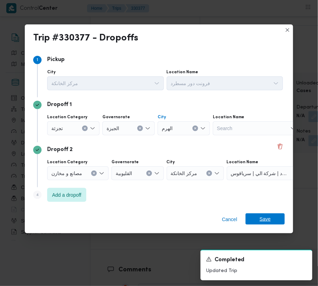
click at [257, 217] on span "Save" at bounding box center [265, 219] width 39 height 11
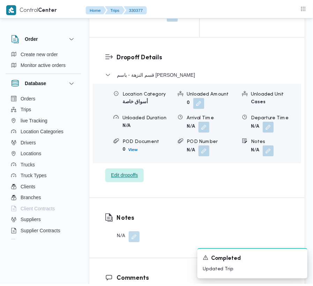
scroll to position [1180, 0]
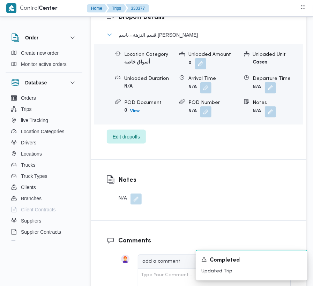
click at [137, 39] on span "قسم النزهة - باسم [PERSON_NAME]" at bounding box center [158, 35] width 79 height 8
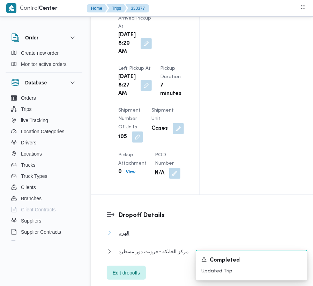
scroll to position [381, 0]
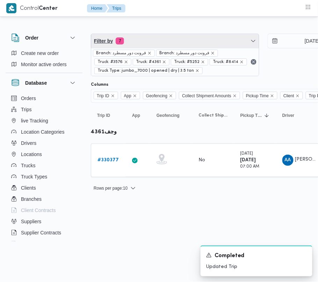
click at [181, 46] on span "Filter by 7" at bounding box center [175, 41] width 168 height 14
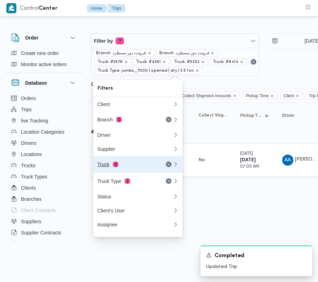
click at [130, 166] on div "Truck 4" at bounding box center [126, 164] width 59 height 6
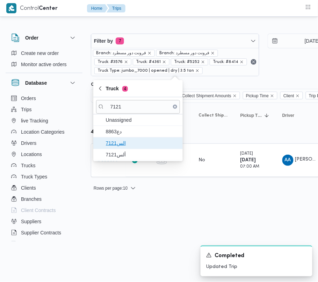
drag, startPoint x: 126, startPoint y: 147, endPoint x: 0, endPoint y: 147, distance: 125.4
click at [126, 147] on span "الس7121" at bounding box center [138, 142] width 84 height 11
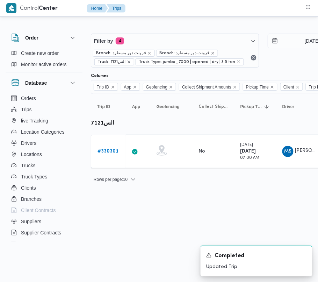
click at [112, 173] on div "Rows per page : 10 1" at bounding box center [301, 179] width 428 height 17
click at [107, 146] on div "# 330301" at bounding box center [109, 151] width 28 height 14
click at [109, 153] on b "# 330301" at bounding box center [107, 151] width 21 height 5
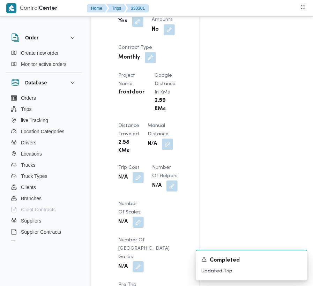
scroll to position [885, 0]
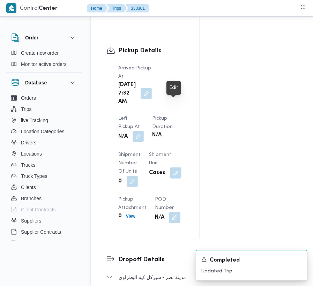
click at [144, 131] on button "button" at bounding box center [138, 136] width 11 height 11
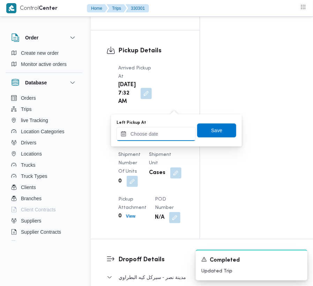
click at [165, 136] on input "Left Pickup At" at bounding box center [156, 134] width 79 height 14
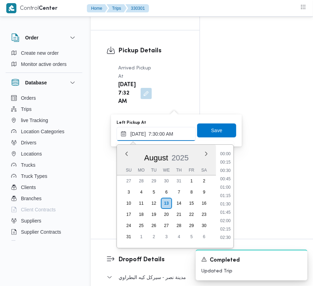
scroll to position [252, 0]
click at [232, 177] on li "08:15" at bounding box center [226, 179] width 16 height 7
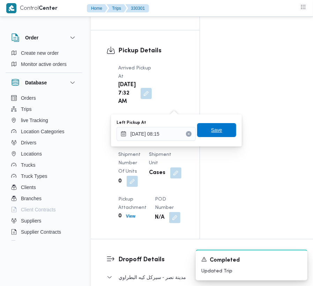
click at [213, 128] on span "Save" at bounding box center [216, 130] width 11 height 8
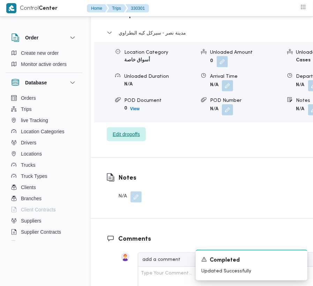
click at [125, 139] on span "Edit dropoffs" at bounding box center [126, 134] width 27 height 8
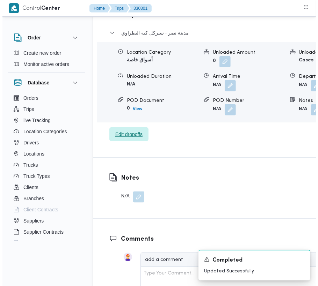
scroll to position [1096, 0]
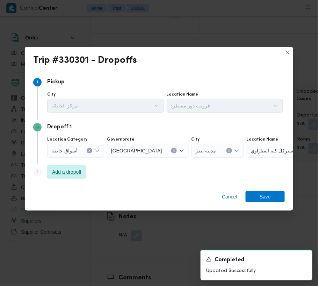
click at [80, 171] on span "Add a dropoff" at bounding box center [66, 172] width 29 height 8
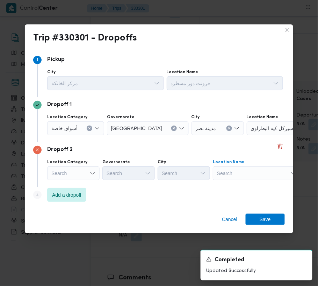
click at [252, 136] on div "Search" at bounding box center [290, 129] width 87 height 14
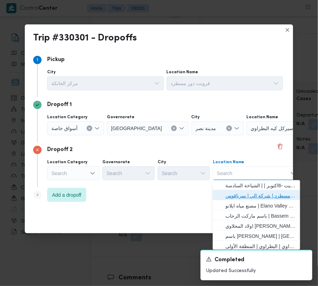
click at [256, 195] on span "فرونت دور مسطرد | شركة الي | سرياقوس" at bounding box center [260, 196] width 71 height 8
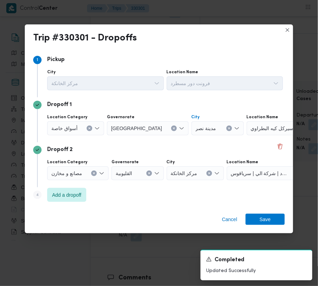
click at [228, 127] on icon "Clear input" at bounding box center [229, 128] width 3 height 3
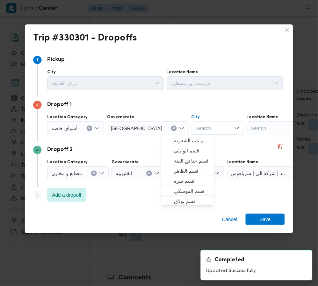
click at [247, 126] on div "Search" at bounding box center [290, 129] width 87 height 14
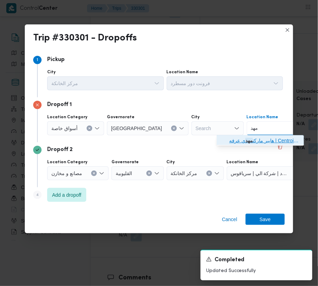
click at [227, 141] on span "هايبر ماركت مهد ي عرفه | Centroid FM | مدينة الأمل" at bounding box center [260, 141] width 82 height 11
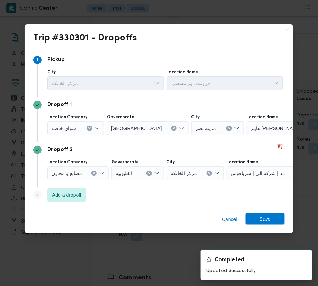
click at [267, 221] on span "Save" at bounding box center [265, 219] width 11 height 11
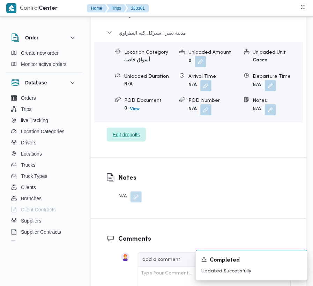
scroll to position [1144, 0]
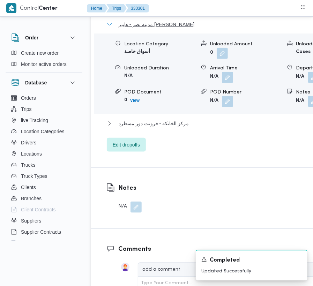
click at [155, 29] on span "مدينة نصر - هايبر [PERSON_NAME]" at bounding box center [157, 24] width 76 height 8
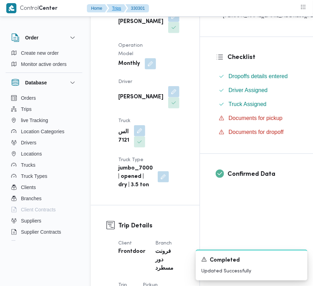
scroll to position [0, 0]
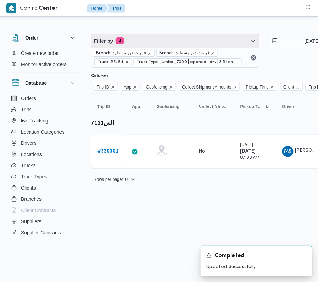
click at [178, 41] on span "Filter by 4" at bounding box center [175, 41] width 168 height 14
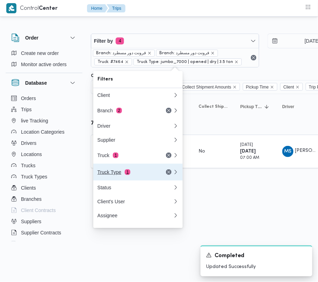
click at [129, 166] on button "Truck Type 1" at bounding box center [137, 171] width 89 height 17
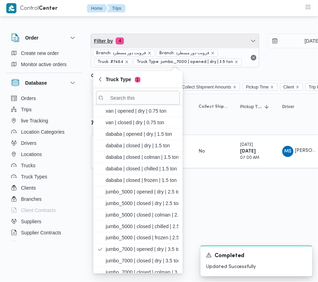
click at [154, 39] on span "Filter by 4" at bounding box center [175, 41] width 168 height 14
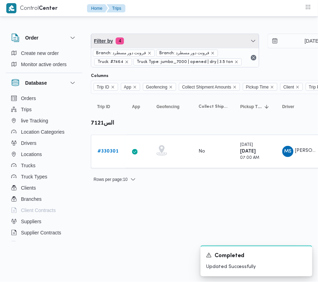
click at [154, 41] on span "Filter by 4" at bounding box center [175, 41] width 168 height 14
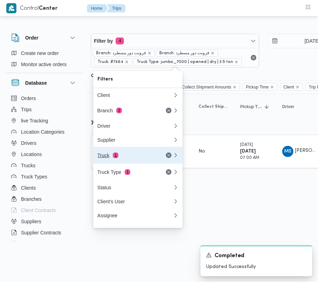
click at [129, 158] on div "Truck 1" at bounding box center [126, 155] width 59 height 6
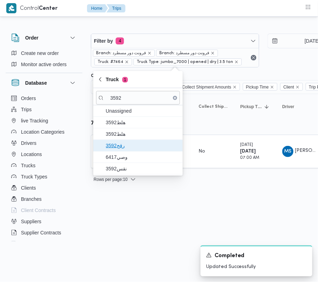
click at [124, 141] on span "رقج3592" at bounding box center [142, 145] width 73 height 8
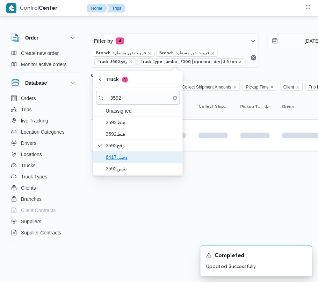
click at [124, 162] on span "وصي6417" at bounding box center [138, 156] width 84 height 11
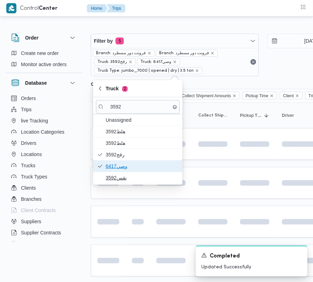
click at [123, 172] on div "Unassigned هلط3592 هلط3592 رقج3592 وصي6417 نقس3592" at bounding box center [137, 148] width 89 height 69
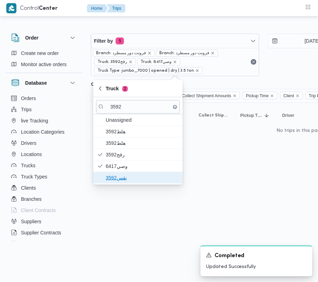
click at [123, 179] on span "نقس3592" at bounding box center [142, 177] width 73 height 8
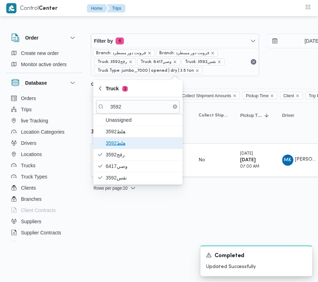
click at [136, 147] on span "هلط3592" at bounding box center [138, 142] width 84 height 11
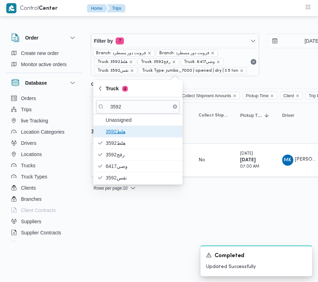
click at [133, 136] on span "هلط3592" at bounding box center [138, 131] width 84 height 11
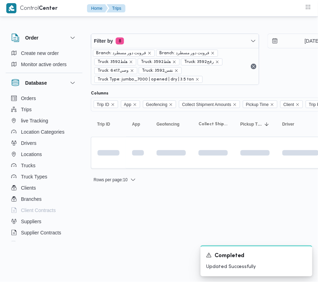
click at [137, 224] on html "Control Center Home Trips Order Create new order Monitor active orders Database…" at bounding box center [159, 141] width 318 height 282
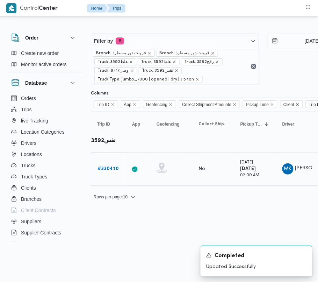
click at [115, 166] on link "# 330410" at bounding box center [107, 169] width 21 height 8
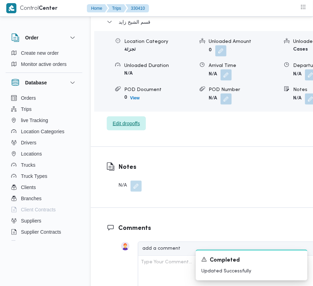
click at [135, 117] on span "Edit dropoffs" at bounding box center [126, 124] width 39 height 14
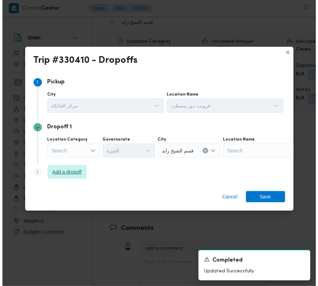
scroll to position [1152, 0]
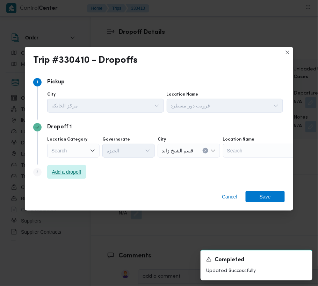
click at [63, 171] on span "Add a dropoff" at bounding box center [66, 172] width 29 height 8
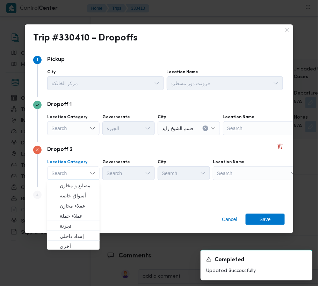
click at [251, 136] on div "Search" at bounding box center [266, 129] width 87 height 14
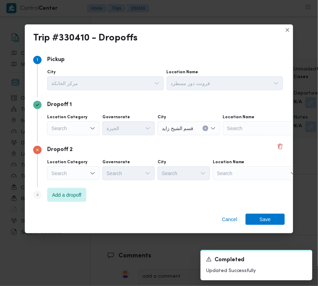
drag, startPoint x: 253, startPoint y: 161, endPoint x: 253, endPoint y: 171, distance: 9.8
click at [253, 75] on div "Location Name" at bounding box center [225, 73] width 117 height 6
click at [253, 136] on div "Search" at bounding box center [266, 129] width 87 height 14
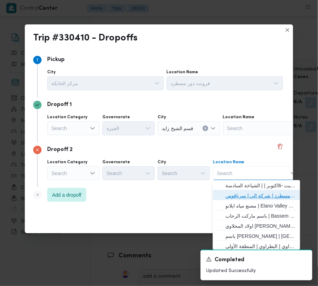
click at [252, 193] on span "فرونت دور مسطرد | شركة الي | سرياقوس" at bounding box center [260, 196] width 71 height 8
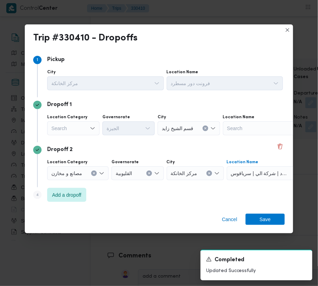
click at [61, 128] on div "Search" at bounding box center [73, 129] width 52 height 14
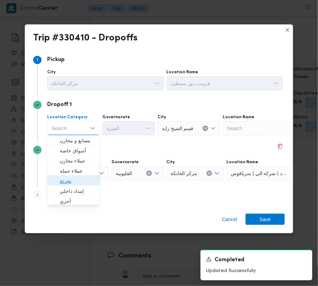
click at [85, 177] on span "تجزئة" at bounding box center [78, 181] width 36 height 8
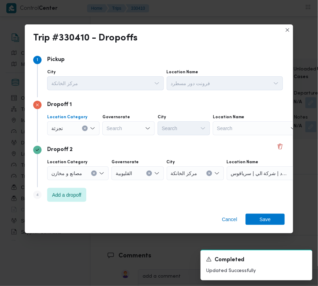
click at [121, 137] on div "Dropoff 1 Location Category تجزئة Combo box. Selected. تجزئة. Press Backspace t…" at bounding box center [159, 119] width 252 height 45
click at [118, 136] on div "Location Category تجزئة Governorate Search City Search Location Name Search" at bounding box center [165, 125] width 239 height 24
click at [119, 130] on div "Search" at bounding box center [128, 129] width 52 height 14
click at [129, 130] on div "Search" at bounding box center [128, 129] width 52 height 14
click at [163, 143] on div "Dropoff 2 Location Category مصانع و [GEOGRAPHIC_DATA] القليوبية City مركز الخان…" at bounding box center [159, 165] width 252 height 45
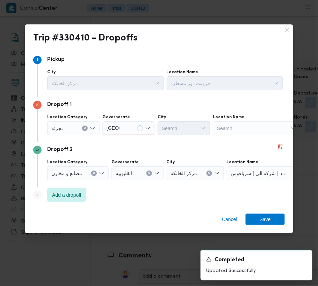
click at [130, 124] on div "[GEOGRAPHIC_DATA] [GEOGRAPHIC_DATA]" at bounding box center [128, 129] width 52 height 14
click at [132, 133] on div "[GEOGRAPHIC_DATA] [GEOGRAPHIC_DATA]" at bounding box center [128, 129] width 52 height 14
click at [129, 143] on span "[GEOGRAPHIC_DATA]" at bounding box center [133, 141] width 36 height 8
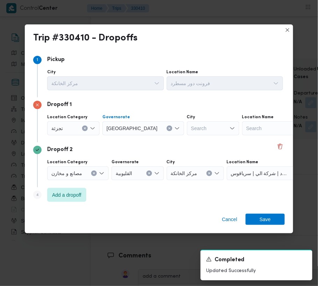
click at [187, 125] on div "Search" at bounding box center [213, 129] width 52 height 14
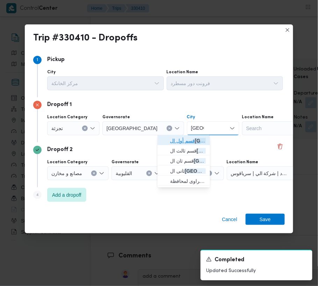
click at [166, 138] on icon "button" at bounding box center [165, 141] width 6 height 6
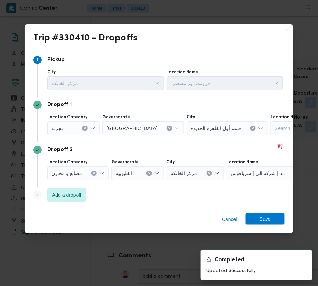
click at [267, 218] on span "Save" at bounding box center [265, 219] width 11 height 11
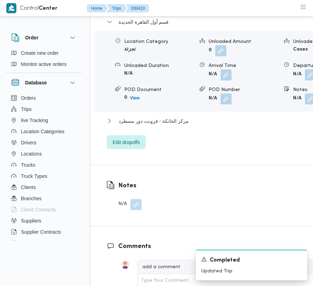
scroll to position [1188, 0]
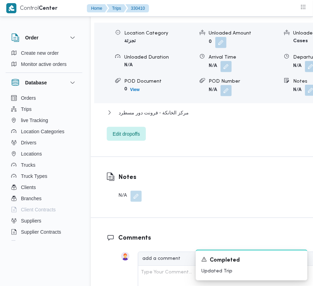
click at [305, 85] on button "button" at bounding box center [310, 90] width 11 height 11
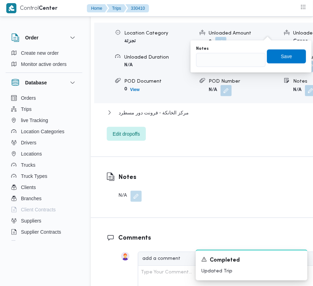
click at [234, 69] on div "You are in a dialog. To close this dialog, hit escape. Notes Save" at bounding box center [251, 57] width 121 height 32
click at [228, 61] on input "Notes" at bounding box center [231, 60] width 70 height 14
click at [292, 56] on span "Save" at bounding box center [286, 56] width 39 height 14
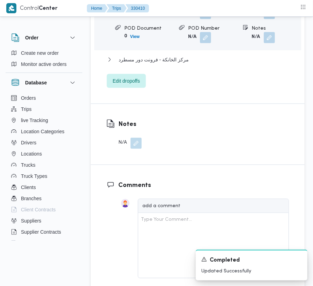
scroll to position [938, 0]
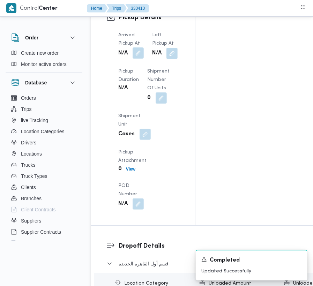
click at [137, 48] on button "button" at bounding box center [138, 53] width 11 height 11
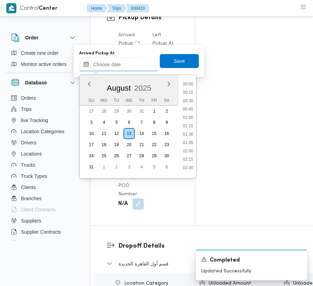
click at [136, 58] on input "Arrived Pickup At" at bounding box center [118, 65] width 79 height 14
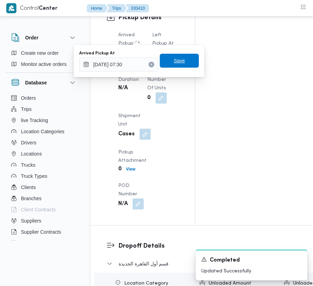
click at [181, 62] on span "Save" at bounding box center [179, 61] width 39 height 14
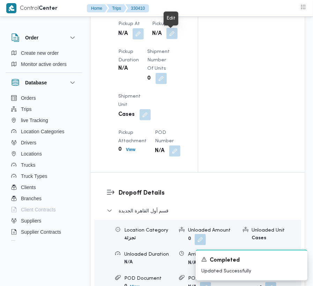
click at [174, 36] on button "button" at bounding box center [172, 33] width 11 height 11
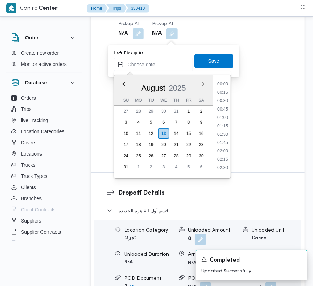
click at [168, 65] on input "Left Pickup At" at bounding box center [153, 65] width 79 height 14
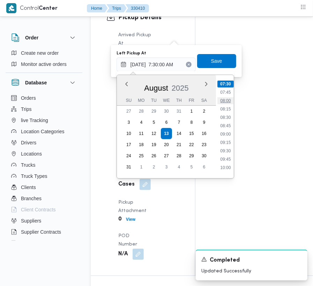
click at [221, 103] on li "08:00" at bounding box center [226, 100] width 16 height 7
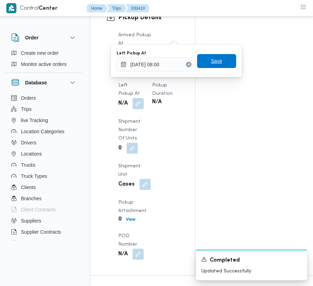
click at [218, 53] on div "Left Pickup At [DATE] 08:00 Save" at bounding box center [176, 61] width 121 height 22
click at [218, 61] on span "Save" at bounding box center [216, 61] width 39 height 14
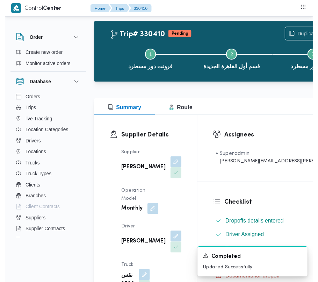
scroll to position [0, 0]
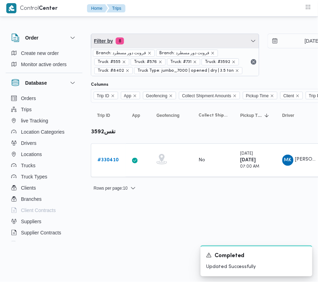
click at [176, 47] on span "Filter by 8" at bounding box center [175, 41] width 168 height 14
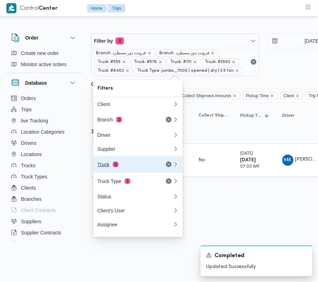
click at [126, 173] on button "Truck 5" at bounding box center [137, 164] width 89 height 17
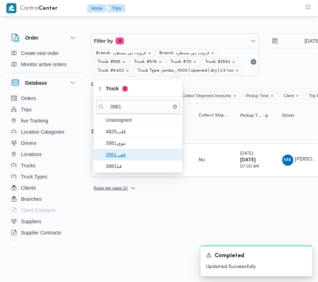
drag, startPoint x: 126, startPoint y: 149, endPoint x: 123, endPoint y: 164, distance: 15.4
click at [126, 150] on span "قفي3981" at bounding box center [138, 154] width 84 height 11
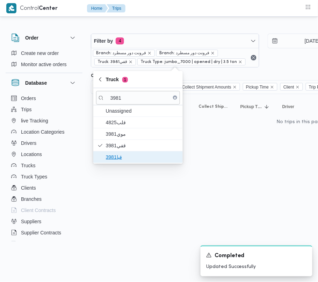
click at [117, 159] on span "قبا3981" at bounding box center [142, 157] width 73 height 8
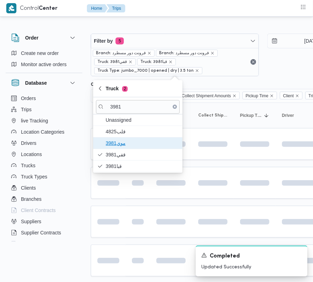
click at [126, 143] on span "موي3981" at bounding box center [142, 143] width 73 height 8
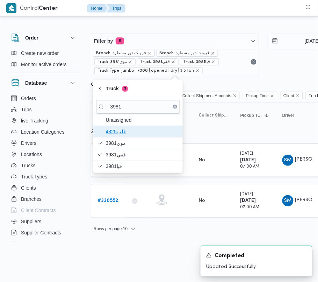
click at [126, 137] on span "4825قلب" at bounding box center [138, 131] width 84 height 11
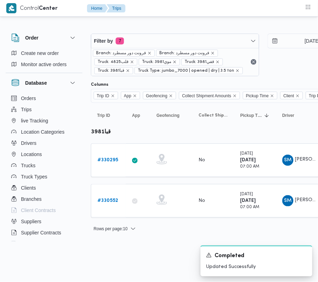
click at [136, 246] on html "Control Center Home Trips Order Create new order Monitor active orders Database…" at bounding box center [159, 141] width 318 height 282
click at [114, 280] on html "Control Center Home Trips Order Create new order Monitor active orders Database…" at bounding box center [159, 141] width 318 height 282
click at [115, 159] on b "# 330295" at bounding box center [107, 160] width 21 height 5
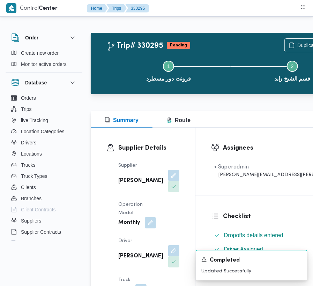
click at [136, 180] on div "[PERSON_NAME]" at bounding box center [149, 181] width 63 height 24
click at [136, 182] on div "[PERSON_NAME]" at bounding box center [149, 181] width 63 height 24
copy div "[PERSON_NAME]"
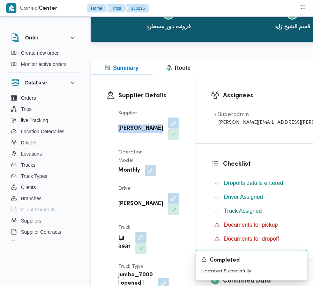
scroll to position [62, 0]
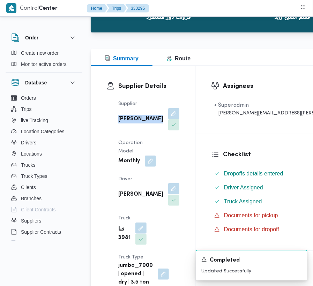
click at [168, 195] on button "button" at bounding box center [173, 188] width 11 height 11
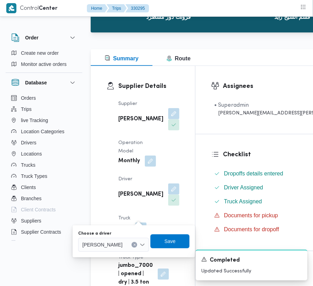
click at [116, 249] on div "[PERSON_NAME]" at bounding box center [113, 245] width 71 height 14
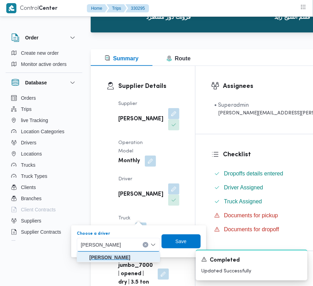
click at [121, 258] on mark "[PERSON_NAME]" at bounding box center [109, 258] width 41 height 6
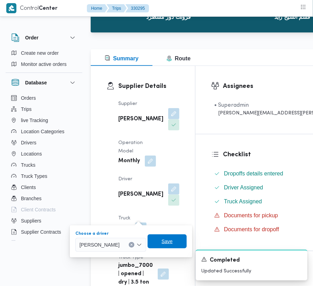
click at [176, 245] on span "Save" at bounding box center [167, 242] width 39 height 14
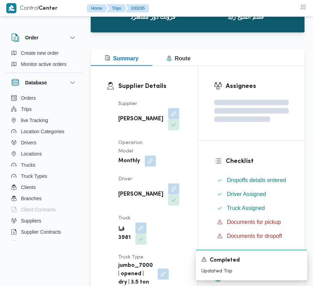
click at [198, 137] on div "Assignees" at bounding box center [251, 103] width 107 height 75
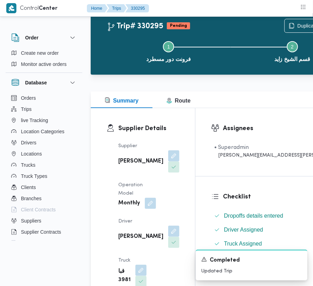
scroll to position [0, 0]
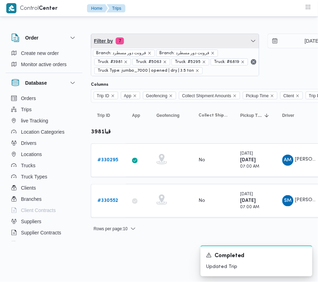
click at [154, 44] on span "Filter by 7" at bounding box center [175, 41] width 168 height 14
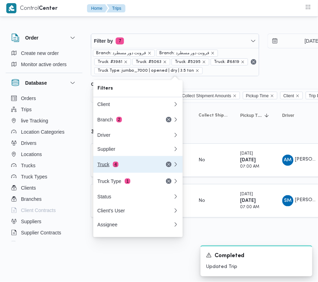
click at [123, 167] on div "Truck 4" at bounding box center [126, 164] width 59 height 6
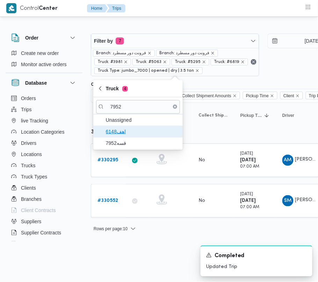
click at [128, 135] on span "اهف6148" at bounding box center [142, 131] width 73 height 8
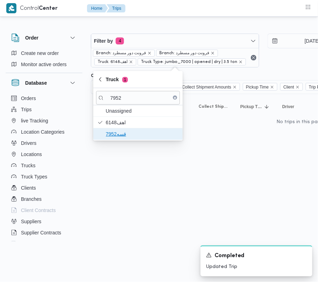
click at [126, 139] on span "قسه7952" at bounding box center [138, 133] width 84 height 11
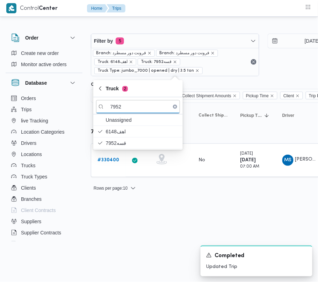
drag, startPoint x: 139, startPoint y: 222, endPoint x: 133, endPoint y: 201, distance: 22.4
click at [140, 222] on html "Control Center Home Trips Order Create new order Monitor active orders Database…" at bounding box center [159, 141] width 318 height 282
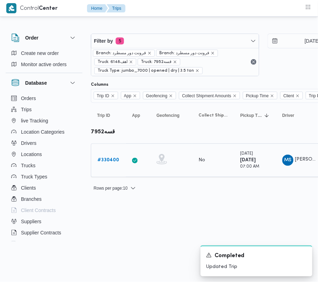
click at [110, 155] on div "# 330400" at bounding box center [109, 160] width 28 height 14
click at [110, 164] on link "# 330400" at bounding box center [108, 160] width 22 height 8
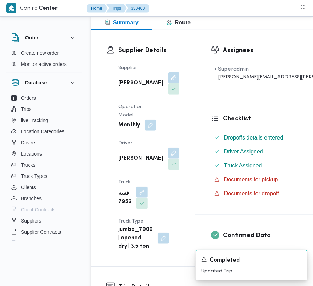
scroll to position [104, 0]
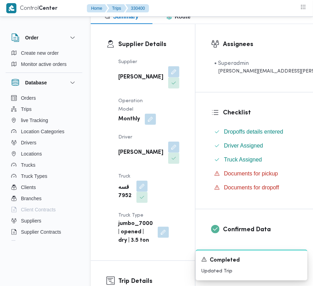
click at [161, 94] on div "Supplier [PERSON_NAME] Operation Model Monthly Driver [PERSON_NAME] قسه 7952 Tr…" at bounding box center [149, 152] width 70 height 196
click at [168, 114] on div "Supplier [PERSON_NAME] Operation Model Monthly Driver [PERSON_NAME] قسه 7952 Tr…" at bounding box center [149, 152] width 70 height 196
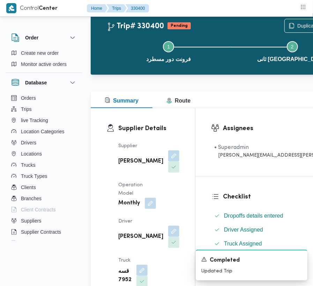
scroll to position [0, 0]
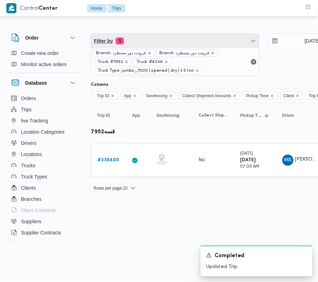
click at [169, 42] on span "Filter by 5" at bounding box center [175, 41] width 168 height 14
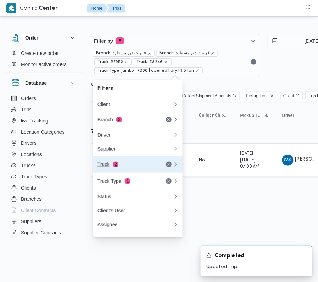
click at [115, 173] on button "Truck 2" at bounding box center [137, 164] width 89 height 17
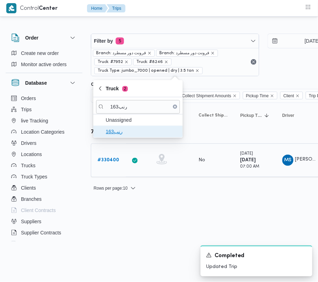
click at [109, 131] on span "رنب163" at bounding box center [142, 131] width 73 height 8
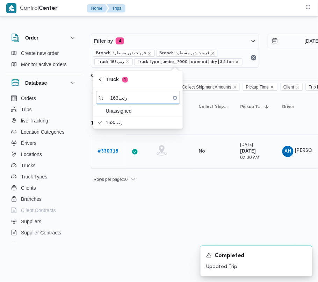
click at [109, 151] on b "# 330318" at bounding box center [107, 151] width 21 height 5
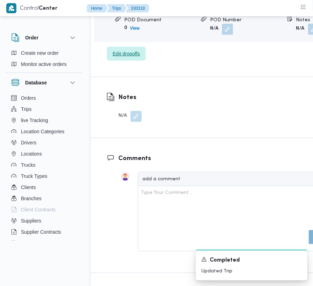
click at [138, 58] on span "Edit dropoffs" at bounding box center [126, 54] width 27 height 8
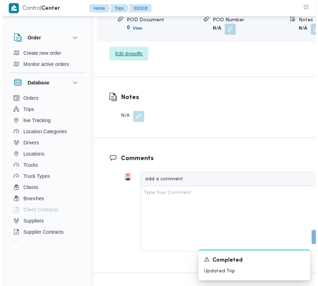
scroll to position [1149, 0]
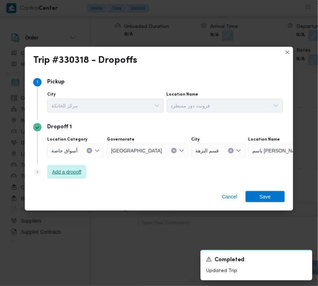
click at [74, 175] on span "Add a dropoff" at bounding box center [66, 172] width 29 height 8
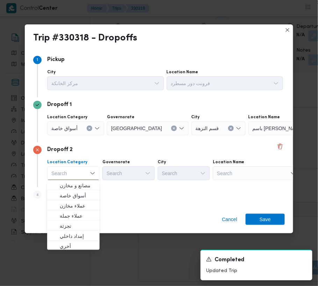
click at [248, 136] on div "Search" at bounding box center [291, 129] width 87 height 14
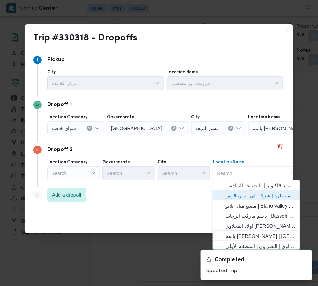
click at [253, 198] on span "فرونت دور مسطرد | شركة الي | سرياقوس" at bounding box center [260, 196] width 71 height 8
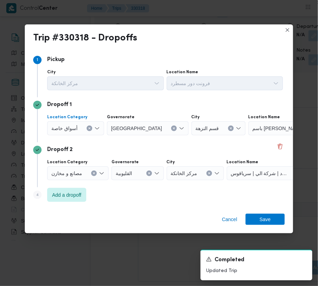
click at [73, 126] on span "أسواق خاصة" at bounding box center [64, 128] width 26 height 8
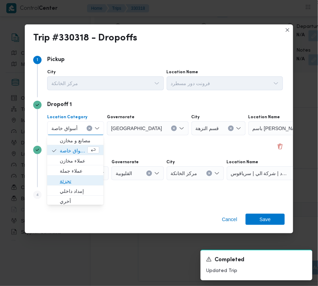
click at [66, 182] on span "تجزئة" at bounding box center [79, 181] width 39 height 8
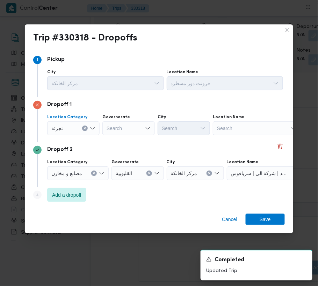
click at [133, 117] on div "Governorate" at bounding box center [128, 118] width 52 height 6
click at [133, 126] on div "Search" at bounding box center [128, 129] width 52 height 14
click at [124, 152] on div "Dropoff 2" at bounding box center [159, 150] width 252 height 8
drag, startPoint x: 121, startPoint y: 126, endPoint x: 129, endPoint y: 129, distance: 8.3
click at [122, 126] on div "[GEOGRAPHIC_DATA] [GEOGRAPHIC_DATA]" at bounding box center [128, 129] width 52 height 14
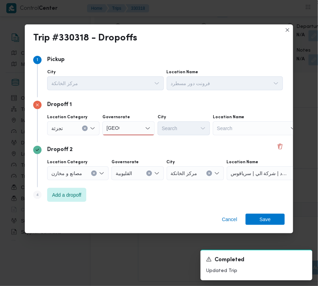
click at [133, 128] on div "[GEOGRAPHIC_DATA] [GEOGRAPHIC_DATA]" at bounding box center [128, 129] width 52 height 14
click at [133, 139] on span "[GEOGRAPHIC_DATA]" at bounding box center [133, 141] width 36 height 8
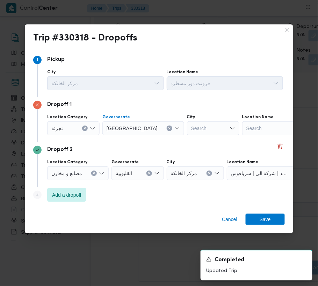
click at [187, 122] on div "Search" at bounding box center [213, 129] width 52 height 14
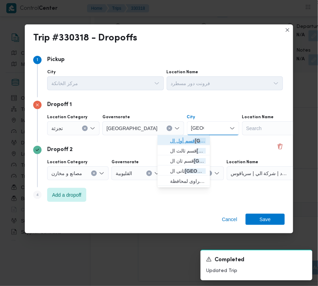
drag, startPoint x: 182, startPoint y: 130, endPoint x: 167, endPoint y: 139, distance: 17.5
click at [167, 139] on icon "button" at bounding box center [165, 141] width 6 height 6
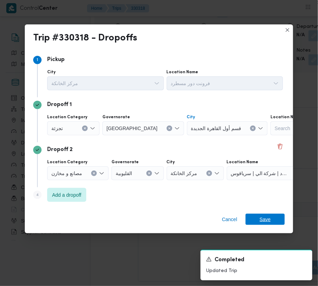
click at [264, 221] on span "Save" at bounding box center [265, 219] width 11 height 11
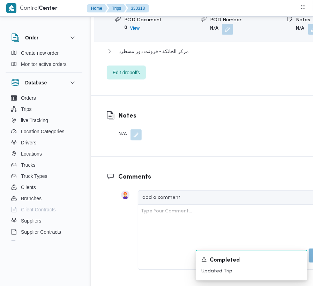
scroll to position [1188, 0]
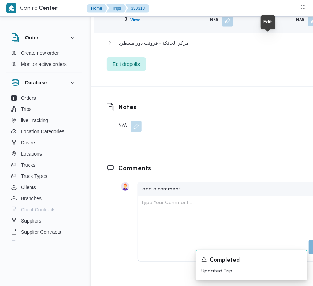
click at [308, 26] on button "button" at bounding box center [313, 20] width 11 height 11
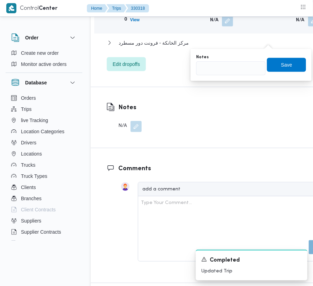
click at [217, 79] on div "You are in a dialog. To close this dialog, hit escape. Notes Save" at bounding box center [251, 65] width 121 height 32
click at [219, 70] on input "Notes" at bounding box center [231, 68] width 70 height 14
click at [303, 61] on div "Notes تجمع Save" at bounding box center [251, 65] width 111 height 22
drag, startPoint x: 296, startPoint y: 61, endPoint x: 318, endPoint y: 45, distance: 26.9
click at [297, 62] on span "Save" at bounding box center [286, 65] width 39 height 14
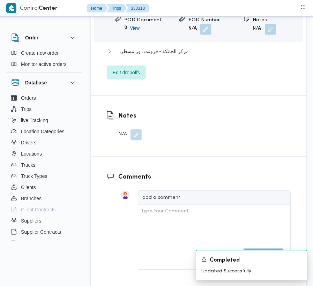
scroll to position [938, 0]
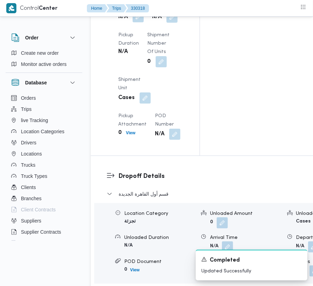
click at [144, 22] on button "button" at bounding box center [138, 16] width 11 height 11
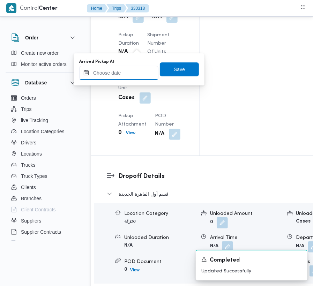
drag, startPoint x: 135, startPoint y: 67, endPoint x: 140, endPoint y: 67, distance: 4.9
click at [136, 67] on input "Arrived Pickup At" at bounding box center [118, 73] width 79 height 14
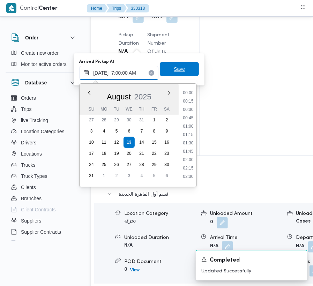
scroll to position [235, 0]
click at [174, 70] on span "Save" at bounding box center [179, 69] width 11 height 8
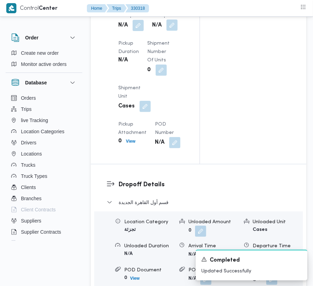
click at [175, 31] on button "button" at bounding box center [172, 25] width 11 height 11
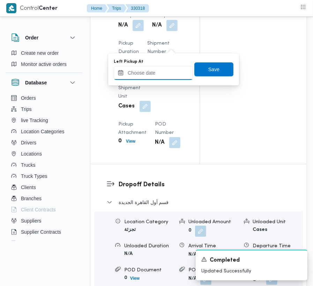
click at [171, 73] on input "Left Pickup At" at bounding box center [153, 73] width 79 height 14
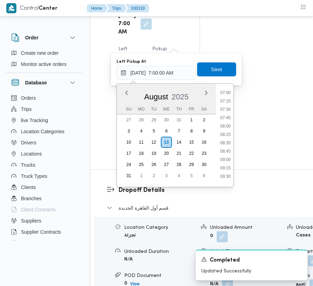
click at [218, 114] on ul "00:00 00:15 00:30 00:45 01:00 01:15 01:30 01:45 02:00 02:15 02:30 02:45 03:00 0…" at bounding box center [226, 135] width 16 height 92
click at [221, 109] on li "07:30" at bounding box center [226, 109] width 16 height 7
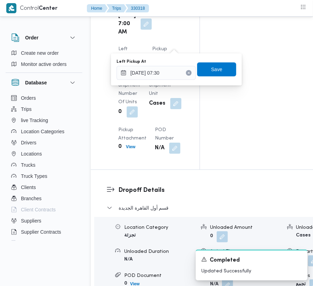
click at [217, 59] on div "Left Pickup At [DATE] 07:30 Save" at bounding box center [176, 69] width 121 height 22
click at [217, 67] on span "Save" at bounding box center [216, 69] width 11 height 8
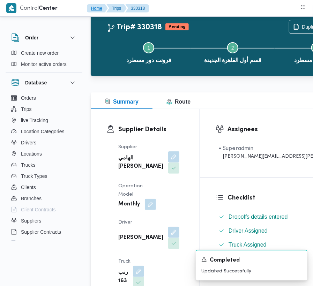
scroll to position [0, 0]
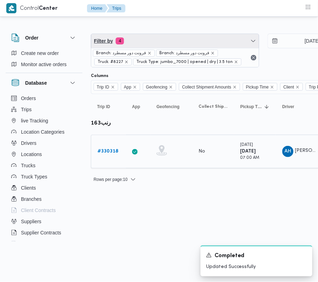
click at [137, 37] on span "Filter by 4" at bounding box center [175, 41] width 168 height 14
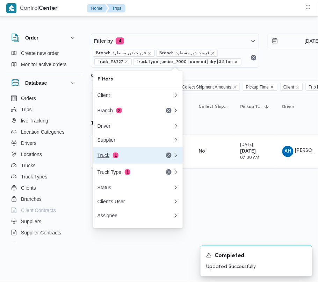
click at [131, 157] on div "Truck 1" at bounding box center [126, 155] width 59 height 6
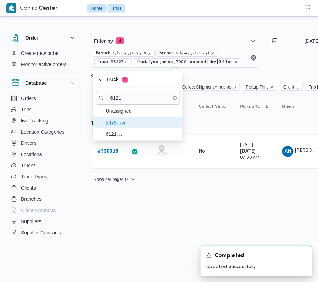
click at [112, 126] on span "قيب2879" at bounding box center [142, 122] width 73 height 8
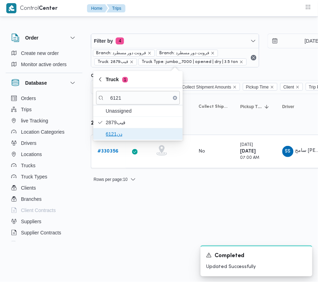
click at [116, 134] on span "دن6121" at bounding box center [142, 134] width 73 height 8
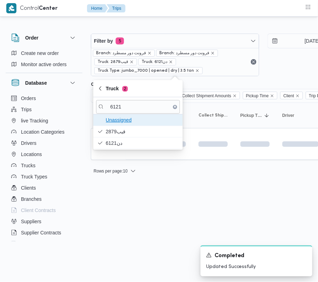
click at [116, 124] on span "Unassigned" at bounding box center [138, 119] width 84 height 11
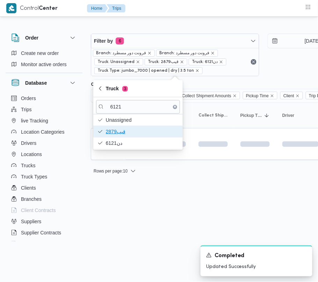
click at [117, 130] on span "قيب2879" at bounding box center [142, 131] width 73 height 8
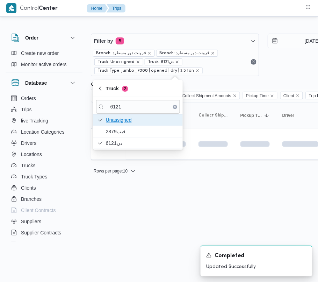
click at [116, 120] on span "Unassigned" at bounding box center [142, 120] width 73 height 8
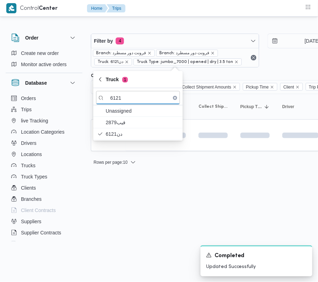
click at [131, 191] on html "Control Center Home Trips Order Create new order Monitor active orders Database…" at bounding box center [159, 141] width 318 height 282
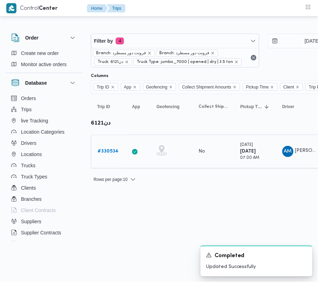
click at [117, 148] on link "# 330534" at bounding box center [107, 151] width 21 height 8
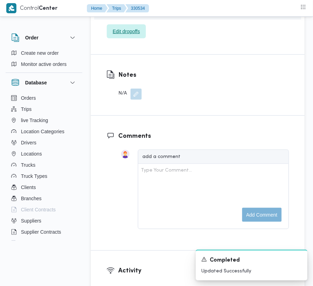
click at [133, 36] on span "Edit dropoffs" at bounding box center [126, 31] width 27 height 8
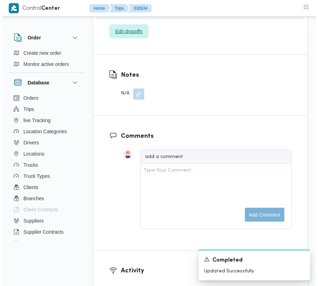
scroll to position [1113, 0]
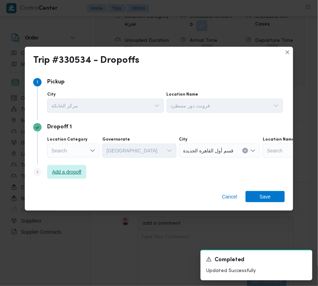
click at [56, 175] on span "Add a dropoff" at bounding box center [66, 172] width 29 height 8
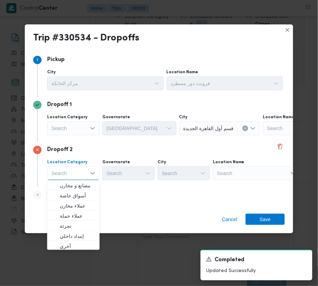
click at [262, 75] on div "Location Name" at bounding box center [225, 73] width 117 height 6
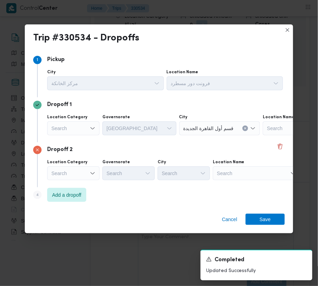
click at [267, 136] on div "Search" at bounding box center [306, 129] width 87 height 14
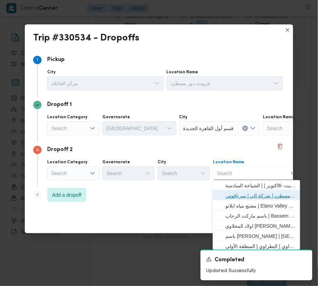
drag, startPoint x: 261, startPoint y: 198, endPoint x: 234, endPoint y: 197, distance: 27.3
click at [261, 198] on span "فرونت دور مسطرد | شركة الي | سرياقوس" at bounding box center [260, 196] width 71 height 8
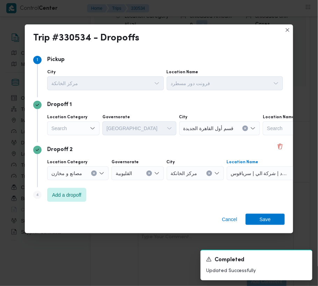
click at [70, 129] on div "Search" at bounding box center [73, 129] width 52 height 14
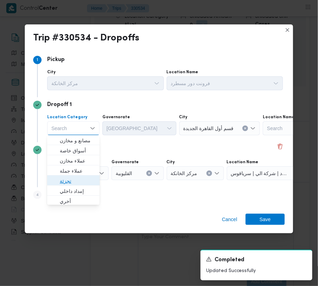
click at [79, 182] on span "تجزئة" at bounding box center [78, 181] width 36 height 8
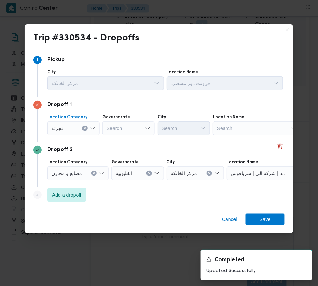
click at [122, 130] on div "Search" at bounding box center [128, 129] width 52 height 14
click at [133, 125] on div "جيزة جيزة" at bounding box center [128, 129] width 52 height 14
click at [133, 140] on span "ال جيزة" at bounding box center [133, 141] width 36 height 8
click at [173, 130] on div "Search" at bounding box center [184, 129] width 52 height 14
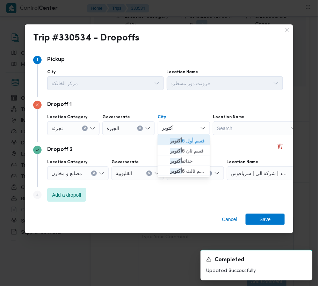
click at [161, 139] on span "قسم أول 6 أكتوبر" at bounding box center [183, 141] width 47 height 11
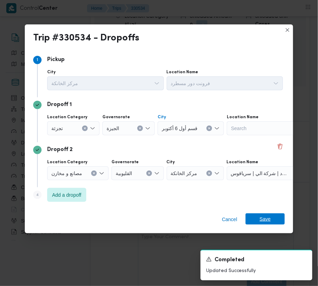
drag, startPoint x: 260, startPoint y: 220, endPoint x: 286, endPoint y: 175, distance: 52.1
click at [261, 220] on span "Save" at bounding box center [265, 219] width 11 height 11
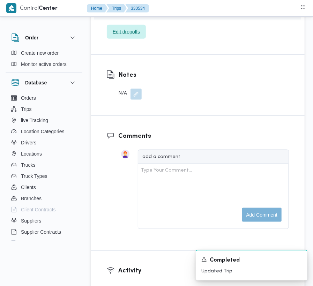
scroll to position [929, 0]
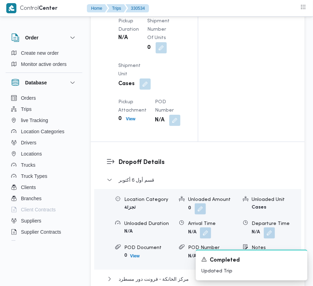
click at [150, 30] on div "Arrived Pickup At N/A Left Pickup At N/A Pickup Duration N/A Shipment Number of…" at bounding box center [150, 54] width 72 height 154
click at [138, 8] on button "button" at bounding box center [138, 2] width 11 height 11
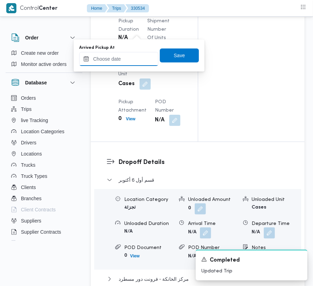
click at [130, 62] on input "Arrived Pickup At" at bounding box center [118, 59] width 79 height 14
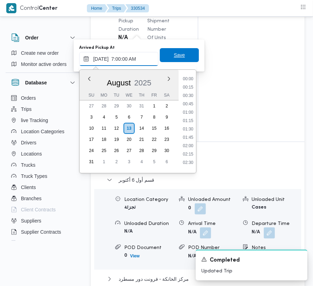
scroll to position [235, 0]
click at [186, 62] on span "Save" at bounding box center [179, 55] width 39 height 14
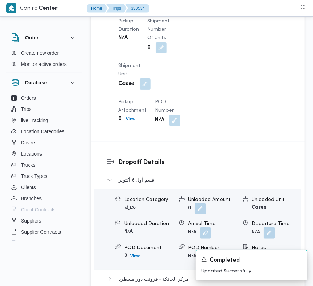
click at [169, 8] on button "button" at bounding box center [172, 2] width 11 height 11
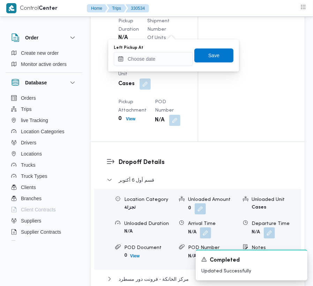
click at [173, 8] on button "button" at bounding box center [172, 2] width 11 height 11
click at [169, 57] on input "Left Pickup At" at bounding box center [153, 59] width 79 height 14
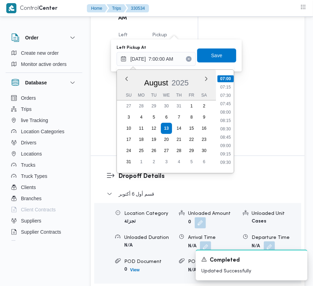
click at [228, 100] on ul "00:00 00:15 00:30 00:45 01:00 01:15 01:30 01:45 02:00 02:15 02:30 02:45 03:00 0…" at bounding box center [226, 121] width 16 height 92
click at [227, 93] on li "07:30" at bounding box center [226, 95] width 16 height 7
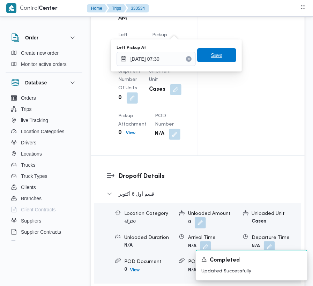
click at [218, 58] on span "Save" at bounding box center [216, 55] width 39 height 14
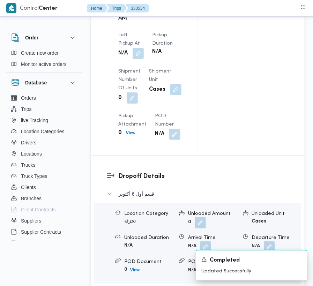
scroll to position [678, 0]
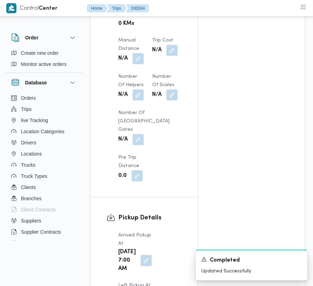
drag, startPoint x: 312, startPoint y: 125, endPoint x: 317, endPoint y: 136, distance: 11.3
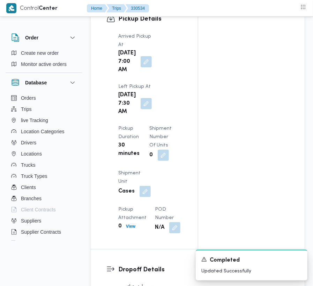
scroll to position [0, 0]
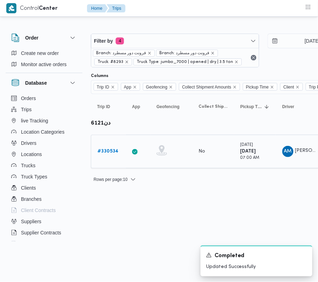
click at [112, 151] on b "# 330534" at bounding box center [107, 151] width 21 height 5
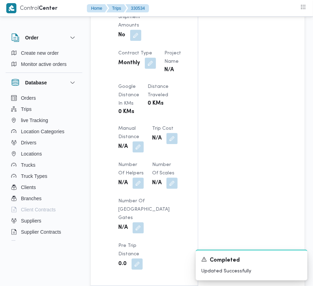
scroll to position [885, 0]
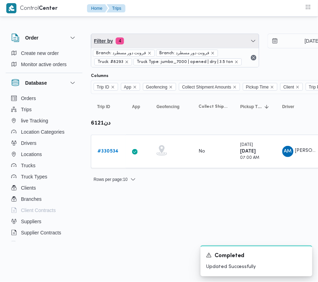
click at [176, 38] on span "Filter by 4" at bounding box center [175, 41] width 168 height 14
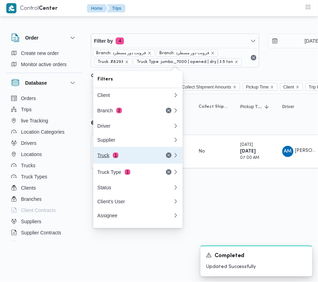
click at [119, 158] on div "Truck 1" at bounding box center [126, 155] width 59 height 6
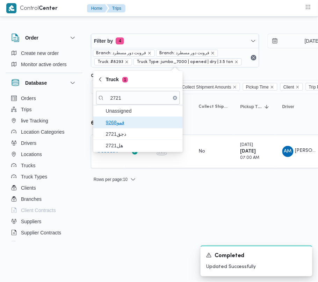
click at [128, 126] on span "9268قمو" at bounding box center [142, 122] width 73 height 8
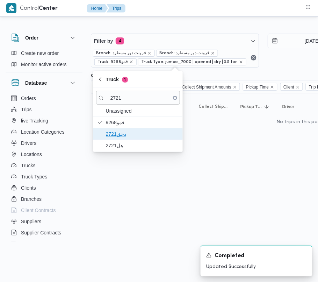
click at [123, 133] on span "دجق2721" at bounding box center [142, 134] width 73 height 8
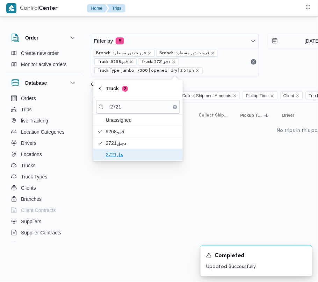
click at [119, 154] on span "هل2721" at bounding box center [142, 154] width 73 height 8
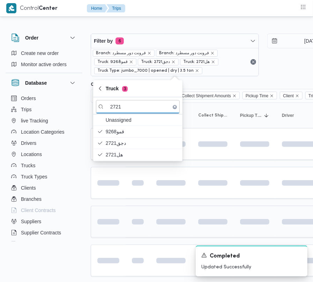
click at [129, 210] on td at bounding box center [138, 221] width 24 height 32
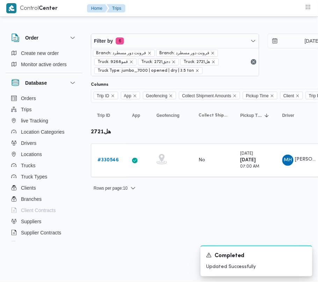
drag, startPoint x: 108, startPoint y: 159, endPoint x: 4, endPoint y: 195, distance: 109.7
click at [108, 159] on b "# 330546" at bounding box center [107, 160] width 21 height 5
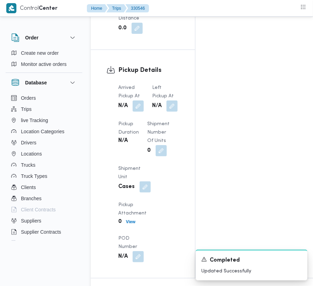
scroll to position [1180, 0]
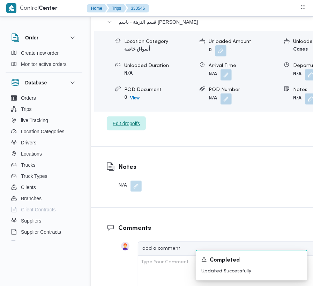
click at [133, 119] on span "Edit dropoffs" at bounding box center [126, 123] width 27 height 8
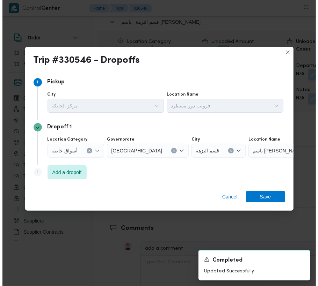
scroll to position [1113, 0]
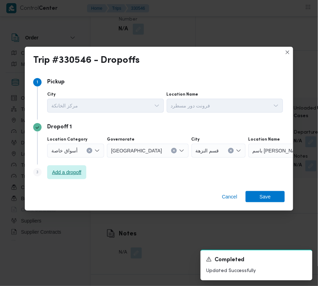
click at [76, 174] on span "Add a dropoff" at bounding box center [66, 172] width 29 height 8
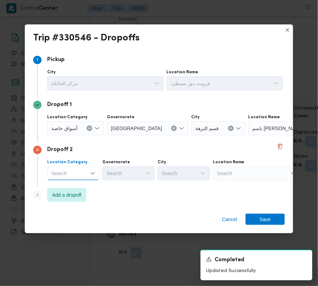
click at [135, 184] on div "Dropoff 2 Location Category Search Combo box. Selected. Combo box input. Search…" at bounding box center [159, 165] width 252 height 45
drag, startPoint x: 59, startPoint y: 197, endPoint x: 105, endPoint y: 195, distance: 45.5
click at [59, 198] on span "Add a dropoff" at bounding box center [66, 195] width 29 height 8
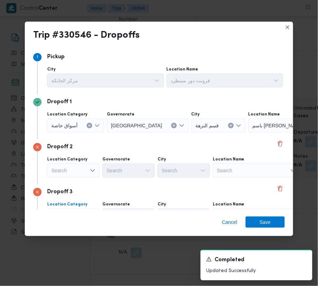
scroll to position [39, 0]
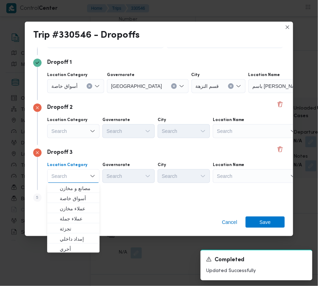
click at [253, 93] on div "Search" at bounding box center [291, 86] width 87 height 14
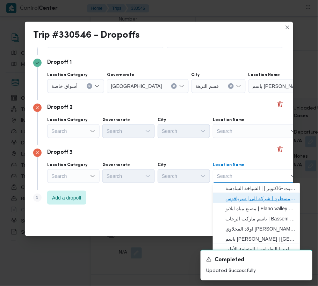
drag, startPoint x: 260, startPoint y: 197, endPoint x: 237, endPoint y: 192, distance: 23.7
click at [260, 198] on span "فرونت دور مسطرد | شركة الي | سرياقوس" at bounding box center [260, 199] width 71 height 8
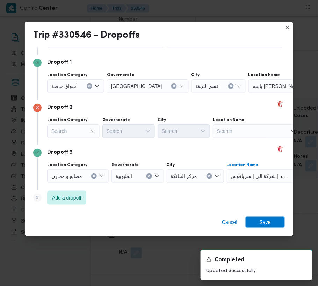
click at [78, 93] on div "Search" at bounding box center [75, 86] width 57 height 14
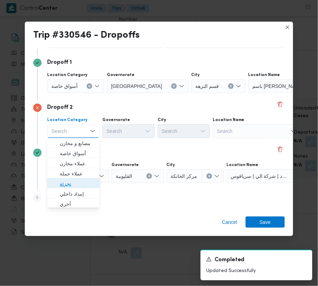
click at [84, 182] on span "تجزئة" at bounding box center [78, 184] width 36 height 8
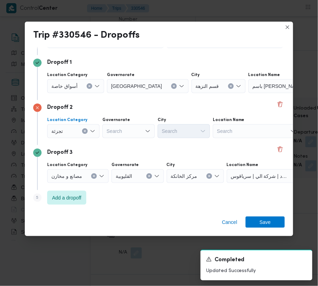
click at [74, 86] on span "أسواق خاصة" at bounding box center [64, 86] width 26 height 8
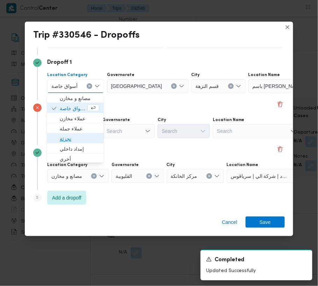
drag, startPoint x: 75, startPoint y: 137, endPoint x: 102, endPoint y: 139, distance: 27.0
click at [75, 137] on span "تجزئة" at bounding box center [79, 139] width 39 height 8
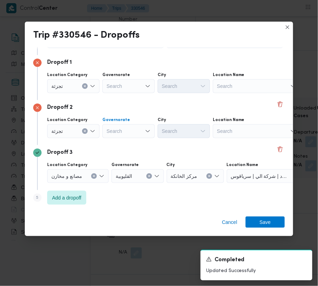
click at [112, 93] on div "Search" at bounding box center [128, 86] width 52 height 14
click at [123, 86] on div "Search" at bounding box center [128, 86] width 52 height 14
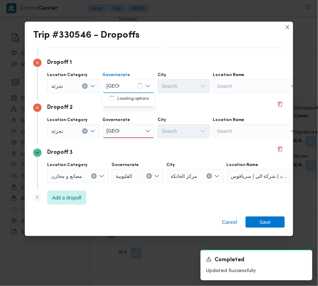
click at [130, 135] on div "[GEOGRAPHIC_DATA] [GEOGRAPHIC_DATA]" at bounding box center [128, 131] width 52 height 14
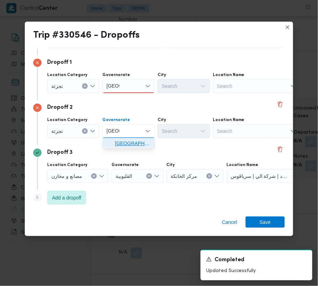
click at [125, 141] on span "[GEOGRAPHIC_DATA]" at bounding box center [133, 144] width 36 height 8
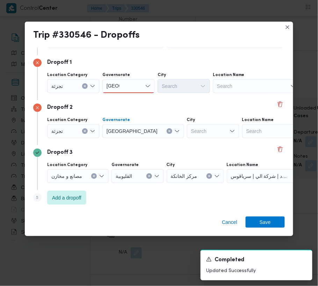
click at [187, 135] on div "Search" at bounding box center [213, 131] width 52 height 14
click at [134, 92] on div "[GEOGRAPHIC_DATA] [GEOGRAPHIC_DATA]" at bounding box center [128, 86] width 52 height 14
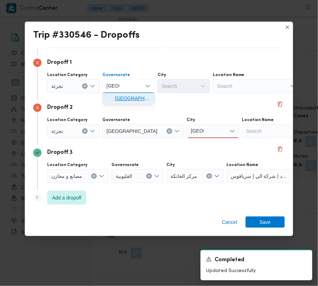
drag, startPoint x: 133, startPoint y: 98, endPoint x: 176, endPoint y: 92, distance: 43.0
click at [134, 98] on span "[GEOGRAPHIC_DATA]" at bounding box center [133, 99] width 36 height 8
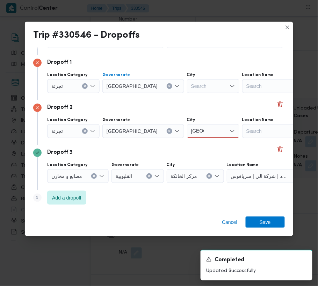
click at [187, 87] on div "Search" at bounding box center [213, 86] width 52 height 14
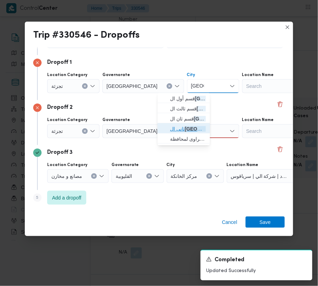
click at [189, 126] on mark "[GEOGRAPHIC_DATA]" at bounding box center [211, 129] width 52 height 6
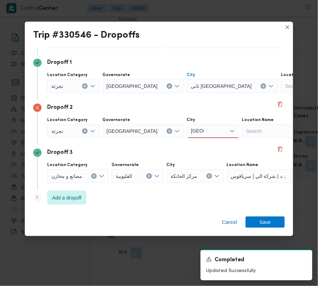
click at [188, 138] on div "[GEOGRAPHIC_DATA] [GEOGRAPHIC_DATA]" at bounding box center [213, 131] width 52 height 14
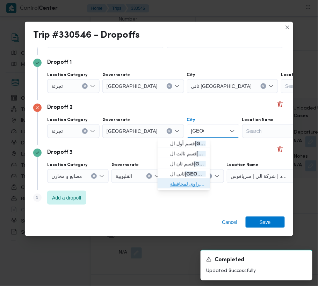
click at [193, 183] on span "الظهير الصحراوى لمحافظة [GEOGRAPHIC_DATA]" at bounding box center [188, 184] width 36 height 8
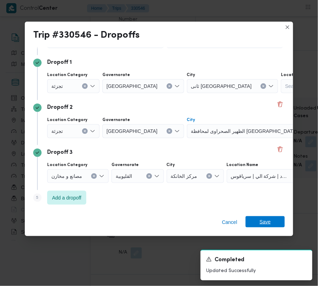
click at [279, 224] on span "Save" at bounding box center [265, 222] width 39 height 11
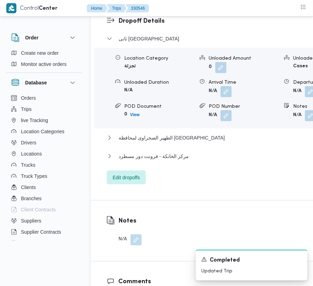
scroll to position [1205, 0]
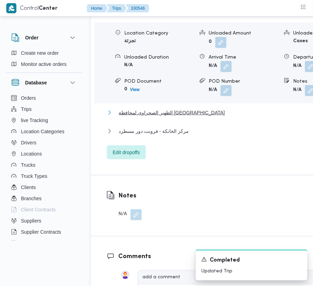
click at [156, 109] on span "الظهير الصحراوى لمحافظة [GEOGRAPHIC_DATA]" at bounding box center [172, 113] width 106 height 8
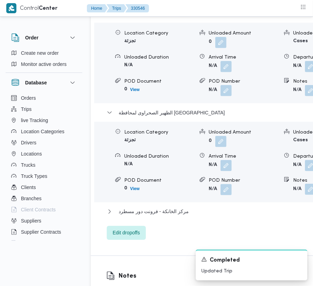
click at [305, 184] on button "button" at bounding box center [310, 189] width 11 height 11
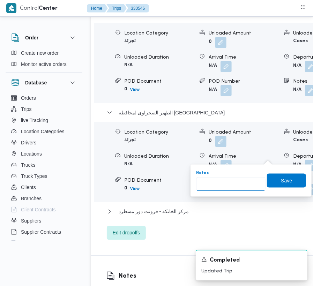
drag, startPoint x: 235, startPoint y: 182, endPoint x: 260, endPoint y: 184, distance: 24.9
click at [241, 182] on input "Notes" at bounding box center [231, 184] width 70 height 14
click at [277, 184] on span "Save" at bounding box center [286, 181] width 39 height 14
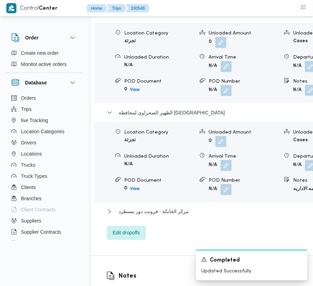
click at [305, 85] on button "button" at bounding box center [310, 90] width 11 height 11
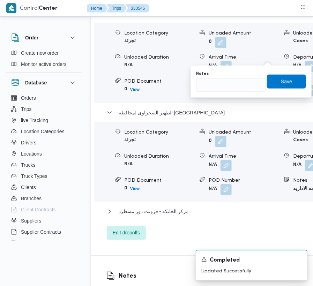
click at [255, 93] on div "You are in a dialog. To close this dialog, hit escape. Notes Save" at bounding box center [251, 82] width 121 height 32
click at [247, 85] on input "Notes" at bounding box center [231, 85] width 70 height 14
drag, startPoint x: 280, startPoint y: 83, endPoint x: 291, endPoint y: 79, distance: 11.5
click at [281, 82] on span "Save" at bounding box center [286, 82] width 11 height 8
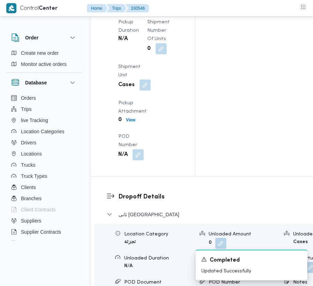
scroll to position [954, 0]
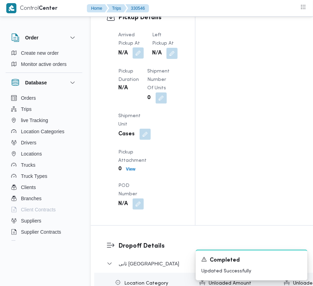
click at [136, 59] on button "button" at bounding box center [138, 53] width 11 height 11
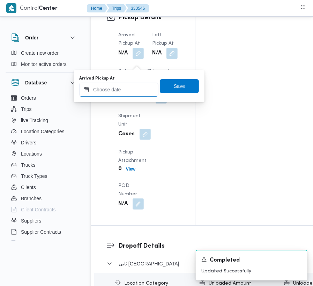
click at [141, 92] on input "Arrived Pickup At" at bounding box center [118, 90] width 79 height 14
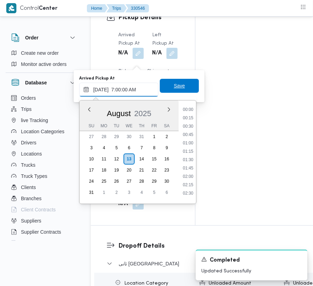
scroll to position [235, 0]
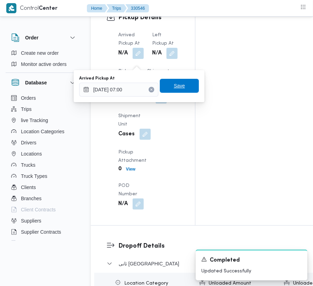
click at [174, 88] on span "Save" at bounding box center [179, 86] width 11 height 8
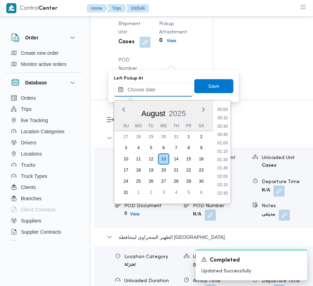
drag, startPoint x: 166, startPoint y: 89, endPoint x: 170, endPoint y: 88, distance: 4.2
click at [168, 89] on input "Left Pickup At" at bounding box center [153, 90] width 79 height 14
click at [227, 126] on li "07:30" at bounding box center [223, 126] width 16 height 7
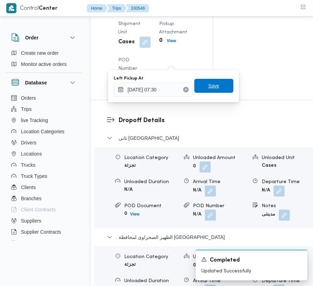
click at [218, 92] on span "Save" at bounding box center [214, 86] width 39 height 14
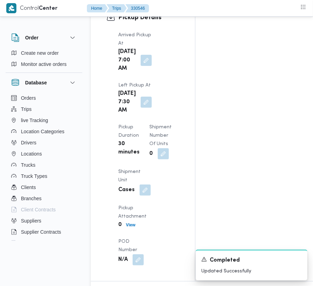
scroll to position [0, 0]
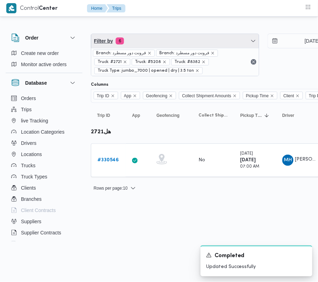
click at [166, 37] on span "Filter by 6" at bounding box center [175, 41] width 168 height 14
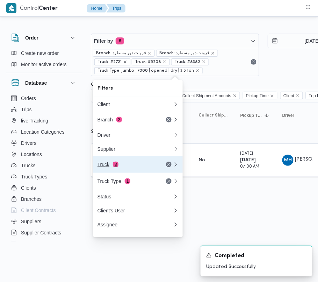
click at [140, 164] on div "Truck 3" at bounding box center [126, 164] width 59 height 6
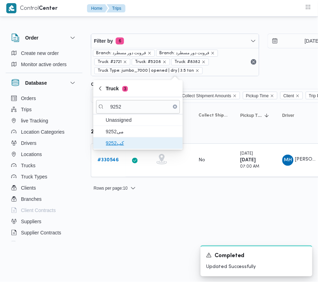
click at [119, 139] on span "كب9252" at bounding box center [142, 143] width 73 height 8
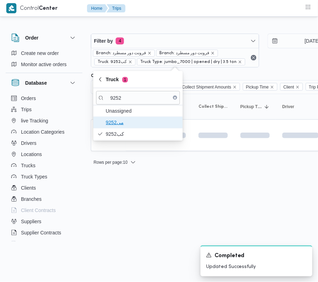
click at [103, 125] on span "9252مى" at bounding box center [138, 122] width 84 height 11
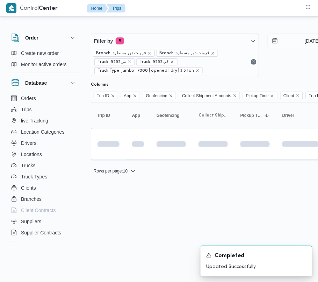
click at [139, 204] on html "Control Center Home Trips Order Create new order Monitor active orders Database…" at bounding box center [159, 141] width 318 height 282
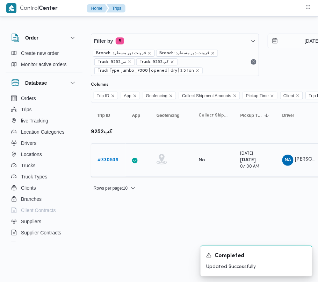
drag, startPoint x: 110, startPoint y: 155, endPoint x: 108, endPoint y: 163, distance: 7.5
click at [109, 155] on div "# 330536" at bounding box center [109, 160] width 28 height 14
click at [109, 164] on link "# 330536" at bounding box center [107, 160] width 21 height 8
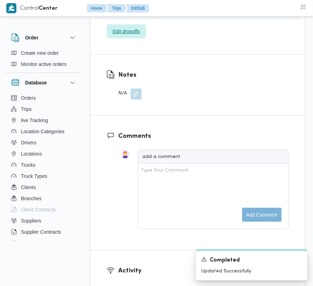
click at [124, 36] on span "Edit dropoffs" at bounding box center [126, 31] width 27 height 8
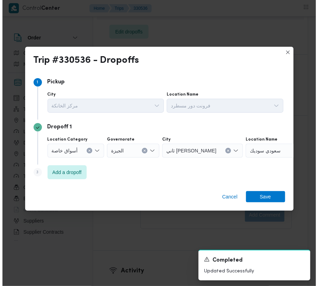
scroll to position [1152, 0]
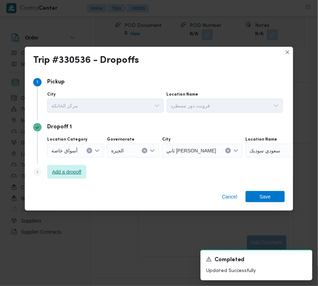
click at [69, 169] on span "Add a dropoff" at bounding box center [66, 172] width 29 height 8
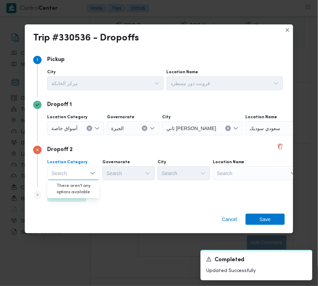
drag, startPoint x: 201, startPoint y: 177, endPoint x: 209, endPoint y: 180, distance: 7.9
click at [164, 90] on div "Search" at bounding box center [105, 84] width 117 height 14
click at [250, 136] on div "Search" at bounding box center [289, 129] width 87 height 14
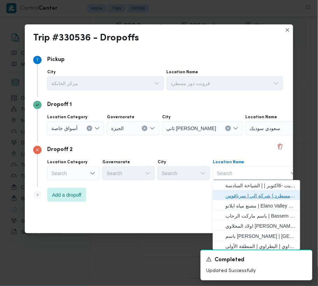
click at [254, 193] on span "فرونت دور مسطرد | شركة الي | سرياقوس" at bounding box center [260, 196] width 71 height 8
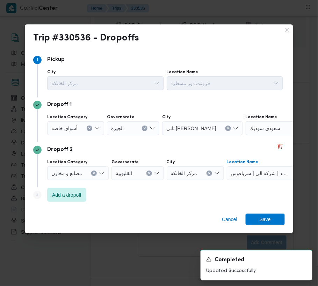
drag, startPoint x: 74, startPoint y: 129, endPoint x: 76, endPoint y: 133, distance: 4.7
click at [74, 129] on span "أسواق خاصة" at bounding box center [64, 128] width 26 height 8
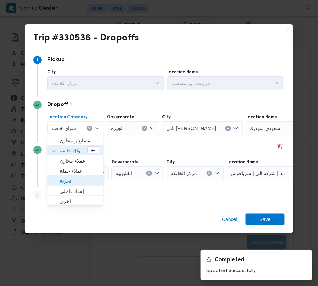
click at [83, 182] on span "تجزئة" at bounding box center [79, 181] width 39 height 8
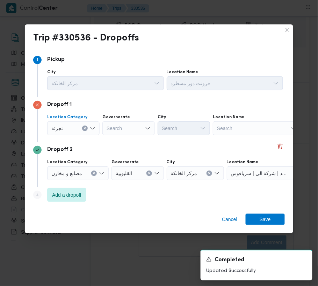
click at [184, 113] on div "Dropoff 1 Location Category تجزئة Combo box. Selected. تجزئة. Press Backspace t…" at bounding box center [159, 119] width 252 height 45
click at [129, 125] on div "Search" at bounding box center [128, 129] width 52 height 14
click at [136, 128] on div "Search" at bounding box center [128, 129] width 52 height 14
click at [132, 123] on div "جيزة جيزة" at bounding box center [128, 129] width 52 height 14
click at [133, 139] on span "ال جيزة" at bounding box center [133, 141] width 36 height 8
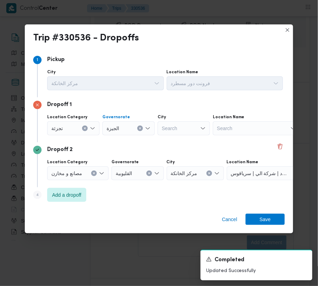
click at [194, 129] on div "Search" at bounding box center [184, 129] width 52 height 14
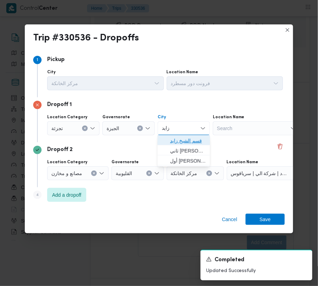
click at [175, 140] on span "قسم الشيخ زايد" at bounding box center [188, 141] width 36 height 8
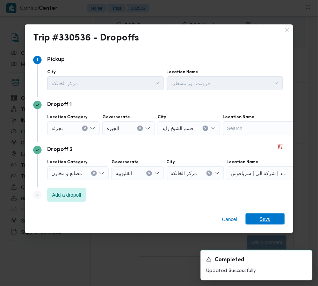
click at [270, 219] on span "Save" at bounding box center [265, 219] width 39 height 11
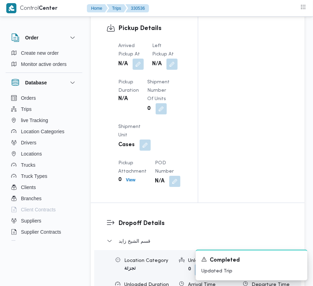
scroll to position [865, 0]
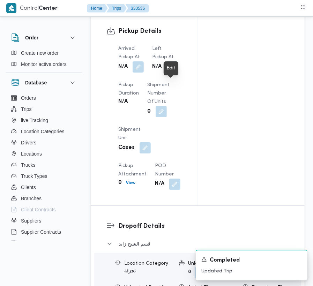
click at [173, 72] on button "button" at bounding box center [172, 66] width 11 height 11
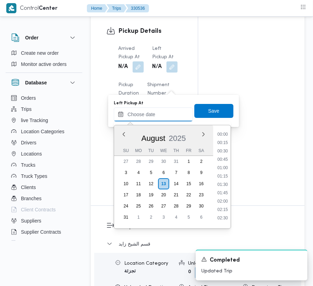
click at [173, 116] on input "Left Pickup At" at bounding box center [153, 115] width 79 height 14
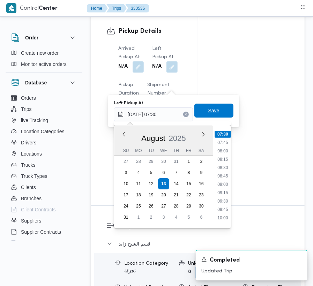
click at [221, 105] on span "Save" at bounding box center [214, 111] width 39 height 14
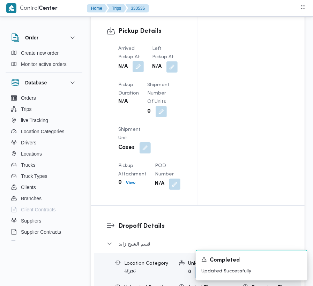
drag, startPoint x: 138, startPoint y: 80, endPoint x: 140, endPoint y: 84, distance: 4.4
click at [140, 73] on dl "Arrived Pickup At N/A" at bounding box center [131, 59] width 26 height 29
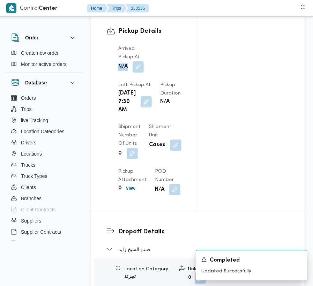
drag, startPoint x: 140, startPoint y: 86, endPoint x: 141, endPoint y: 94, distance: 8.4
click at [141, 73] on button "button" at bounding box center [138, 66] width 11 height 11
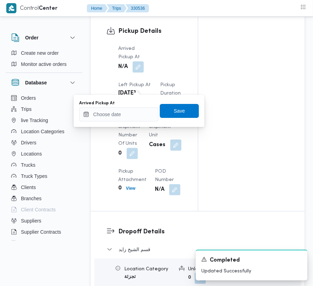
drag, startPoint x: 129, startPoint y: 123, endPoint x: 123, endPoint y: 123, distance: 6.3
click at [129, 123] on div "You are in a dialog. To close this dialog, hit escape. Arrived Pickup At Save" at bounding box center [139, 111] width 131 height 32
click at [122, 119] on input "Arrived Pickup At" at bounding box center [118, 115] width 79 height 14
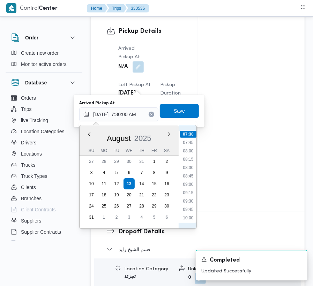
scroll to position [173, 0]
click at [191, 171] on li "06:15" at bounding box center [188, 170] width 16 height 7
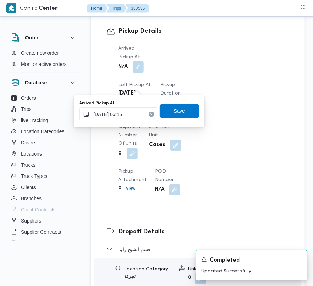
click at [143, 115] on input "[DATE] 06:15" at bounding box center [118, 115] width 79 height 14
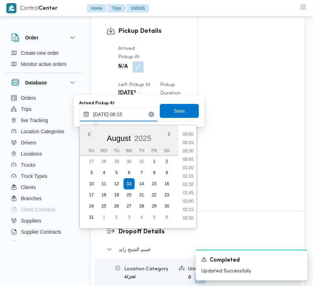
scroll to position [162, 0]
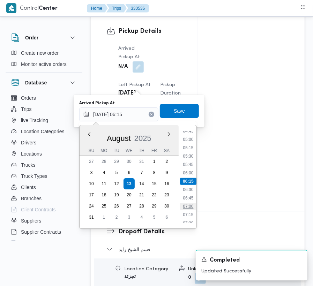
click at [195, 210] on li "07:00" at bounding box center [188, 206] width 16 height 7
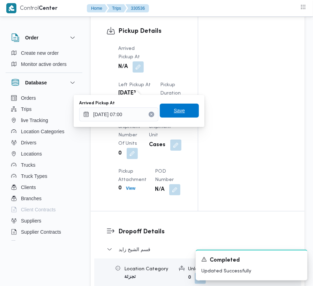
click at [182, 117] on span "Save" at bounding box center [179, 111] width 39 height 14
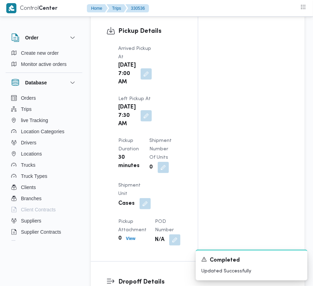
click at [183, 106] on div "Arrived Pickup At [DATE] 7:00 AM Left Pickup At [DATE] 7:30 AM Pickup Duration …" at bounding box center [150, 146] width 72 height 210
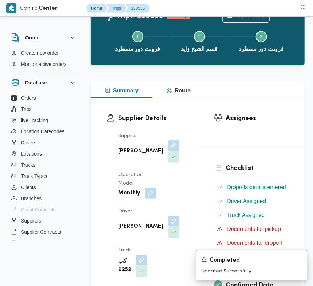
scroll to position [0, 0]
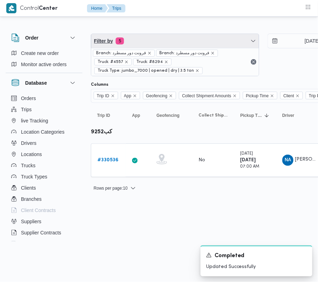
drag, startPoint x: 166, startPoint y: 40, endPoint x: 168, endPoint y: 45, distance: 5.8
click at [166, 40] on span "Filter by 5" at bounding box center [175, 41] width 168 height 14
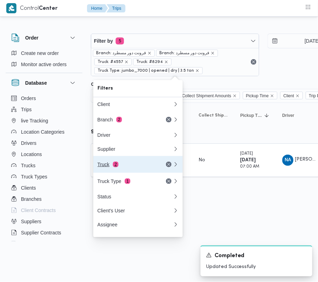
click at [123, 172] on button "Truck 2" at bounding box center [137, 164] width 89 height 17
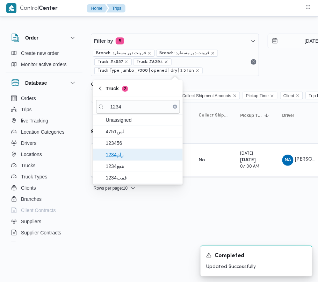
click at [119, 157] on span "رام1234" at bounding box center [142, 154] width 73 height 8
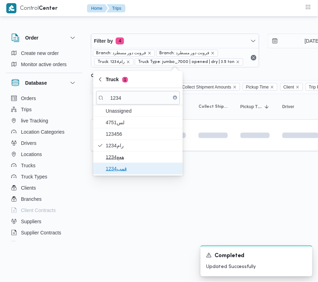
click at [122, 170] on span "قمب1234" at bounding box center [142, 168] width 73 height 8
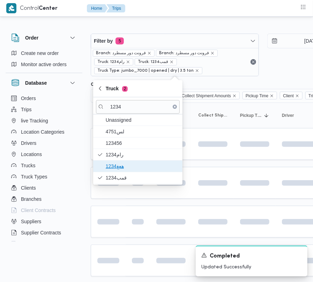
click at [121, 167] on span "هعغ1234" at bounding box center [142, 166] width 73 height 8
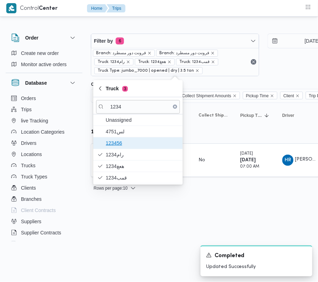
click at [121, 142] on span "123456" at bounding box center [142, 143] width 73 height 8
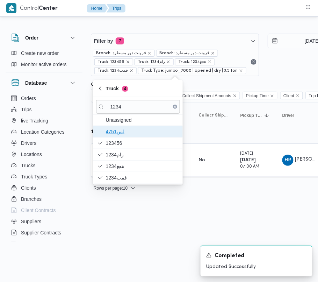
click at [115, 135] on span "4751لس" at bounding box center [142, 131] width 73 height 8
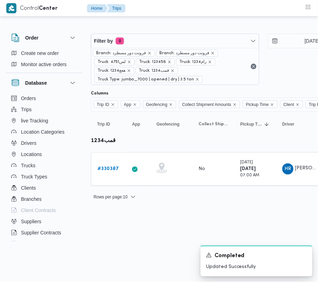
click at [137, 228] on html "Control Center Home Trips Order Create new order Monitor active orders Database…" at bounding box center [159, 141] width 318 height 282
click at [108, 166] on link "# 330387" at bounding box center [107, 169] width 21 height 8
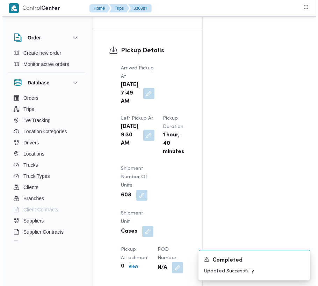
scroll to position [1180, 0]
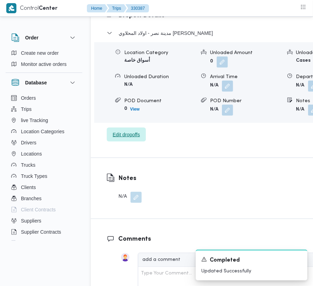
click at [122, 139] on span "Edit dropoffs" at bounding box center [126, 135] width 27 height 8
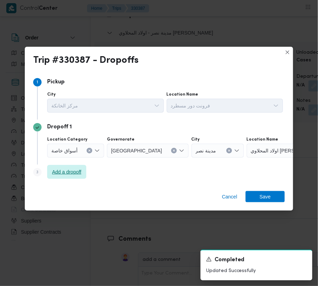
click at [73, 176] on span "Add a dropoff" at bounding box center [66, 172] width 29 height 8
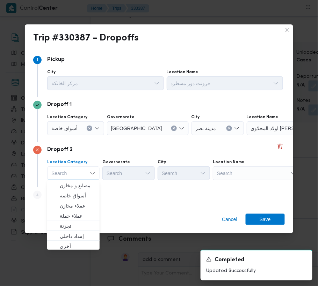
drag, startPoint x: 248, startPoint y: 170, endPoint x: 254, endPoint y: 176, distance: 8.7
click at [249, 136] on div "Search" at bounding box center [290, 129] width 87 height 14
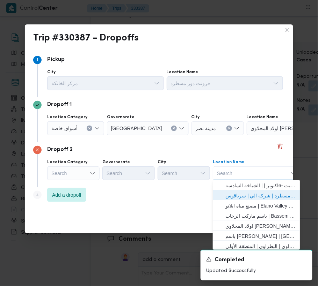
click at [261, 194] on span "فرونت دور مسطرد | شركة الي | سرياقوس" at bounding box center [260, 196] width 71 height 8
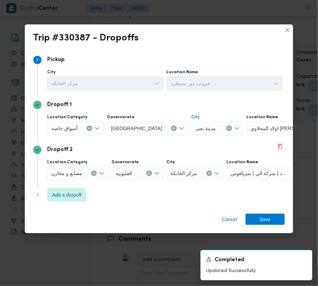
click at [226, 129] on button "Clear input" at bounding box center [229, 129] width 6 height 6
click at [247, 129] on div "Search" at bounding box center [290, 129] width 87 height 14
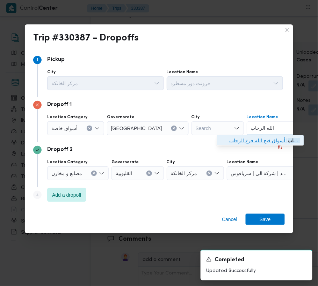
click at [243, 139] on span "فتح الله الرحاب | أسواق فتح الله فرع الرحاب | null" at bounding box center [264, 141] width 71 height 8
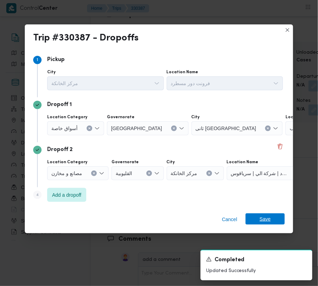
click at [274, 218] on span "Save" at bounding box center [265, 219] width 39 height 11
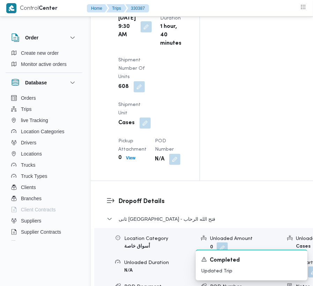
scroll to position [877, 0]
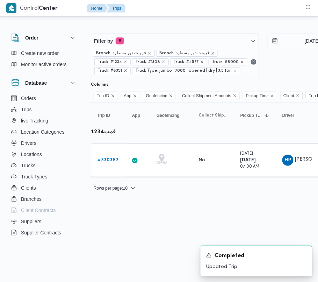
click at [148, 48] on div "Branch: فرونت دور مسطرد Branch: فرونت دور مسطرد Truck: #1234 Truck: #1308 Truck…" at bounding box center [175, 62] width 168 height 28
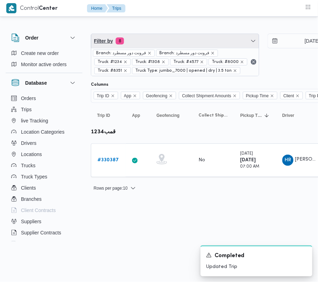
click at [146, 39] on span "Filter by 8" at bounding box center [175, 41] width 168 height 14
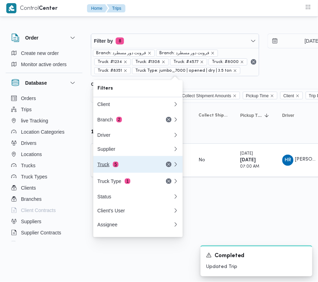
click at [123, 167] on div "Truck 5" at bounding box center [126, 164] width 59 height 6
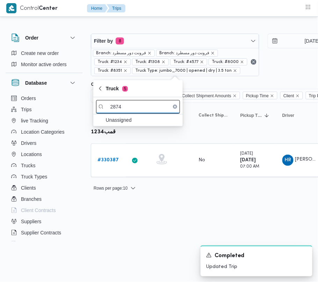
click at [110, 106] on input "2874" at bounding box center [138, 107] width 84 height 14
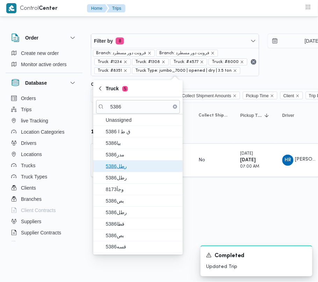
click at [122, 162] on span "5386رطل" at bounding box center [142, 166] width 73 height 8
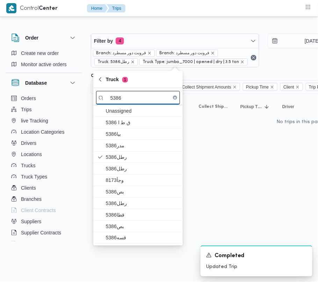
drag, startPoint x: 134, startPoint y: 99, endPoint x: 137, endPoint y: 97, distance: 3.7
click at [135, 98] on input "5386" at bounding box center [138, 98] width 84 height 14
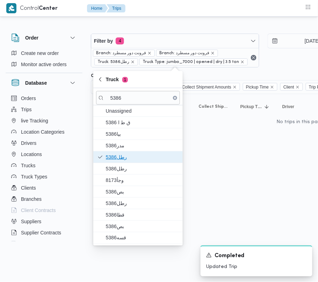
click at [117, 158] on span "5386رطل" at bounding box center [142, 157] width 73 height 8
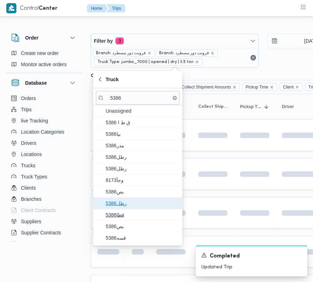
drag, startPoint x: 128, startPoint y: 207, endPoint x: 129, endPoint y: 218, distance: 11.2
click at [129, 207] on span "رطل5386" at bounding box center [142, 203] width 73 height 8
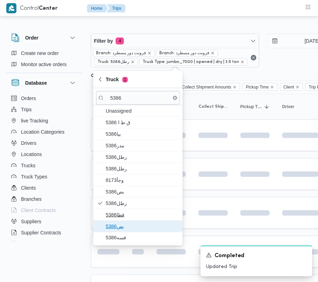
click at [126, 225] on span "بص5386" at bounding box center [142, 226] width 73 height 8
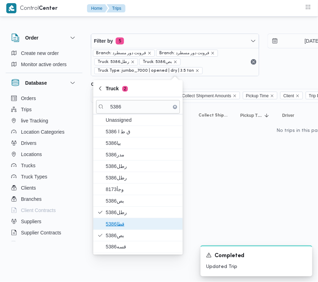
click at [125, 221] on span "قطا5386" at bounding box center [142, 223] width 73 height 8
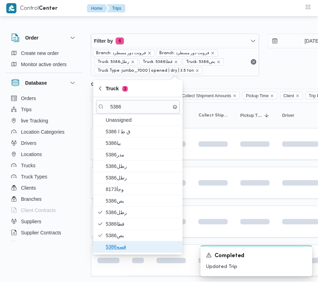
click at [121, 245] on span "قسه5386" at bounding box center [142, 246] width 73 height 8
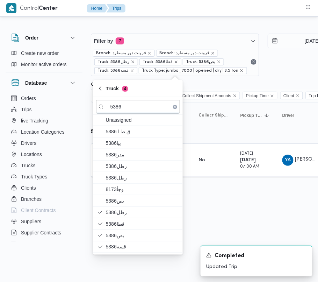
click at [217, 231] on html "Control Center Home Trips Order Create new order Monitor active orders Database…" at bounding box center [159, 141] width 318 height 282
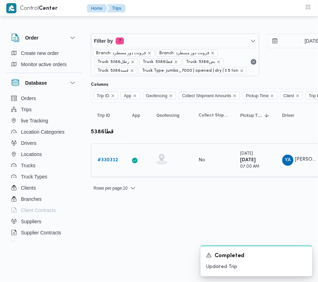
click at [110, 159] on b "# 330312" at bounding box center [107, 160] width 21 height 5
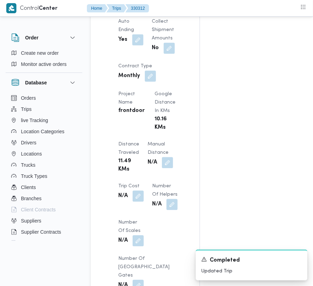
scroll to position [590, 0]
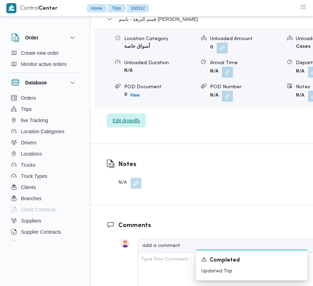
click at [124, 117] on span "Edit dropoffs" at bounding box center [126, 121] width 27 height 8
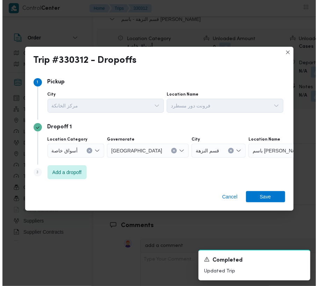
scroll to position [1185, 0]
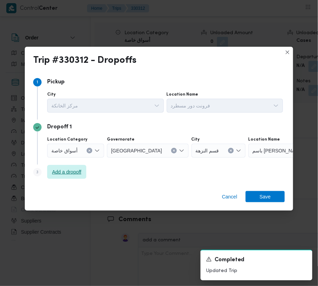
click at [77, 171] on span "Add a dropoff" at bounding box center [66, 172] width 29 height 8
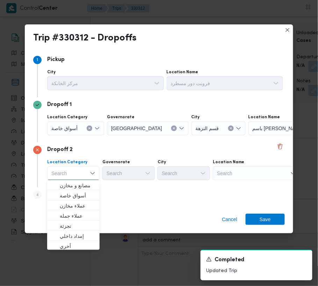
click at [248, 136] on div "Search" at bounding box center [291, 129] width 87 height 14
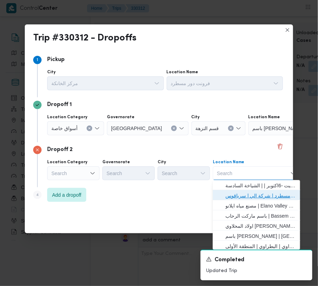
click at [254, 198] on span "فرونت دور مسطرد | شركة الي | سرياقوس" at bounding box center [260, 196] width 71 height 8
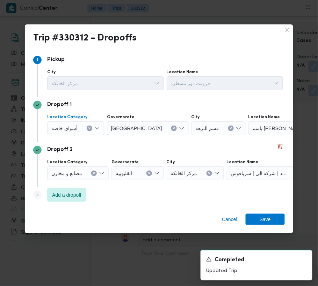
click at [73, 129] on span "أسواق خاصة" at bounding box center [64, 128] width 26 height 8
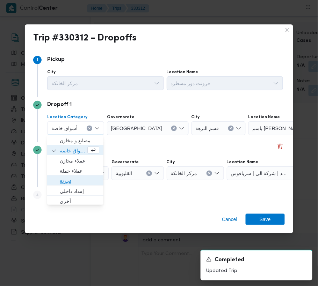
click at [80, 181] on span "تجزئة" at bounding box center [79, 181] width 39 height 8
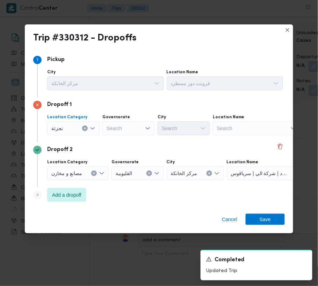
click at [130, 137] on div "Dropoff 1 Location Category تجزئة Combo box. Selected. تجزئة. Press Backspace t…" at bounding box center [159, 119] width 252 height 45
click at [126, 131] on div "Search" at bounding box center [128, 129] width 52 height 14
click at [133, 126] on div "[GEOGRAPHIC_DATA] [GEOGRAPHIC_DATA]" at bounding box center [128, 129] width 52 height 14
click at [135, 143] on span "[GEOGRAPHIC_DATA]" at bounding box center [133, 141] width 36 height 8
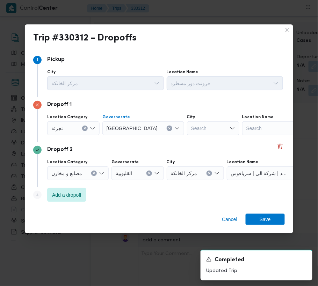
click at [191, 126] on div "Search" at bounding box center [213, 129] width 52 height 14
click at [178, 140] on mark "المعادي" at bounding box center [177, 141] width 15 height 6
click at [264, 218] on span "Save" at bounding box center [265, 219] width 11 height 11
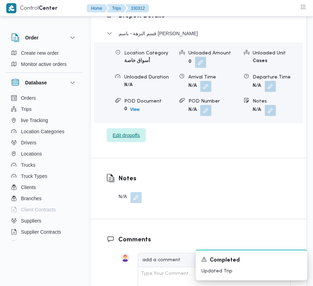
scroll to position [929, 0]
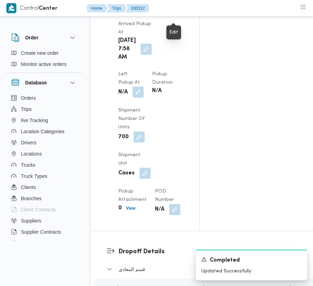
click at [144, 87] on button "button" at bounding box center [138, 92] width 11 height 11
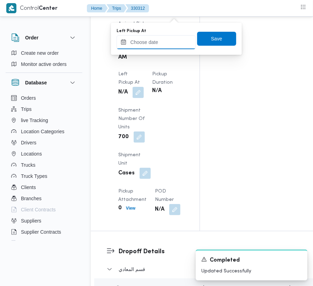
click at [174, 40] on input "Left Pickup At" at bounding box center [156, 42] width 79 height 14
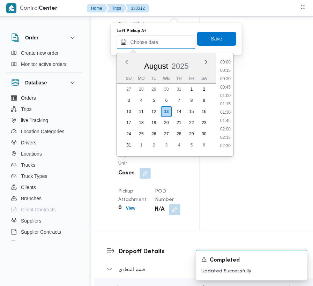
scroll to position [271, 0]
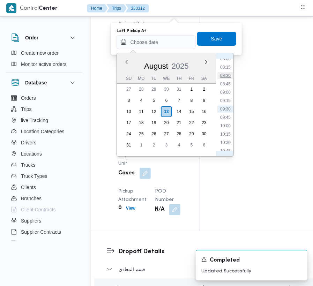
click at [224, 73] on li "08:30" at bounding box center [226, 75] width 16 height 7
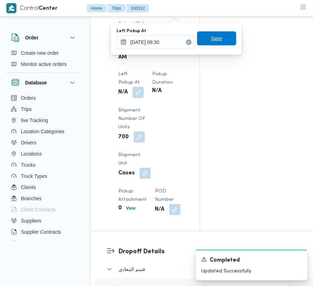
click at [220, 41] on span "Save" at bounding box center [216, 38] width 39 height 14
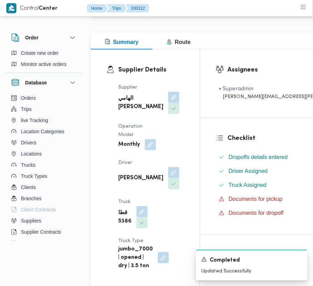
scroll to position [0, 0]
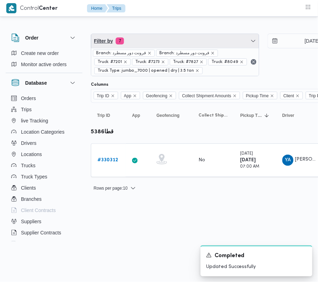
click at [180, 34] on span "Filter by 7" at bounding box center [175, 41] width 168 height 14
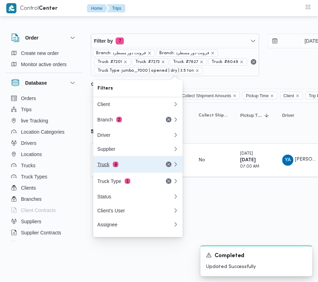
click at [115, 171] on button "Truck 4" at bounding box center [137, 164] width 89 height 17
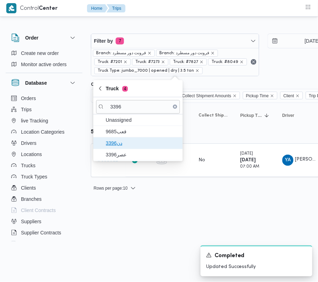
click at [122, 139] on span "دن3396" at bounding box center [142, 143] width 73 height 8
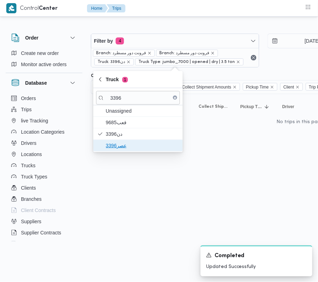
click at [123, 142] on span "عصر3396" at bounding box center [142, 145] width 73 height 8
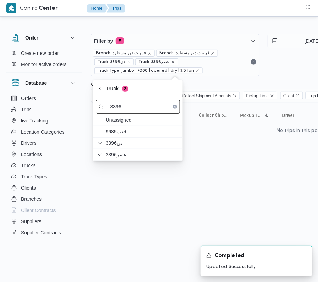
click at [147, 108] on input "3396" at bounding box center [138, 107] width 84 height 14
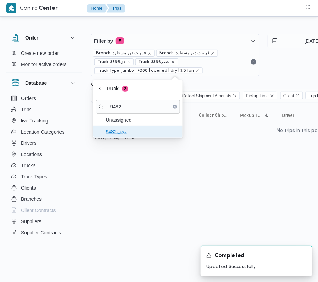
click at [133, 131] on span "نجف9482" at bounding box center [142, 131] width 73 height 8
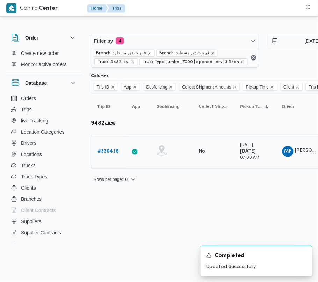
click at [111, 151] on b "# 330416" at bounding box center [107, 151] width 21 height 5
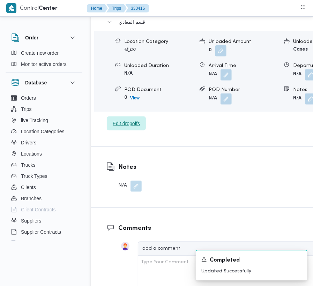
click at [124, 119] on span "Edit dropoffs" at bounding box center [126, 123] width 27 height 8
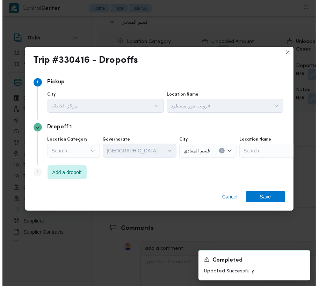
scroll to position [1113, 0]
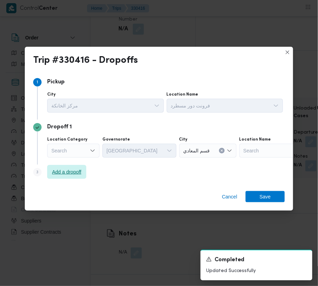
click at [75, 172] on span "Add a dropoff" at bounding box center [66, 172] width 29 height 8
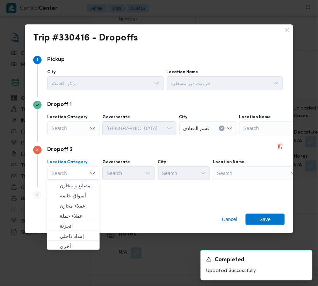
click at [253, 136] on div "Search" at bounding box center [282, 129] width 87 height 14
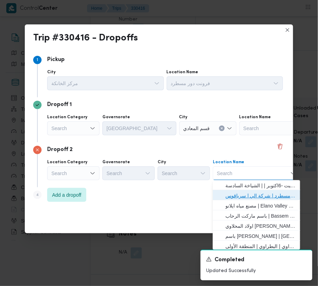
click at [256, 193] on span "فرونت دور مسطرد | شركة الي | سرياقوس" at bounding box center [260, 196] width 71 height 8
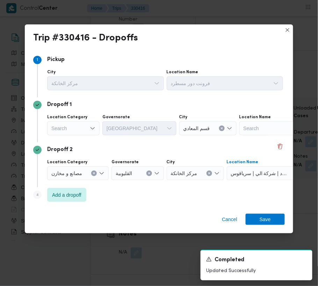
click at [71, 123] on div "Search" at bounding box center [73, 129] width 52 height 14
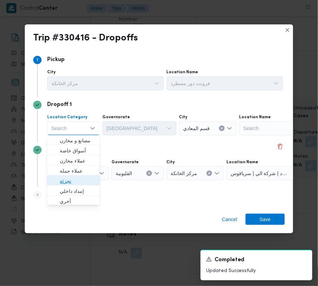
drag, startPoint x: 82, startPoint y: 185, endPoint x: 104, endPoint y: 154, distance: 38.0
click at [82, 185] on span "تجزئة" at bounding box center [78, 181] width 36 height 8
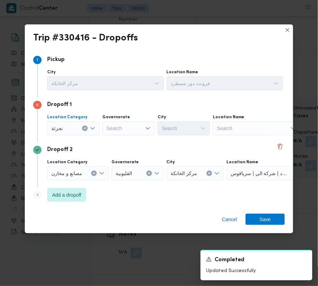
click at [133, 122] on div "Search" at bounding box center [128, 129] width 52 height 14
click at [135, 126] on div "[GEOGRAPHIC_DATA] [GEOGRAPHIC_DATA]" at bounding box center [128, 129] width 52 height 14
click at [128, 128] on div "[GEOGRAPHIC_DATA] [GEOGRAPHIC_DATA]" at bounding box center [128, 129] width 52 height 14
click at [128, 141] on span "[GEOGRAPHIC_DATA]" at bounding box center [133, 141] width 36 height 8
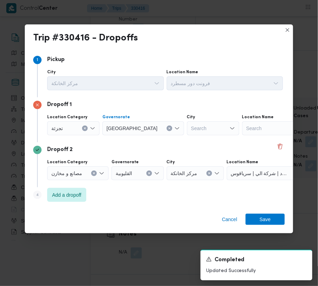
click at [193, 122] on div "Search" at bounding box center [213, 129] width 52 height 14
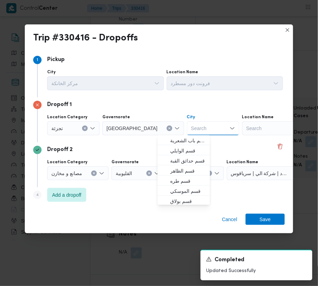
click at [191, 127] on div "Search" at bounding box center [213, 129] width 52 height 14
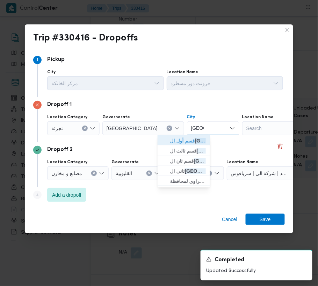
click at [182, 139] on span "قسم أول ال قاهرة الجديدة" at bounding box center [188, 141] width 36 height 8
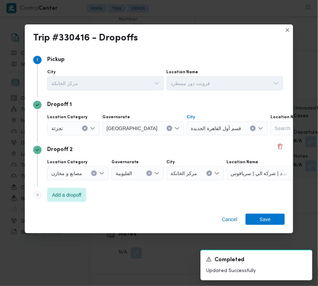
click at [191, 128] on span "قسم أول القاهرة الجديدة" at bounding box center [216, 128] width 50 height 8
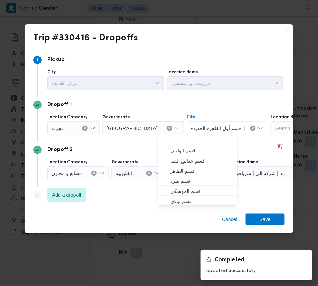
scroll to position [21, 0]
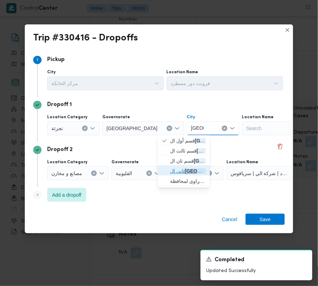
click at [196, 170] on mark "[GEOGRAPHIC_DATA]" at bounding box center [211, 172] width 52 height 6
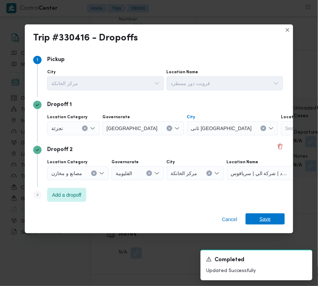
click at [262, 224] on span "Save" at bounding box center [265, 219] width 11 height 11
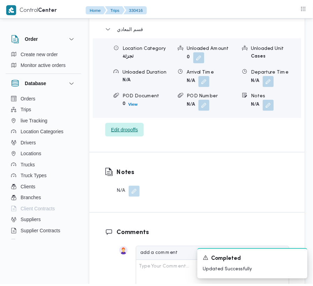
scroll to position [1180, 0]
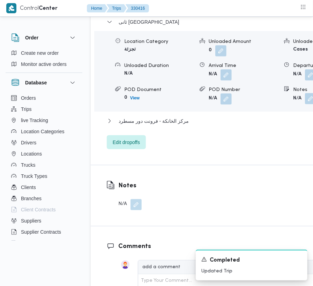
click at [305, 93] on button "button" at bounding box center [310, 98] width 11 height 11
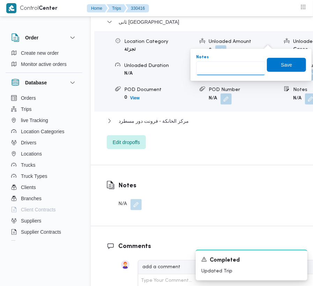
click at [234, 64] on input "Notes" at bounding box center [231, 68] width 70 height 14
click at [284, 65] on span "Save" at bounding box center [286, 64] width 11 height 8
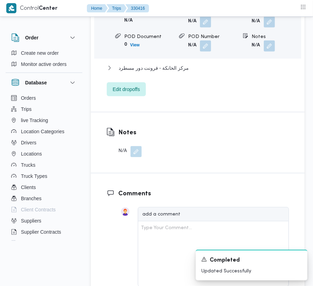
scroll to position [929, 0]
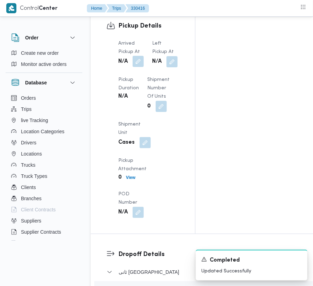
click at [141, 56] on button "button" at bounding box center [138, 61] width 11 height 11
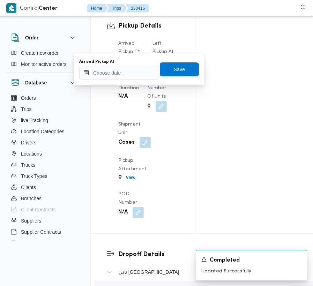
click at [144, 65] on div "Arrived Pickup At" at bounding box center [118, 69] width 79 height 21
click at [177, 68] on span "Save" at bounding box center [179, 69] width 11 height 8
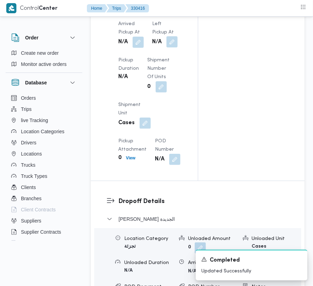
click at [173, 44] on button "button" at bounding box center [172, 41] width 11 height 11
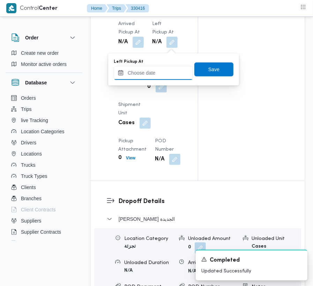
click at [152, 72] on input "Left Pickup At" at bounding box center [153, 73] width 79 height 14
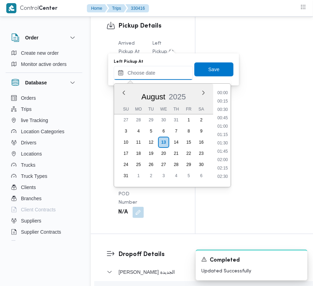
paste input "[DATE] 7:00:00 AM"
click at [221, 125] on li "08:00" at bounding box center [223, 126] width 16 height 7
type input "[DATE] 08:00"
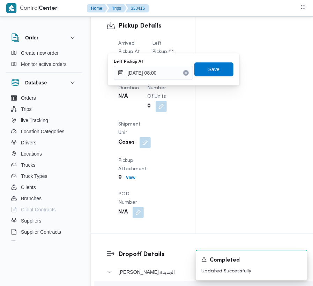
click at [206, 61] on div "Left Pickup At [DATE] 08:00 Save" at bounding box center [173, 69] width 121 height 22
click at [209, 72] on span "Save" at bounding box center [214, 69] width 11 height 8
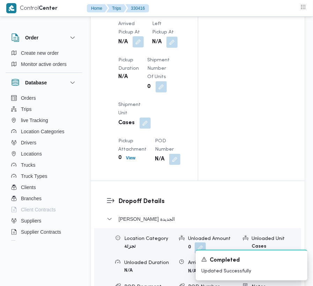
click at [140, 44] on button "button" at bounding box center [138, 41] width 11 height 11
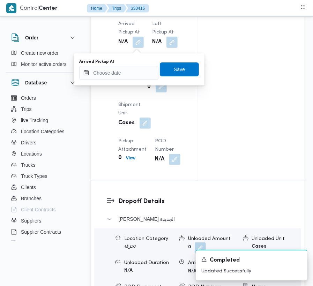
click at [138, 65] on div "Arrived Pickup At" at bounding box center [118, 69] width 79 height 21
click at [138, 76] on input "Arrived Pickup At" at bounding box center [118, 73] width 79 height 14
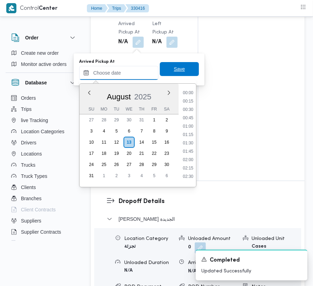
paste input "[DATE] 7:00:00 AM"
type input "[DATE] 7:00:00 AM"
click at [183, 66] on span "Save" at bounding box center [179, 69] width 39 height 14
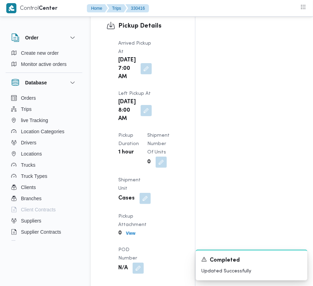
click at [169, 80] on div "Arrived Pickup At Wed, Aug 13, 2025 7:00 AM Left Pickup At Wed, Aug 13, 2025 8:…" at bounding box center [149, 156] width 70 height 243
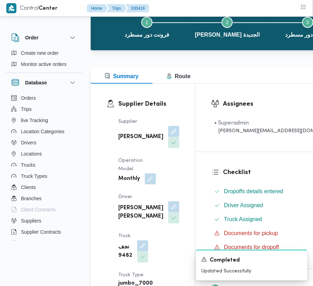
scroll to position [0, 0]
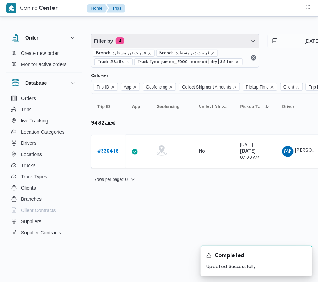
click at [200, 37] on span "Filter by 4" at bounding box center [175, 41] width 168 height 14
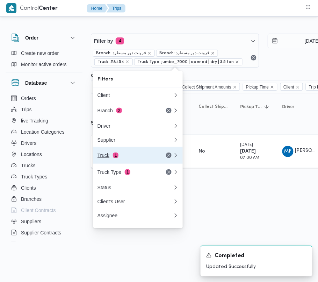
click at [115, 151] on button "Truck 1" at bounding box center [137, 155] width 89 height 17
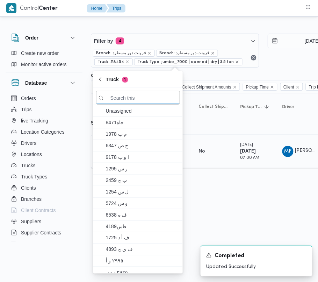
paste input "3957"
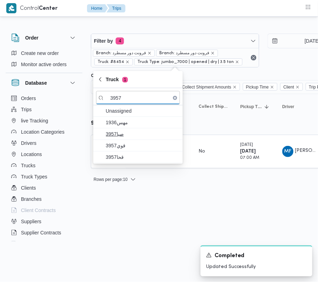
type input "3957"
click at [117, 137] on span "3957صبا" at bounding box center [142, 134] width 73 height 8
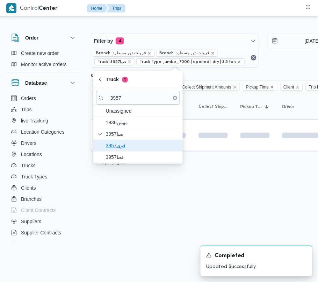
click at [117, 147] on span "قوي3957" at bounding box center [142, 145] width 73 height 8
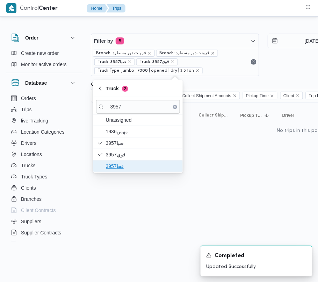
drag, startPoint x: 112, startPoint y: 164, endPoint x: 119, endPoint y: 171, distance: 9.9
click at [112, 164] on span "قحا3957" at bounding box center [142, 166] width 73 height 8
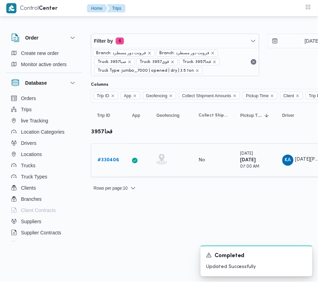
click at [118, 159] on div "# 330406" at bounding box center [109, 160] width 28 height 14
click at [108, 159] on b "# 330406" at bounding box center [108, 160] width 22 height 5
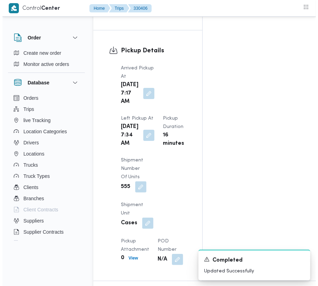
scroll to position [1180, 0]
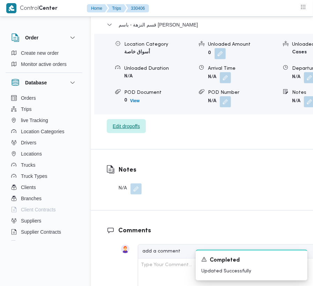
click at [136, 131] on span "Edit dropoffs" at bounding box center [126, 126] width 27 height 8
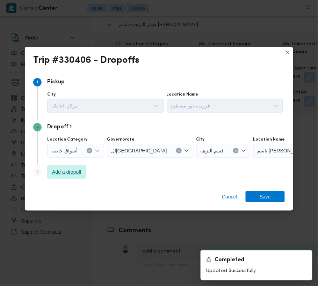
click at [76, 171] on span "Add a dropoff" at bounding box center [66, 172] width 29 height 8
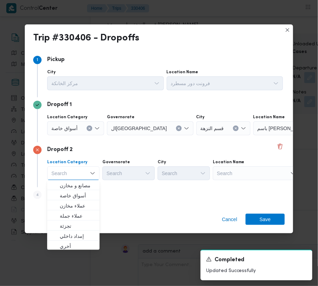
click at [256, 136] on div "Search" at bounding box center [296, 129] width 87 height 14
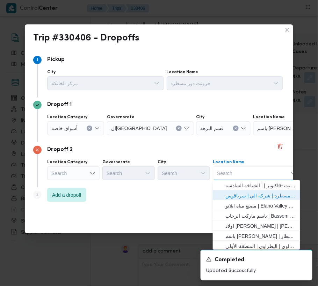
click at [263, 194] on span "فرونت دور مسطرد | شركة الي | سرياقوس" at bounding box center [260, 196] width 71 height 8
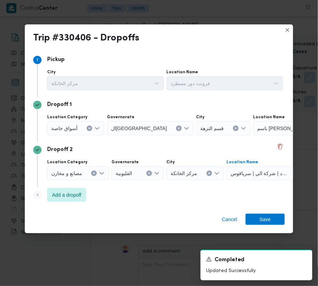
click at [73, 130] on span "أسواق خاصة" at bounding box center [64, 128] width 26 height 8
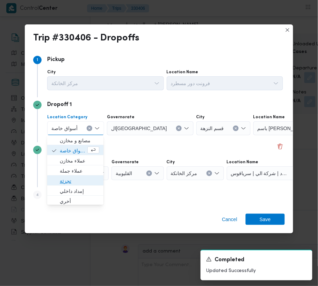
click at [87, 184] on span "تجزئة" at bounding box center [79, 181] width 39 height 8
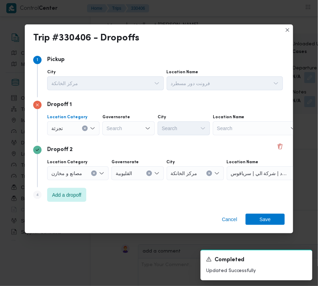
drag, startPoint x: 116, startPoint y: 137, endPoint x: 120, endPoint y: 127, distance: 10.5
click at [117, 136] on div "Dropoff 1 Location Category تجزئة Combo box. Selected. تجزئة. Press Backspace t…" at bounding box center [159, 119] width 252 height 45
click at [121, 125] on div "Search" at bounding box center [128, 129] width 52 height 14
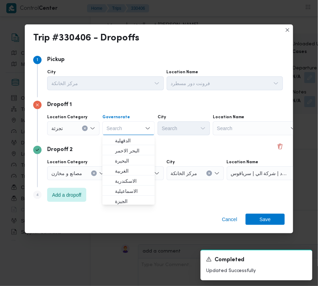
paste input "[GEOGRAPHIC_DATA]"
type input "[GEOGRAPHIC_DATA]"
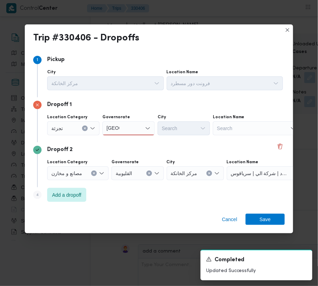
click at [174, 147] on div "Dropoff 2" at bounding box center [159, 150] width 252 height 8
click at [133, 128] on div "[GEOGRAPHIC_DATA] [GEOGRAPHIC_DATA]" at bounding box center [128, 129] width 52 height 14
click at [130, 124] on div "[GEOGRAPHIC_DATA] [GEOGRAPHIC_DATA]" at bounding box center [128, 129] width 52 height 14
click at [131, 132] on div "[GEOGRAPHIC_DATA] [GEOGRAPHIC_DATA]" at bounding box center [128, 129] width 52 height 14
drag, startPoint x: 130, startPoint y: 139, endPoint x: 153, endPoint y: 133, distance: 23.4
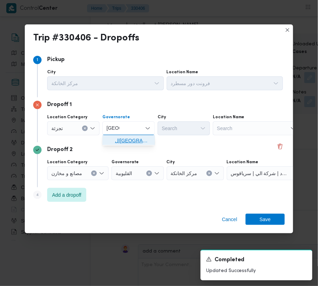
click at [131, 139] on span "[GEOGRAPHIC_DATA]" at bounding box center [133, 141] width 36 height 8
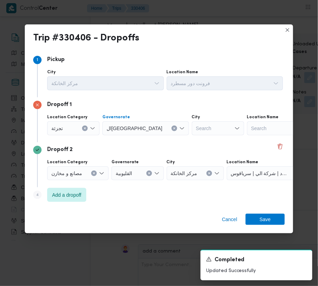
click at [192, 128] on div "Search" at bounding box center [218, 129] width 52 height 14
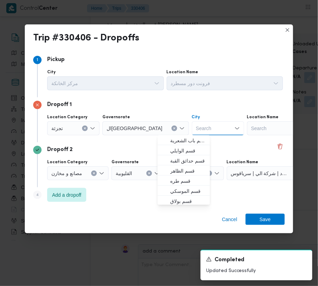
paste input "[GEOGRAPHIC_DATA]"
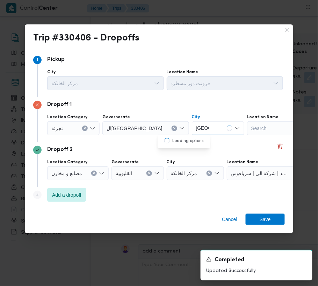
type input "[GEOGRAPHIC_DATA]"
click at [172, 142] on span "قسم أول ال قاهرة الجديدة" at bounding box center [188, 141] width 36 height 8
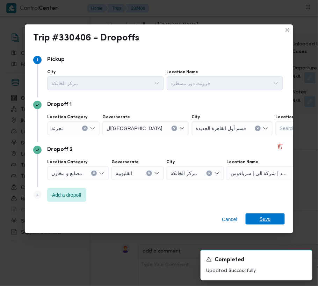
click at [271, 224] on span "Save" at bounding box center [265, 219] width 39 height 11
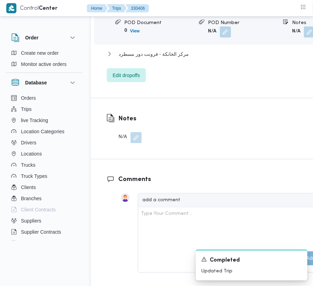
scroll to position [1258, 0]
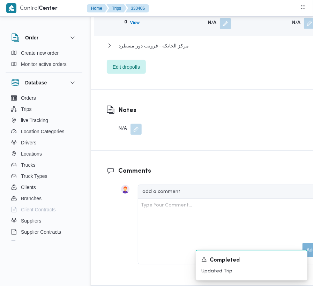
drag, startPoint x: 272, startPoint y: 90, endPoint x: 268, endPoint y: 96, distance: 6.6
click at [304, 29] on button "button" at bounding box center [309, 23] width 11 height 11
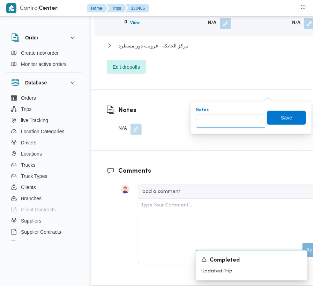
click at [221, 115] on input "Notes" at bounding box center [231, 122] width 70 height 14
paste input "تجمع"
type input "تجمع"
click at [286, 120] on span "Save" at bounding box center [286, 118] width 11 height 8
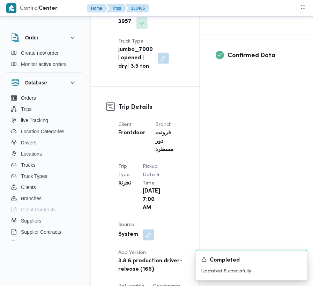
scroll to position [0, 0]
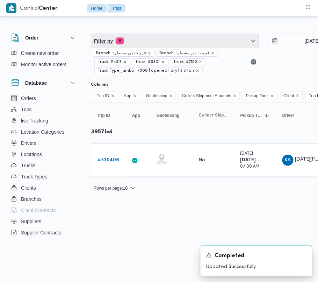
click at [194, 42] on span "Filter by 6" at bounding box center [175, 41] width 168 height 14
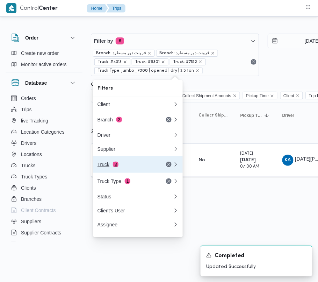
click at [136, 163] on div "Truck 3" at bounding box center [135, 164] width 84 height 17
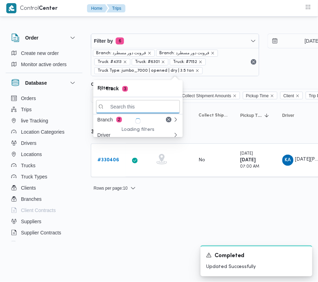
paste input "1676"
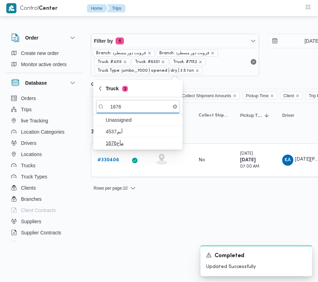
type input "1676"
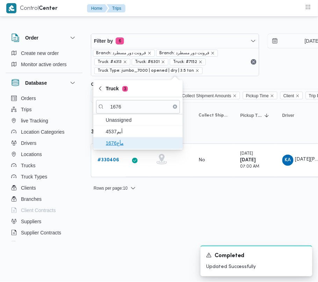
click at [119, 141] on span "مأع1676" at bounding box center [142, 143] width 73 height 8
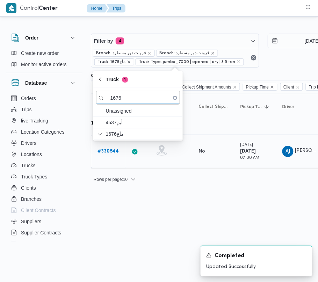
click at [111, 152] on b "# 330544" at bounding box center [107, 151] width 21 height 5
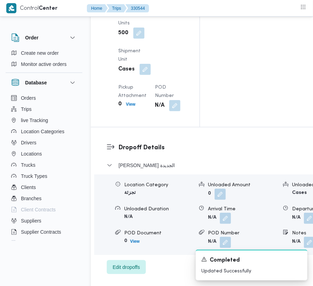
scroll to position [1180, 0]
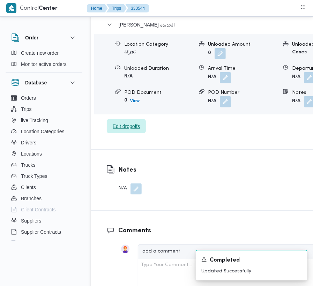
click at [131, 131] on span "Edit dropoffs" at bounding box center [126, 126] width 27 height 8
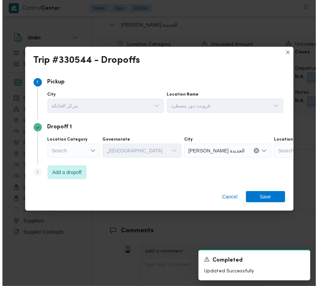
scroll to position [1141, 0]
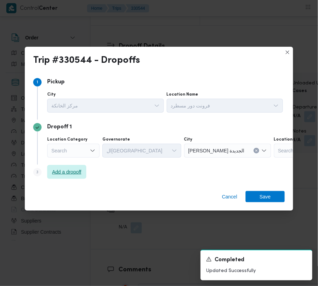
click at [63, 175] on span "Add a dropoff" at bounding box center [66, 172] width 29 height 8
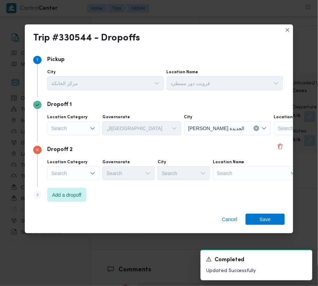
click at [139, 200] on div "Step 4 is disabled 4 Add a dropoff" at bounding box center [159, 197] width 252 height 18
click at [84, 196] on span "Add a dropoff" at bounding box center [66, 195] width 39 height 14
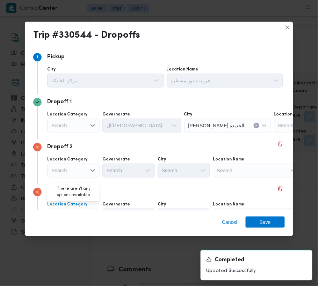
scroll to position [39, 0]
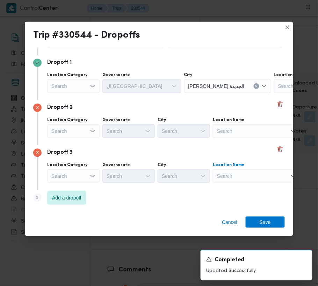
drag, startPoint x: 242, startPoint y: 171, endPoint x: 250, endPoint y: 182, distance: 13.3
click at [274, 93] on div "Search" at bounding box center [317, 86] width 87 height 14
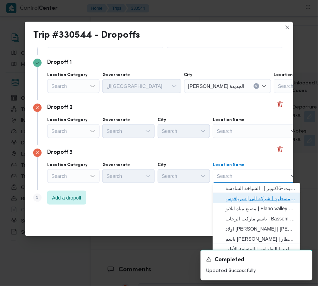
click at [257, 196] on span "فرونت دور مسطرد | شركة الي | سرياقوس" at bounding box center [260, 199] width 71 height 8
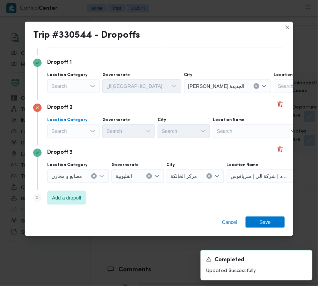
click at [80, 93] on div "Search" at bounding box center [73, 86] width 52 height 14
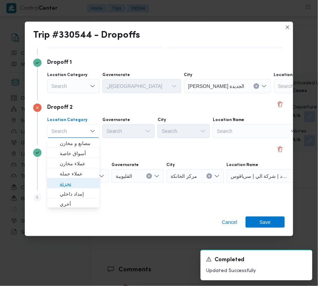
click at [87, 180] on span "تجزئة" at bounding box center [78, 184] width 36 height 8
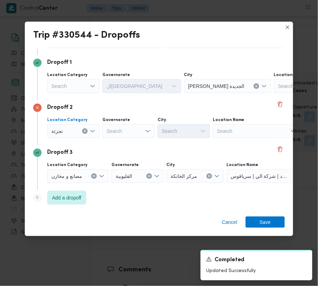
click at [72, 84] on div "Search" at bounding box center [73, 86] width 52 height 14
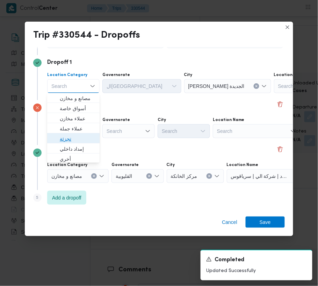
drag, startPoint x: 71, startPoint y: 136, endPoint x: 81, endPoint y: 136, distance: 10.1
click at [71, 136] on span "تجزئة" at bounding box center [78, 139] width 36 height 8
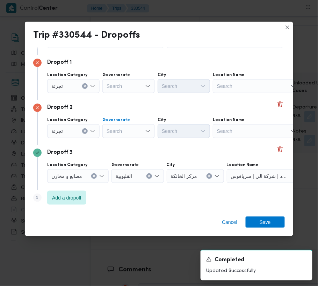
click at [121, 93] on div "Search" at bounding box center [128, 86] width 52 height 14
paste input "[GEOGRAPHIC_DATA]"
type input "[GEOGRAPHIC_DATA]"
click at [129, 82] on div "Search" at bounding box center [128, 86] width 52 height 14
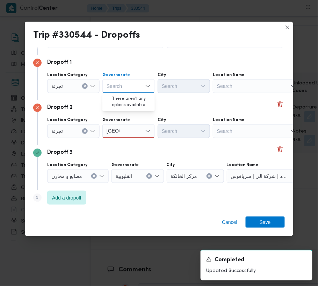
paste input "[GEOGRAPHIC_DATA]"
type input "[GEOGRAPHIC_DATA]"
click at [129, 88] on div "[GEOGRAPHIC_DATA] [GEOGRAPHIC_DATA]" at bounding box center [128, 86] width 52 height 14
click at [137, 132] on div "[GEOGRAPHIC_DATA] [GEOGRAPHIC_DATA]" at bounding box center [128, 131] width 52 height 14
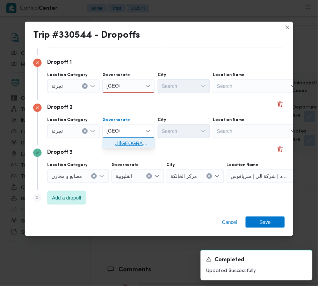
click at [137, 138] on span "[GEOGRAPHIC_DATA]" at bounding box center [128, 143] width 47 height 11
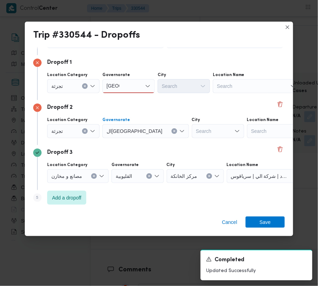
click at [192, 135] on div "Search" at bounding box center [218, 131] width 52 height 14
paste input "شروق"
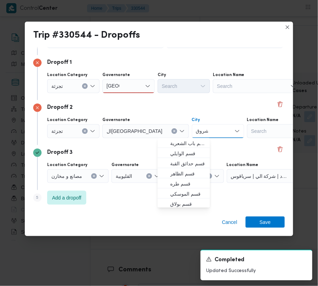
type input "شروق"
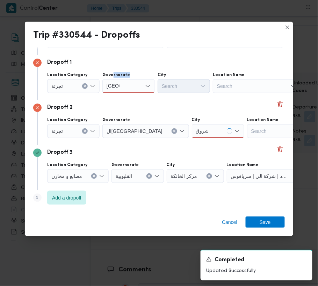
drag, startPoint x: 115, startPoint y: 80, endPoint x: 129, endPoint y: 89, distance: 16.0
click at [123, 86] on div "Governorate قاهرة قاهرة" at bounding box center [128, 82] width 52 height 21
click at [131, 89] on div "[GEOGRAPHIC_DATA] [GEOGRAPHIC_DATA]" at bounding box center [128, 86] width 52 height 14
click at [138, 101] on span "[GEOGRAPHIC_DATA]" at bounding box center [133, 99] width 36 height 8
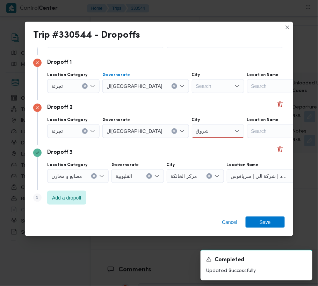
click at [192, 130] on div "شروق شروق" at bounding box center [218, 131] width 52 height 14
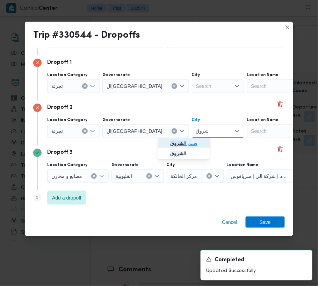
click at [189, 140] on span "قسم ال شروق" at bounding box center [188, 144] width 36 height 8
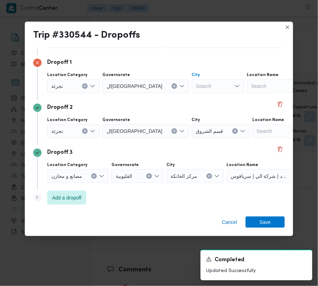
drag, startPoint x: 178, startPoint y: 80, endPoint x: 182, endPoint y: 90, distance: 10.6
click at [192, 80] on div "Search" at bounding box center [218, 86] width 52 height 14
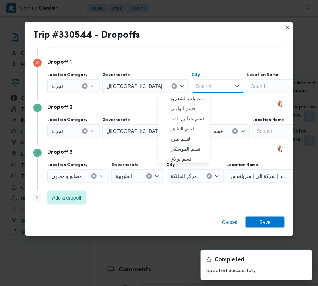
click at [192, 92] on div "Search Combo box. Selected. Combo box input. Search. Type some text or, to disp…" at bounding box center [218, 86] width 52 height 14
paste input "شروق"
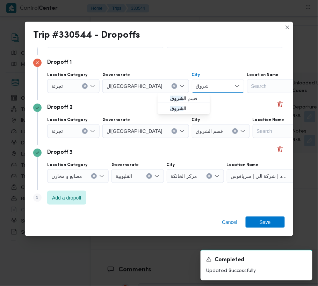
drag, startPoint x: 167, startPoint y: 85, endPoint x: 147, endPoint y: 85, distance: 20.3
click at [147, 85] on div "Location Category تجزئة Governorate القاهرة City شروق شروق Combo box. Selected.…" at bounding box center [165, 83] width 239 height 24
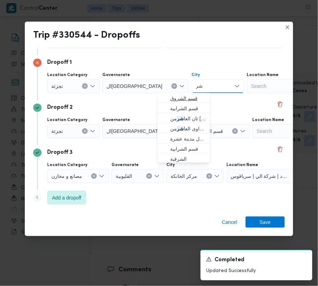
type input "شر"
click at [178, 98] on span "قسم الشروق" at bounding box center [188, 99] width 36 height 8
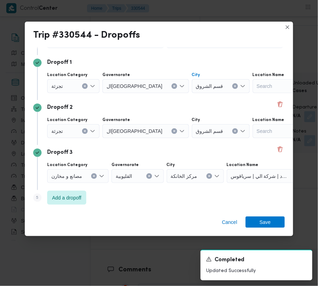
click at [117, 83] on span "[GEOGRAPHIC_DATA]" at bounding box center [135, 86] width 56 height 8
paste input "شروق"
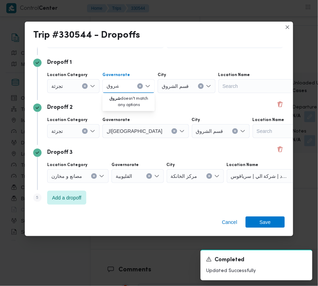
drag, startPoint x: 111, startPoint y: 86, endPoint x: 95, endPoint y: 83, distance: 15.6
click at [95, 83] on div "Location Category تجزئة Governorate شروق شروق Combo box. Selected. شروق. Select…" at bounding box center [165, 83] width 239 height 24
click at [109, 83] on input "ش ر" at bounding box center [112, 86] width 10 height 8
click at [108, 86] on input "ش ر" at bounding box center [112, 86] width 10 height 8
type input "شر"
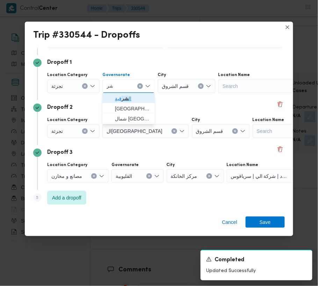
click at [133, 100] on span "ال شر قية" at bounding box center [133, 99] width 36 height 8
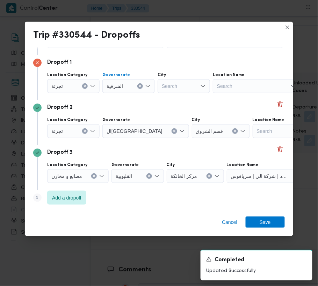
click at [184, 86] on div "Search" at bounding box center [184, 86] width 52 height 14
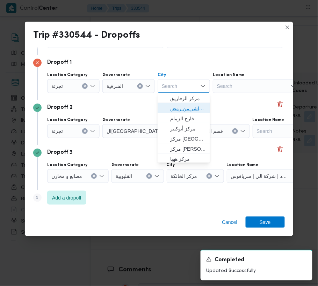
drag, startPoint x: 192, startPoint y: 106, endPoint x: 198, endPoint y: 119, distance: 15.1
click at [193, 106] on span "قسم اول مدينة العاشر من رمض" at bounding box center [188, 109] width 36 height 8
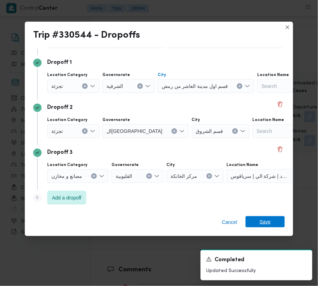
click at [275, 220] on div "Cancel Save" at bounding box center [159, 223] width 268 height 25
click at [276, 221] on span "Save" at bounding box center [265, 222] width 39 height 11
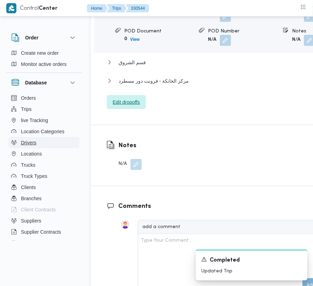
scroll to position [1266, 0]
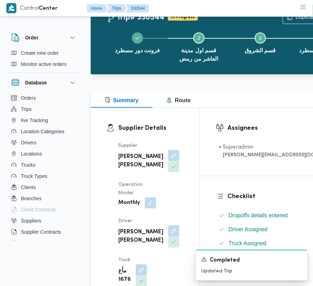
scroll to position [0, 0]
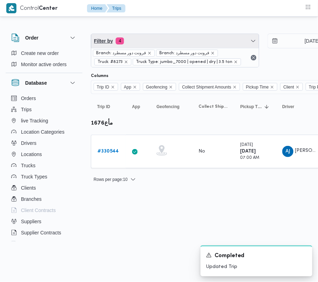
drag, startPoint x: 174, startPoint y: 40, endPoint x: 126, endPoint y: 129, distance: 100.7
click at [174, 41] on span "Filter by 4" at bounding box center [175, 41] width 168 height 14
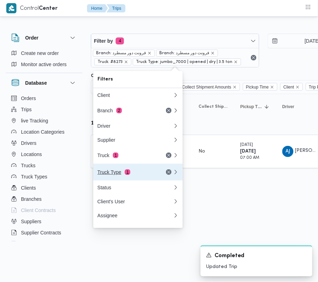
click at [114, 168] on button "Truck Type 1" at bounding box center [137, 171] width 89 height 17
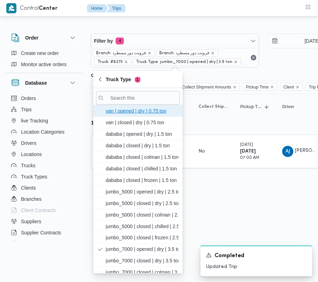
click at [139, 107] on span "van | opened | dry | 0.75 ton" at bounding box center [142, 111] width 73 height 8
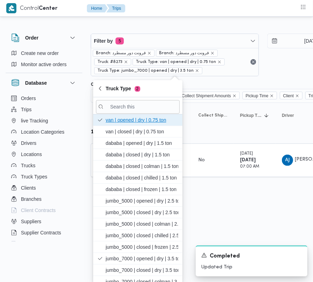
click at [168, 122] on span "van | opened | dry | 0.75 ton" at bounding box center [142, 120] width 73 height 8
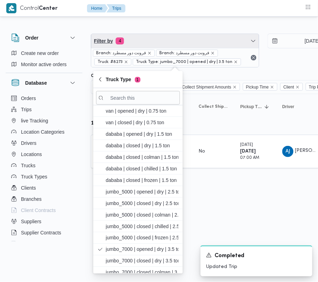
click at [172, 43] on span "Filter by 4" at bounding box center [175, 41] width 168 height 14
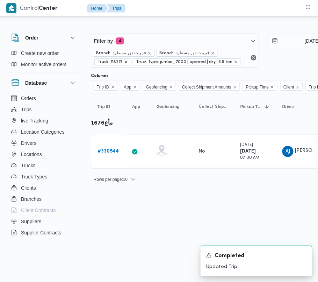
click at [125, 61] on icon "remove selected entity" at bounding box center [126, 62] width 4 height 4
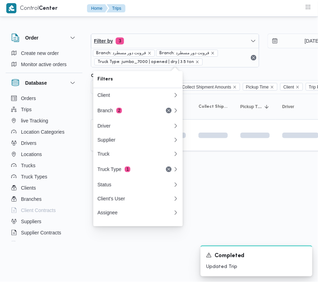
click at [172, 38] on span "Filter by 3" at bounding box center [175, 41] width 168 height 14
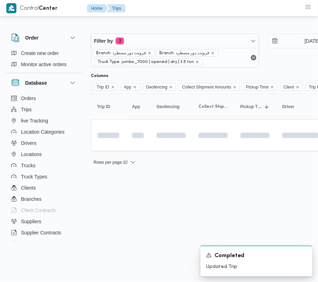
click at [171, 32] on div "Filter by 3 Branch: فرونت دور مسطرد Branch: فرونت دور مسطرد Truck Type: jumbo_7…" at bounding box center [263, 50] width 353 height 42
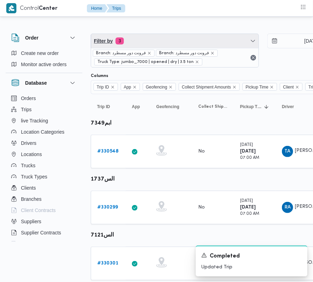
click at [150, 41] on span "Filter by 3" at bounding box center [175, 41] width 168 height 14
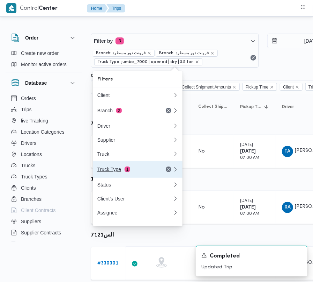
click at [114, 170] on div "Truck Type 1" at bounding box center [126, 169] width 59 height 6
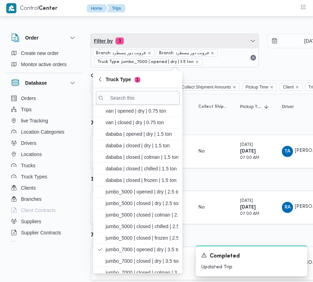
click at [152, 38] on span "Filter by 3" at bounding box center [175, 41] width 168 height 14
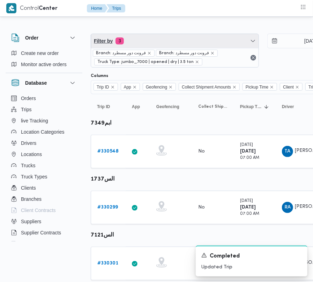
click at [147, 39] on span "Filter by 3" at bounding box center [175, 41] width 168 height 14
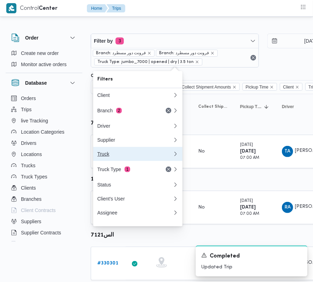
click at [119, 157] on div "Truck" at bounding box center [133, 154] width 73 height 6
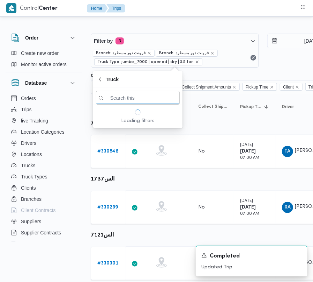
paste input "5984تور 72"
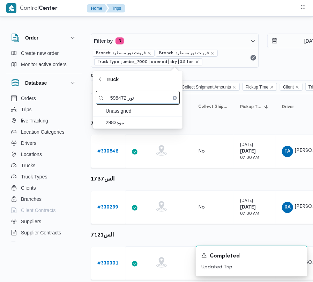
drag, startPoint x: 124, startPoint y: 98, endPoint x: 145, endPoint y: 98, distance: 21.0
click at [145, 98] on input "5984تور 72" at bounding box center [138, 98] width 84 height 14
drag, startPoint x: 122, startPoint y: 99, endPoint x: 135, endPoint y: 99, distance: 12.9
click at [135, 99] on input "5984 2" at bounding box center [138, 98] width 84 height 14
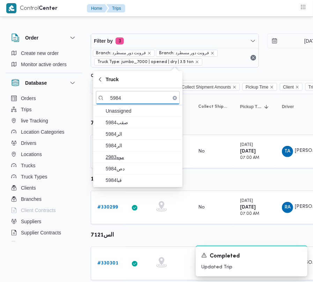
type input "5984"
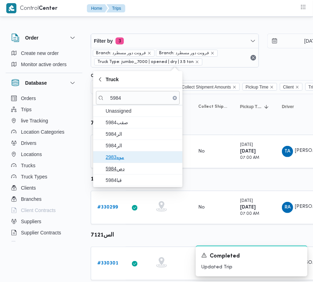
drag, startPoint x: 122, startPoint y: 162, endPoint x: 123, endPoint y: 167, distance: 4.6
click at [123, 162] on span "موه2983" at bounding box center [138, 156] width 84 height 11
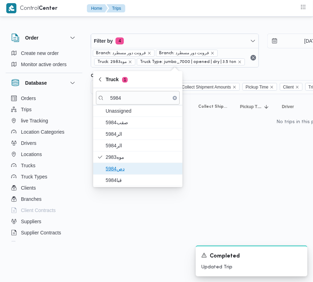
click at [122, 168] on span "دص5984" at bounding box center [142, 168] width 73 height 8
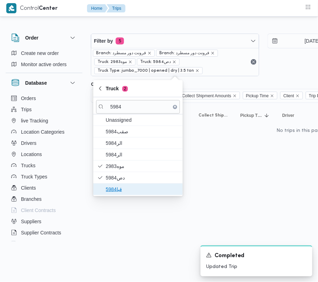
click at [111, 188] on span "قبا5984" at bounding box center [142, 189] width 73 height 8
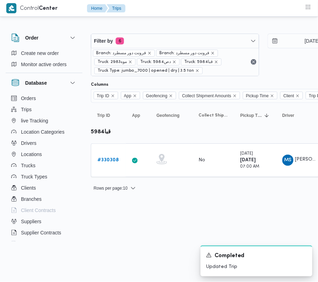
click at [231, 201] on div "Filter by 6 Branch: فرونت دور مسطرد Branch: فرونت دور مسطرد Truck: موه2983 Truc…" at bounding box center [155, 109] width 318 height 183
click at [112, 158] on b "# 330308" at bounding box center [107, 160] width 21 height 5
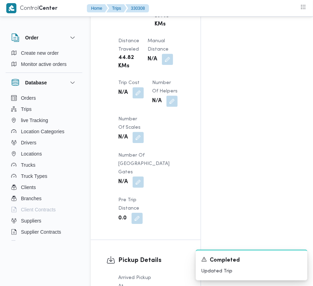
scroll to position [1180, 0]
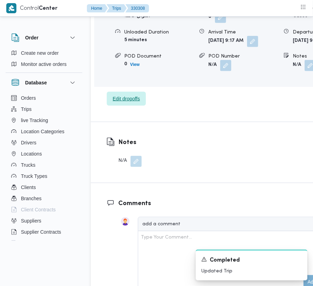
click at [136, 103] on span "Edit dropoffs" at bounding box center [126, 99] width 27 height 8
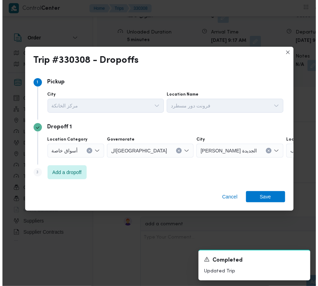
scroll to position [1141, 0]
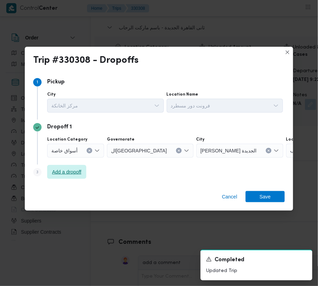
click at [71, 174] on span "Add a dropoff" at bounding box center [66, 172] width 29 height 8
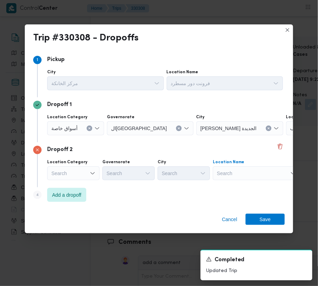
drag, startPoint x: 260, startPoint y: 172, endPoint x: 263, endPoint y: 179, distance: 7.5
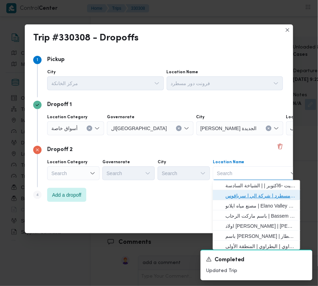
click at [267, 196] on span "فرونت دور مسطرد | شركة الي | سرياقوس" at bounding box center [260, 196] width 71 height 8
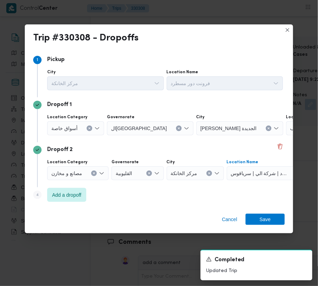
click at [80, 131] on div at bounding box center [80, 128] width 3 height 11
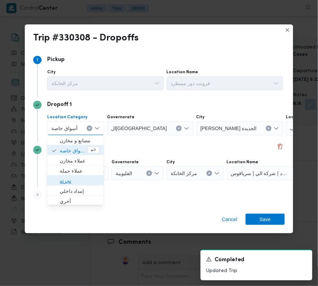
click at [86, 180] on span "تجزئة" at bounding box center [79, 181] width 39 height 8
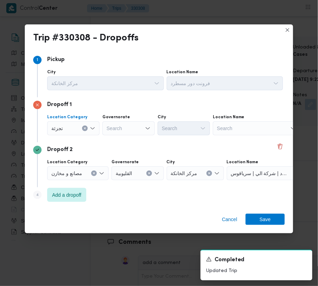
click at [130, 126] on div "Search" at bounding box center [128, 129] width 52 height 14
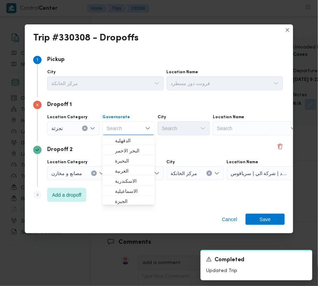
paste input "جيزة"
type input "جيزة"
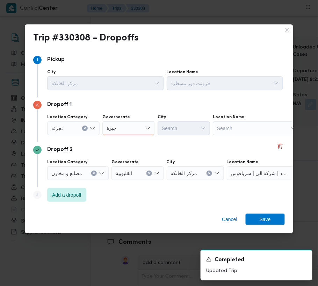
click at [131, 123] on div "جيزة جيزة" at bounding box center [128, 129] width 52 height 14
drag, startPoint x: 130, startPoint y: 141, endPoint x: 140, endPoint y: 140, distance: 9.8
click at [131, 142] on span "ال جيزة" at bounding box center [133, 141] width 36 height 8
click at [188, 129] on div "Search" at bounding box center [184, 129] width 52 height 14
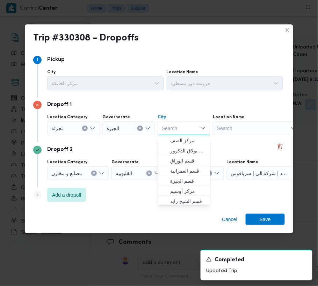
paste input "الهرم"
type input "الهرم"
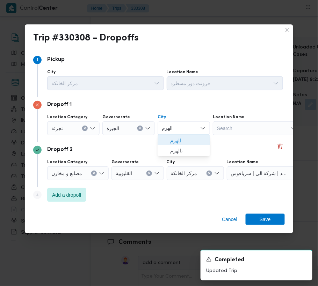
click at [172, 139] on span "الهرم" at bounding box center [188, 141] width 36 height 8
click at [266, 218] on span "Save" at bounding box center [265, 219] width 11 height 11
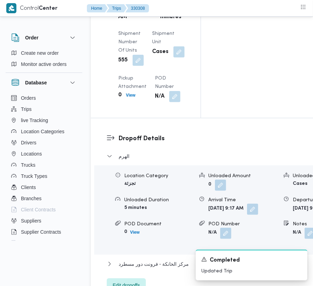
scroll to position [998, 0]
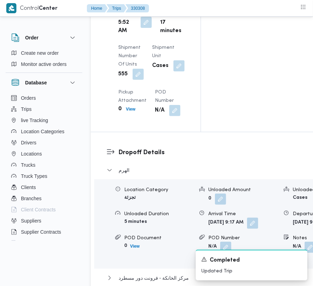
click at [144, 28] on button "button" at bounding box center [146, 22] width 11 height 11
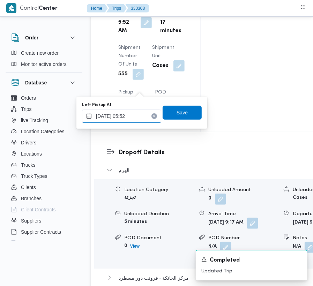
click at [142, 119] on input "13/08/2025 05:52" at bounding box center [121, 116] width 79 height 14
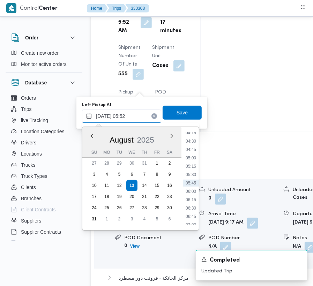
click at [142, 119] on input "13/08/2025 05:52" at bounding box center [121, 116] width 79 height 14
paste input "8/2025 7:30:00 AM"
type input "[DATE] 7:30:00 AM"
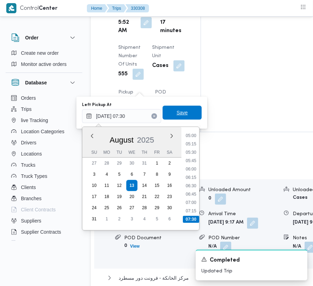
click at [177, 115] on span "Save" at bounding box center [182, 113] width 11 height 8
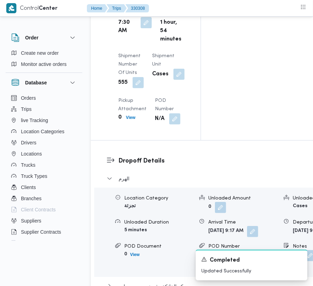
click at [138, 17] on nav "Home Trips 330308" at bounding box center [118, 9] width 62 height 18
click at [140, 17] on nav "Home Trips 330308" at bounding box center [118, 9] width 62 height 18
click at [139, 17] on nav "Home Trips 330308" at bounding box center [118, 9] width 62 height 18
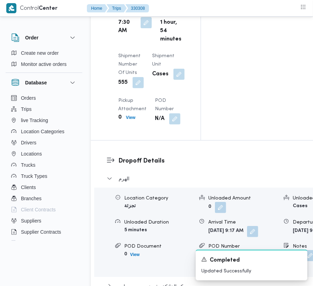
click at [139, 17] on nav "Home Trips 330308" at bounding box center [118, 9] width 62 height 18
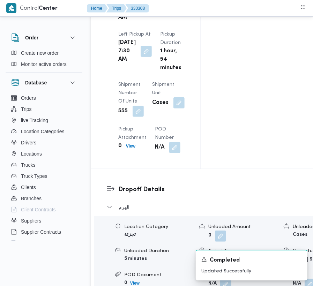
scroll to position [941, 0]
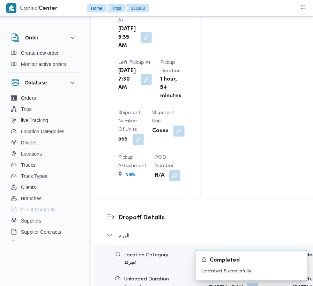
click at [146, 43] on button "button" at bounding box center [146, 37] width 11 height 11
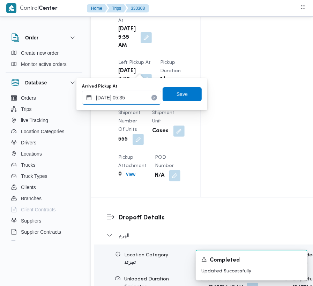
click at [142, 98] on input "13/08/2025 05:35" at bounding box center [121, 98] width 79 height 14
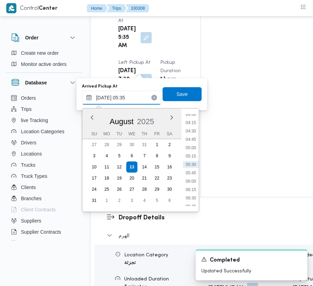
click at [142, 98] on input "13/08/2025 05:35" at bounding box center [121, 98] width 79 height 14
paste input "8/2025 7:30:00 AM"
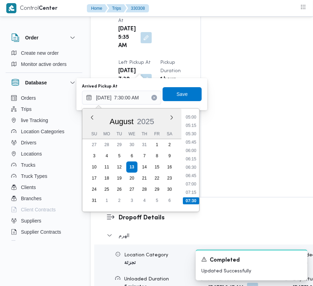
click at [198, 189] on ul "00:00 00:15 00:30 00:45 01:00 01:15 01:30 01:45 02:00 02:15 02:30 02:45 03:00 0…" at bounding box center [191, 160] width 16 height 92
click at [194, 184] on li "07:00" at bounding box center [191, 184] width 16 height 7
type input "[DATE] 07:00"
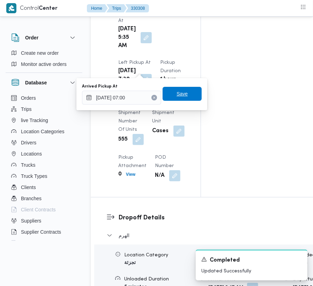
click at [183, 96] on span "Save" at bounding box center [182, 94] width 39 height 14
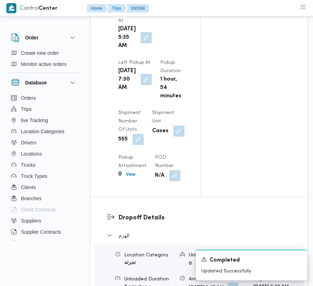
click at [182, 69] on div "Arrived Pickup At Wed, Aug 13, 2025 5:35 AM Left Pickup At Wed, Aug 13, 2025 7:…" at bounding box center [151, 95] width 75 height 182
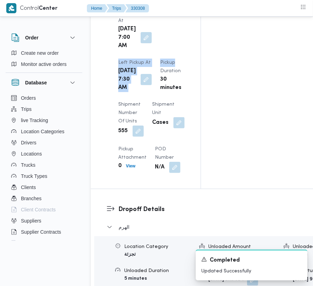
click at [182, 69] on div "Arrived Pickup At Wed, Aug 13, 2025 7:00 AM Left Pickup At Wed, Aug 13, 2025 7:…" at bounding box center [151, 90] width 75 height 173
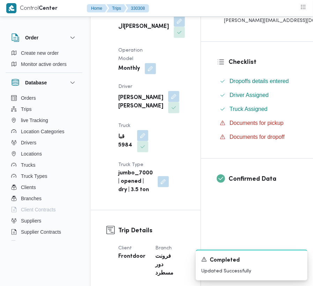
scroll to position [0, 0]
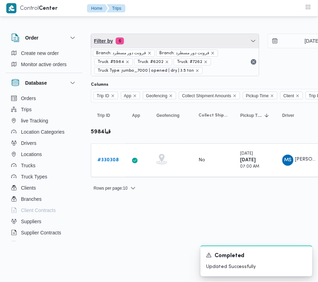
drag, startPoint x: 150, startPoint y: 44, endPoint x: 158, endPoint y: 60, distance: 18.4
click at [151, 44] on span "Filter by 6" at bounding box center [175, 41] width 168 height 14
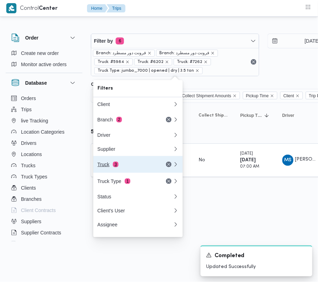
click at [138, 172] on button "Truck 3" at bounding box center [137, 164] width 89 height 17
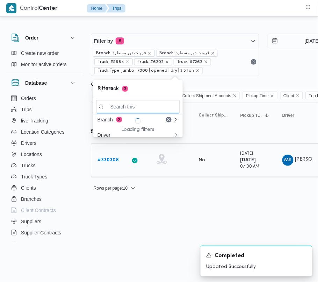
paste input "3265"
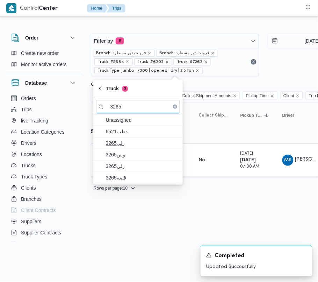
type input "3265"
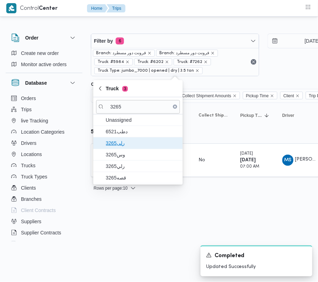
click at [129, 144] on span "3265رلى" at bounding box center [142, 143] width 73 height 8
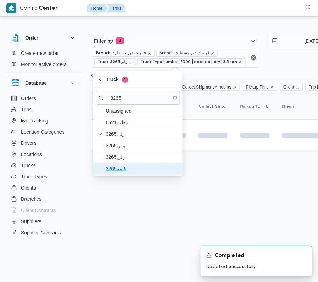
click at [126, 174] on span "قصه3265" at bounding box center [138, 168] width 84 height 11
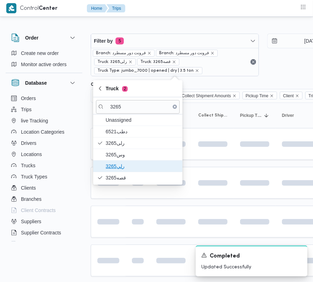
click at [126, 163] on span "رلي3265" at bounding box center [142, 166] width 73 height 8
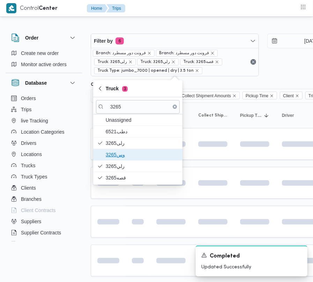
click at [122, 154] on span "وس3265" at bounding box center [142, 154] width 73 height 8
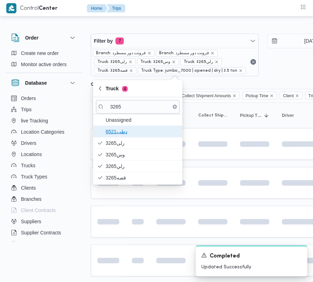
click at [117, 132] on span "دطب6521" at bounding box center [142, 131] width 73 height 8
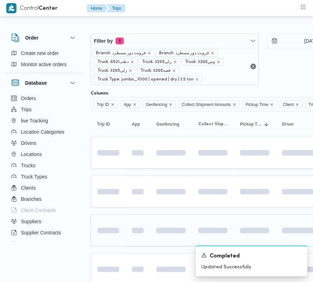
click at [137, 236] on div at bounding box center [137, 230] width 17 height 11
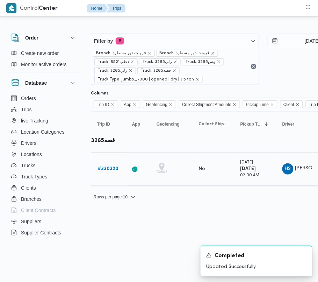
click at [109, 171] on b "# 330320" at bounding box center [107, 168] width 21 height 5
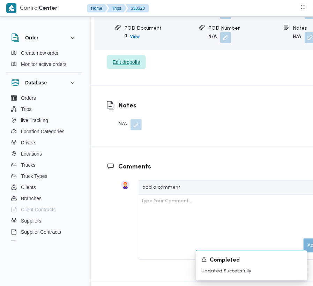
click at [136, 58] on span "Edit dropoffs" at bounding box center [126, 62] width 27 height 8
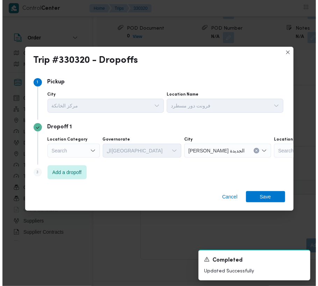
scroll to position [1152, 0]
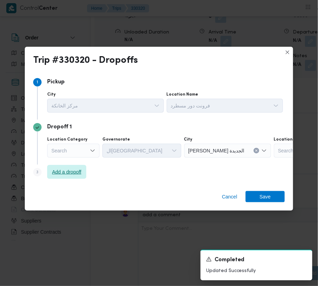
click at [73, 173] on span "Add a dropoff" at bounding box center [66, 172] width 29 height 8
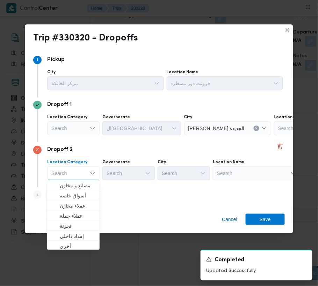
click at [168, 199] on div "Step 4 is disabled 4 Add a dropoff" at bounding box center [159, 197] width 252 height 18
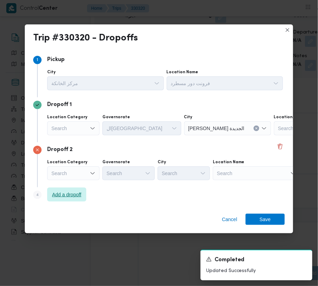
drag, startPoint x: 80, startPoint y: 194, endPoint x: 88, endPoint y: 194, distance: 8.1
click at [81, 194] on span "Add a dropoff" at bounding box center [66, 195] width 29 height 8
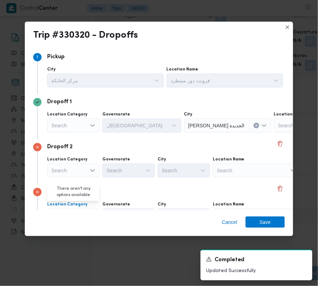
scroll to position [39, 0]
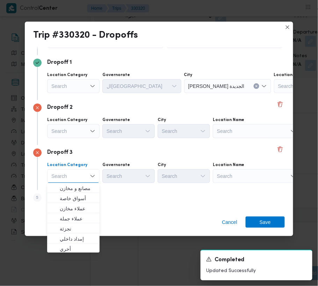
click at [267, 33] on div "Location Name" at bounding box center [225, 30] width 117 height 6
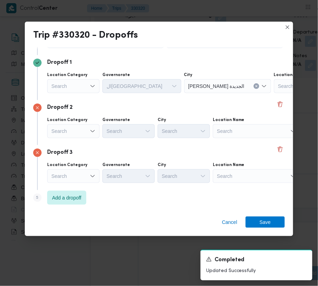
click at [274, 93] on div "Search" at bounding box center [317, 86] width 87 height 14
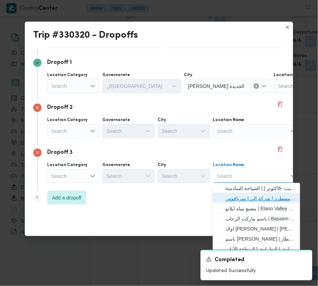
drag, startPoint x: 261, startPoint y: 198, endPoint x: 255, endPoint y: 194, distance: 7.9
click at [261, 198] on span "فرونت دور مسطرد | شركة الي | سرياقوس" at bounding box center [260, 199] width 71 height 8
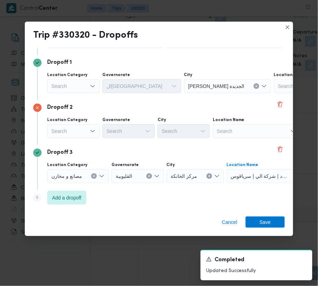
click at [88, 93] on div "Search" at bounding box center [73, 86] width 52 height 14
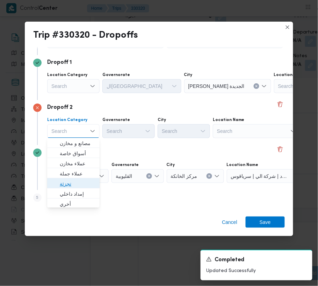
click at [80, 184] on span "تجزئة" at bounding box center [78, 184] width 36 height 8
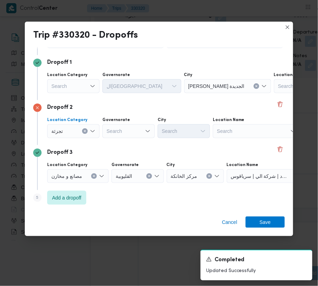
click at [76, 89] on div "Search" at bounding box center [73, 86] width 52 height 14
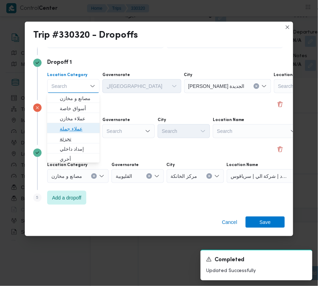
drag, startPoint x: 80, startPoint y: 132, endPoint x: 77, endPoint y: 140, distance: 8.6
click at [77, 140] on div "مصانع و مخازن أسواق خاصة عملاء مخازن عملاء جملة تجزئة إمداد داخلي أخري أسواق خا…" at bounding box center [73, 219] width 52 height 253
click at [77, 140] on span "تجزئة" at bounding box center [78, 139] width 36 height 8
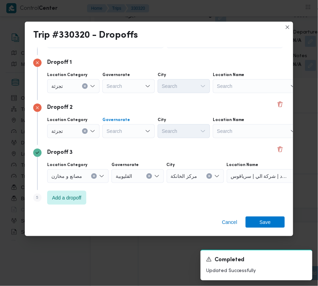
drag, startPoint x: 124, startPoint y: 133, endPoint x: 111, endPoint y: 150, distance: 21.4
click at [121, 138] on div "Location Category تجزئة Governorate Search City Search Location Name Search" at bounding box center [165, 128] width 239 height 24
drag, startPoint x: 132, startPoint y: 123, endPoint x: 112, endPoint y: 109, distance: 24.4
click at [133, 93] on div "Governorate Search" at bounding box center [128, 82] width 52 height 21
drag, startPoint x: 117, startPoint y: 130, endPoint x: 119, endPoint y: 123, distance: 7.7
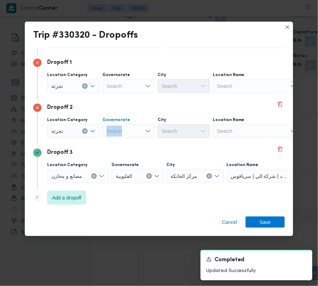
click at [118, 93] on div "Search" at bounding box center [128, 86] width 52 height 14
paste input "[GEOGRAPHIC_DATA]"
type input "[GEOGRAPHIC_DATA]"
click at [128, 86] on div "Search" at bounding box center [128, 86] width 52 height 14
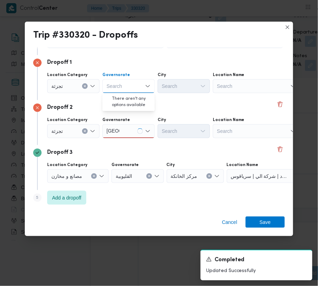
paste input "[GEOGRAPHIC_DATA]"
type input "[GEOGRAPHIC_DATA]"
drag, startPoint x: 133, startPoint y: 126, endPoint x: 133, endPoint y: 133, distance: 6.3
click at [133, 127] on div "[GEOGRAPHIC_DATA] [GEOGRAPHIC_DATA]" at bounding box center [128, 131] width 52 height 14
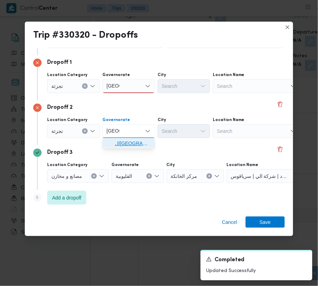
click at [129, 147] on span "[GEOGRAPHIC_DATA]" at bounding box center [133, 144] width 36 height 8
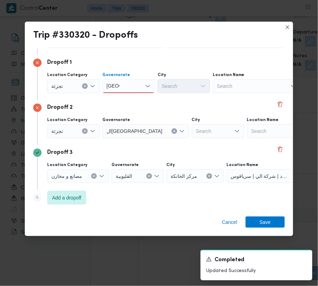
click at [129, 86] on div "[GEOGRAPHIC_DATA] [GEOGRAPHIC_DATA]" at bounding box center [128, 86] width 52 height 14
click at [123, 97] on span "[GEOGRAPHIC_DATA]" at bounding box center [133, 99] width 36 height 8
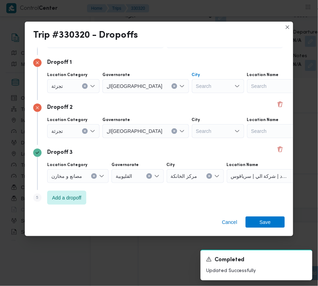
click at [192, 88] on div "Search" at bounding box center [218, 86] width 52 height 14
type input "قدي"
click at [184, 105] on span "قسم مصر ال قدي مة" at bounding box center [188, 109] width 36 height 8
click at [192, 93] on div "Search" at bounding box center [226, 86] width 68 height 14
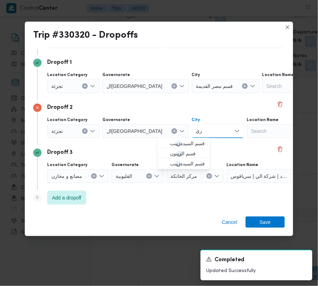
type input "زينب"
click at [184, 143] on span "قسم السيدة زينب" at bounding box center [188, 144] width 36 height 8
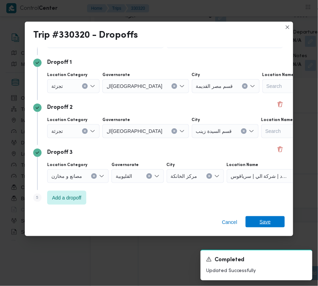
click at [270, 224] on span "Save" at bounding box center [265, 222] width 11 height 11
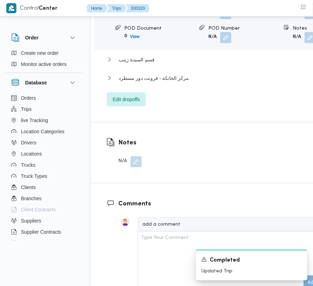
scroll to position [1188, 0]
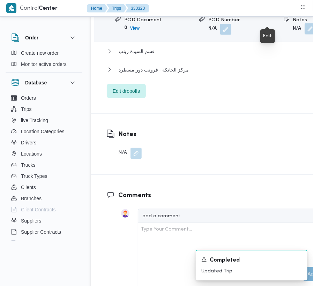
click at [305, 23] on button "button" at bounding box center [310, 28] width 11 height 11
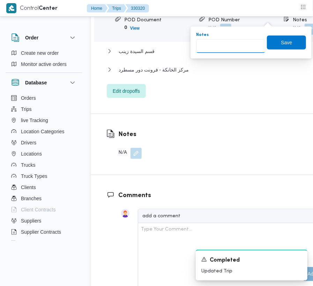
click at [221, 51] on input "Notes" at bounding box center [231, 46] width 70 height 14
paste input "المنيل"
type input "المنيل"
click at [281, 42] on span "Save" at bounding box center [286, 42] width 11 height 8
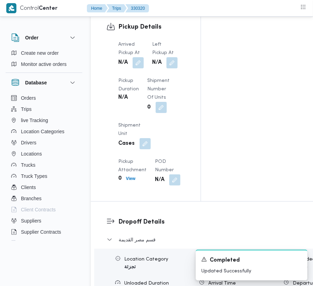
scroll to position [897, 0]
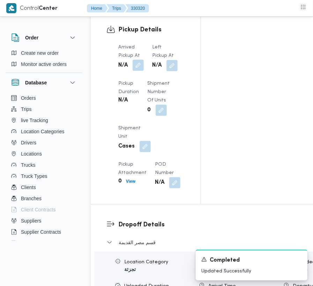
click at [142, 60] on button "button" at bounding box center [138, 65] width 11 height 11
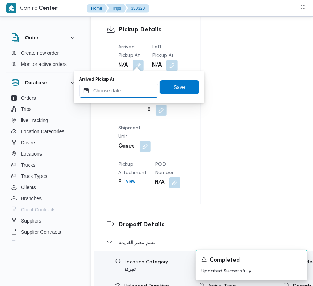
click at [131, 95] on input "Arrived Pickup At" at bounding box center [118, 91] width 79 height 14
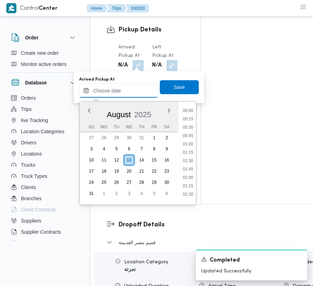
paste input "[DATE] 7:00:00 AM"
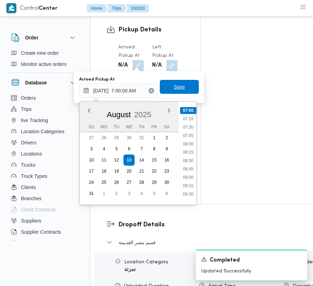
type input "[DATE] 07:00"
click at [168, 93] on span "Save" at bounding box center [179, 87] width 39 height 14
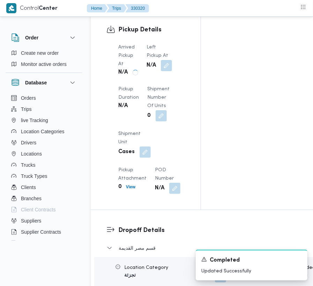
click at [169, 59] on div "N/A" at bounding box center [159, 65] width 27 height 13
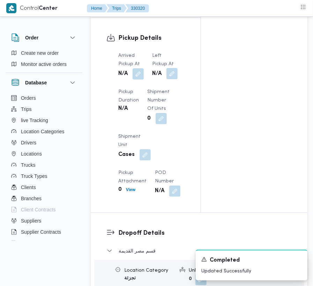
click at [169, 68] on button "button" at bounding box center [172, 73] width 11 height 11
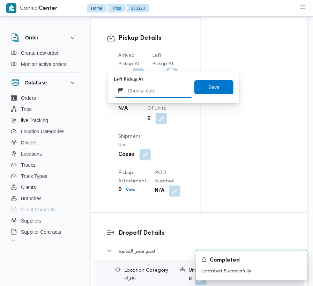
click at [163, 97] on input "Left Pickup At" at bounding box center [153, 91] width 79 height 14
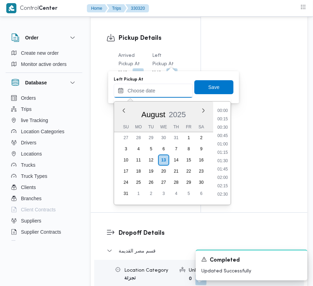
paste input "[DATE] 7:00:00 AM"
click at [220, 132] on ul "00:00 00:15 00:30 00:45 01:00 01:15 01:30 01:45 02:00 02:15 02:30 02:45 03:00 0…" at bounding box center [223, 153] width 16 height 92
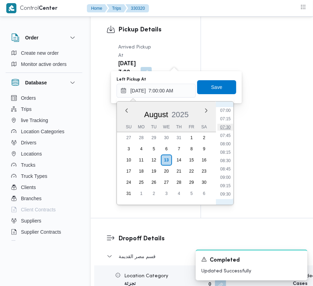
click at [220, 130] on li "07:30" at bounding box center [226, 127] width 16 height 7
type input "[DATE] 07:30"
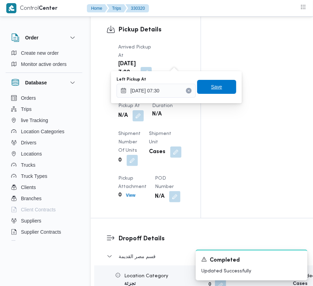
click at [211, 85] on span "Save" at bounding box center [216, 87] width 11 height 8
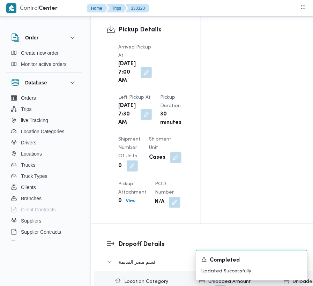
scroll to position [0, 0]
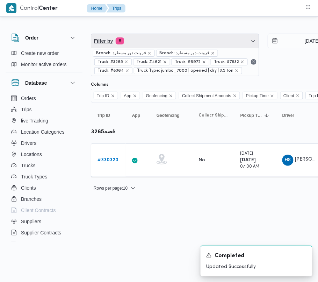
click at [167, 37] on span "Filter by 8" at bounding box center [175, 41] width 168 height 14
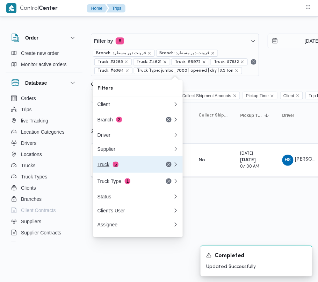
click at [138, 166] on div "Truck 5" at bounding box center [126, 164] width 59 height 6
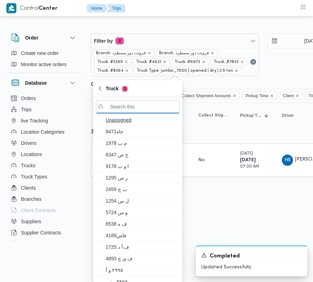
paste input "5138"
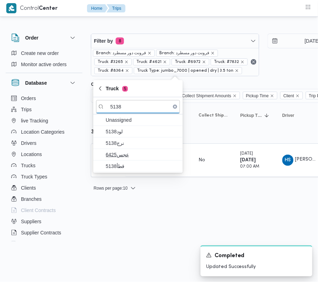
type input "5138"
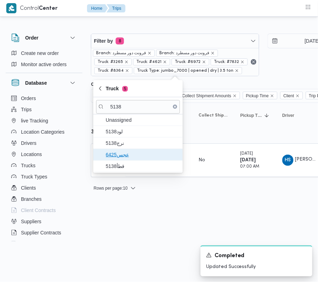
click at [135, 149] on span "عجس6425" at bounding box center [138, 154] width 84 height 11
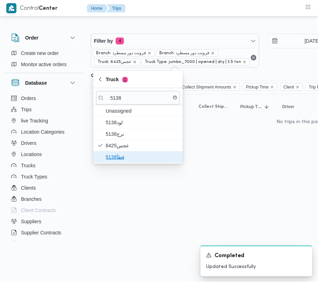
click at [124, 158] on span "قطأ5138" at bounding box center [142, 157] width 73 height 8
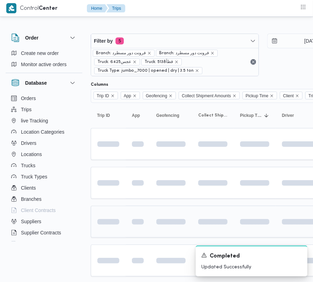
click at [124, 209] on td at bounding box center [108, 221] width 35 height 32
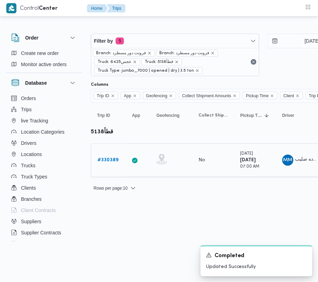
click at [101, 159] on b "# 330389" at bounding box center [107, 160] width 21 height 5
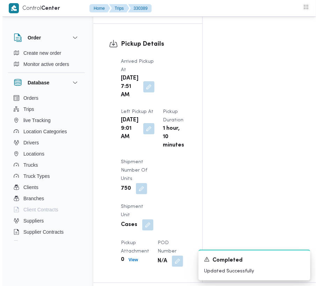
scroll to position [1180, 0]
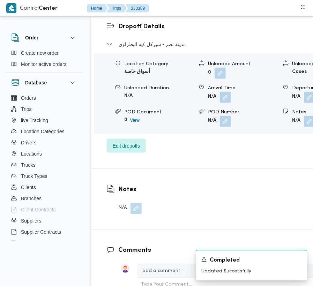
click at [138, 150] on span "Edit dropoffs" at bounding box center [126, 146] width 27 height 8
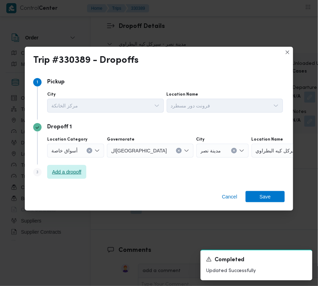
click at [72, 171] on span "Add a dropoff" at bounding box center [66, 172] width 29 height 8
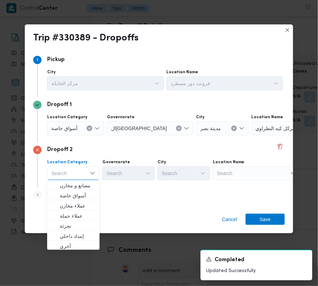
click at [140, 185] on div "Dropoff 2 Location Category Search Combo box. Selected. Combo box input. Search…" at bounding box center [159, 165] width 252 height 45
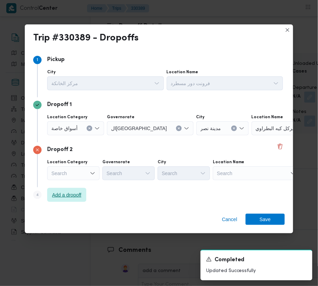
drag, startPoint x: 78, startPoint y: 189, endPoint x: 83, endPoint y: 190, distance: 5.3
click at [79, 190] on span "Add a dropoff" at bounding box center [66, 195] width 39 height 14
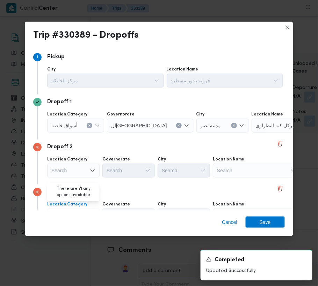
scroll to position [39, 0]
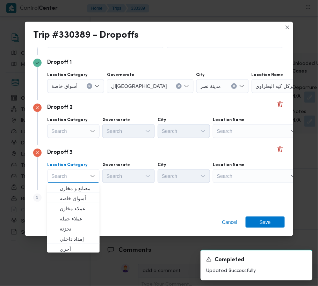
click at [229, 48] on div "Location Name Search" at bounding box center [225, 37] width 117 height 21
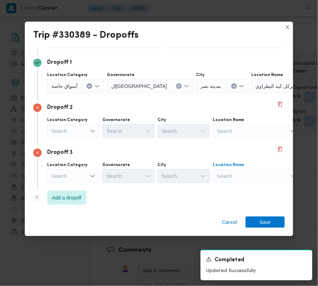
drag, startPoint x: 241, startPoint y: 177, endPoint x: 246, endPoint y: 181, distance: 7.0
click at [252, 93] on div "Search" at bounding box center [295, 86] width 87 height 14
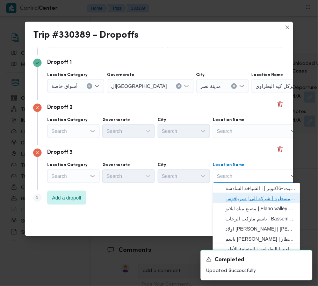
drag, startPoint x: 255, startPoint y: 197, endPoint x: 196, endPoint y: 187, distance: 59.8
click at [256, 197] on span "فرونت دور مسطرد | شركة الي | سرياقوس" at bounding box center [260, 199] width 71 height 8
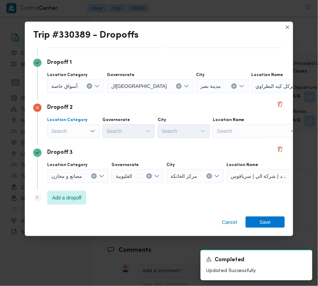
click at [75, 93] on div "Search" at bounding box center [75, 86] width 57 height 14
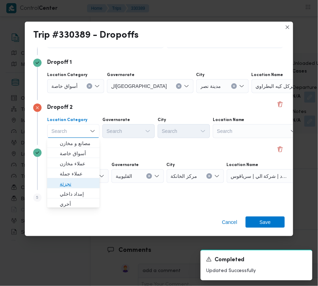
click at [84, 180] on span "تجزئة" at bounding box center [78, 184] width 36 height 8
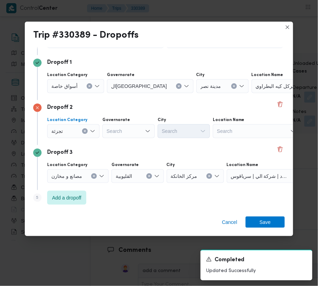
click at [82, 80] on div "أسواق خاصة" at bounding box center [75, 86] width 57 height 14
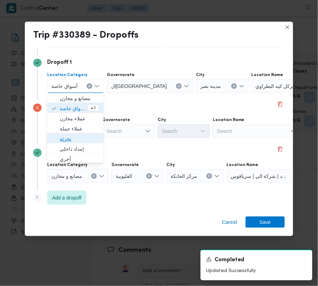
click at [77, 139] on span "تجزئة" at bounding box center [79, 139] width 39 height 8
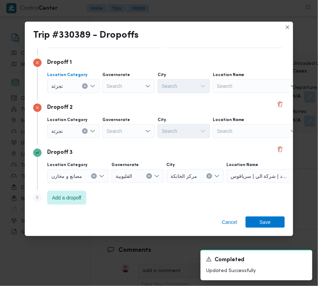
click at [123, 93] on div "Search" at bounding box center [128, 86] width 52 height 14
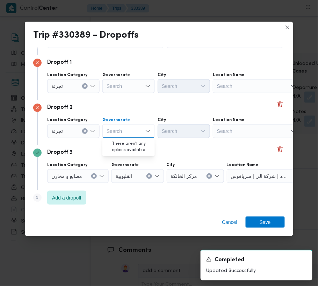
paste input "[GEOGRAPHIC_DATA]"
type input "[GEOGRAPHIC_DATA]"
click at [125, 89] on div "Search" at bounding box center [128, 86] width 52 height 14
paste input "[GEOGRAPHIC_DATA]"
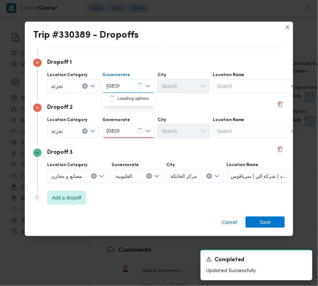
type input "[GEOGRAPHIC_DATA]"
drag, startPoint x: 129, startPoint y: 82, endPoint x: 129, endPoint y: 90, distance: 8.0
click at [129, 82] on div "[GEOGRAPHIC_DATA] [GEOGRAPHIC_DATA]" at bounding box center [128, 86] width 52 height 14
click at [132, 94] on span "[GEOGRAPHIC_DATA]" at bounding box center [128, 98] width 47 height 11
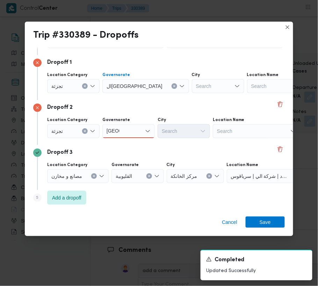
click at [135, 132] on div "[GEOGRAPHIC_DATA] [GEOGRAPHIC_DATA]" at bounding box center [128, 131] width 52 height 14
click at [133, 144] on span "[GEOGRAPHIC_DATA]" at bounding box center [133, 144] width 36 height 8
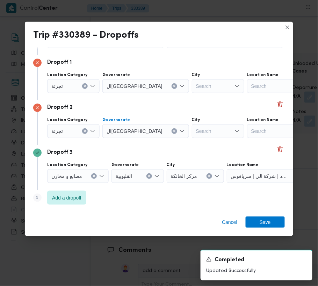
drag, startPoint x: 185, startPoint y: 86, endPoint x: 181, endPoint y: 90, distance: 5.9
click at [192, 88] on div "Search" at bounding box center [218, 86] width 52 height 14
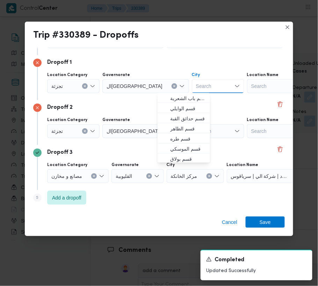
paste input "حلوان"
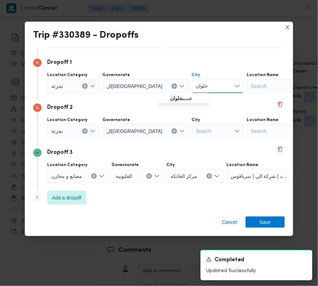
type input "حلوان"
click at [192, 93] on div "Search" at bounding box center [218, 86] width 52 height 14
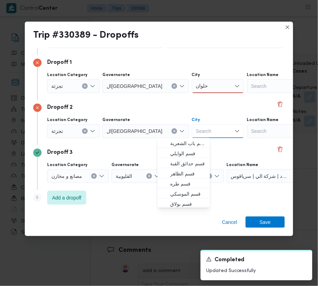
paste input "المعادي"
type input "المعادي"
drag, startPoint x: 188, startPoint y: 83, endPoint x: 187, endPoint y: 87, distance: 3.9
click at [192, 83] on div "حلوان حلوان" at bounding box center [218, 86] width 52 height 14
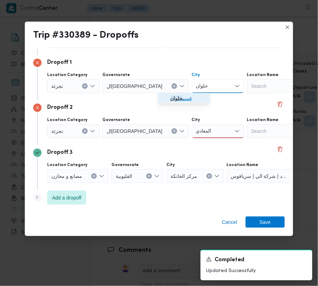
click at [187, 96] on span "قسم حلوان" at bounding box center [188, 99] width 36 height 8
drag, startPoint x: 189, startPoint y: 121, endPoint x: 190, endPoint y: 130, distance: 9.5
click at [164, 48] on div "City المعادي المعادي" at bounding box center [105, 37] width 117 height 21
drag, startPoint x: 190, startPoint y: 130, endPoint x: 190, endPoint y: 136, distance: 5.9
click at [192, 132] on div "المعادي المعادي" at bounding box center [218, 131] width 52 height 14
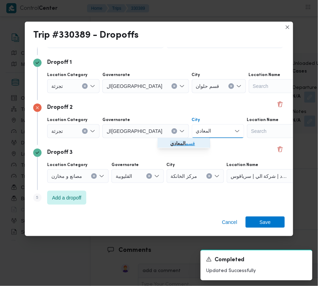
drag, startPoint x: 190, startPoint y: 136, endPoint x: 194, endPoint y: 147, distance: 11.3
click at [191, 144] on span "قسم المعادي" at bounding box center [188, 144] width 36 height 8
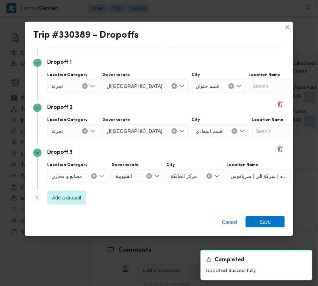
click at [276, 227] on span "Save" at bounding box center [265, 222] width 39 height 11
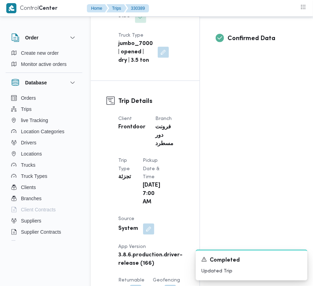
scroll to position [0, 0]
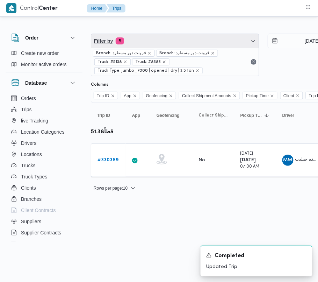
click at [178, 45] on span "Filter by 5" at bounding box center [175, 41] width 168 height 14
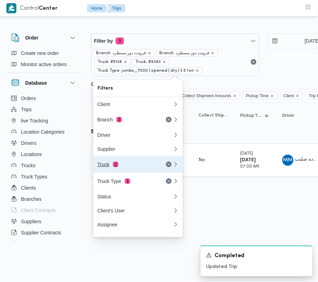
click at [126, 167] on div "Truck 2" at bounding box center [126, 164] width 59 height 6
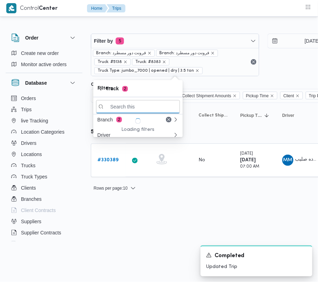
paste input "4843"
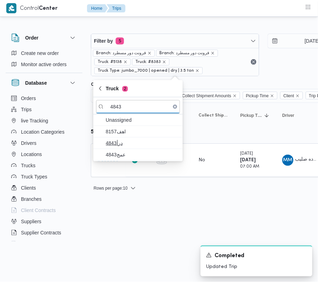
type input "4843"
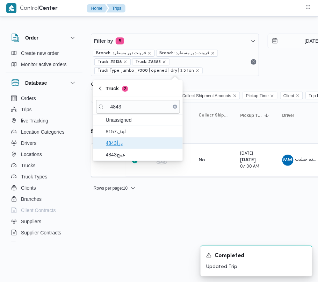
click at [118, 140] on span "درأ4843" at bounding box center [142, 143] width 73 height 8
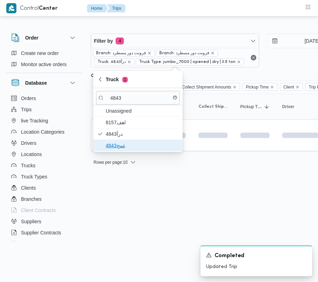
click at [120, 150] on span "عمج4843" at bounding box center [142, 145] width 73 height 8
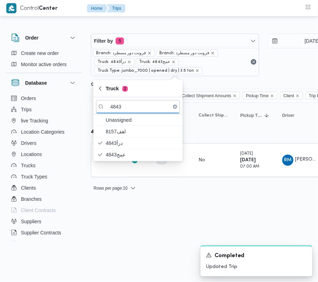
click at [135, 210] on html "Control Center Home Trips Order Create new order Monitor active orders Database…" at bounding box center [159, 141] width 318 height 282
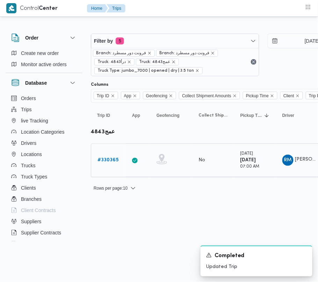
click at [112, 160] on b "# 330365" at bounding box center [107, 160] width 21 height 5
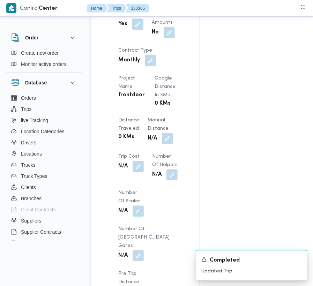
scroll to position [885, 0]
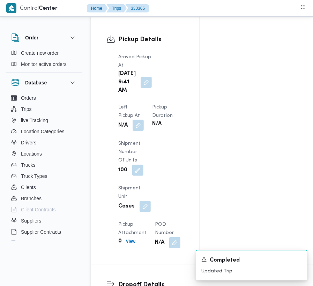
click at [144, 120] on button "button" at bounding box center [138, 125] width 11 height 11
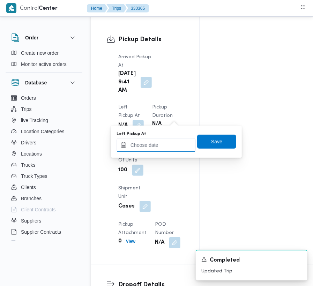
click at [179, 141] on input "Left Pickup At" at bounding box center [156, 145] width 79 height 14
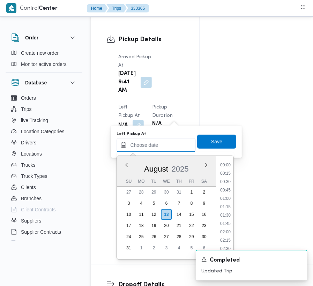
scroll to position [280, 0]
click at [230, 219] on li "10:00" at bounding box center [226, 220] width 16 height 7
type input "13/08/2025 10:00"
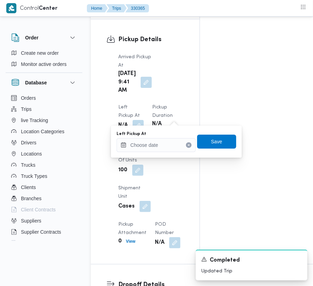
click at [154, 98] on div "Arrived Pickup At Wed, Aug 13, 2025 9:41 AM Left Pickup At N/A Pickup Duration …" at bounding box center [151, 151] width 74 height 204
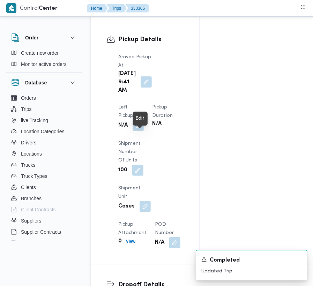
click at [137, 88] on span at bounding box center [144, 82] width 15 height 11
click at [147, 88] on button "button" at bounding box center [146, 82] width 11 height 11
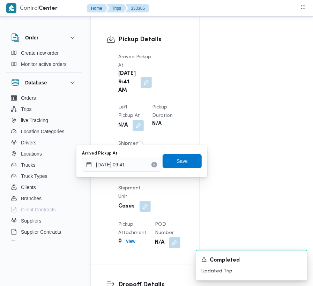
click at [143, 172] on div "Arrived Pickup At 13/08/2025 09:41 Save" at bounding box center [141, 161] width 121 height 22
click at [141, 168] on input "13/08/2025 09:41" at bounding box center [121, 165] width 79 height 14
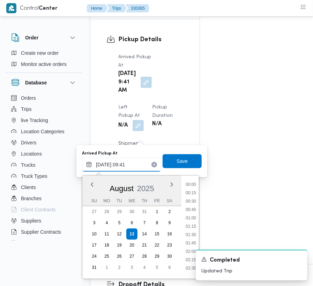
scroll to position [271, 0]
click at [188, 184] on li "08:00" at bounding box center [191, 181] width 16 height 7
type input "[DATE] 08:00"
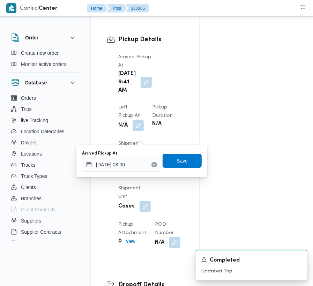
click at [184, 158] on span "Save" at bounding box center [182, 161] width 39 height 14
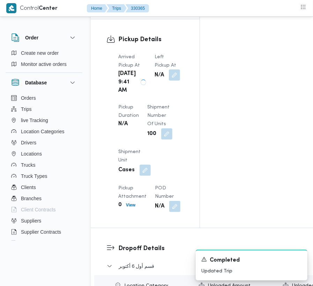
click at [175, 81] on button "button" at bounding box center [174, 75] width 11 height 11
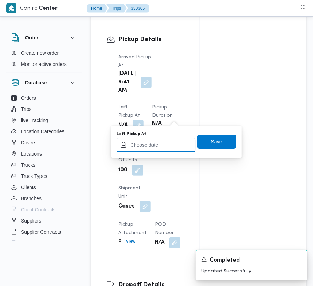
click at [171, 146] on input "Left Pickup At" at bounding box center [156, 145] width 79 height 14
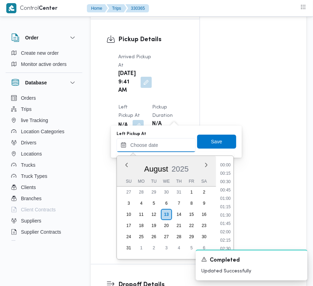
scroll to position [280, 0]
click at [234, 182] on ul "00:00 00:15 00:30 00:45 01:00 01:15 01:30 01:45 02:00 02:15 02:30 02:45 03:00 0…" at bounding box center [226, 208] width 16 height 92
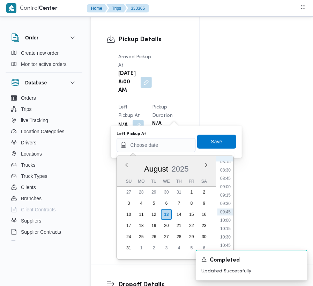
click at [221, 174] on ul "00:00 00:15 00:30 00:45 01:00 01:15 01:30 01:45 02:00 02:15 02:30 02:45 03:00 0…" at bounding box center [226, 208] width 16 height 92
click at [225, 179] on li "08:45" at bounding box center [226, 178] width 16 height 7
type input "[DATE] 08:45"
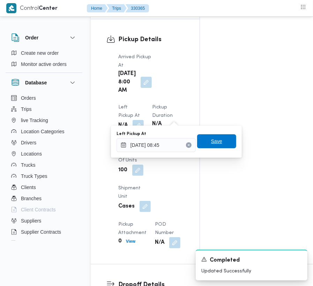
click at [220, 139] on span "Save" at bounding box center [216, 142] width 39 height 14
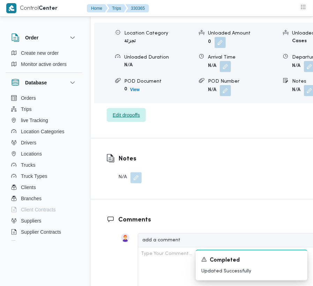
click at [122, 122] on span "Edit dropoffs" at bounding box center [126, 115] width 39 height 14
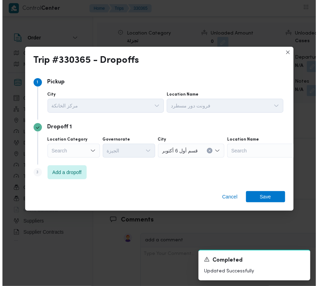
scroll to position [1141, 0]
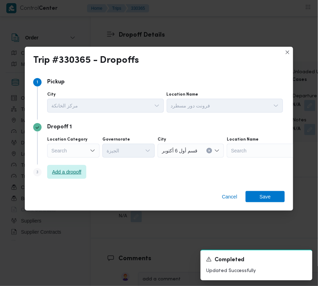
click at [76, 171] on span "Add a dropoff" at bounding box center [66, 172] width 29 height 8
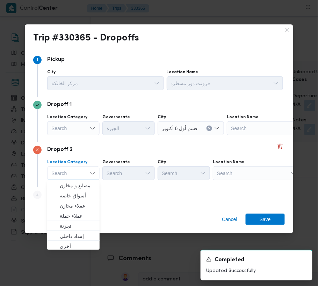
click at [262, 136] on div "Search" at bounding box center [270, 129] width 87 height 14
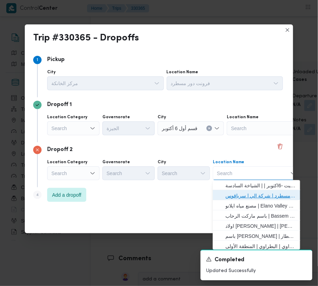
click at [261, 194] on span "فرونت دور مسطرد | شركة الي | سرياقوس" at bounding box center [260, 196] width 71 height 8
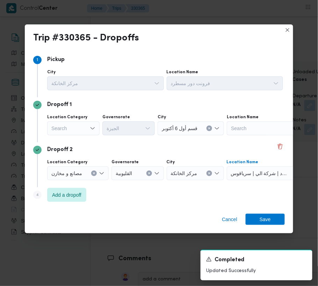
click at [83, 135] on div "Search" at bounding box center [73, 129] width 52 height 14
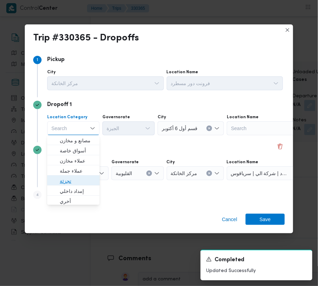
click at [88, 182] on span "تجزئة" at bounding box center [78, 181] width 36 height 8
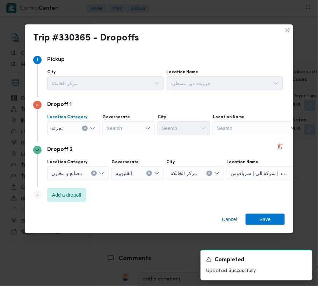
click at [119, 133] on div "Search" at bounding box center [128, 129] width 52 height 14
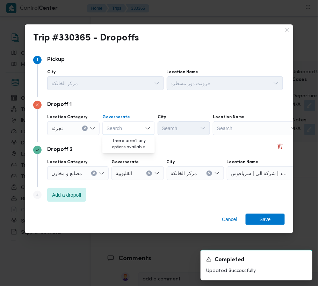
paste input "[GEOGRAPHIC_DATA]"
type input "[GEOGRAPHIC_DATA]"
click at [170, 144] on div "Dropoff 2 Location Category مصانع و [GEOGRAPHIC_DATA] القليوبية City مركز الخان…" at bounding box center [159, 165] width 252 height 45
click at [127, 129] on div "[GEOGRAPHIC_DATA] [GEOGRAPHIC_DATA]" at bounding box center [128, 129] width 52 height 14
click at [133, 128] on div "[GEOGRAPHIC_DATA] [GEOGRAPHIC_DATA]" at bounding box center [128, 129] width 52 height 14
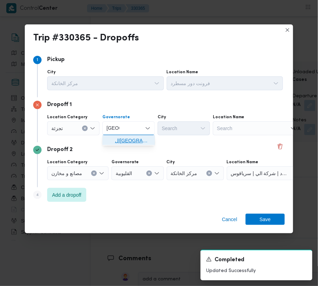
click at [133, 141] on span "[GEOGRAPHIC_DATA]" at bounding box center [133, 141] width 36 height 8
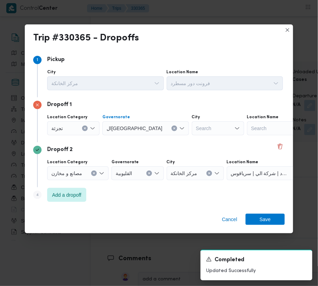
click at [192, 132] on div "Search" at bounding box center [218, 129] width 52 height 14
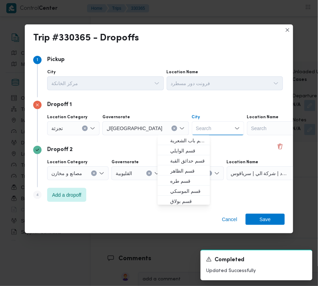
paste input "[GEOGRAPHIC_DATA]"
type input "[GEOGRAPHIC_DATA]"
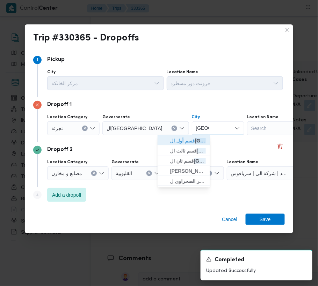
click at [174, 143] on span "قسم أول ال قاهرة الجديدة" at bounding box center [188, 141] width 36 height 8
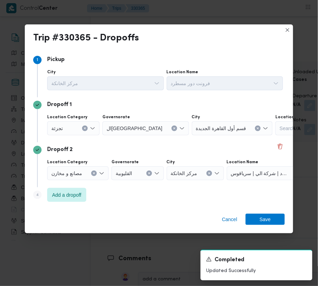
click at [279, 213] on div "Cancel Save" at bounding box center [159, 221] width 268 height 25
click at [278, 214] on span "Save" at bounding box center [265, 219] width 39 height 11
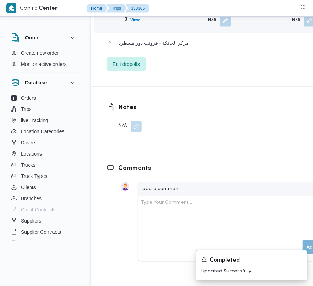
scroll to position [1258, 0]
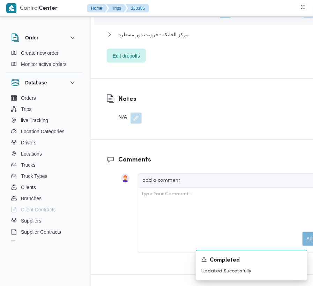
click at [304, 18] on button "button" at bounding box center [309, 12] width 11 height 11
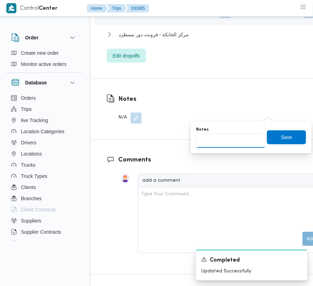
click at [232, 142] on input "Notes" at bounding box center [231, 141] width 70 height 14
paste input "تجمع"
type input "تجمع"
click at [283, 136] on span "Save" at bounding box center [286, 137] width 11 height 8
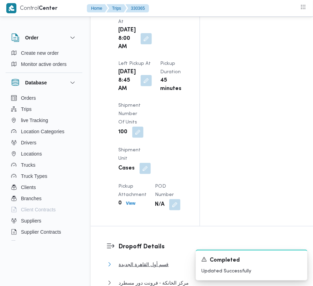
scroll to position [122, 0]
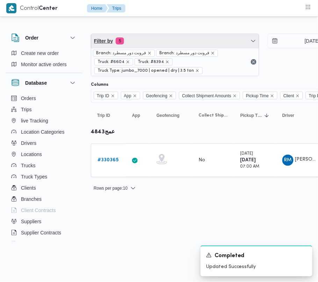
click at [177, 41] on span "Filter by 5" at bounding box center [175, 41] width 168 height 14
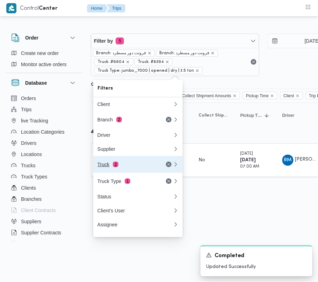
click at [118, 166] on div "Truck 2" at bounding box center [126, 164] width 59 height 6
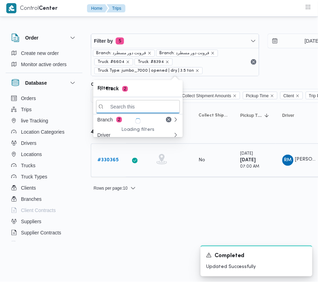
paste input "4931"
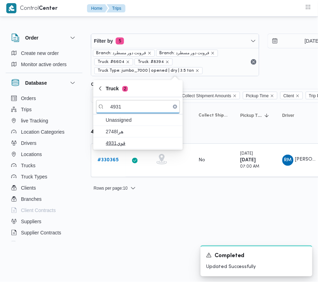
type input "4931"
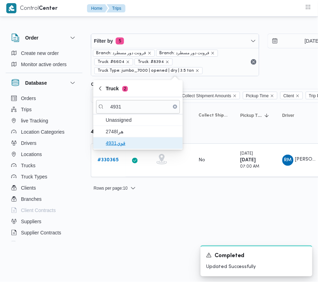
click at [114, 143] on span "قوي4931" at bounding box center [142, 143] width 73 height 8
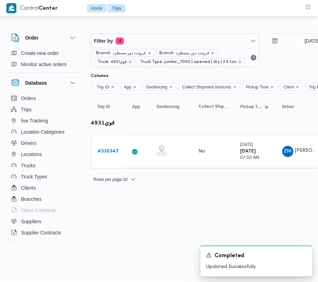
click at [122, 224] on html "Control Center Home Trips Order Create new order Monitor active orders Database…" at bounding box center [159, 141] width 318 height 282
click at [105, 150] on b "# 330347" at bounding box center [107, 151] width 21 height 5
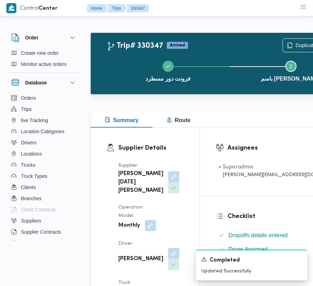
scroll to position [885, 0]
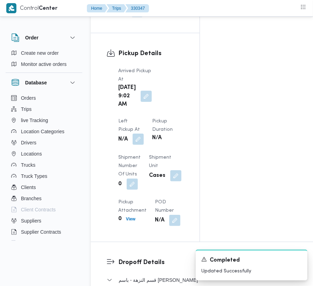
click at [144, 134] on button "button" at bounding box center [138, 139] width 11 height 11
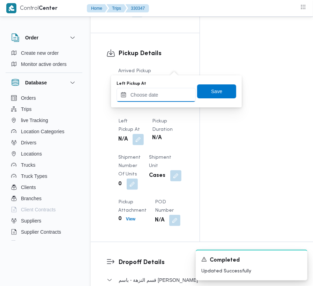
click at [173, 100] on input "Left Pickup At" at bounding box center [156, 95] width 79 height 14
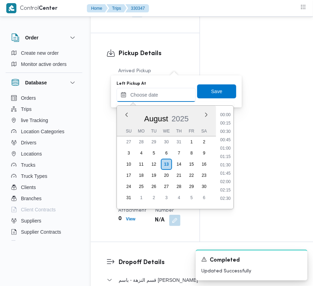
scroll to position [280, 0]
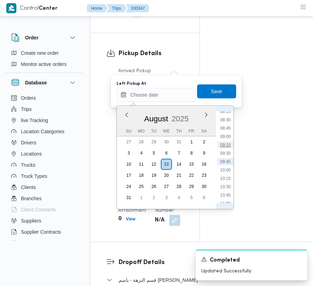
click at [226, 148] on li "09:15" at bounding box center [226, 145] width 16 height 7
type input "13/08/2025 09:15"
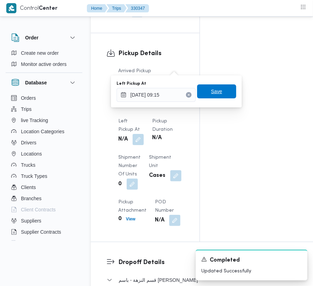
click at [213, 93] on span "Save" at bounding box center [216, 91] width 11 height 8
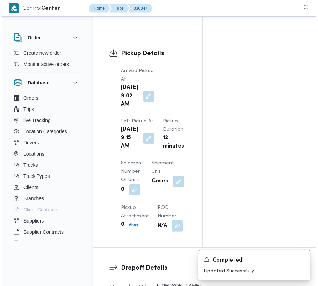
scroll to position [1135, 0]
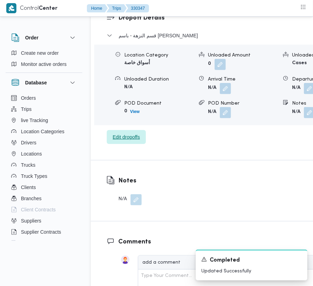
click at [133, 141] on span "Edit dropoffs" at bounding box center [126, 137] width 27 height 8
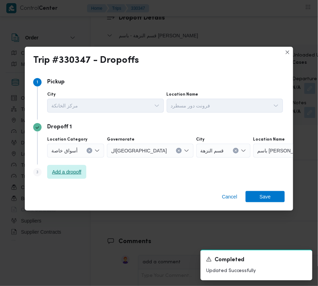
click at [78, 171] on span "Add a dropoff" at bounding box center [66, 172] width 29 height 8
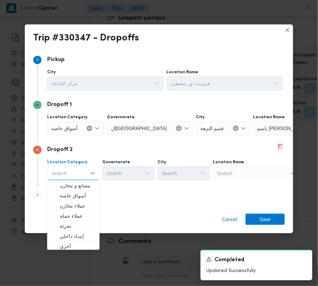
click at [254, 136] on div "Search" at bounding box center [296, 129] width 87 height 14
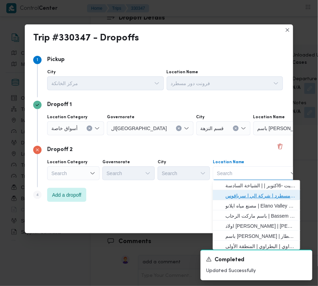
click at [259, 197] on span "فرونت دور مسطرد | شركة الي | سرياقوس" at bounding box center [260, 196] width 71 height 8
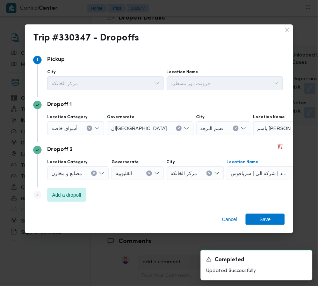
click at [74, 130] on span "أسواق خاصة" at bounding box center [64, 128] width 26 height 8
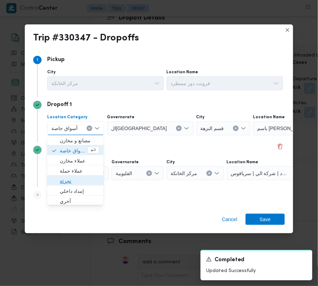
click at [87, 179] on span "تجزئة" at bounding box center [79, 181] width 39 height 8
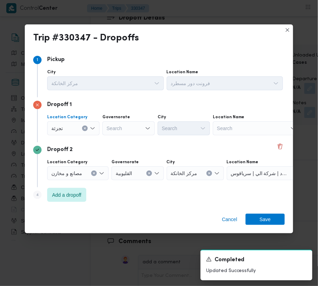
click at [123, 127] on div "Search" at bounding box center [128, 129] width 52 height 14
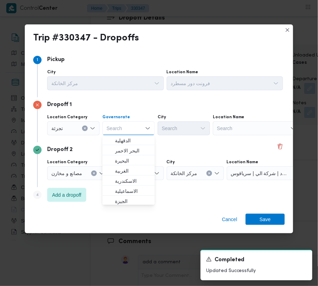
paste input "[GEOGRAPHIC_DATA]"
type input "[GEOGRAPHIC_DATA]"
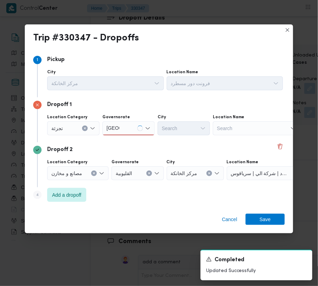
drag, startPoint x: 203, startPoint y: 152, endPoint x: 196, endPoint y: 151, distance: 6.6
click at [204, 152] on div "Dropoff 2" at bounding box center [159, 150] width 252 height 8
click at [150, 126] on icon "Open list of options" at bounding box center [148, 129] width 6 height 6
click at [128, 129] on div "[GEOGRAPHIC_DATA] [GEOGRAPHIC_DATA]" at bounding box center [128, 129] width 52 height 14
click at [127, 138] on span "[GEOGRAPHIC_DATA]" at bounding box center [133, 141] width 36 height 8
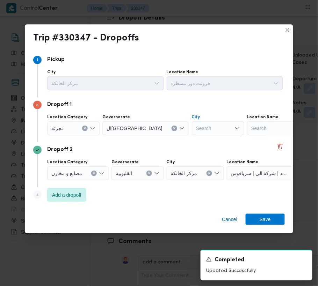
click at [192, 128] on div "Search" at bounding box center [218, 129] width 52 height 14
paste input "[GEOGRAPHIC_DATA]"
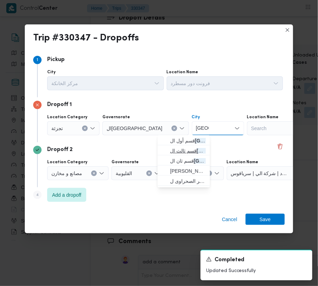
type input "[GEOGRAPHIC_DATA]"
click at [175, 150] on span "قسم ثالث ال قاهرة الجديدة" at bounding box center [188, 151] width 36 height 8
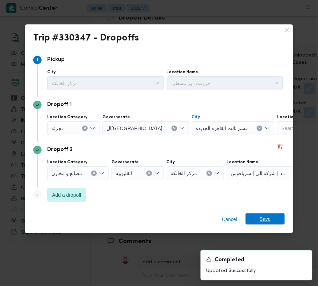
click at [272, 220] on span "Save" at bounding box center [265, 219] width 39 height 11
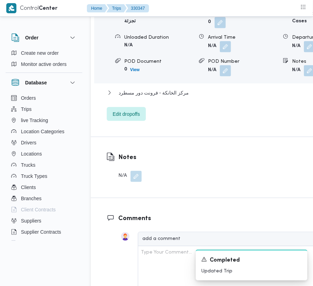
scroll to position [1186, 0]
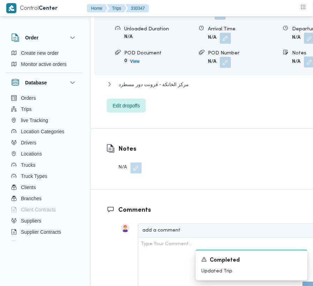
click at [304, 68] on button "button" at bounding box center [309, 62] width 11 height 11
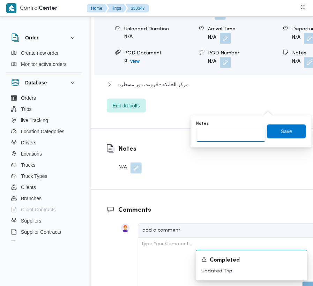
click at [241, 131] on input "Notes" at bounding box center [231, 135] width 70 height 14
paste input "تجمع"
type input "تجمع"
click at [282, 131] on span "Save" at bounding box center [286, 131] width 11 height 8
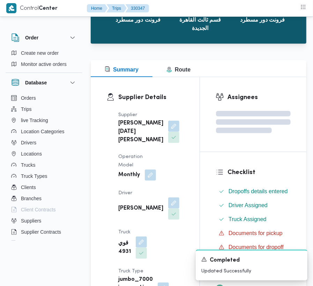
scroll to position [0, 0]
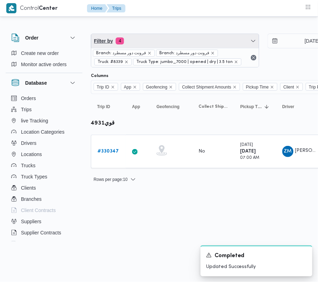
click at [179, 44] on span "Filter by 4" at bounding box center [175, 41] width 168 height 14
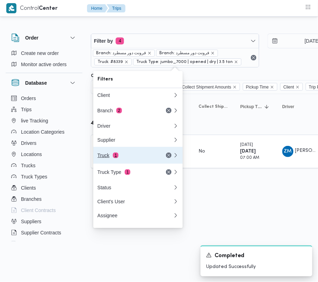
click at [132, 154] on div "Truck 1" at bounding box center [126, 155] width 59 height 6
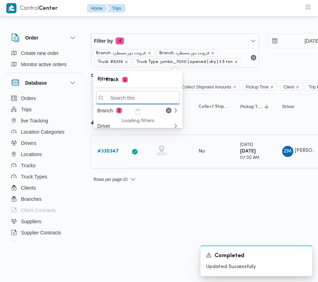
paste input "9743"
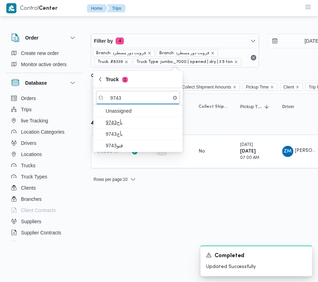
type input "9743"
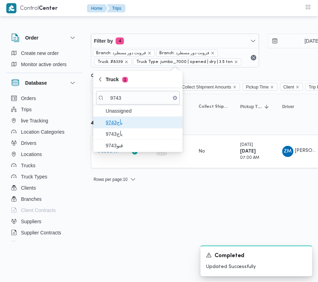
click at [150, 123] on span "9743بأج" at bounding box center [142, 122] width 73 height 8
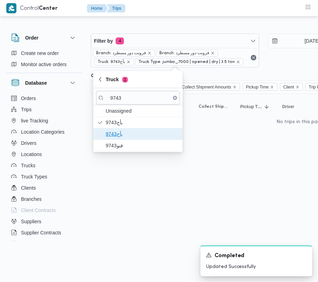
drag, startPoint x: 131, startPoint y: 135, endPoint x: 126, endPoint y: 144, distance: 10.5
click at [131, 136] on span "9743بأج" at bounding box center [142, 134] width 73 height 8
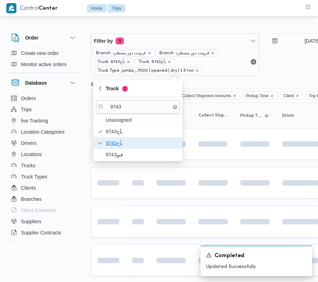
click at [126, 144] on span "9743بأج" at bounding box center [142, 143] width 73 height 8
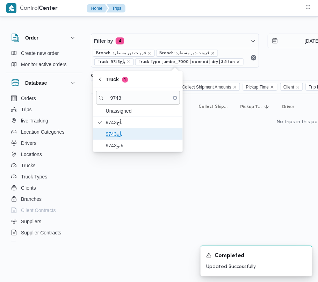
click at [114, 134] on span "9743بأج" at bounding box center [142, 134] width 73 height 8
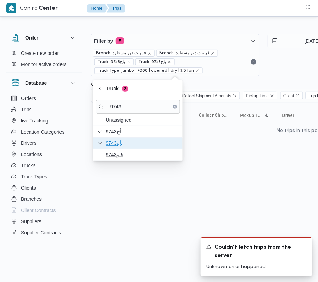
drag, startPoint x: 114, startPoint y: 147, endPoint x: 114, endPoint y: 154, distance: 7.0
click at [114, 154] on div "Unassigned 9743بأج 9743بأج قنو9743" at bounding box center [137, 137] width 89 height 46
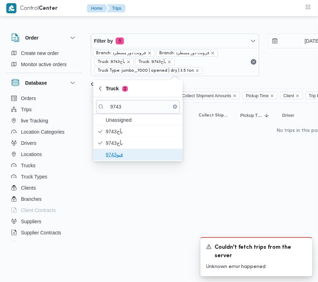
click at [113, 155] on span "قنو9743" at bounding box center [142, 154] width 73 height 8
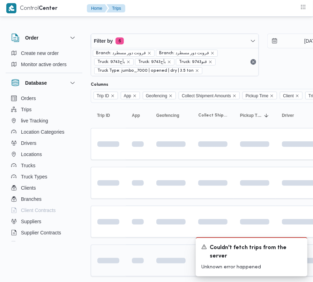
click at [122, 247] on td at bounding box center [108, 260] width 35 height 32
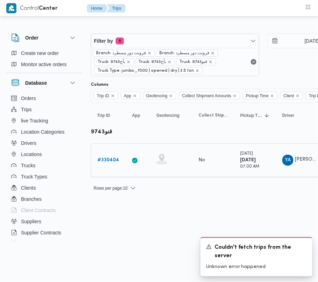
click at [109, 152] on td "Trip ID # 330404" at bounding box center [108, 160] width 35 height 34
click at [108, 158] on b "# 330404" at bounding box center [108, 160] width 22 height 5
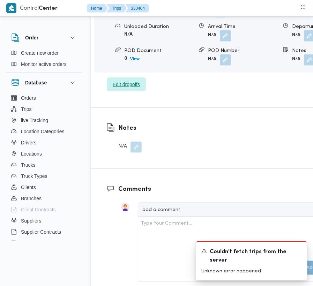
click at [130, 92] on span "Edit dropoffs" at bounding box center [126, 85] width 39 height 14
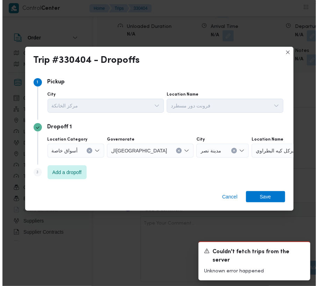
scroll to position [1185, 0]
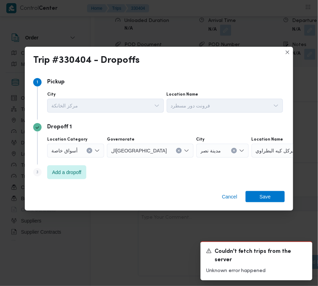
click at [55, 163] on div "Dropoff 1 Location Category أسواق خاصة Governorate القاهرة City مدينة نصر Locat…" at bounding box center [159, 142] width 252 height 45
click at [64, 172] on span "Add a dropoff" at bounding box center [66, 172] width 29 height 8
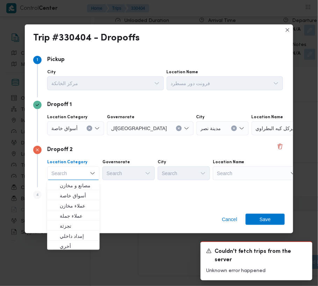
click at [267, 136] on div "Search" at bounding box center [295, 129] width 87 height 14
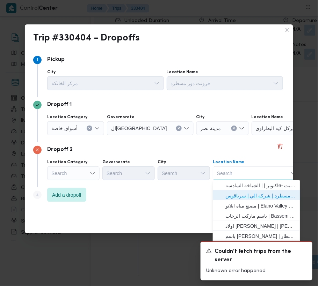
click at [265, 196] on span "فرونت دور مسطرد | شركة الي | سرياقوس" at bounding box center [260, 196] width 71 height 8
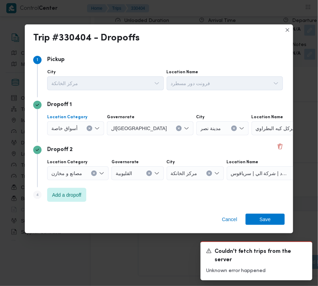
drag, startPoint x: 61, startPoint y: 121, endPoint x: 67, endPoint y: 123, distance: 7.0
click at [61, 122] on div "أسواق خاصة" at bounding box center [75, 129] width 57 height 14
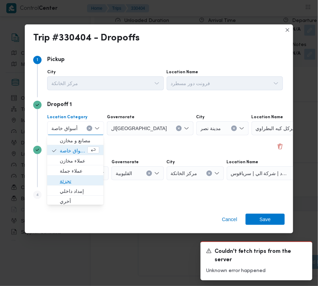
click at [81, 180] on span "تجزئة" at bounding box center [79, 181] width 39 height 8
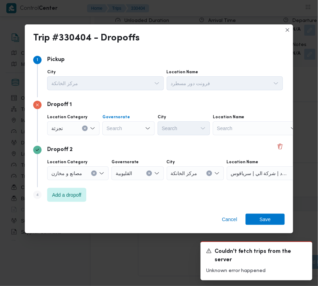
click at [126, 123] on div "Search" at bounding box center [128, 129] width 52 height 14
paste input "جيزة"
type input "جيزة"
drag, startPoint x: 129, startPoint y: 130, endPoint x: 131, endPoint y: 135, distance: 4.9
click at [130, 130] on div "جيزة جيزة" at bounding box center [128, 129] width 52 height 14
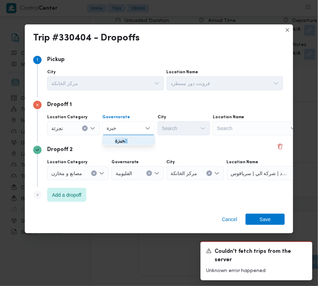
click at [129, 140] on span "ال جيزة" at bounding box center [133, 141] width 36 height 8
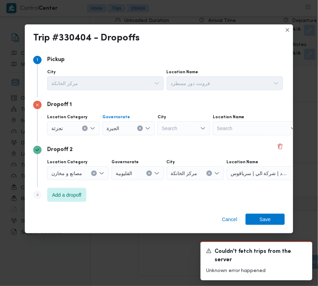
click at [178, 131] on div "Search" at bounding box center [184, 129] width 52 height 14
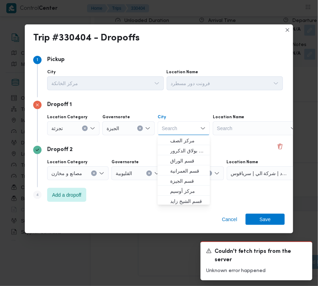
paste input "أكتوبر"
type input "أكتوبر"
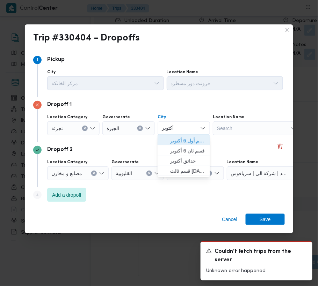
click at [180, 138] on span "قسم أول 6 أكتوبر" at bounding box center [188, 141] width 36 height 8
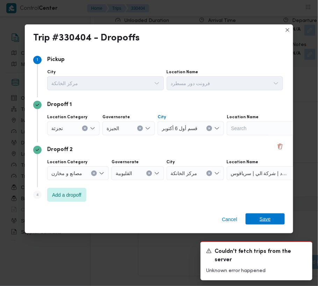
click at [265, 216] on span "Save" at bounding box center [265, 219] width 11 height 11
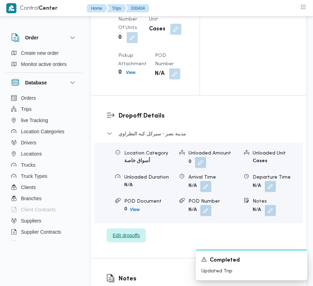
scroll to position [1016, 0]
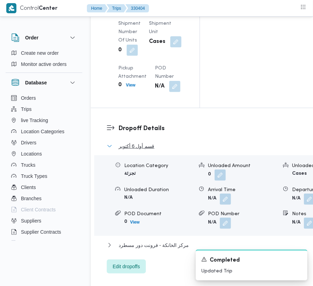
click at [144, 151] on span "قسم أول 6 أكتوبر" at bounding box center [137, 146] width 36 height 8
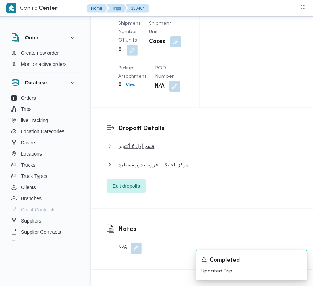
scroll to position [766, 0]
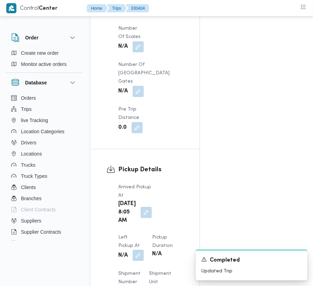
click at [144, 250] on button "button" at bounding box center [138, 255] width 11 height 11
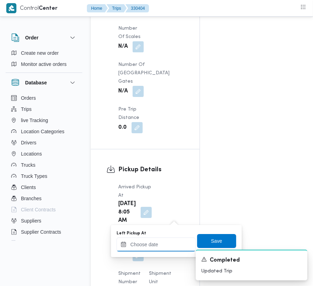
click at [160, 248] on input "Left Pickup At" at bounding box center [156, 245] width 79 height 14
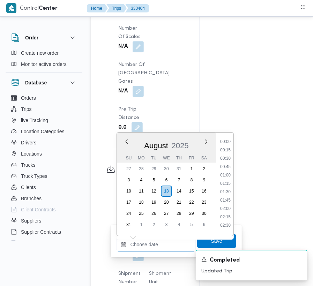
paste input "[DATE] 9:00:00 AM"
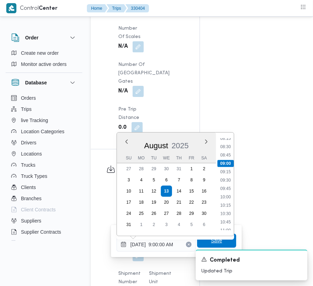
type input "[DATE] 09:00"
click at [217, 242] on span "Save" at bounding box center [216, 241] width 11 height 8
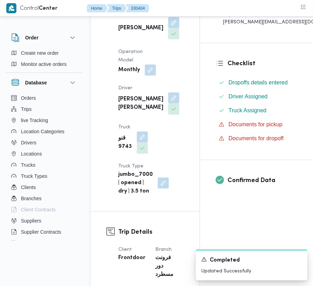
scroll to position [0, 0]
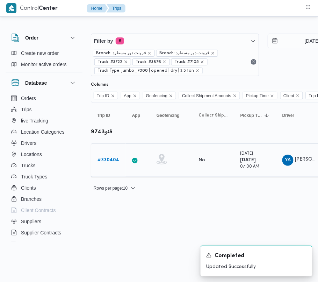
click at [97, 165] on div "# 330404" at bounding box center [109, 160] width 28 height 14
click at [107, 157] on link "# 330404" at bounding box center [108, 160] width 22 height 8
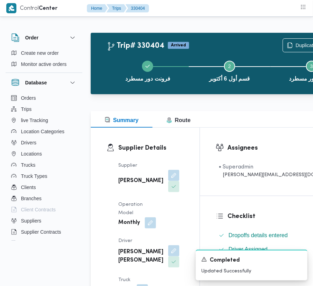
scroll to position [295, 0]
